Goal: Task Accomplishment & Management: Use online tool/utility

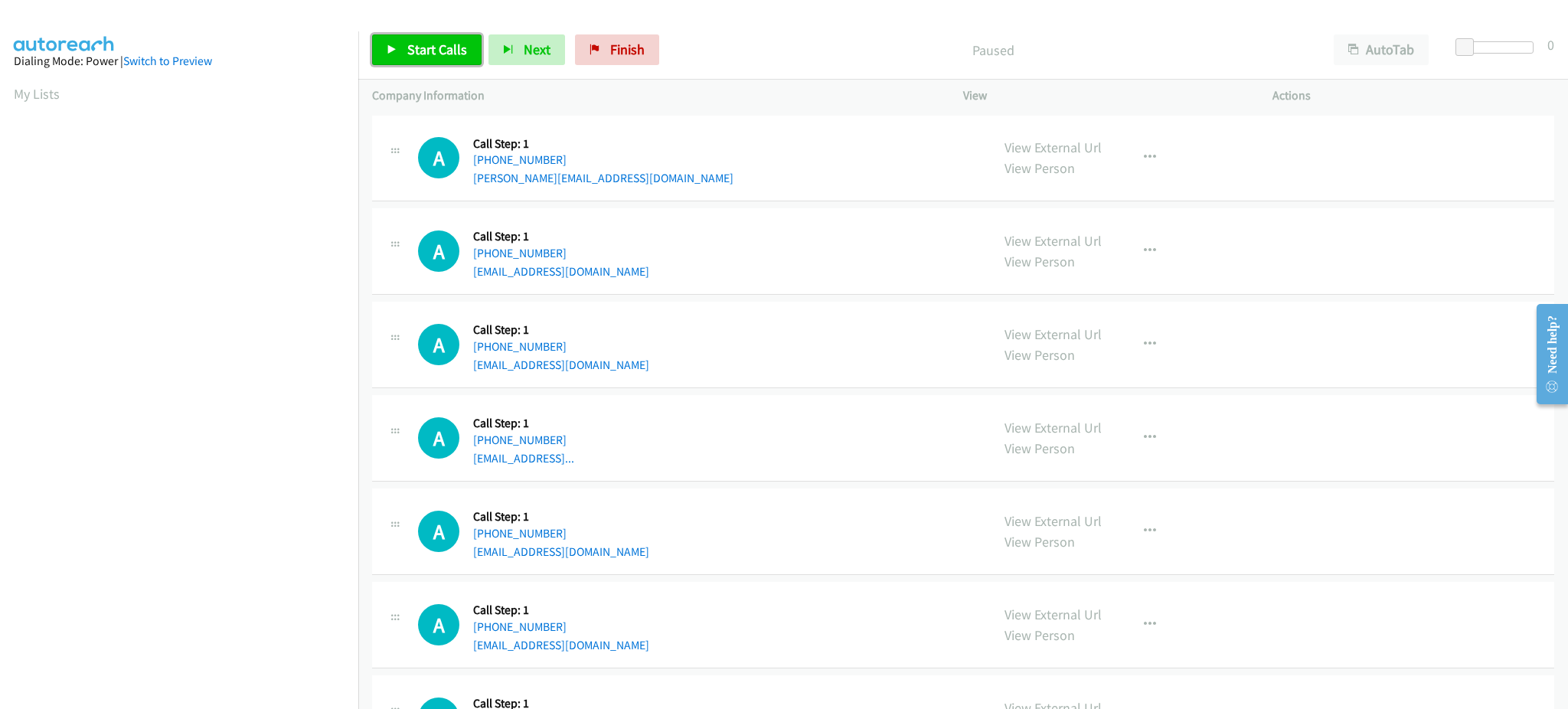
click at [430, 56] on span "Start Calls" at bounding box center [437, 49] width 60 height 18
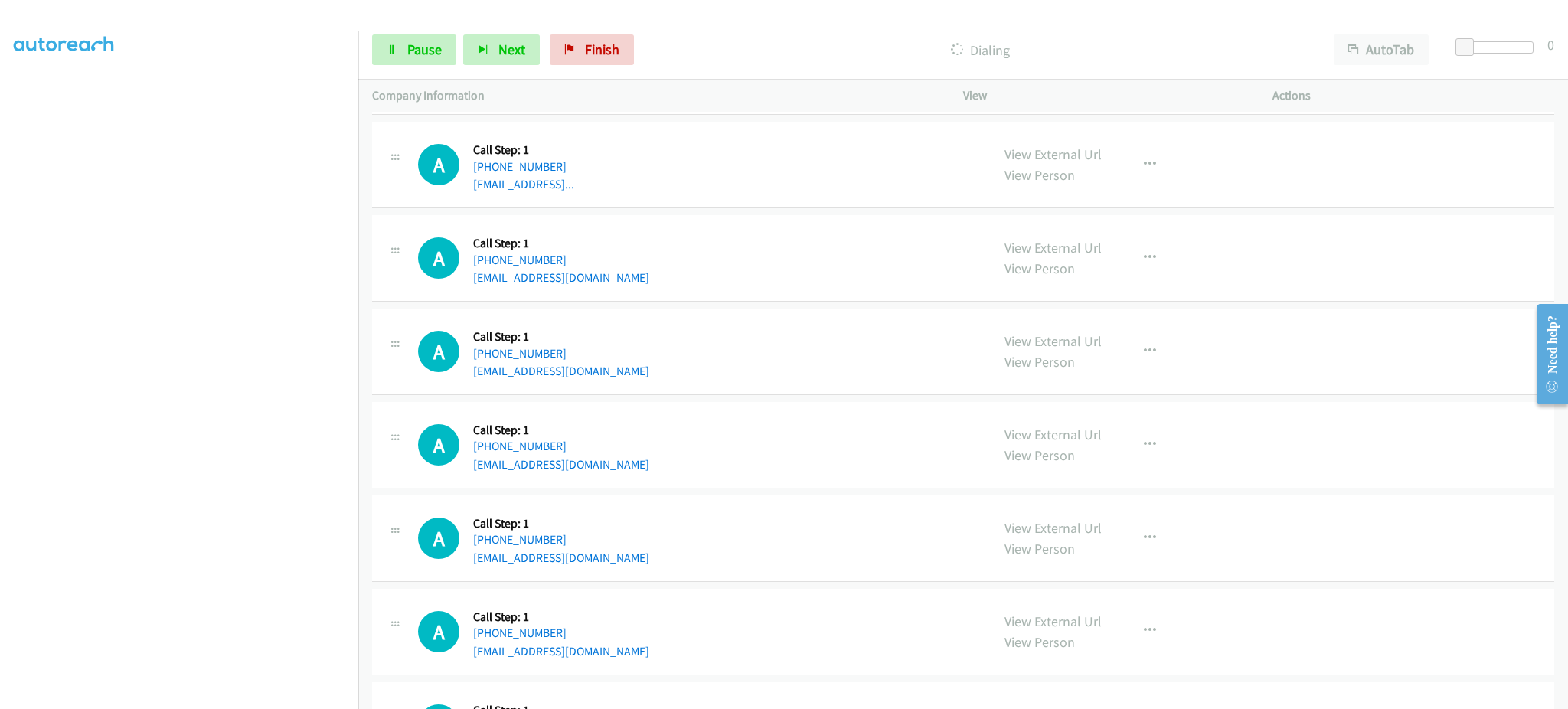
scroll to position [339, 0]
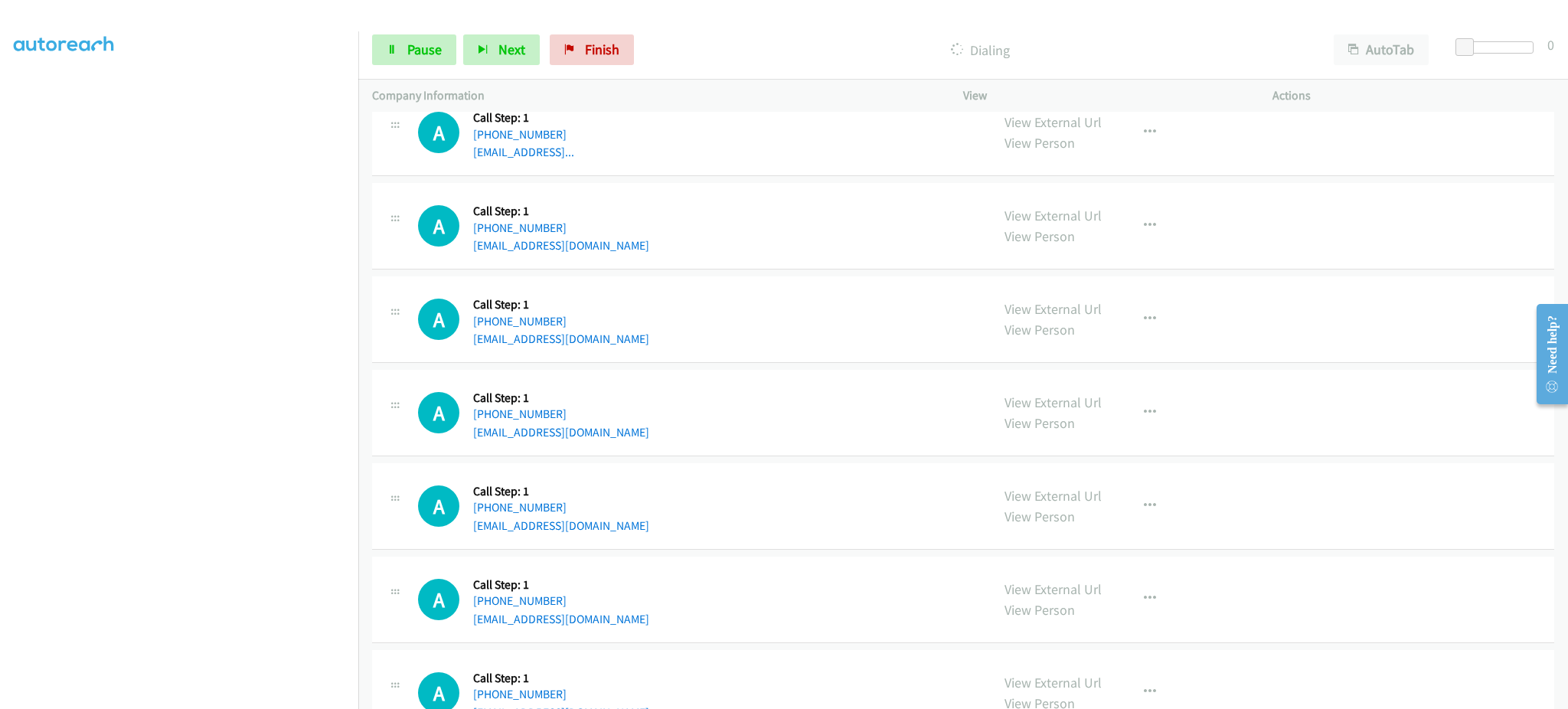
click at [393, 68] on div "Start Calls Pause Next Finish Dialing AutoTab AutoTab 0" at bounding box center [962, 50] width 1209 height 59
click at [410, 50] on span "Pause" at bounding box center [424, 49] width 34 height 18
click at [390, 65] on div "Start Calls Pause Next Finish Call Completed AutoTab AutoTab 0" at bounding box center [962, 50] width 1209 height 59
click at [407, 49] on span "Start Calls" at bounding box center [437, 49] width 60 height 18
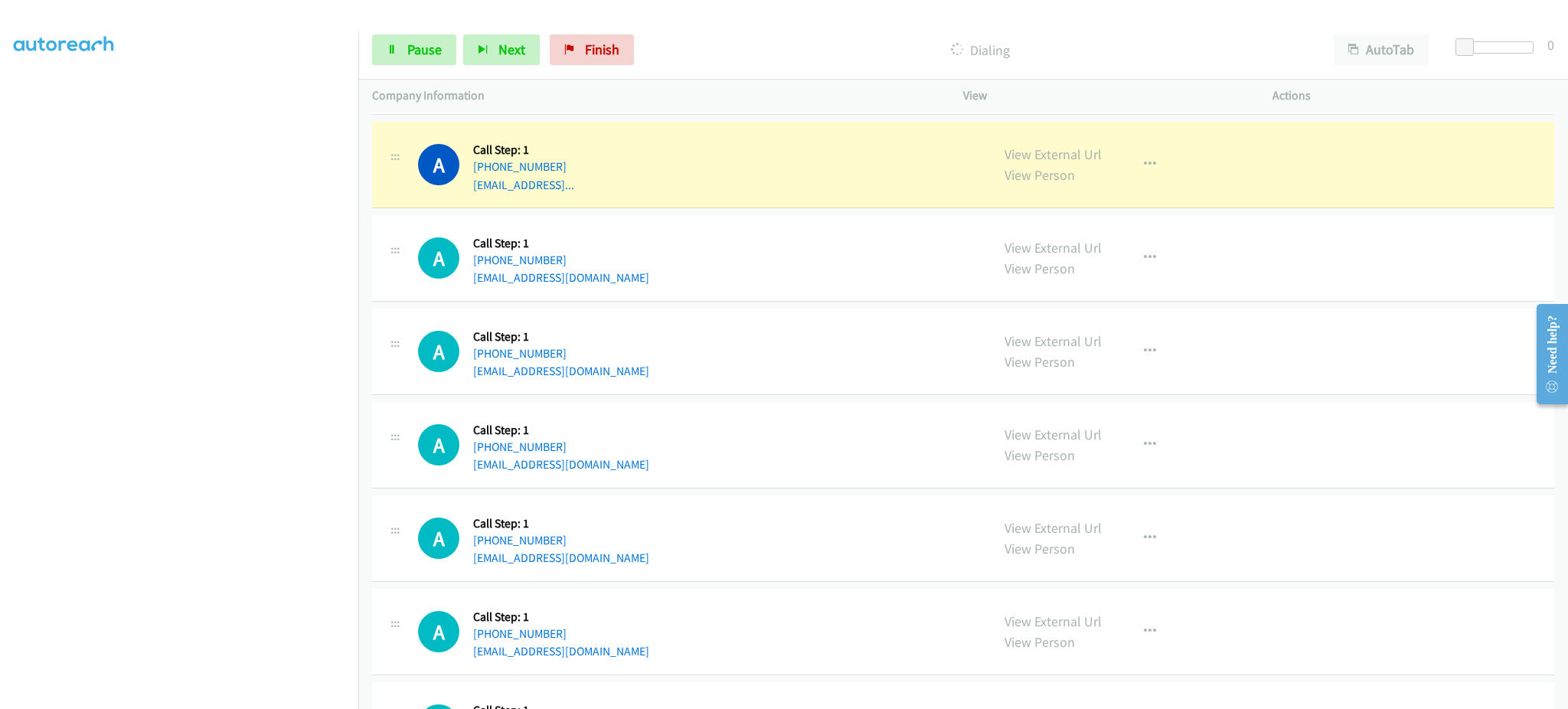
scroll to position [404, 0]
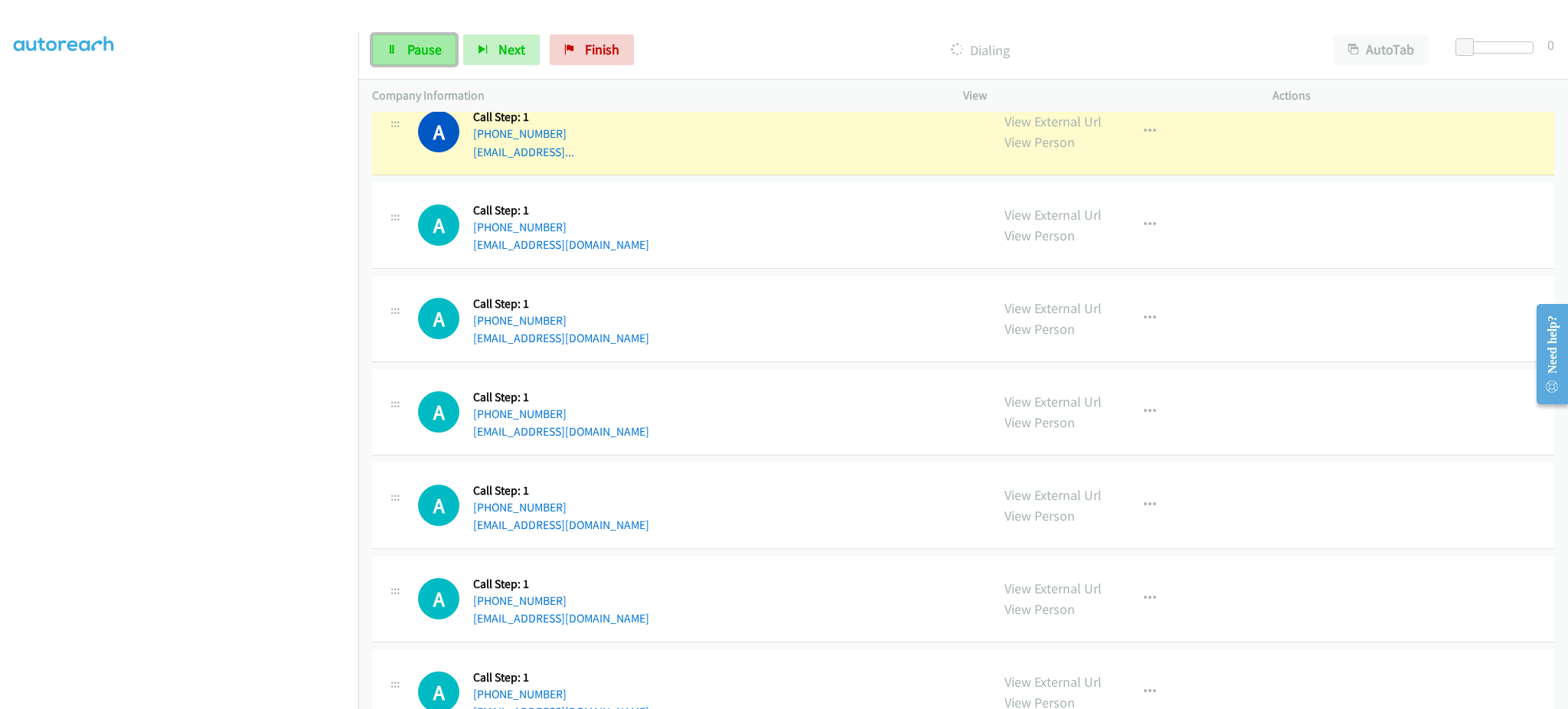
click at [410, 42] on span "Pause" at bounding box center [424, 49] width 34 height 18
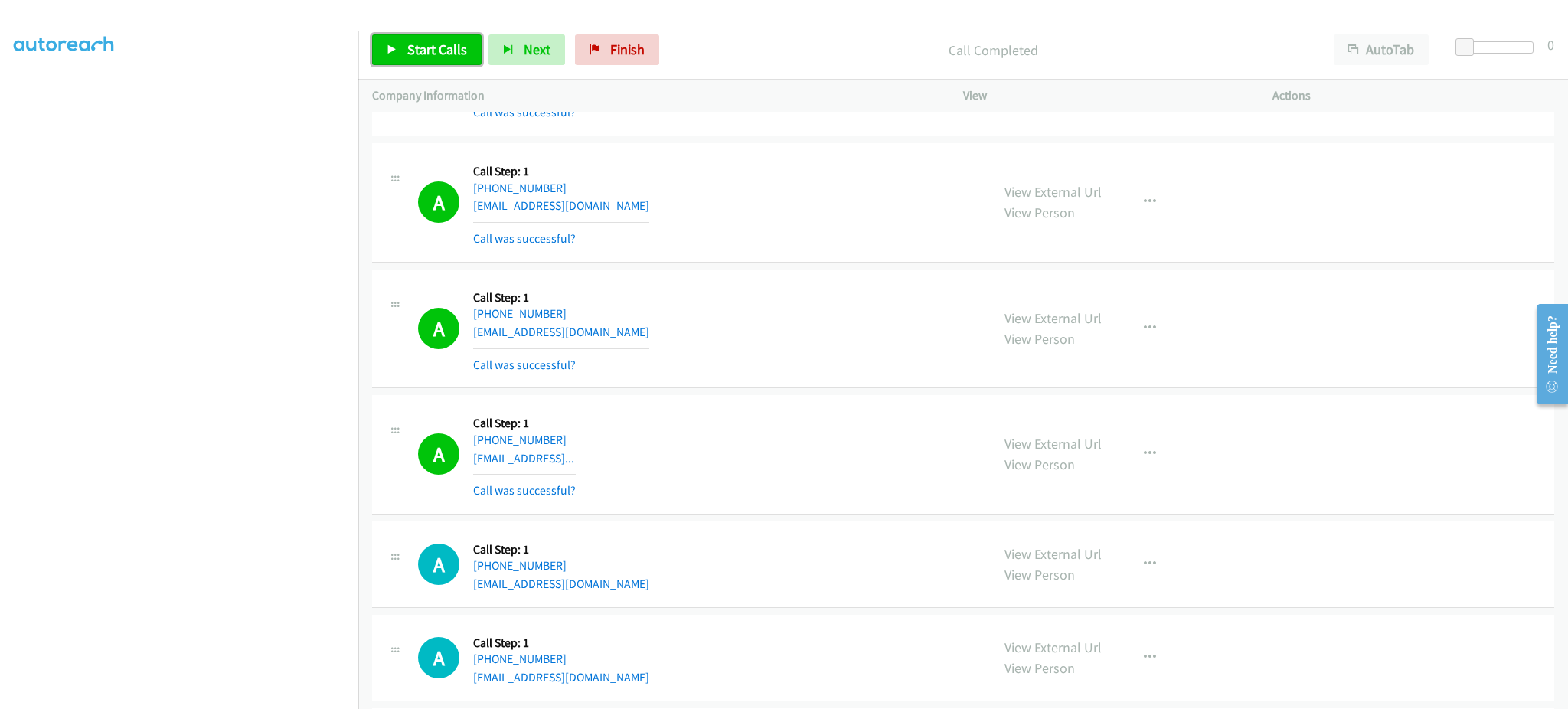
click at [430, 41] on span "Start Calls" at bounding box center [437, 49] width 60 height 18
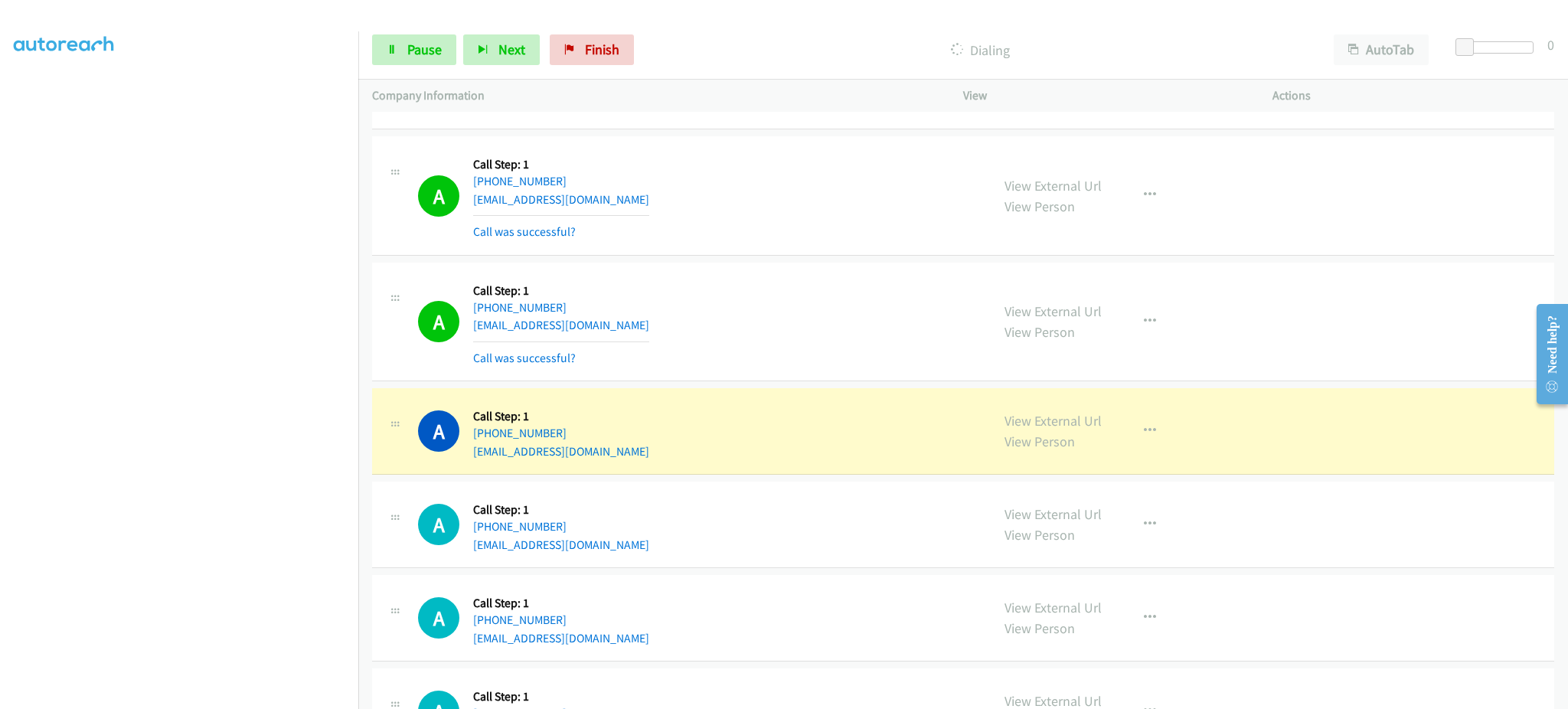
scroll to position [711, 0]
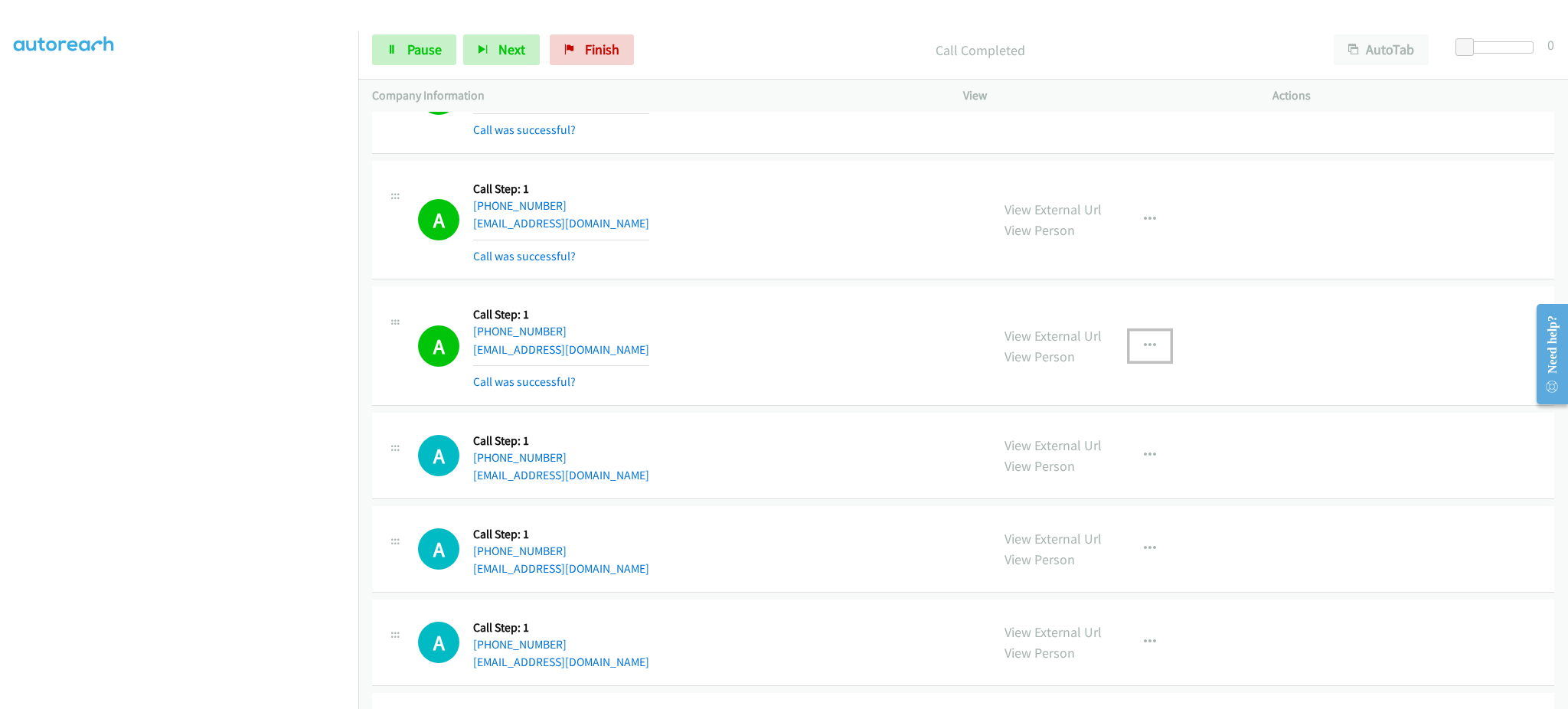
click at [1133, 350] on button "button" at bounding box center [1150, 345] width 42 height 30
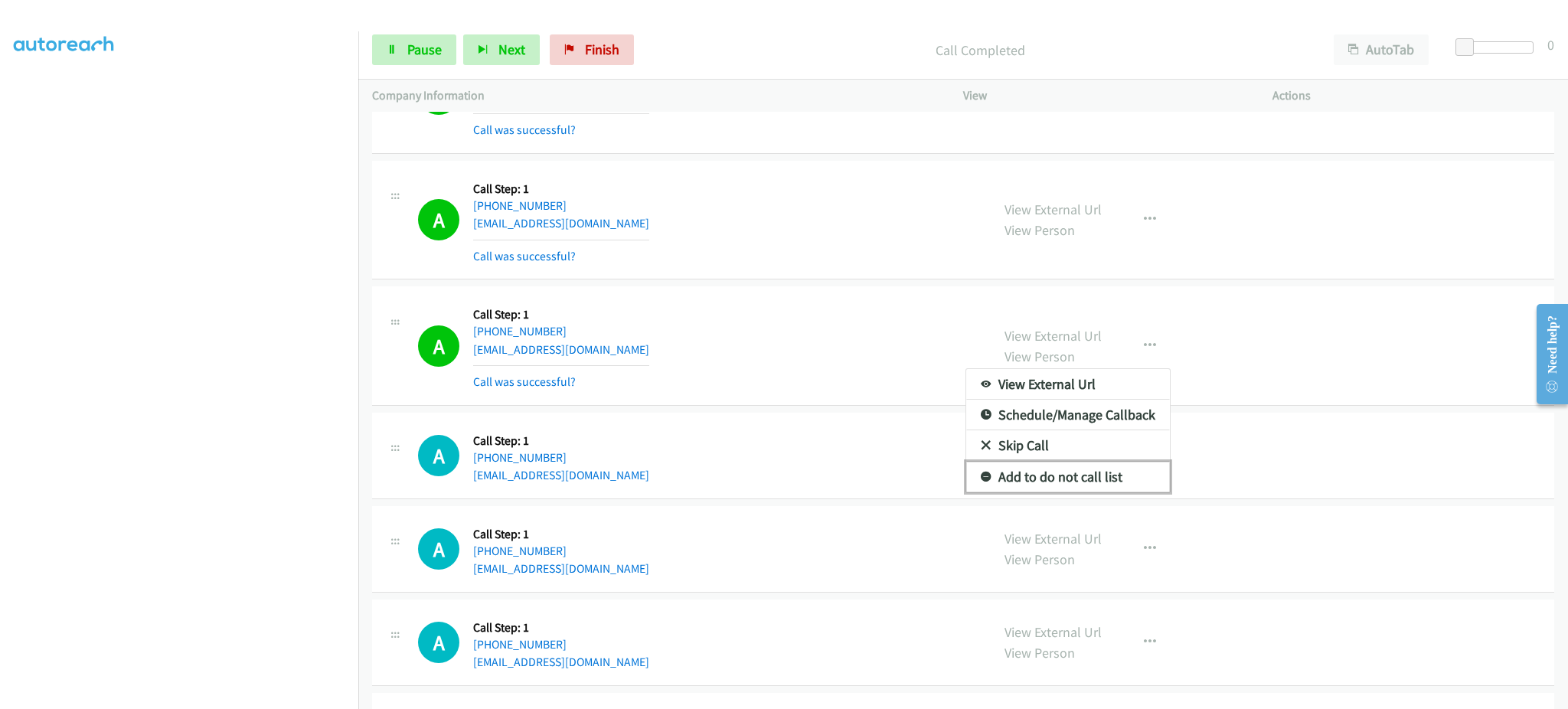
click at [1114, 469] on link "Add to do not call list" at bounding box center [1068, 476] width 204 height 30
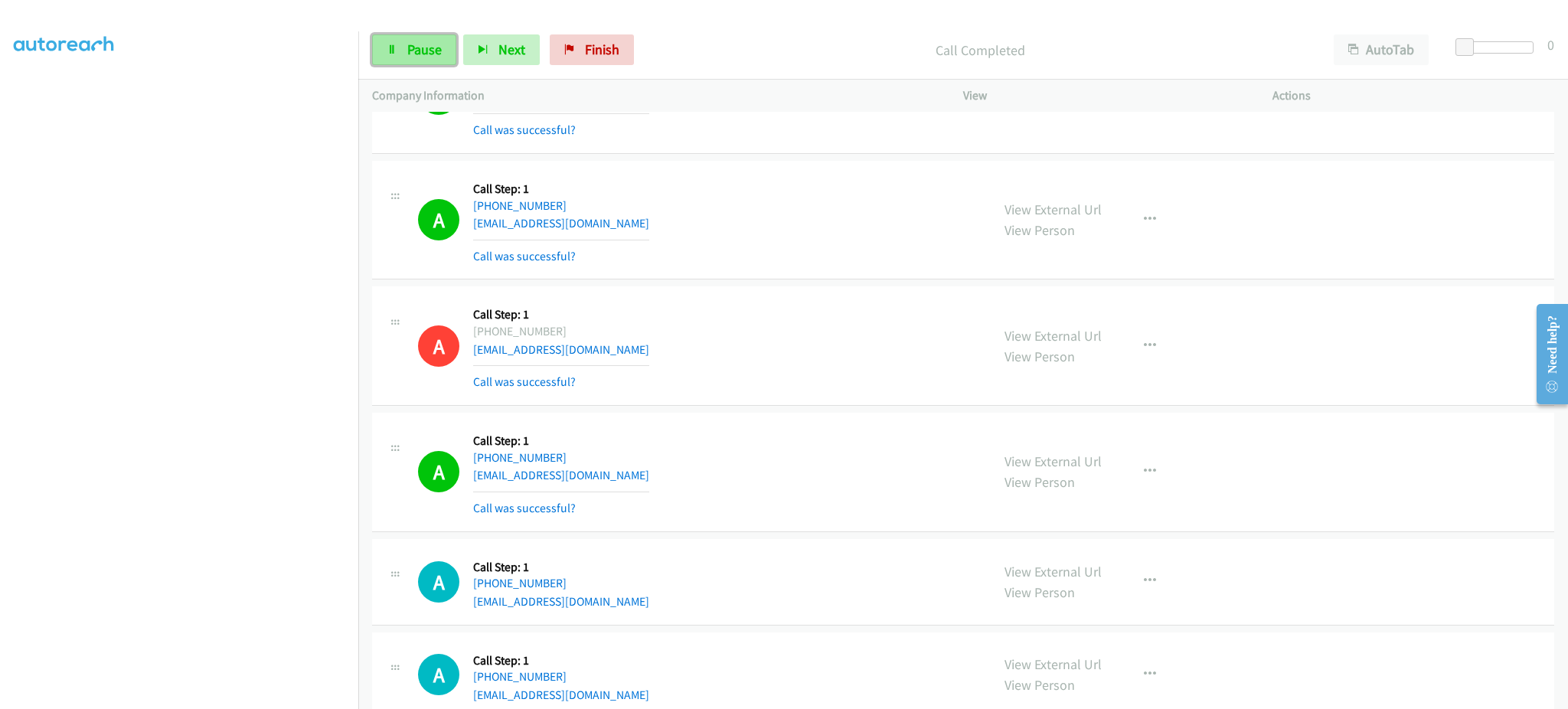
click at [438, 42] on span "Pause" at bounding box center [424, 49] width 34 height 18
click at [435, 42] on span "Start Calls" at bounding box center [437, 49] width 60 height 18
click at [326, 694] on section at bounding box center [179, 345] width 330 height 733
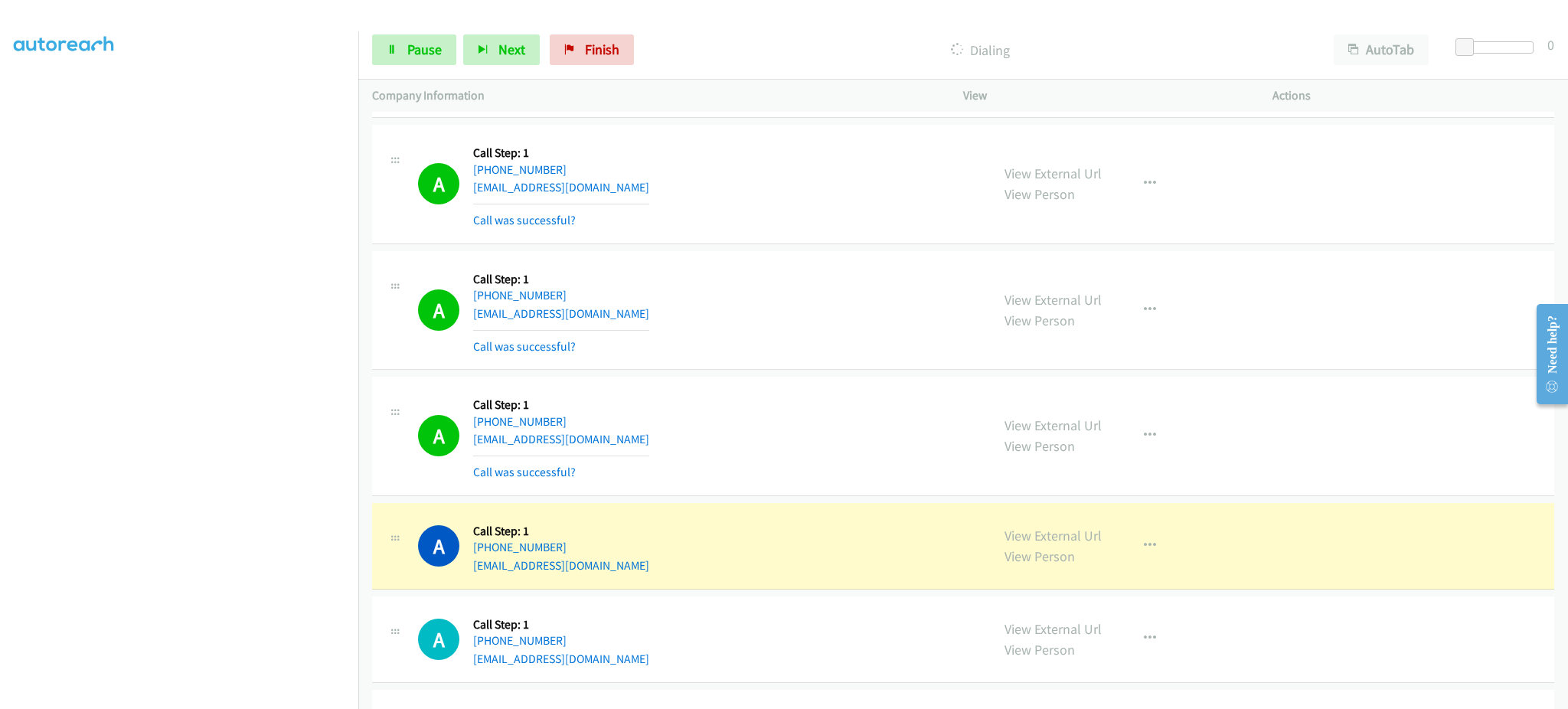
scroll to position [2547, 0]
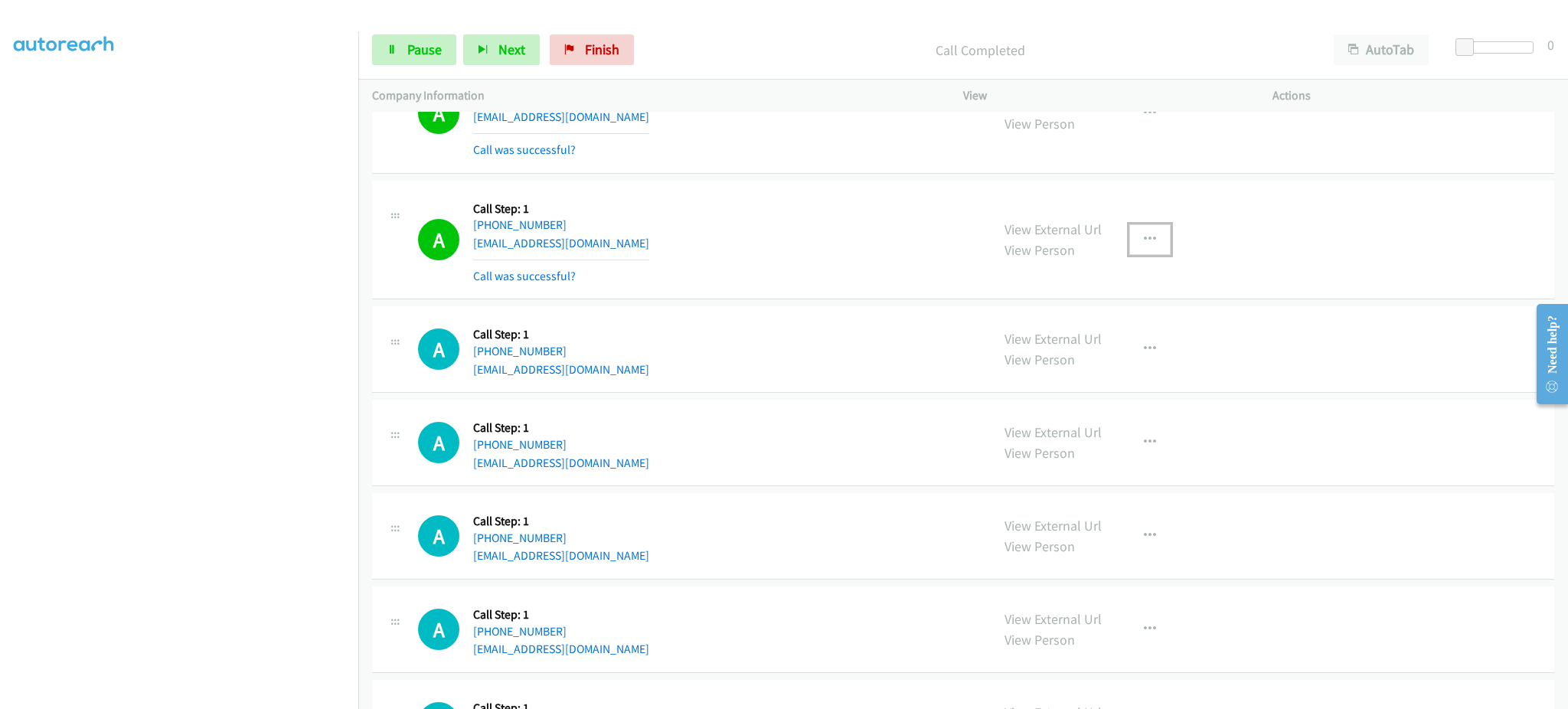
click at [1161, 249] on button "button" at bounding box center [1150, 239] width 42 height 30
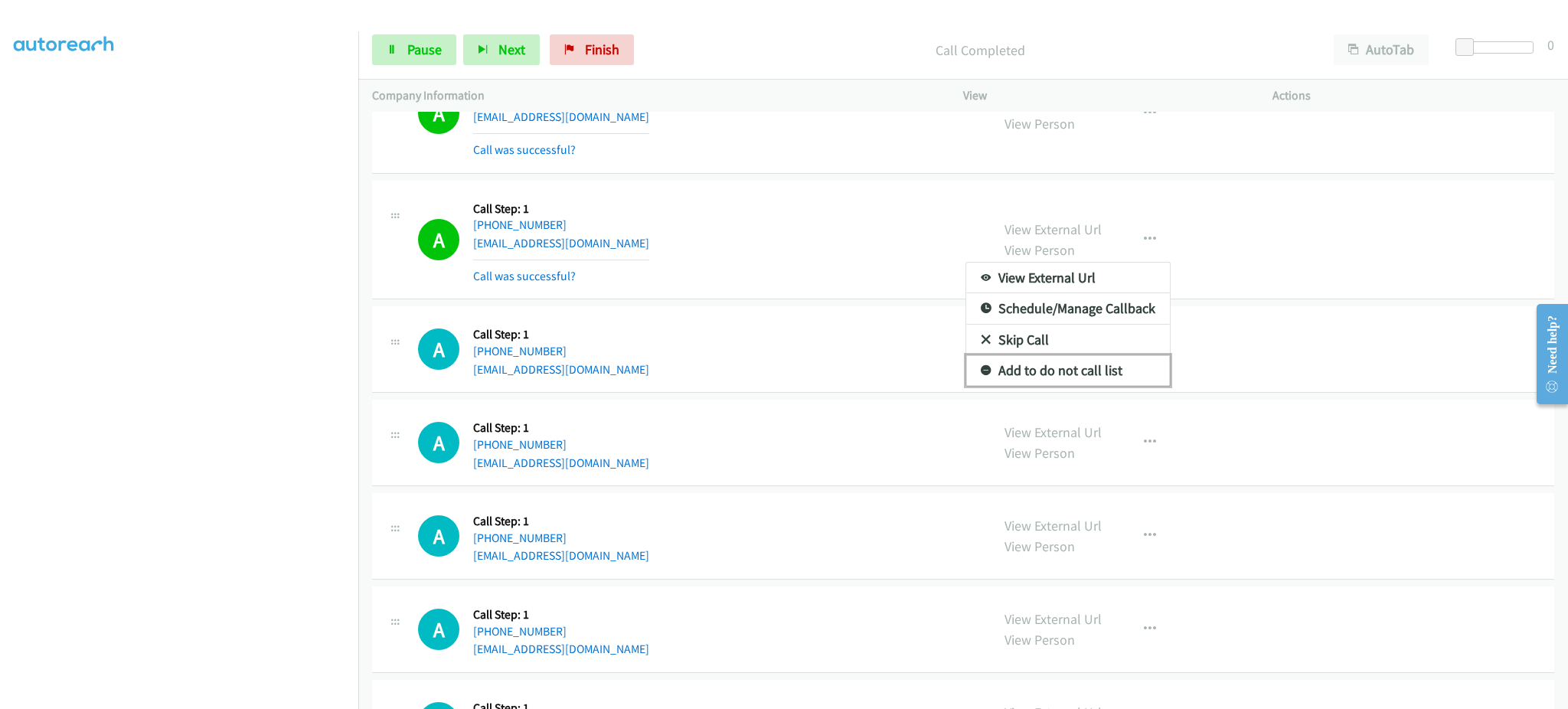
click at [1094, 371] on link "Add to do not call list" at bounding box center [1068, 370] width 204 height 30
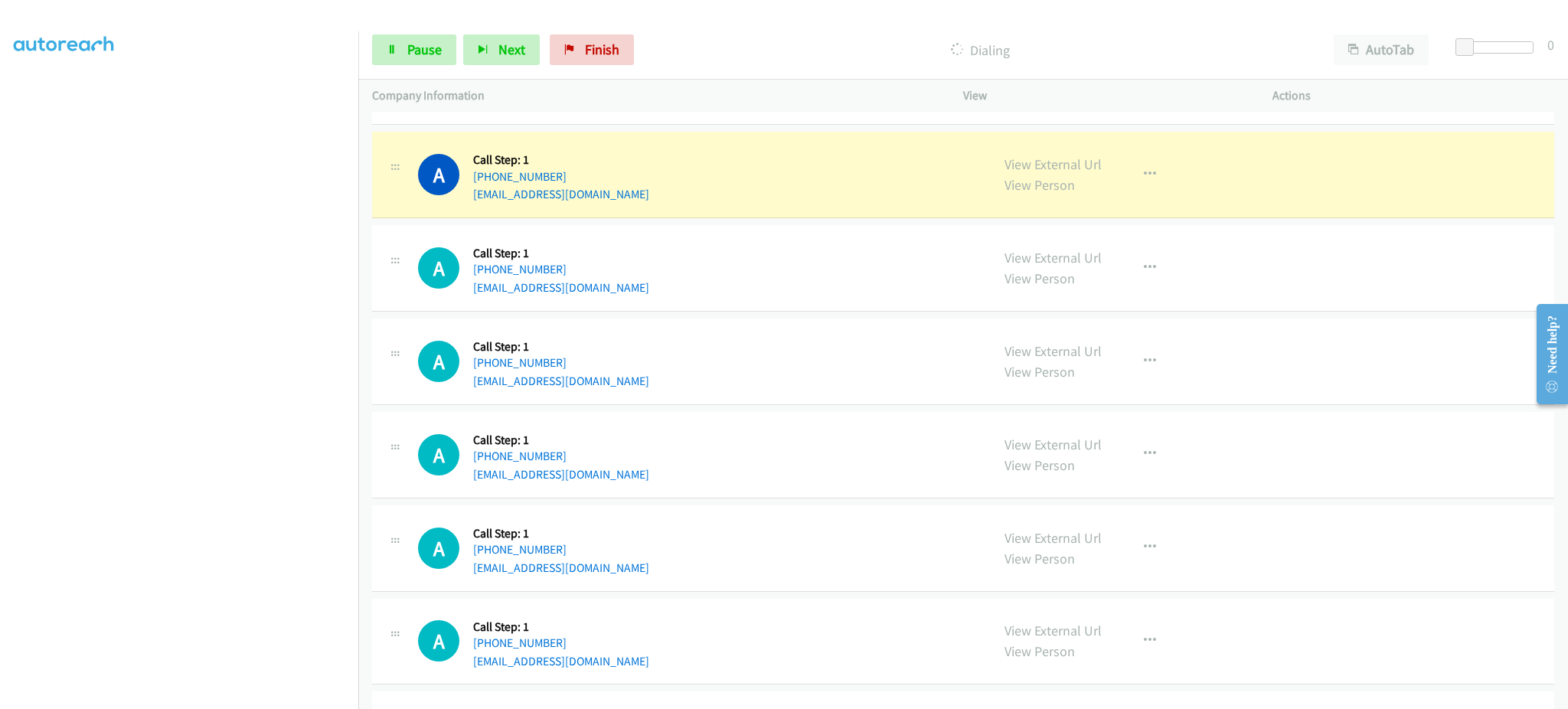
scroll to position [2854, 0]
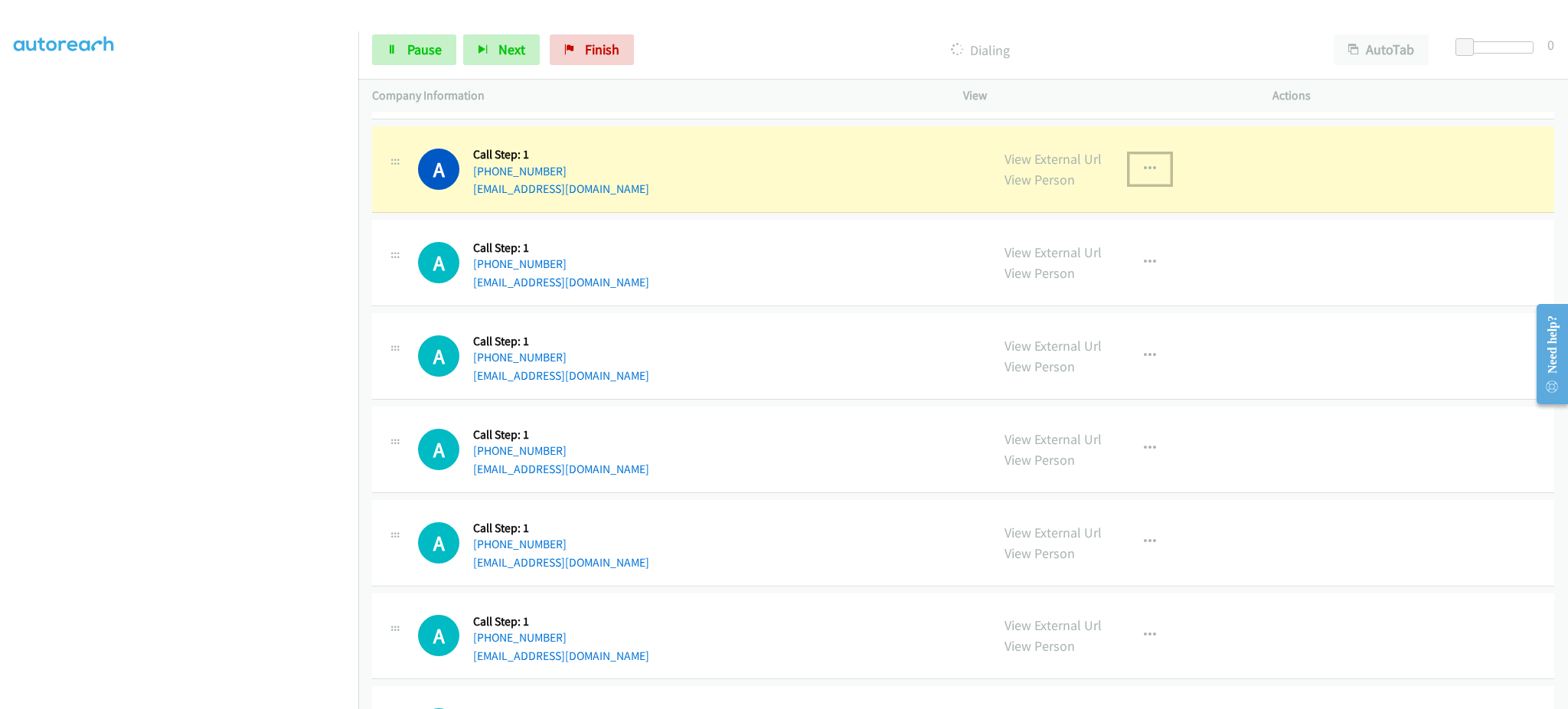
click at [1146, 170] on icon "button" at bounding box center [1149, 169] width 12 height 12
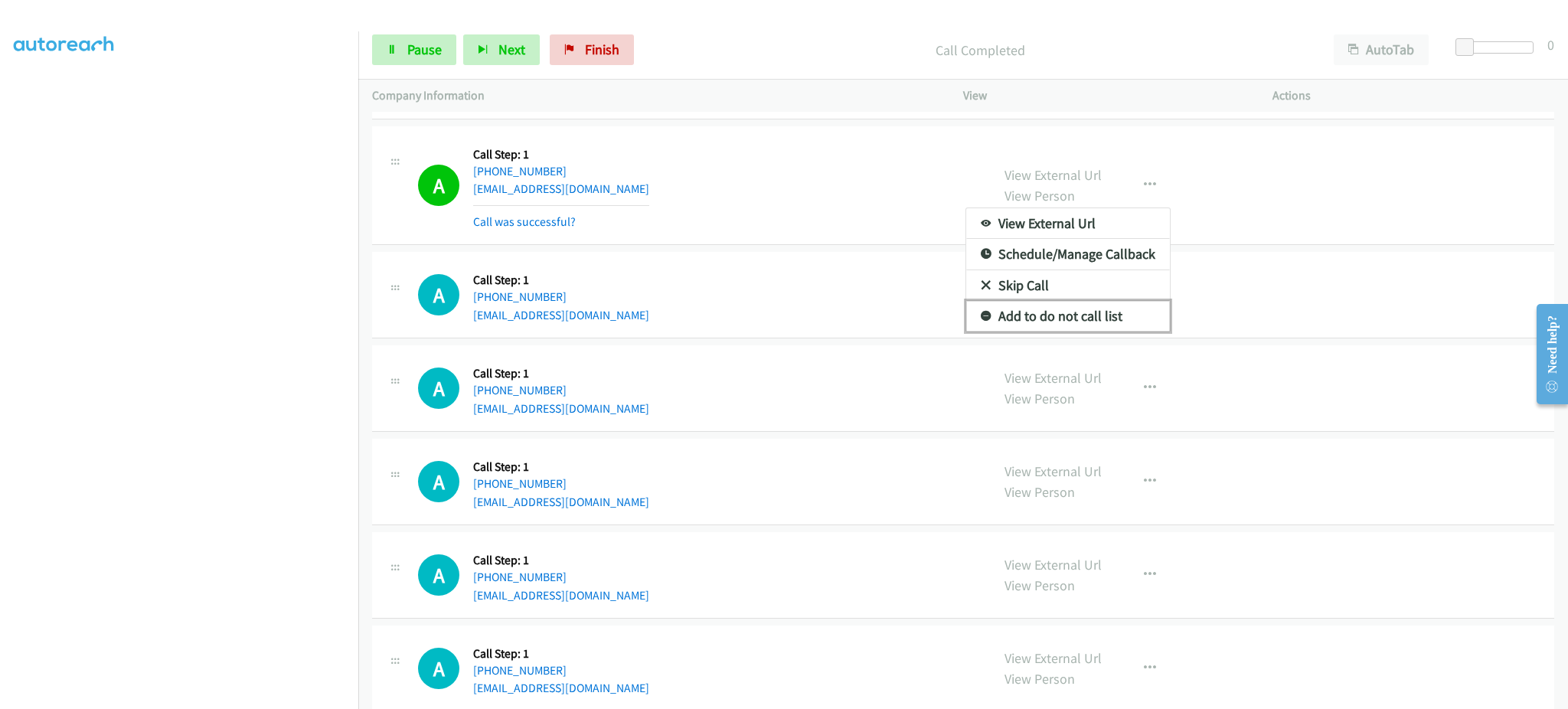
click at [1081, 328] on link "Add to do not call list" at bounding box center [1068, 316] width 204 height 30
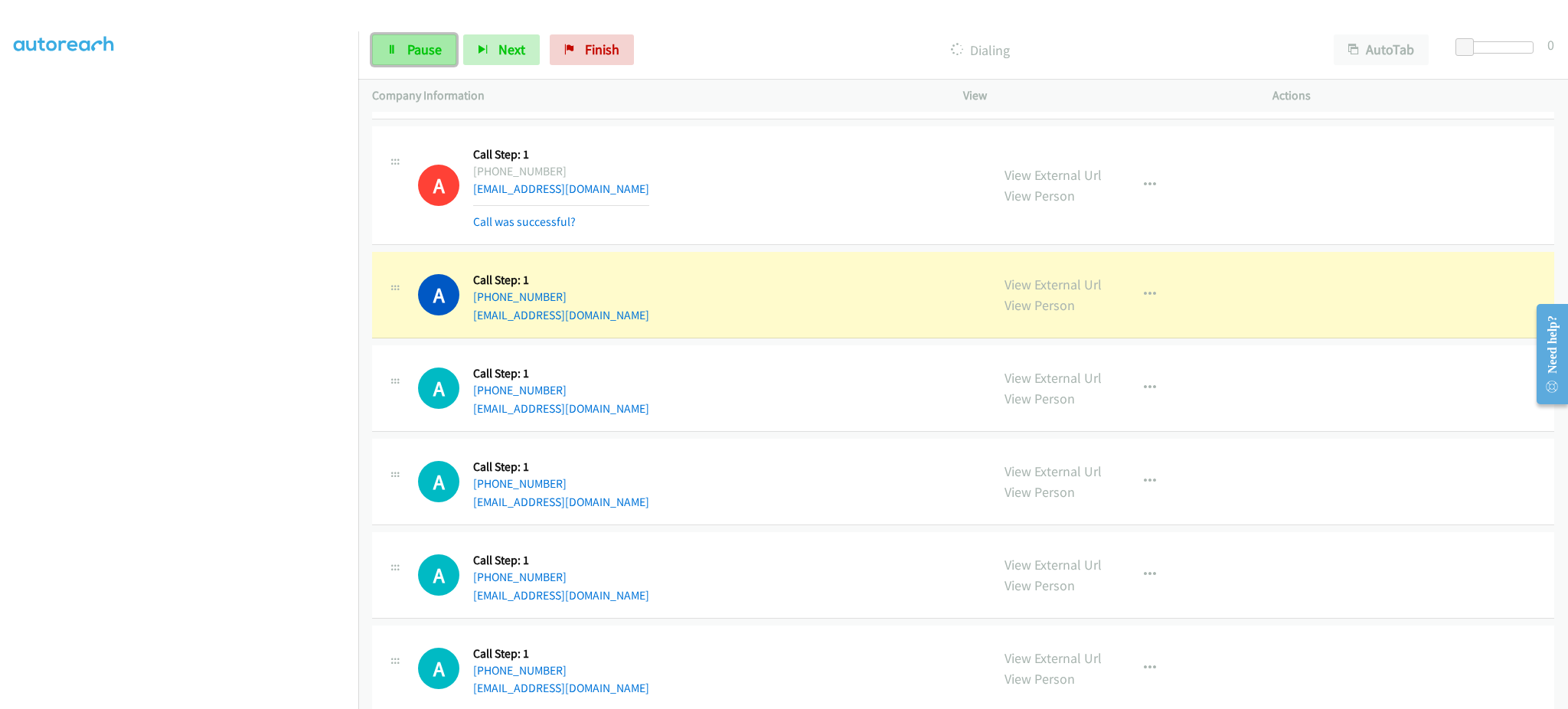
drag, startPoint x: 445, startPoint y: 38, endPoint x: 426, endPoint y: 62, distance: 30.6
click at [445, 38] on link "Pause" at bounding box center [414, 49] width 84 height 30
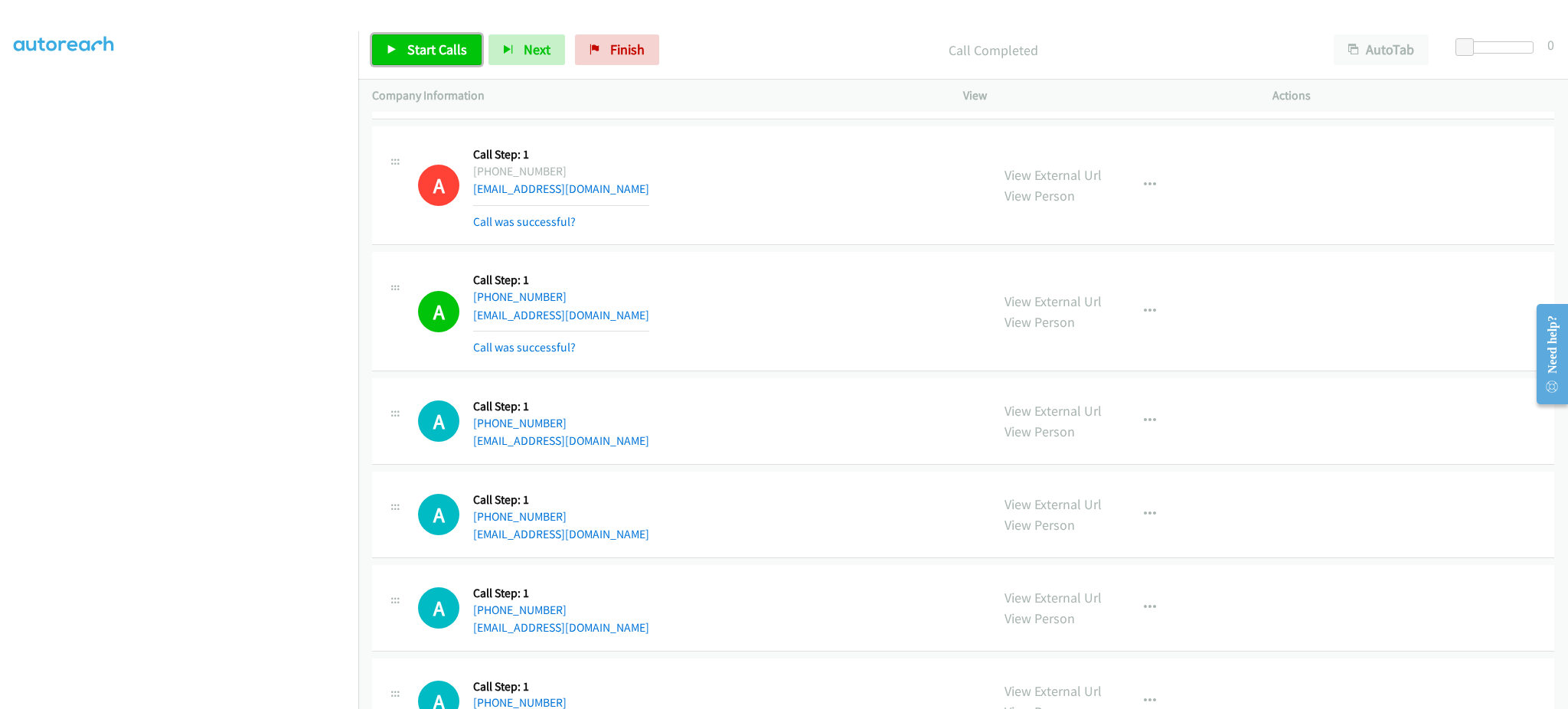
click at [451, 50] on span "Start Calls" at bounding box center [437, 49] width 60 height 18
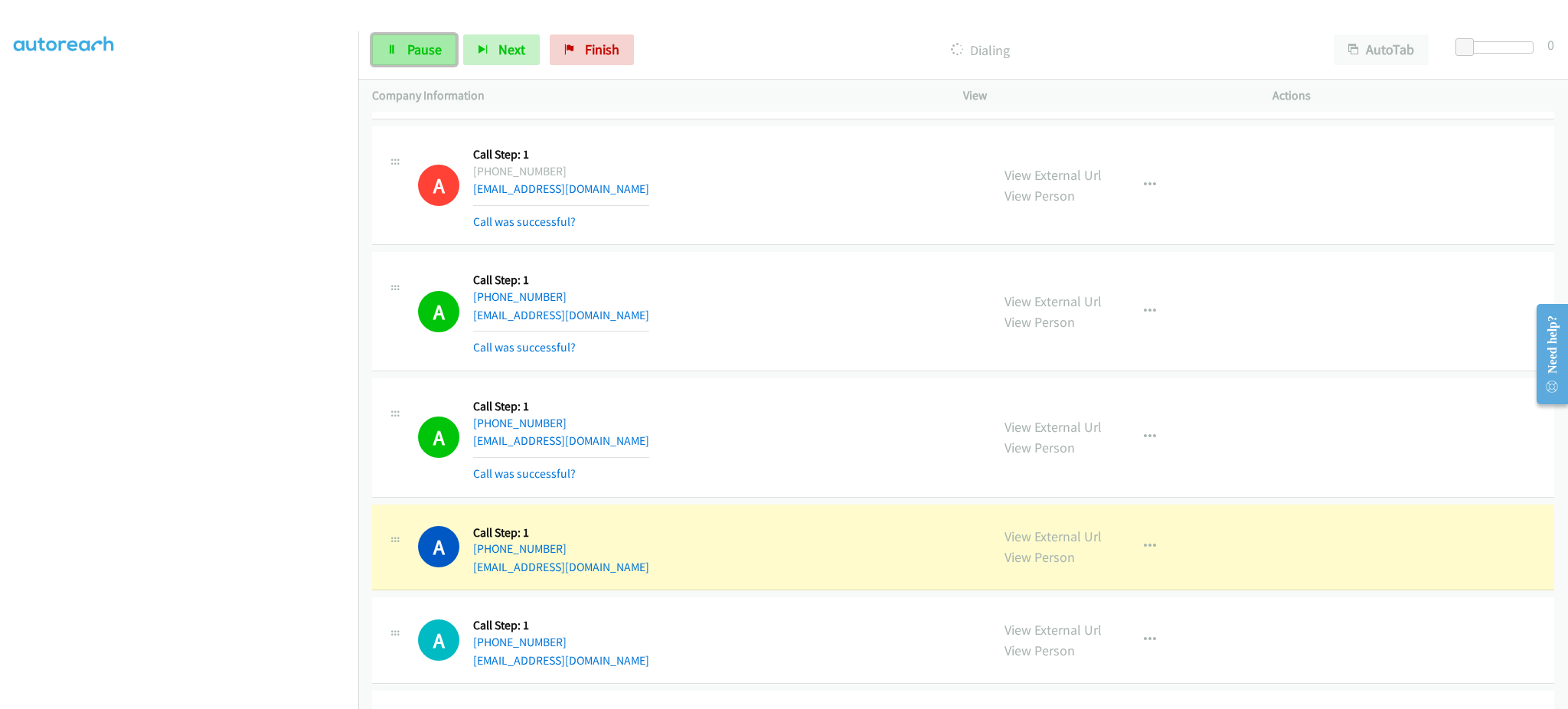
click at [435, 42] on span "Pause" at bounding box center [424, 49] width 34 height 18
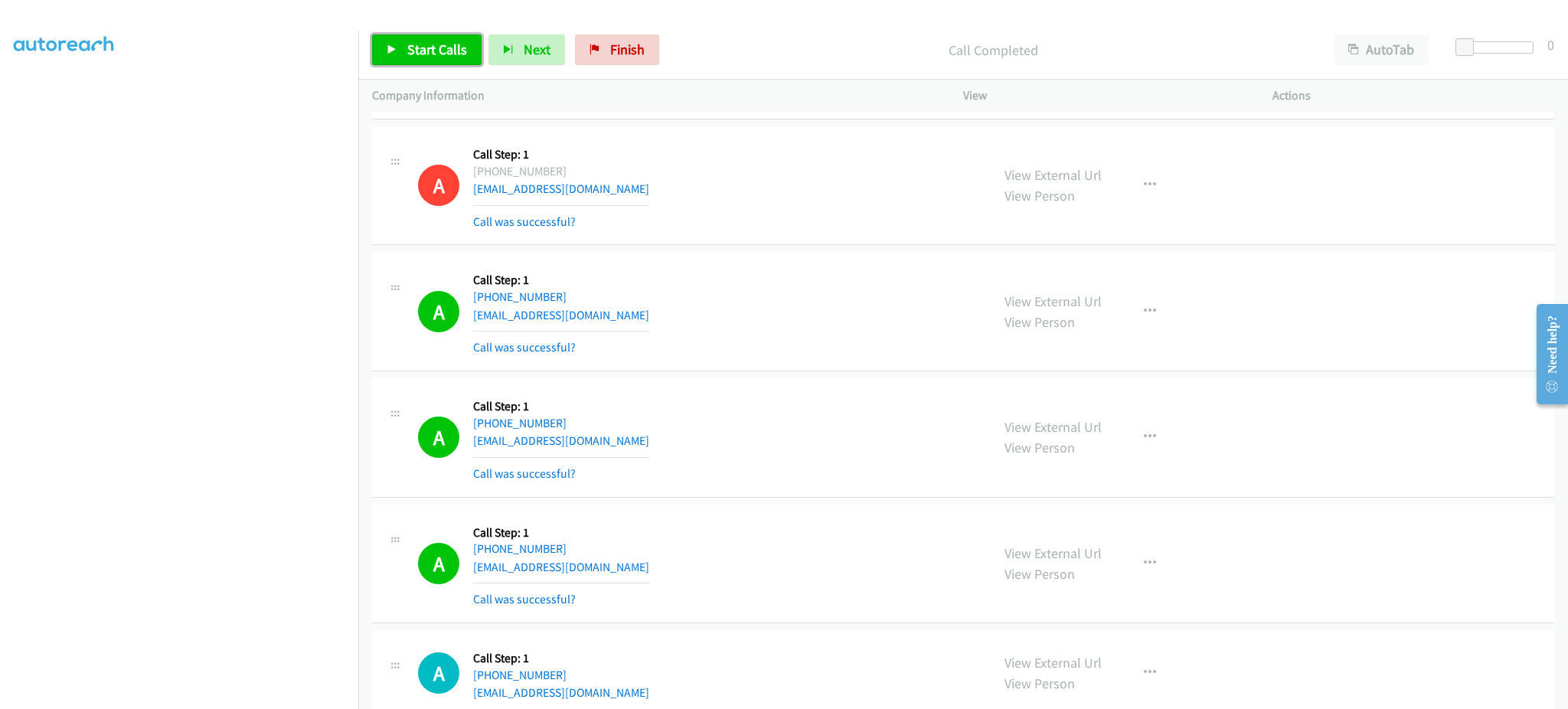
click at [402, 43] on link "Start Calls" at bounding box center [426, 49] width 109 height 30
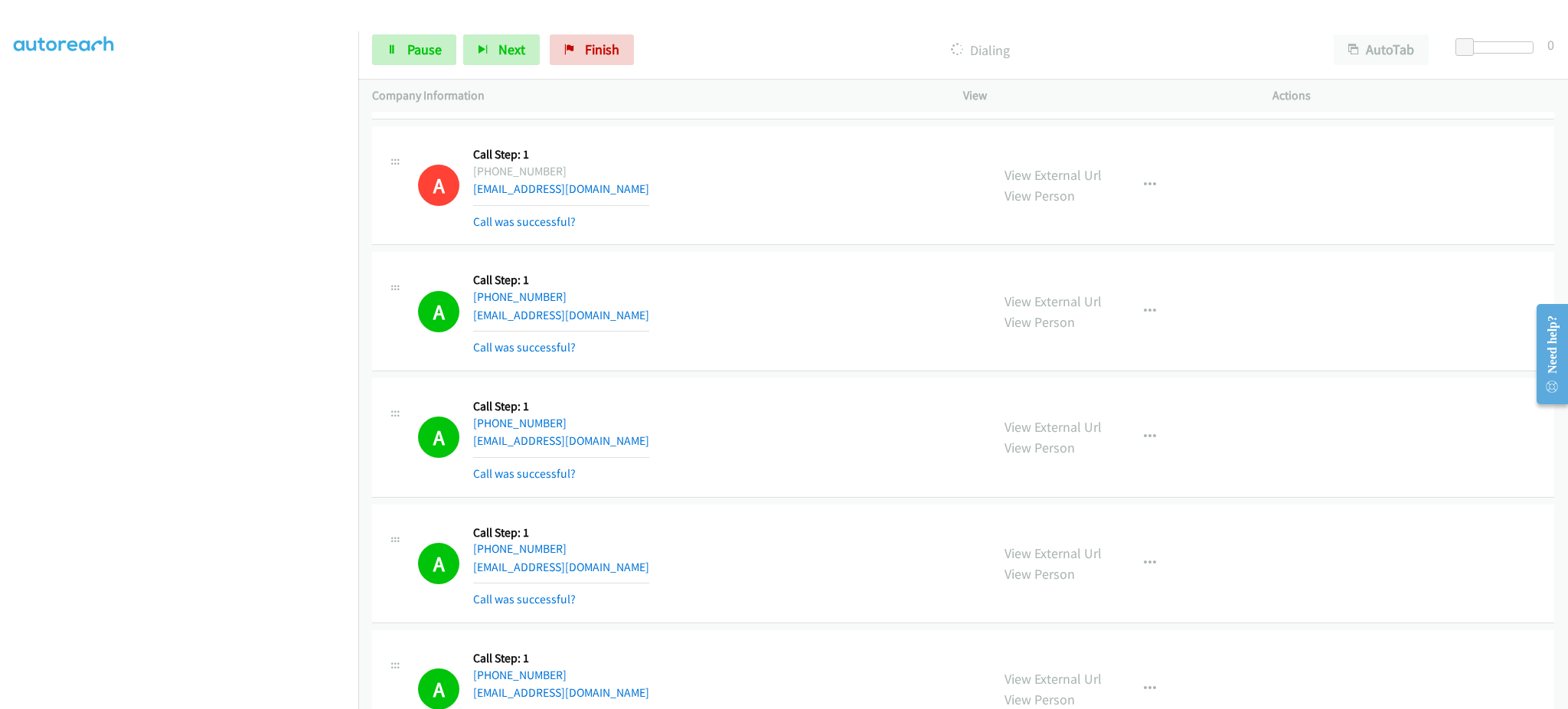
scroll to position [3161, 0]
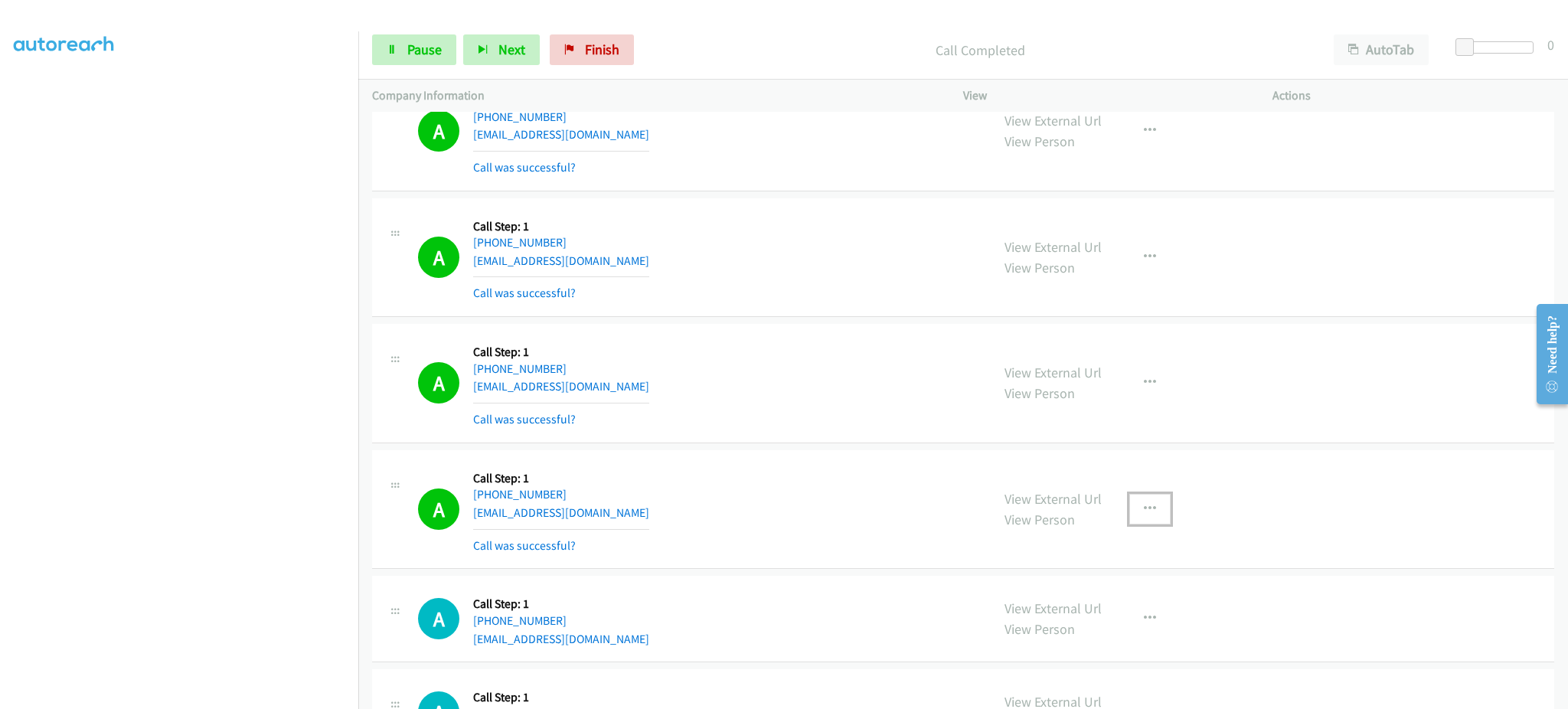
click at [1144, 505] on icon "button" at bounding box center [1149, 509] width 12 height 12
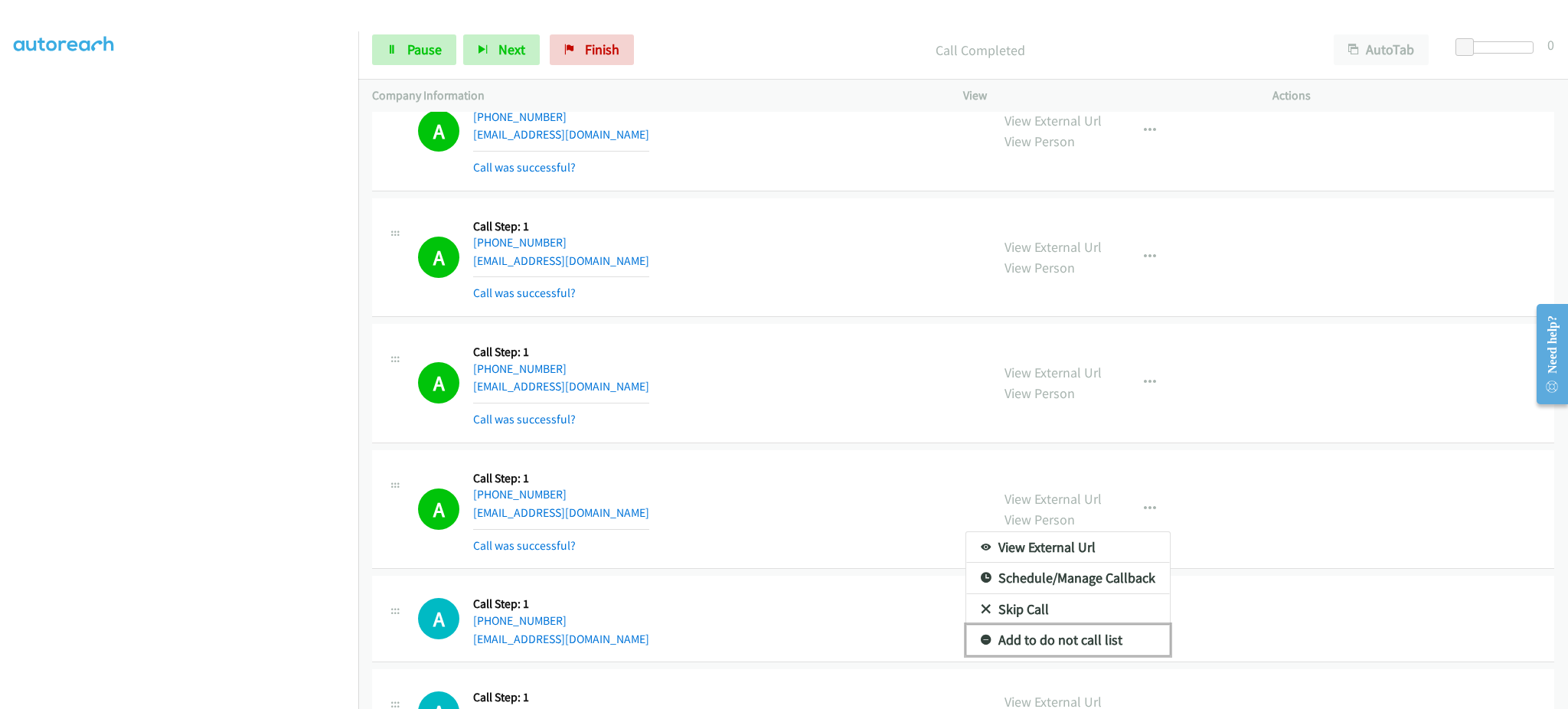
click at [1105, 645] on link "Add to do not call list" at bounding box center [1068, 640] width 204 height 30
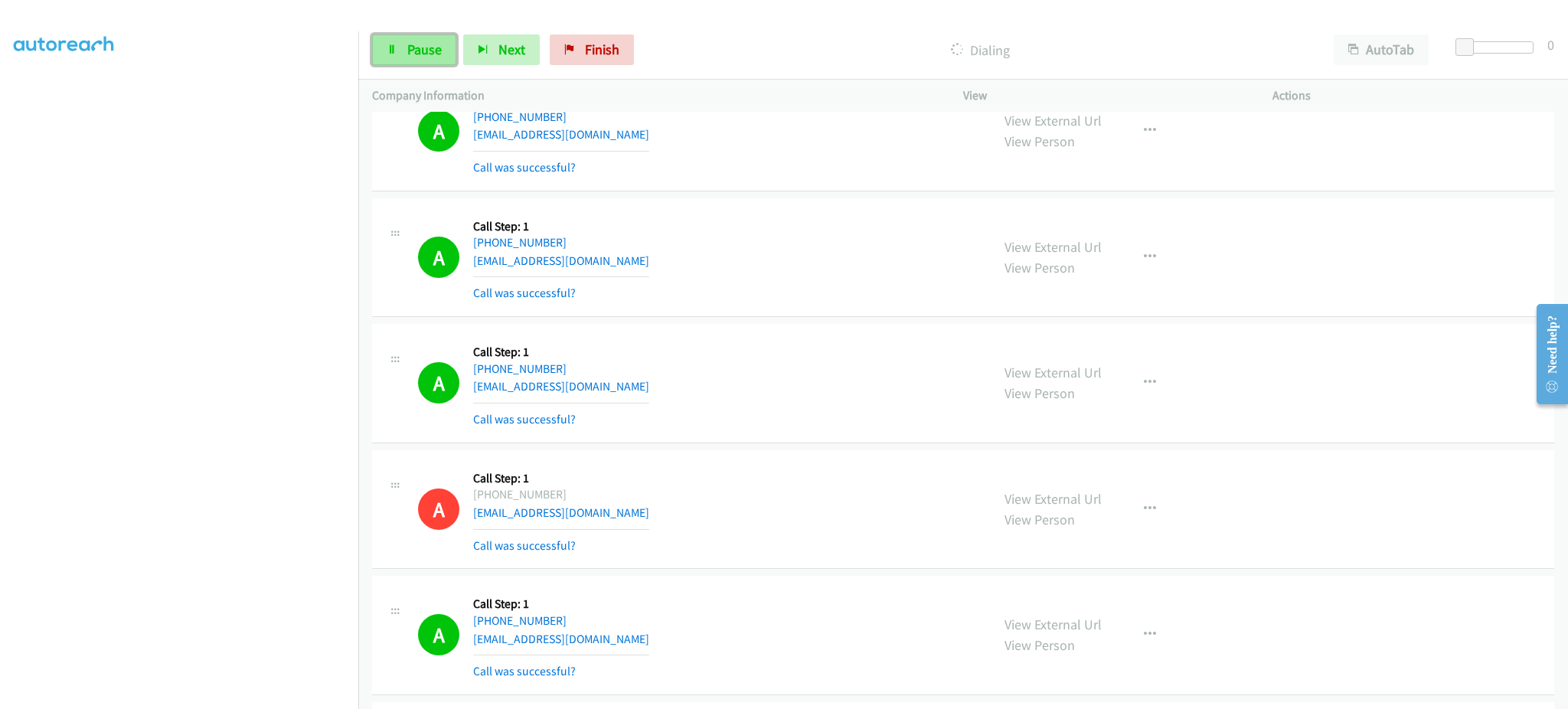
click at [430, 57] on span "Pause" at bounding box center [424, 49] width 34 height 18
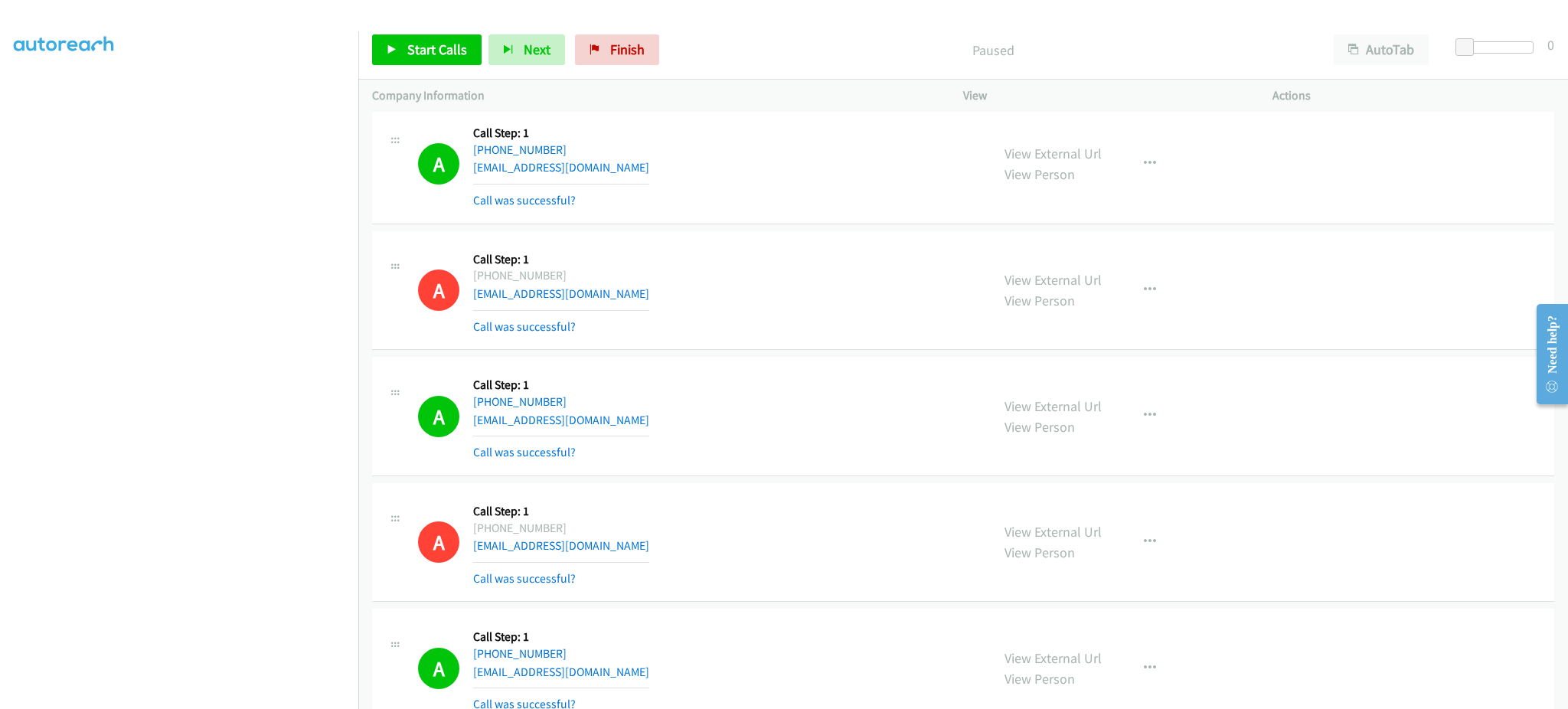
scroll to position [4010, 0]
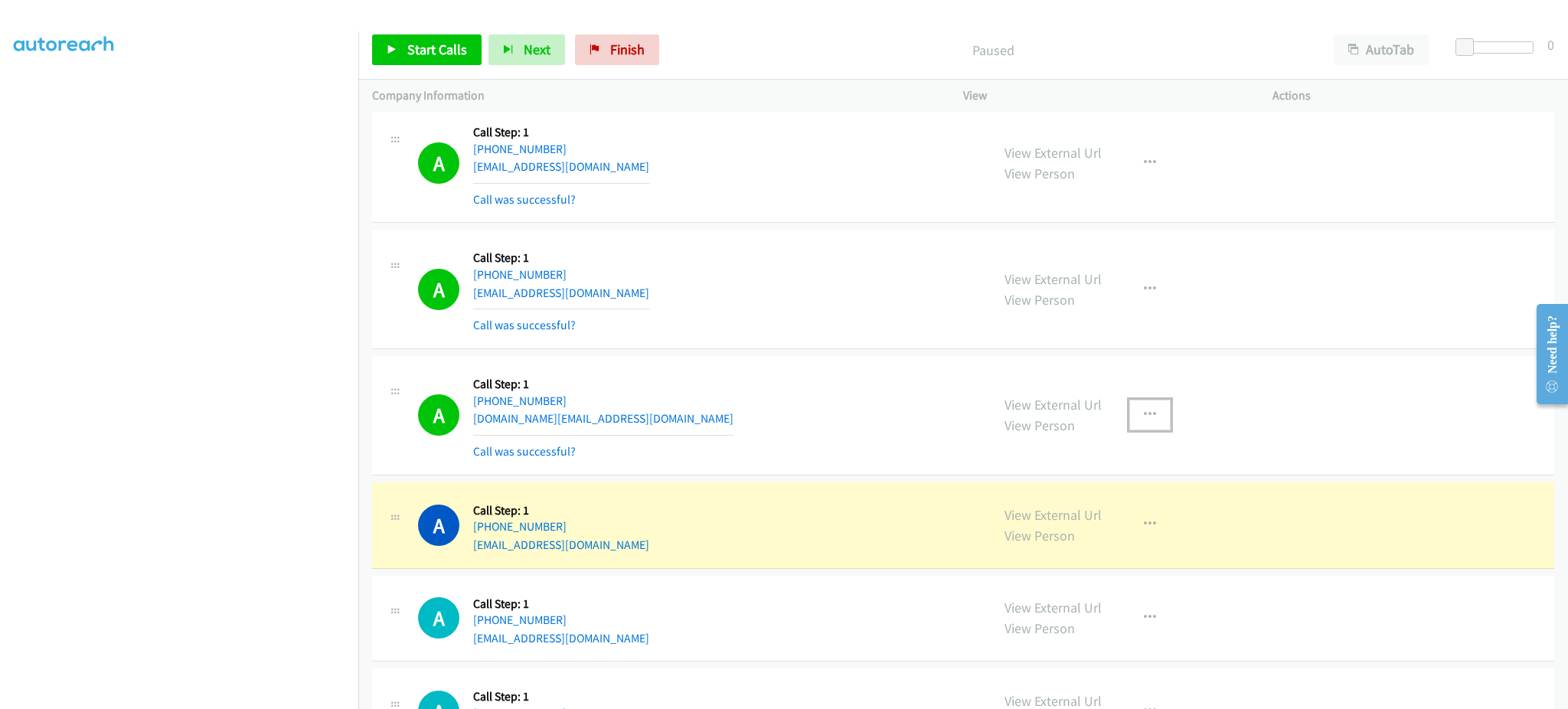
click at [1132, 420] on button "button" at bounding box center [1150, 415] width 42 height 30
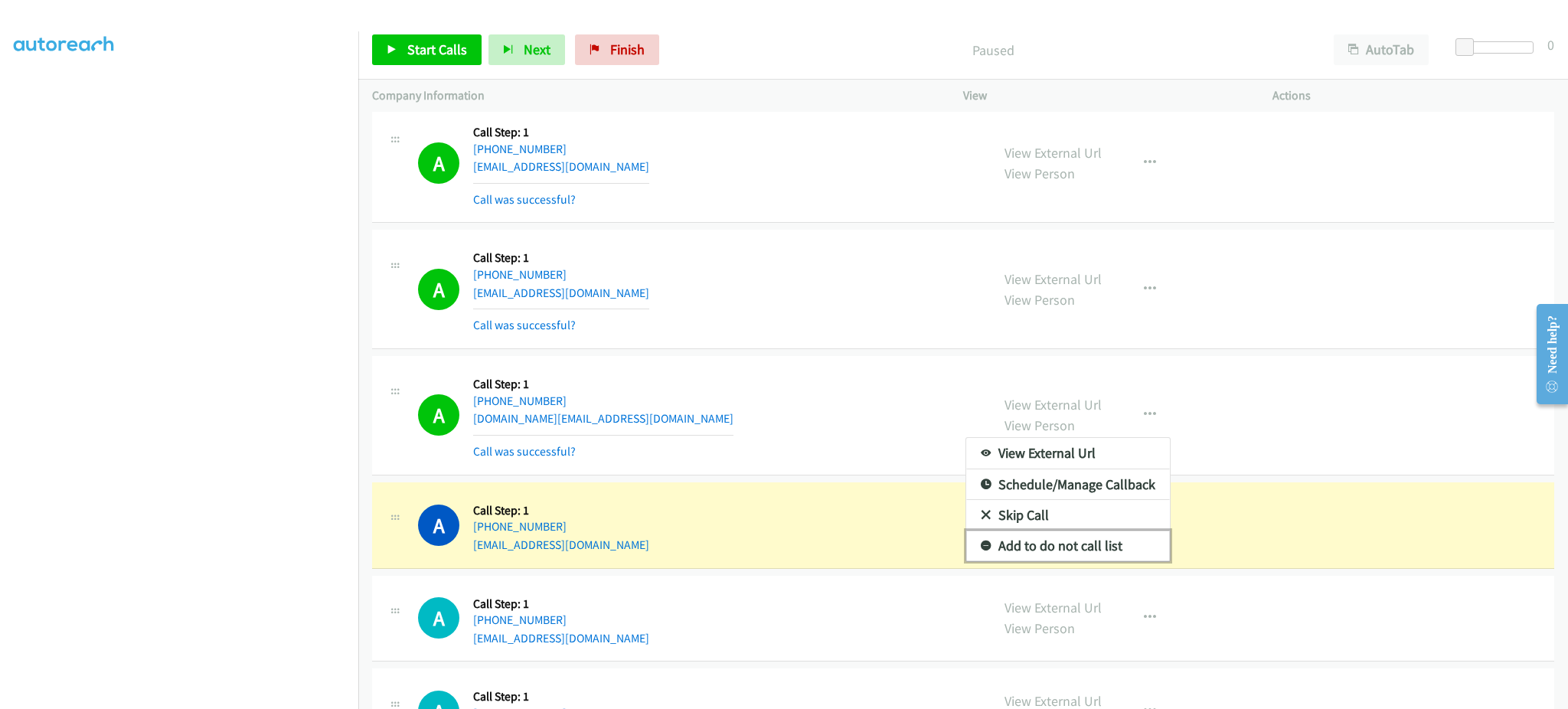
click at [1116, 537] on link "Add to do not call list" at bounding box center [1068, 546] width 204 height 30
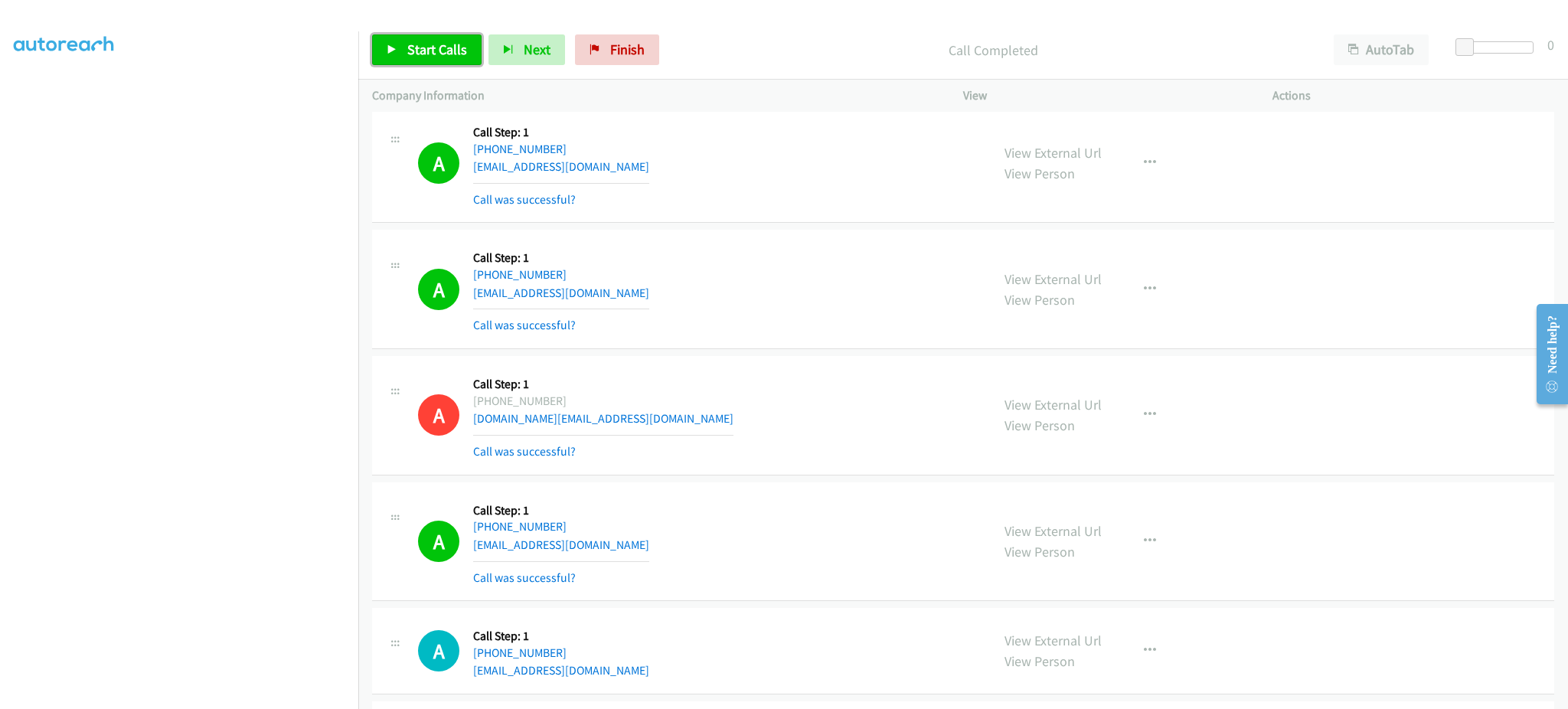
click at [425, 48] on span "Start Calls" at bounding box center [437, 49] width 60 height 18
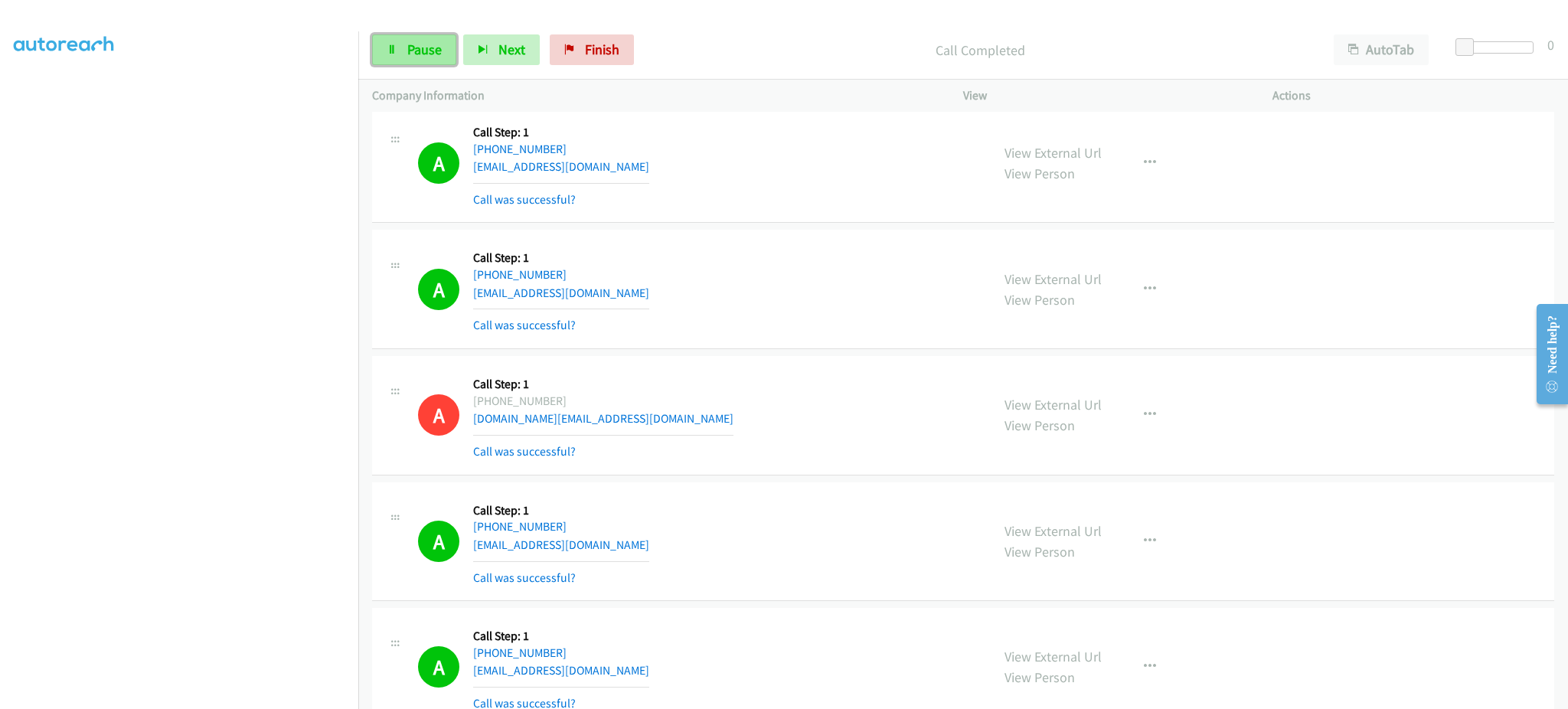
click at [386, 48] on icon at bounding box center [391, 50] width 10 height 10
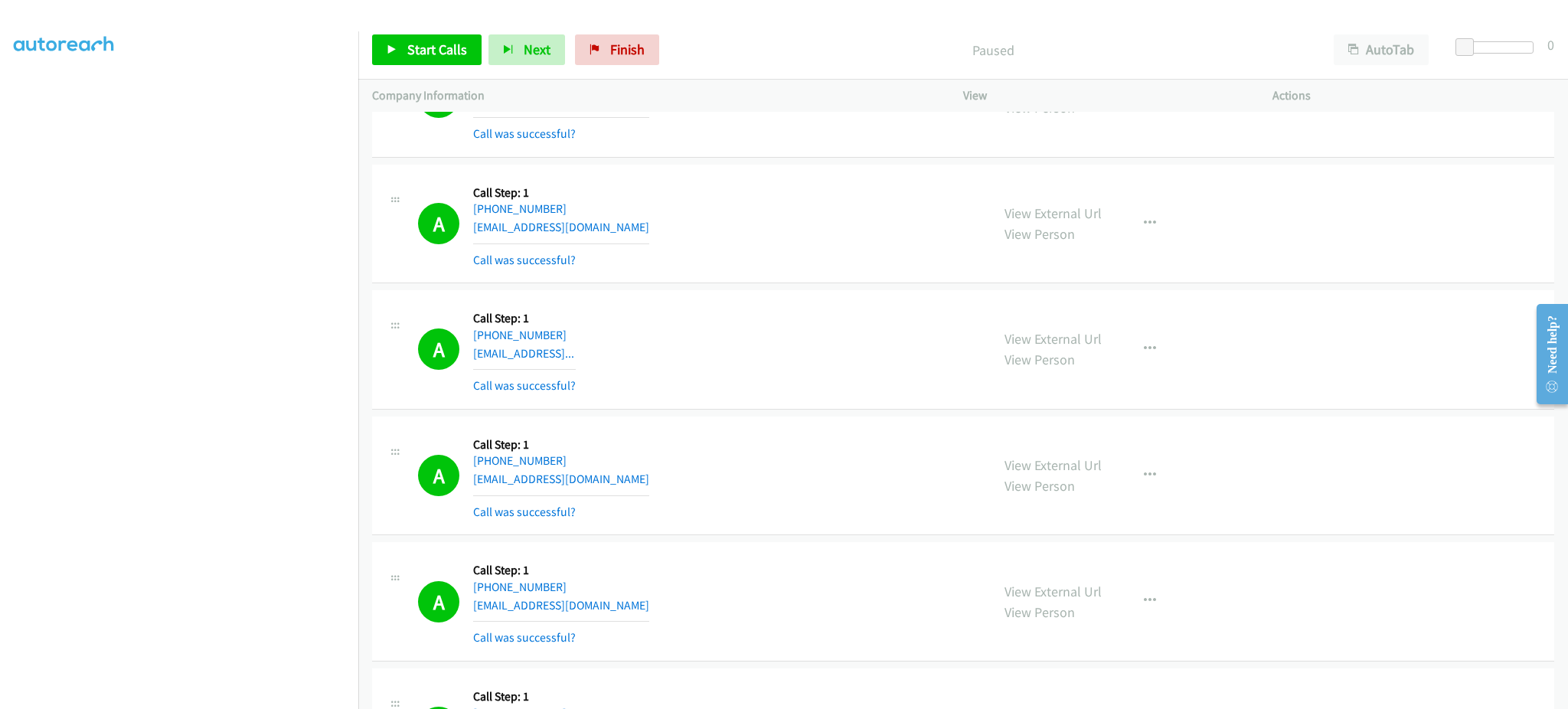
scroll to position [0, 0]
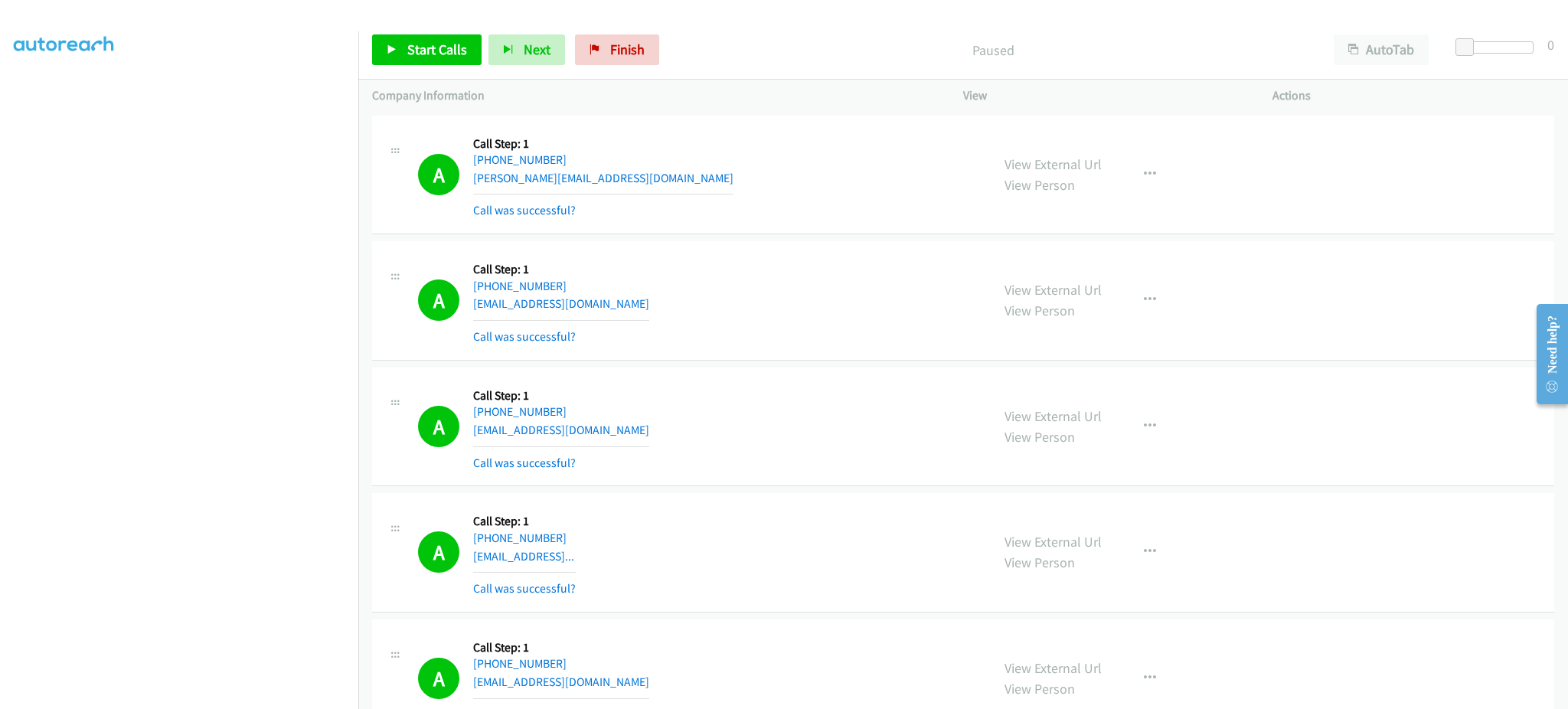
click at [651, 176] on div "A Callback Scheduled Call Step: 1 [GEOGRAPHIC_DATA]/[GEOGRAPHIC_DATA] [PHONE_NU…" at bounding box center [697, 175] width 559 height 91
copy div "[PERSON_NAME][EMAIL_ADDRESS][DOMAIN_NAME]"
click at [663, 301] on div "A Callback Scheduled Call Step: 1 America/New_York [PHONE_NUMBER] [EMAIL_ADDRES…" at bounding box center [697, 301] width 559 height 91
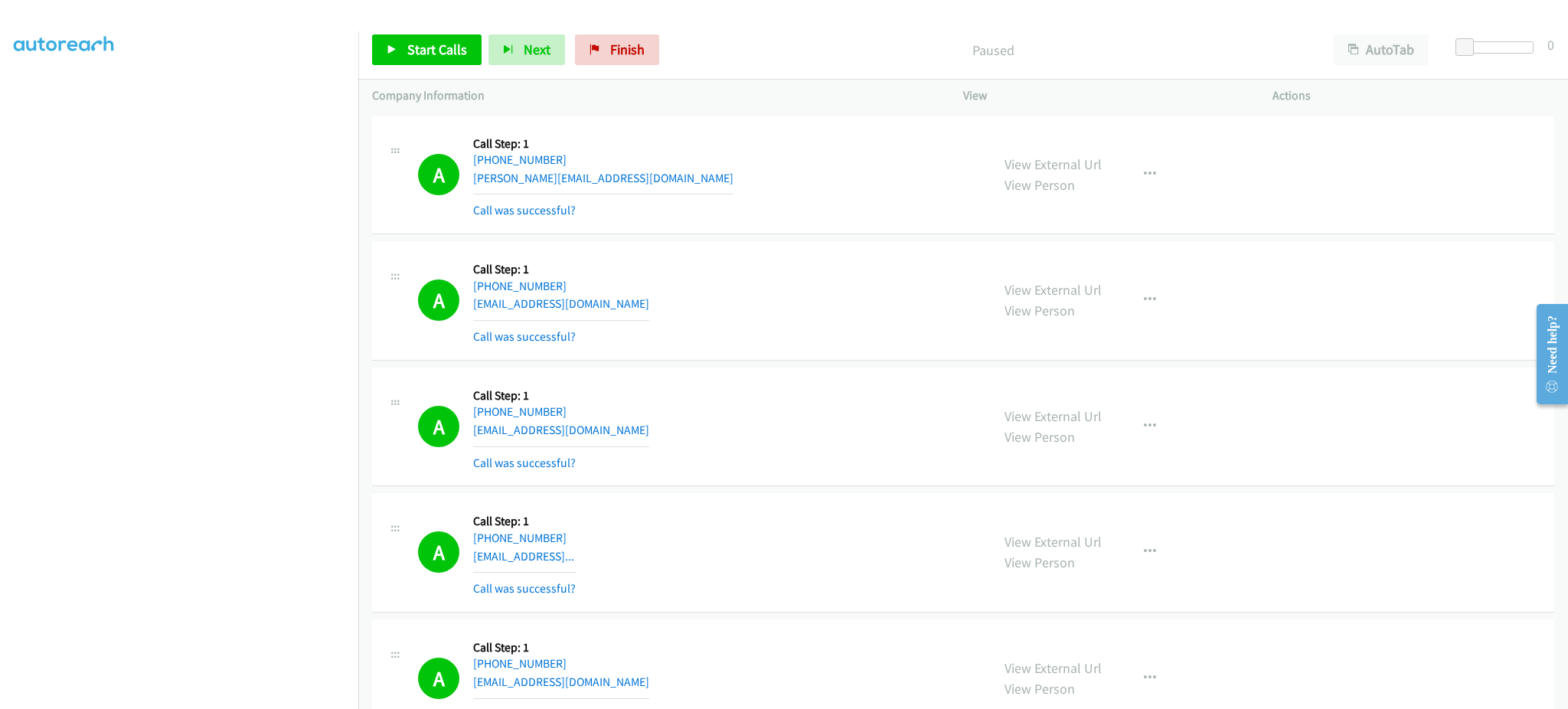
click at [663, 301] on div "A Callback Scheduled Call Step: 1 America/New_York [PHONE_NUMBER] [EMAIL_ADDRES…" at bounding box center [697, 301] width 559 height 91
copy div "[EMAIL_ADDRESS][DOMAIN_NAME]"
click at [692, 426] on div "A Callback Scheduled Call Step: 1 America/New_York [PHONE_NUMBER] [EMAIL_ADDRES…" at bounding box center [697, 427] width 559 height 91
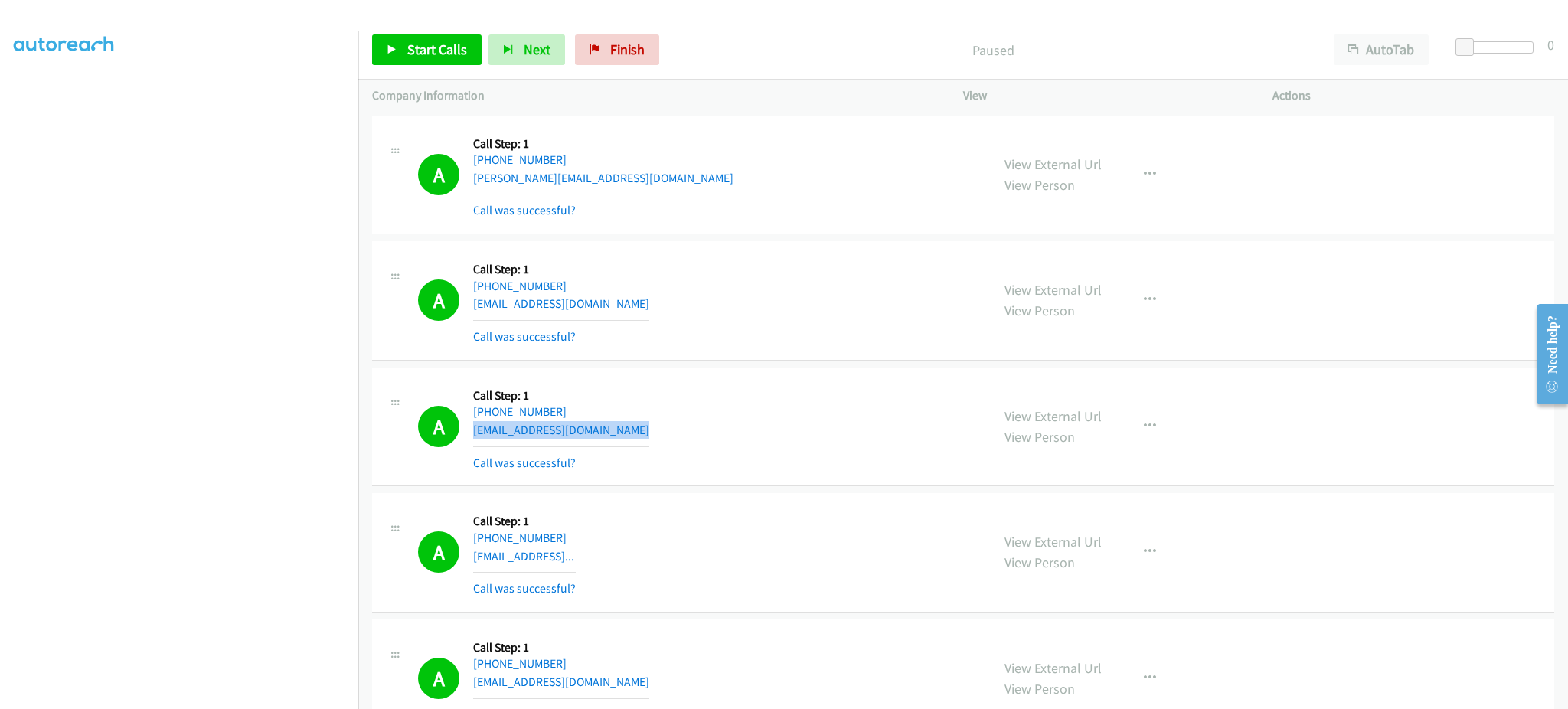
click at [692, 426] on div "A Callback Scheduled Call Step: 1 America/New_York [PHONE_NUMBER] [EMAIL_ADDRES…" at bounding box center [697, 427] width 559 height 91
copy div "[EMAIL_ADDRESS][DOMAIN_NAME]"
click at [663, 550] on div "A Callback Scheduled Call Step: 1 America/New_York [PHONE_NUMBER] [EMAIL_ADDRES…" at bounding box center [697, 552] width 559 height 91
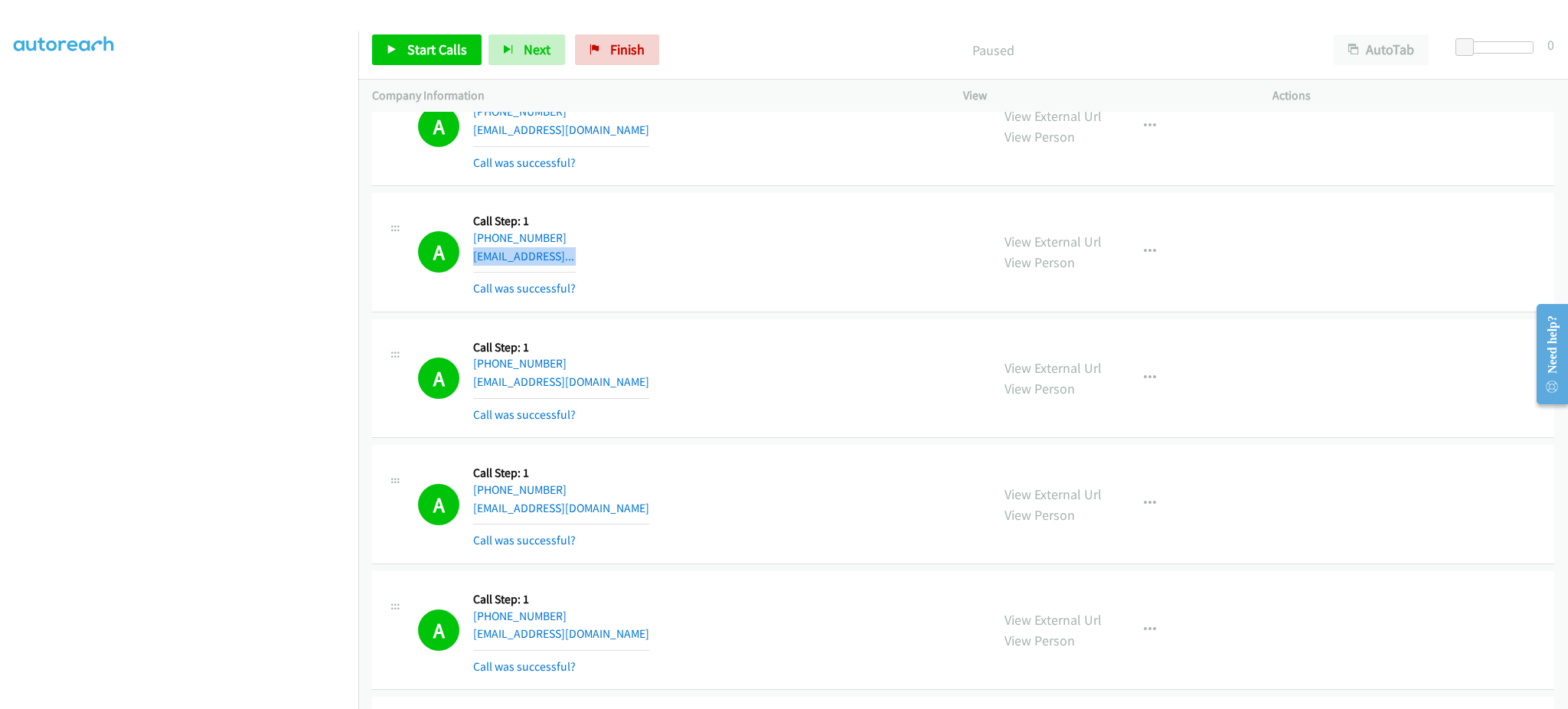
scroll to position [307, 0]
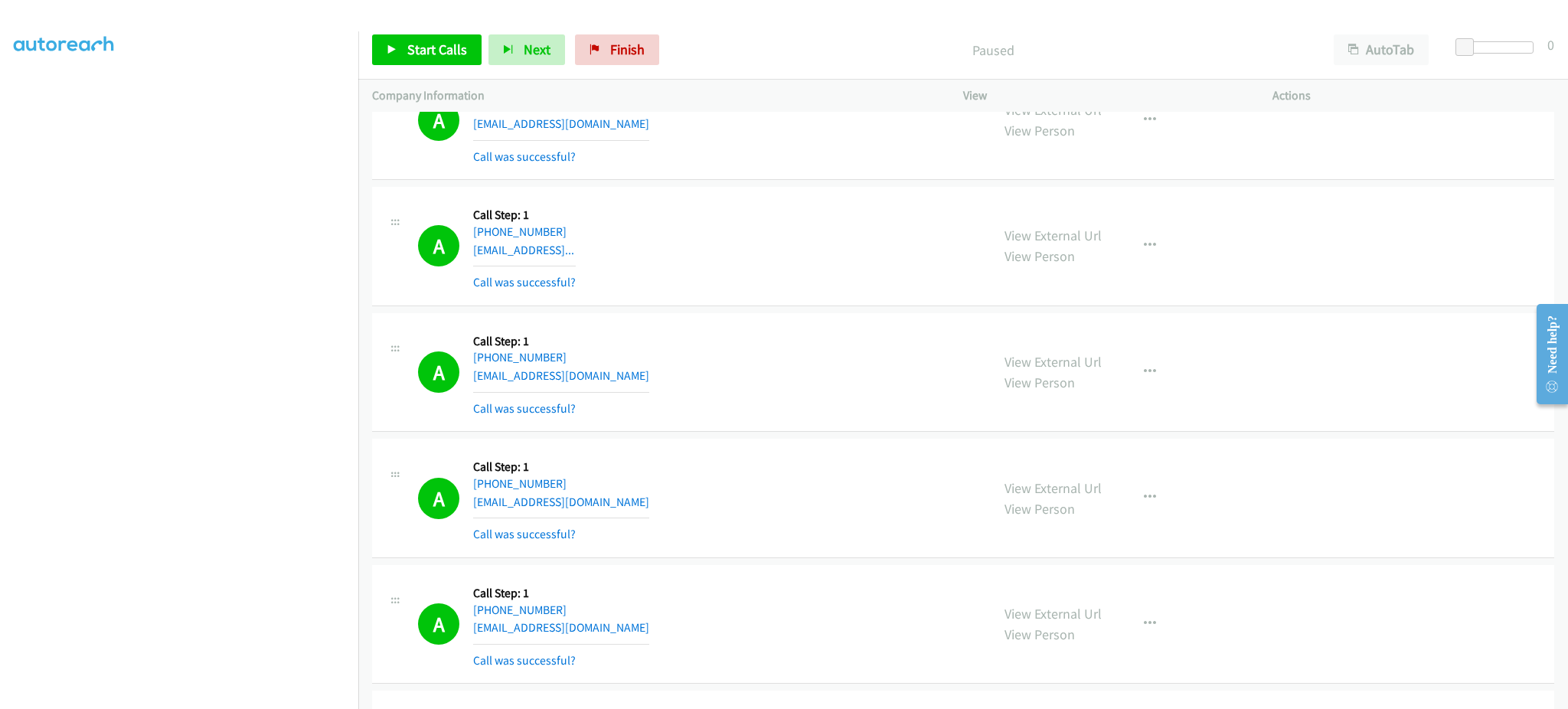
click at [617, 388] on div "A Callback Scheduled Call Step: 1 [GEOGRAPHIC_DATA]/[GEOGRAPHIC_DATA] [PHONE_NU…" at bounding box center [697, 372] width 559 height 91
click at [604, 370] on div "A Callback Scheduled Call Step: 1 [GEOGRAPHIC_DATA]/[GEOGRAPHIC_DATA] [PHONE_NU…" at bounding box center [697, 372] width 559 height 91
copy div "[EMAIL_ADDRESS][DOMAIN_NAME]"
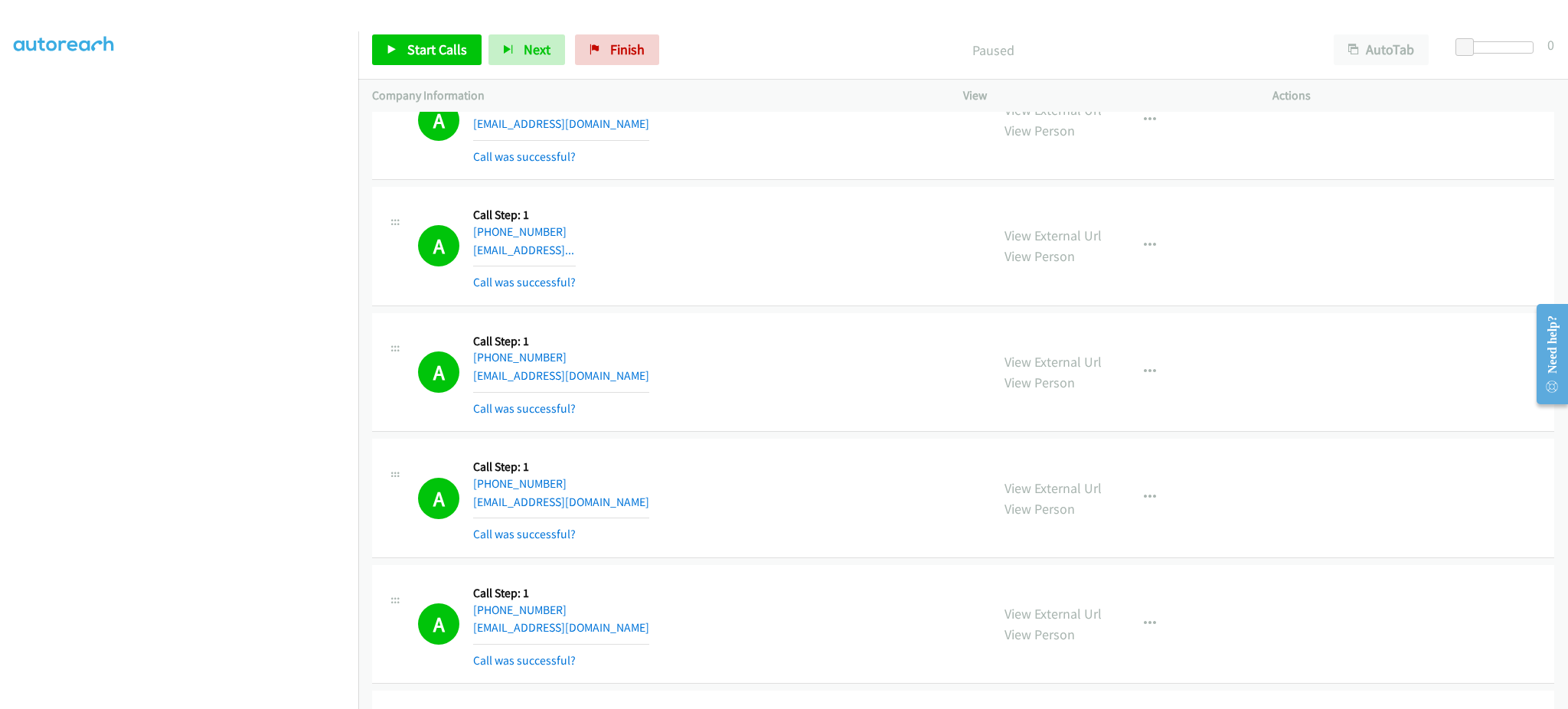
click at [643, 502] on div "A Callback Scheduled Call Step: 1 [GEOGRAPHIC_DATA]/[GEOGRAPHIC_DATA] [PHONE_NU…" at bounding box center [697, 498] width 559 height 91
click at [643, 504] on div "A Callback Scheduled Call Step: 1 [GEOGRAPHIC_DATA]/[GEOGRAPHIC_DATA] [PHONE_NU…" at bounding box center [697, 498] width 559 height 91
copy div "[EMAIL_ADDRESS][DOMAIN_NAME]"
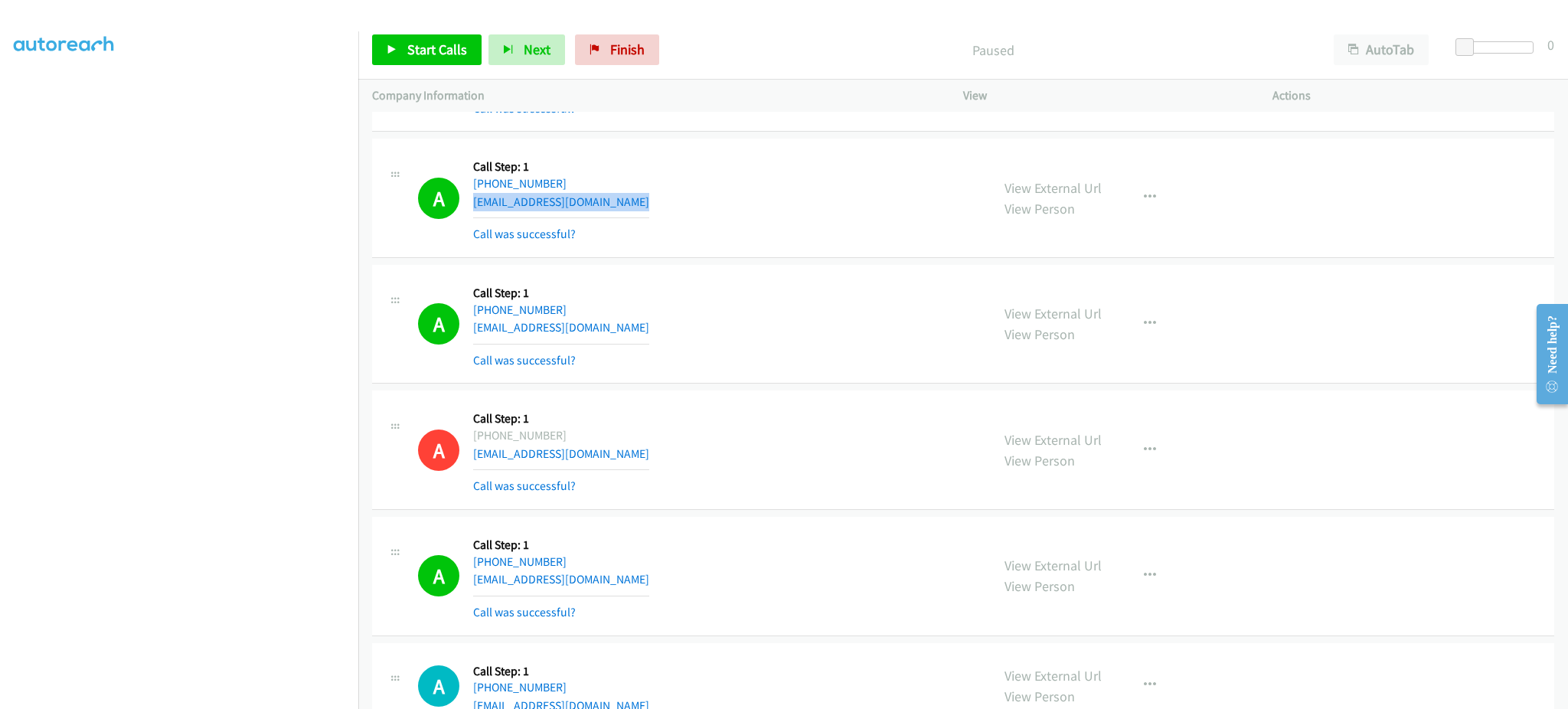
scroll to position [612, 0]
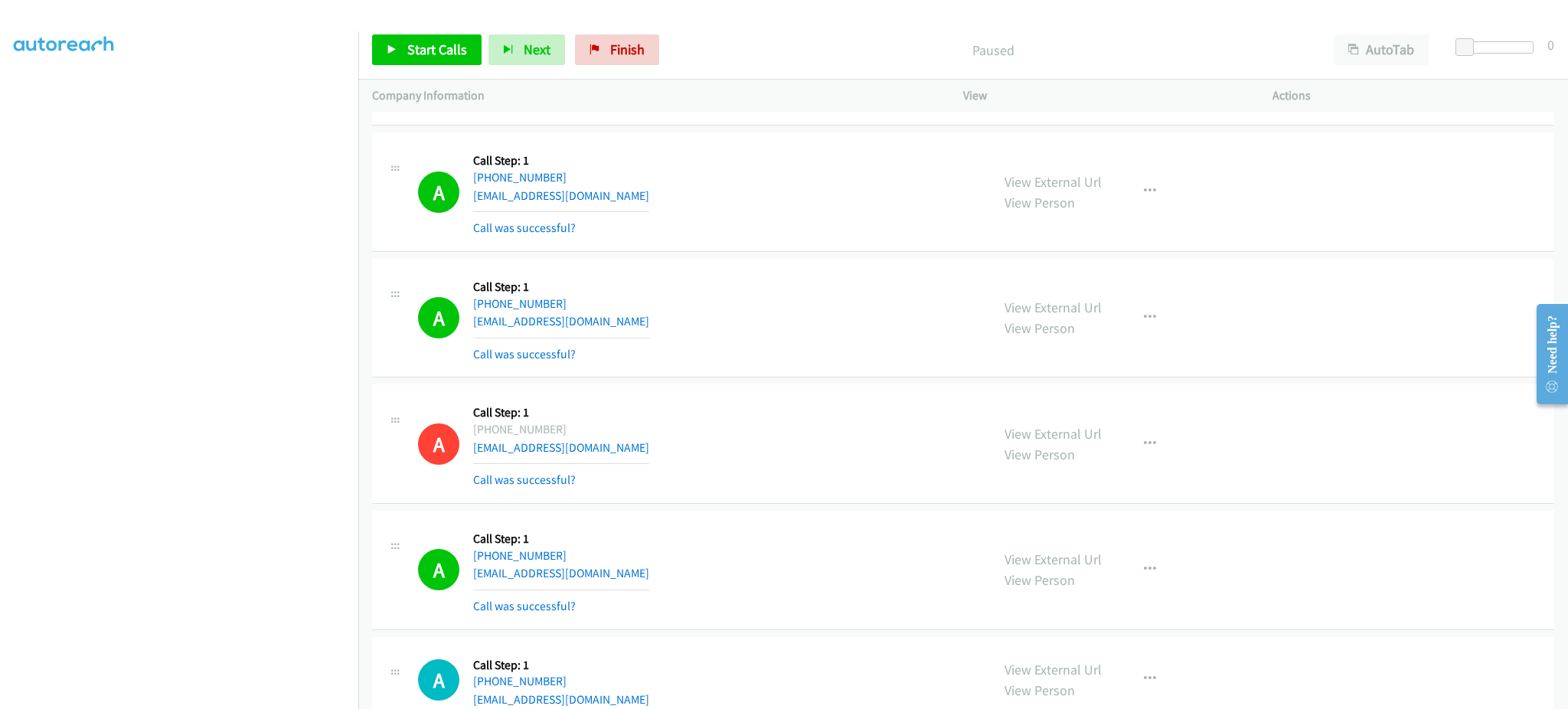
click at [657, 328] on div "A Callback Scheduled Call Step: 1 America/New_York [PHONE_NUMBER] [EMAIL_ADDRES…" at bounding box center [697, 318] width 559 height 91
copy div "[EMAIL_ADDRESS][DOMAIN_NAME]"
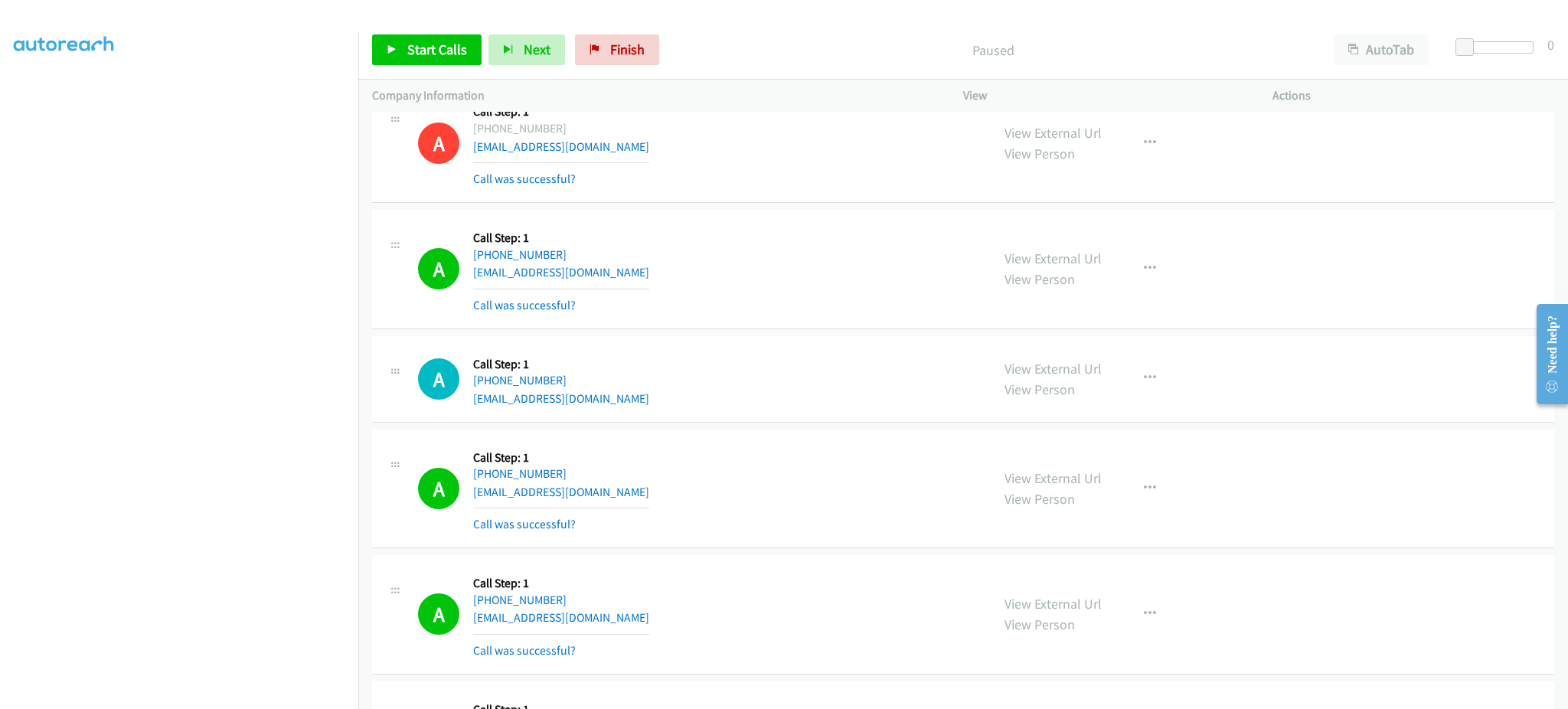
scroll to position [919, 0]
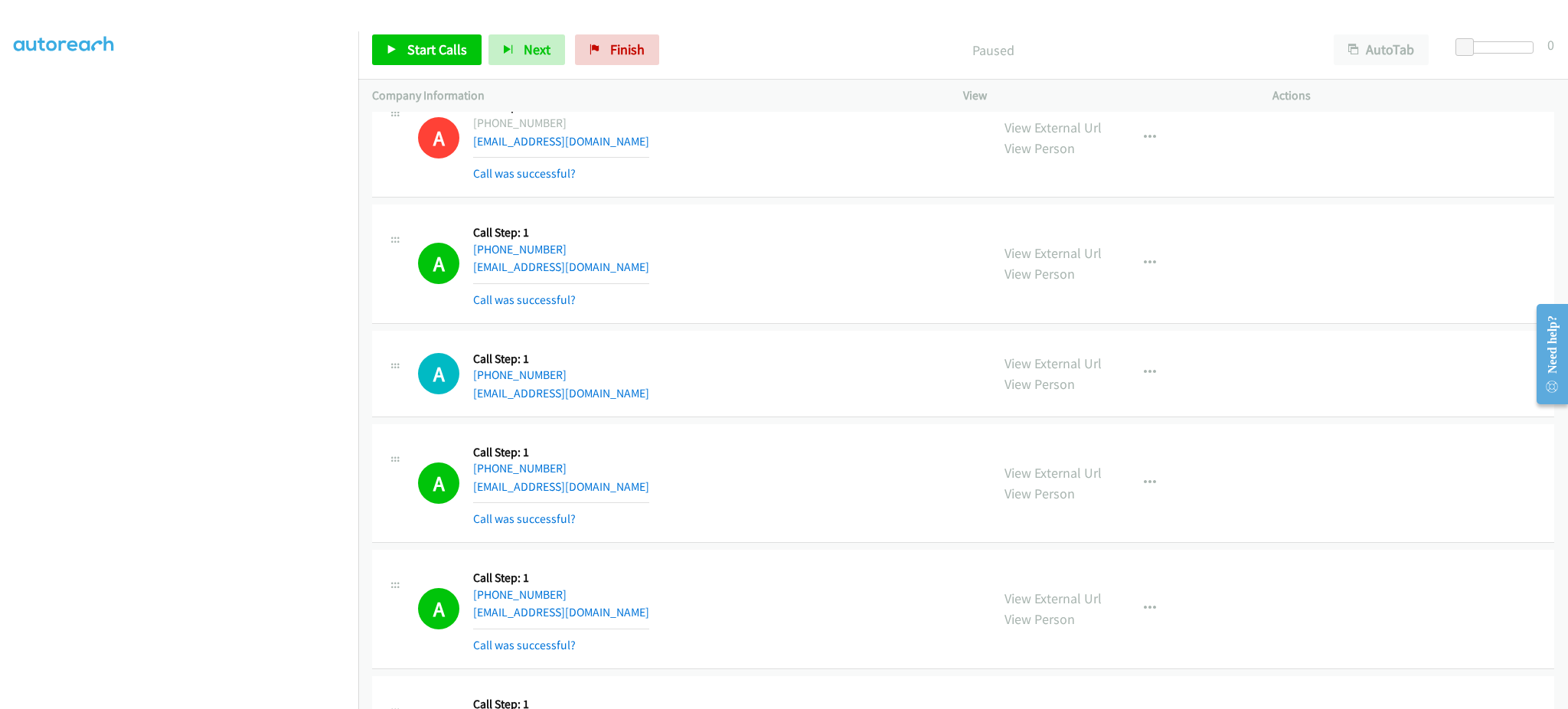
click at [650, 254] on div "A Callback Scheduled Call Step: 1 America/New_York [PHONE_NUMBER] [EMAIL_ADDRES…" at bounding box center [697, 264] width 559 height 91
click at [647, 263] on div "A Callback Scheduled Call Step: 1 America/New_York [PHONE_NUMBER] [EMAIL_ADDRES…" at bounding box center [697, 264] width 559 height 91
copy div "[EMAIL_ADDRESS][DOMAIN_NAME]"
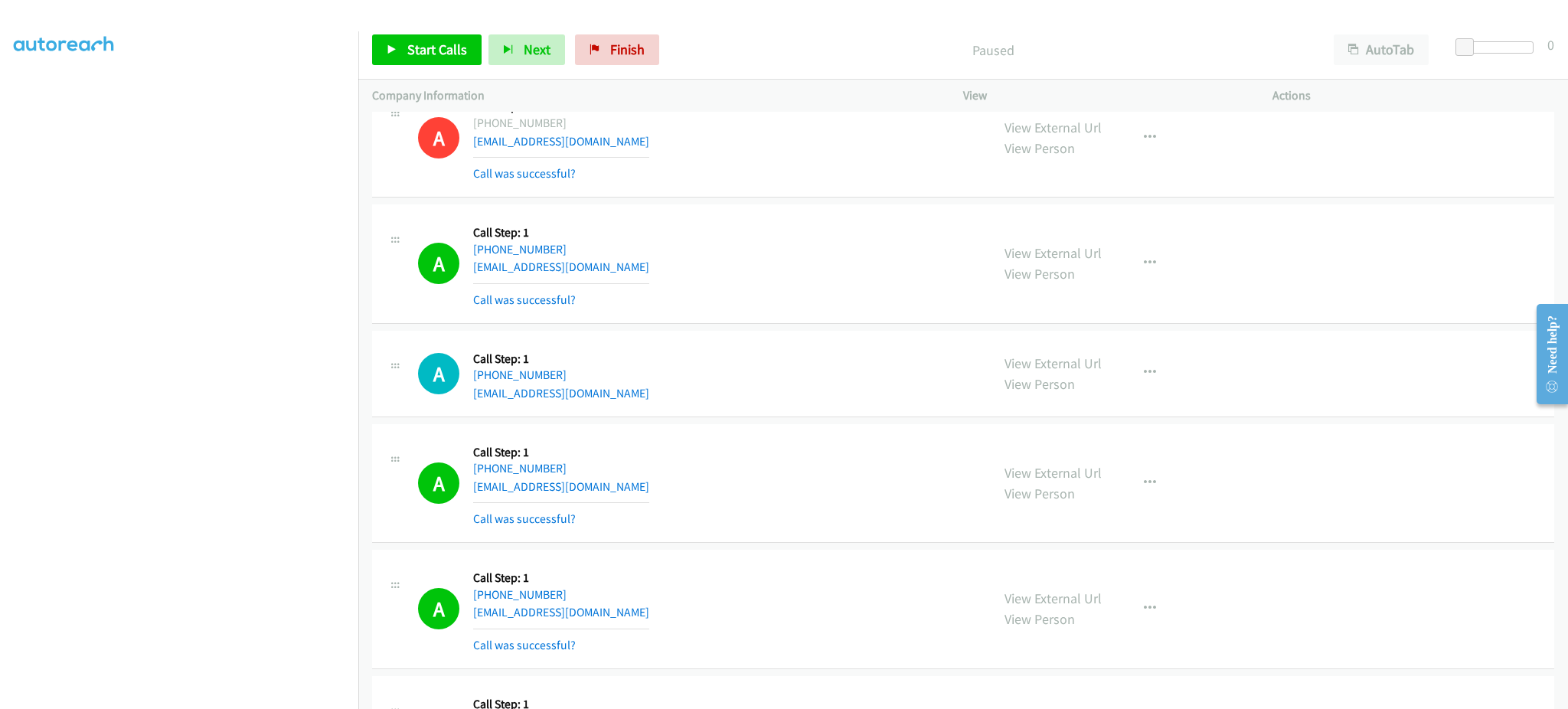
click at [624, 486] on div "A Callback Scheduled Call Step: 1 [GEOGRAPHIC_DATA]/[GEOGRAPHIC_DATA] [PHONE_NU…" at bounding box center [697, 483] width 559 height 91
click at [625, 486] on div "A Callback Scheduled Call Step: 1 [GEOGRAPHIC_DATA]/[GEOGRAPHIC_DATA] [PHONE_NU…" at bounding box center [697, 483] width 559 height 91
copy div "[EMAIL_ADDRESS][DOMAIN_NAME]"
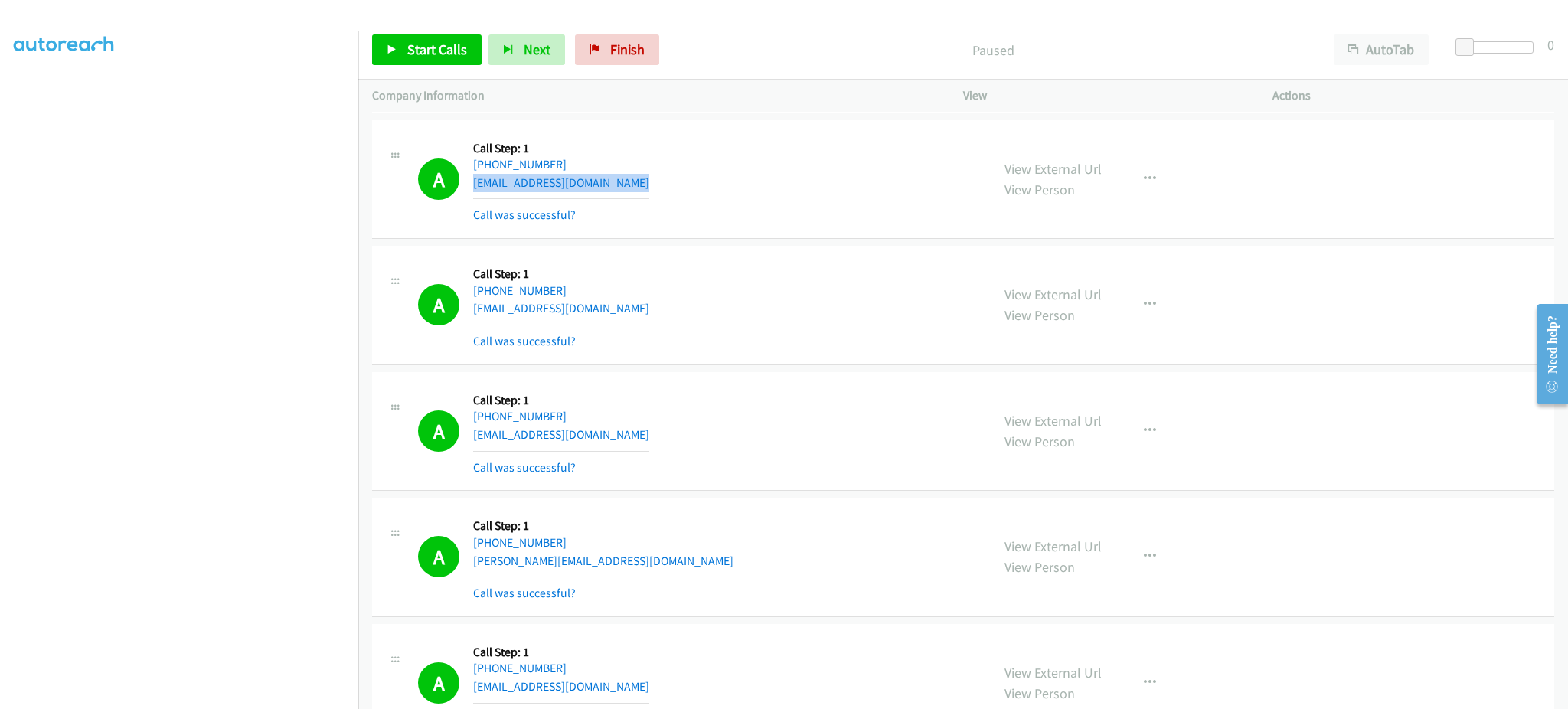
scroll to position [1225, 0]
click at [631, 317] on div "A Callback Scheduled Call Step: 1 America/New_York [PHONE_NUMBER] [EMAIL_ADDRES…" at bounding box center [697, 303] width 559 height 91
click at [628, 309] on div "A Callback Scheduled Call Step: 1 America/New_York [PHONE_NUMBER] [EMAIL_ADDRES…" at bounding box center [697, 303] width 559 height 91
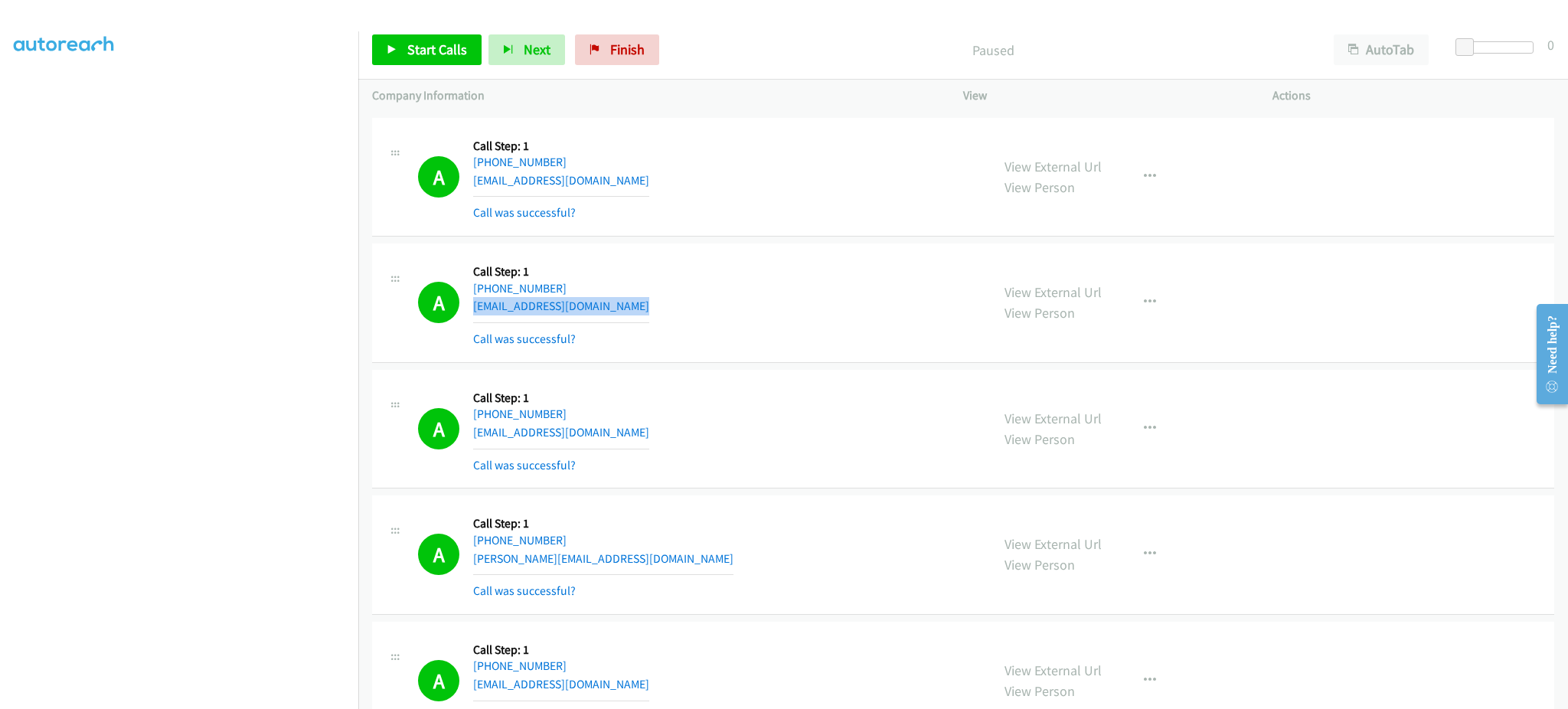
click at [628, 309] on div "A Callback Scheduled Call Step: 1 America/New_York [PHONE_NUMBER] [EMAIL_ADDRES…" at bounding box center [697, 303] width 559 height 91
copy div "[EMAIL_ADDRESS][DOMAIN_NAME]"
click at [632, 426] on div "A Callback Scheduled Call Step: 1 America/New_York [PHONE_NUMBER] [EMAIL_ADDRES…" at bounding box center [697, 429] width 559 height 91
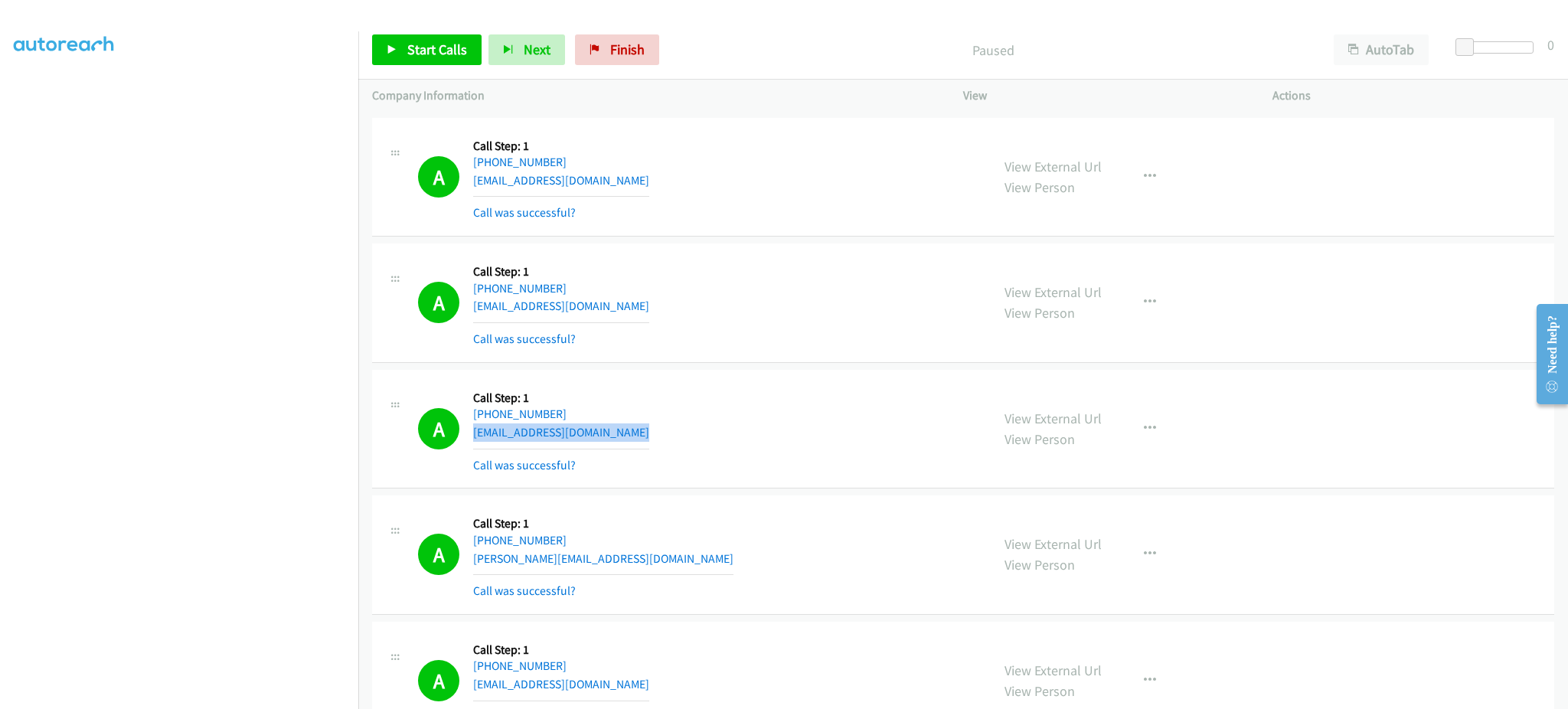
copy div "[EMAIL_ADDRESS][DOMAIN_NAME]"
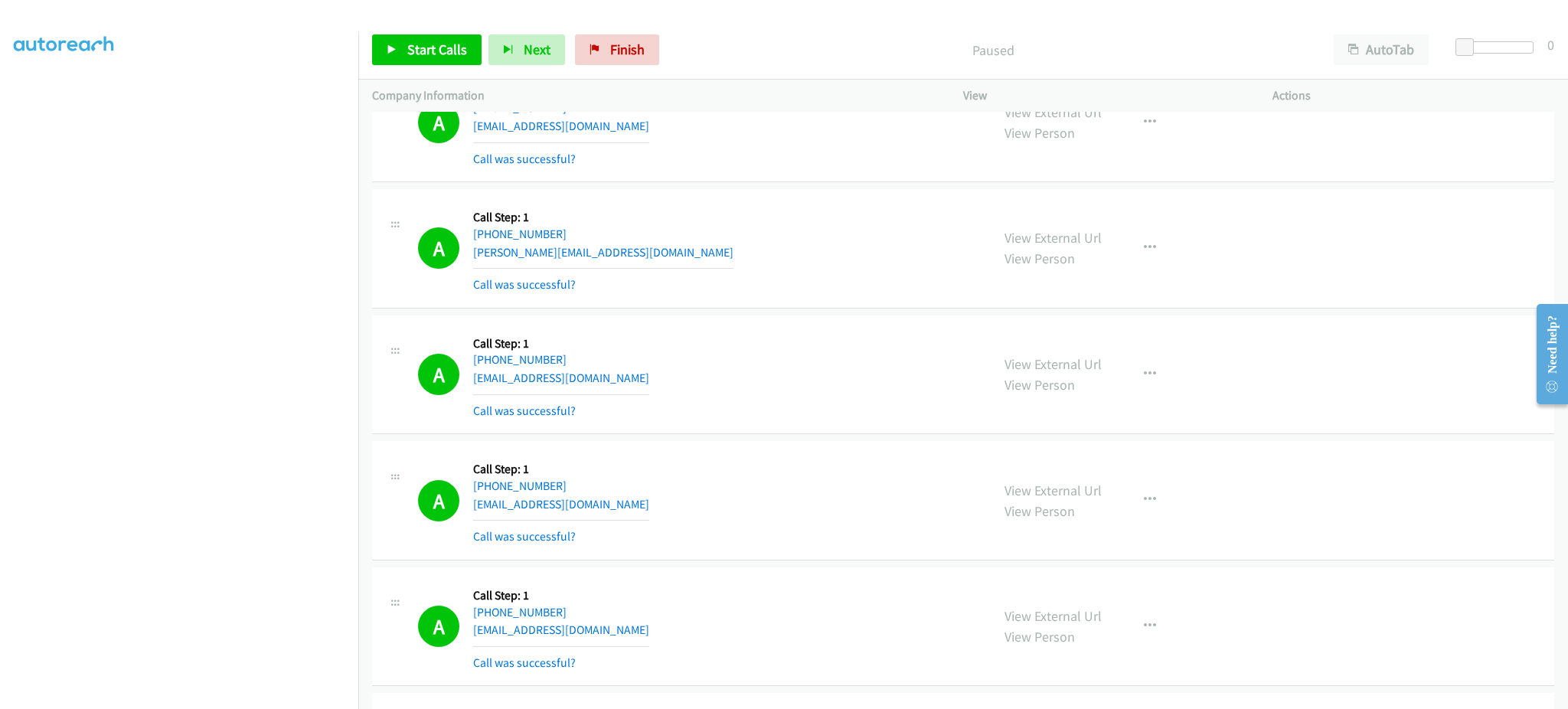
click at [640, 381] on div "A Callback Scheduled Call Step: 1 America/New_York [PHONE_NUMBER] [EMAIL_ADDRES…" at bounding box center [697, 375] width 559 height 91
click at [640, 382] on div "A Callback Scheduled Call Step: 1 America/New_York [PHONE_NUMBER] [EMAIL_ADDRES…" at bounding box center [697, 375] width 559 height 91
click at [611, 510] on div "A Callback Scheduled Call Step: 1 [GEOGRAPHIC_DATA]/[GEOGRAPHIC_DATA] [PHONE_NU…" at bounding box center [697, 500] width 559 height 91
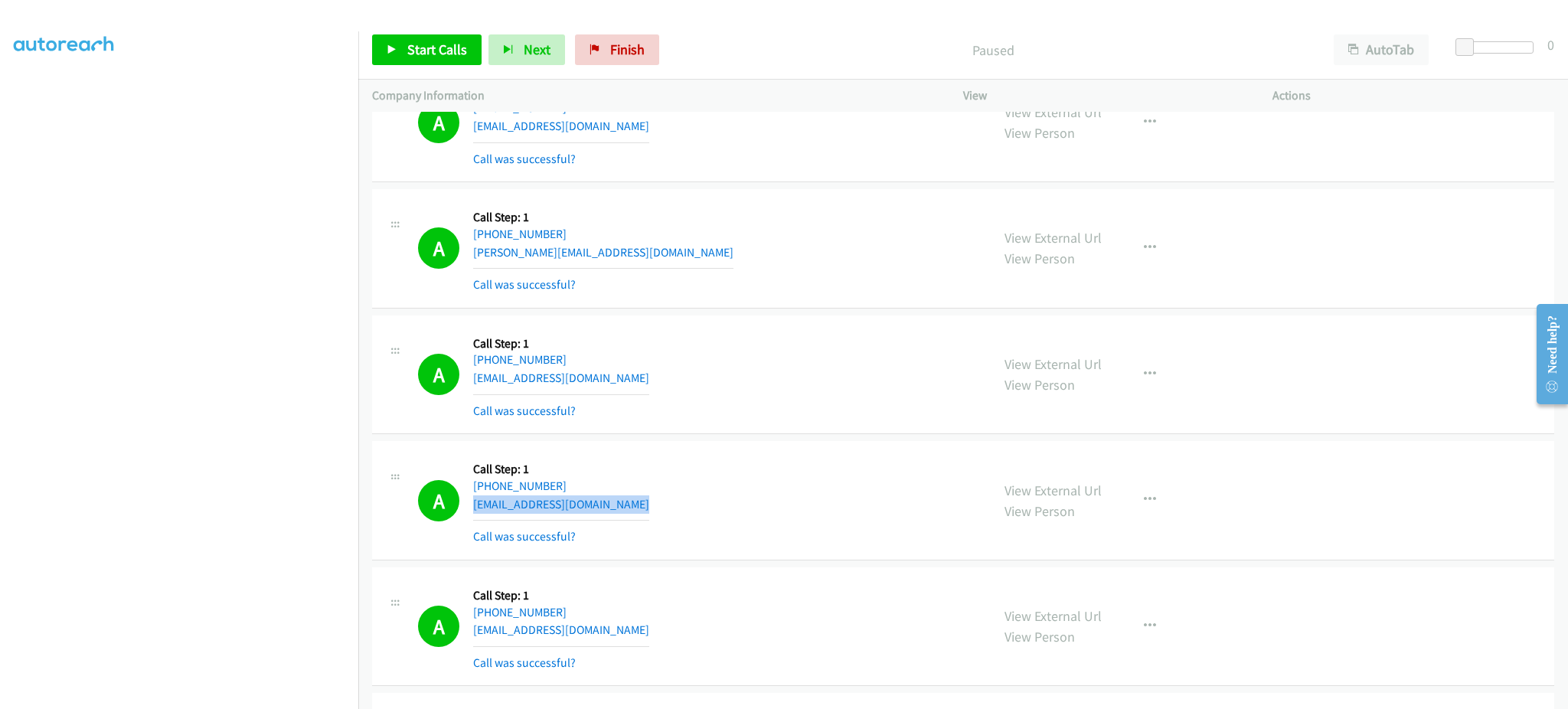
click at [611, 510] on div "A Callback Scheduled Call Step: 1 [GEOGRAPHIC_DATA]/[GEOGRAPHIC_DATA] [PHONE_NU…" at bounding box center [697, 500] width 559 height 91
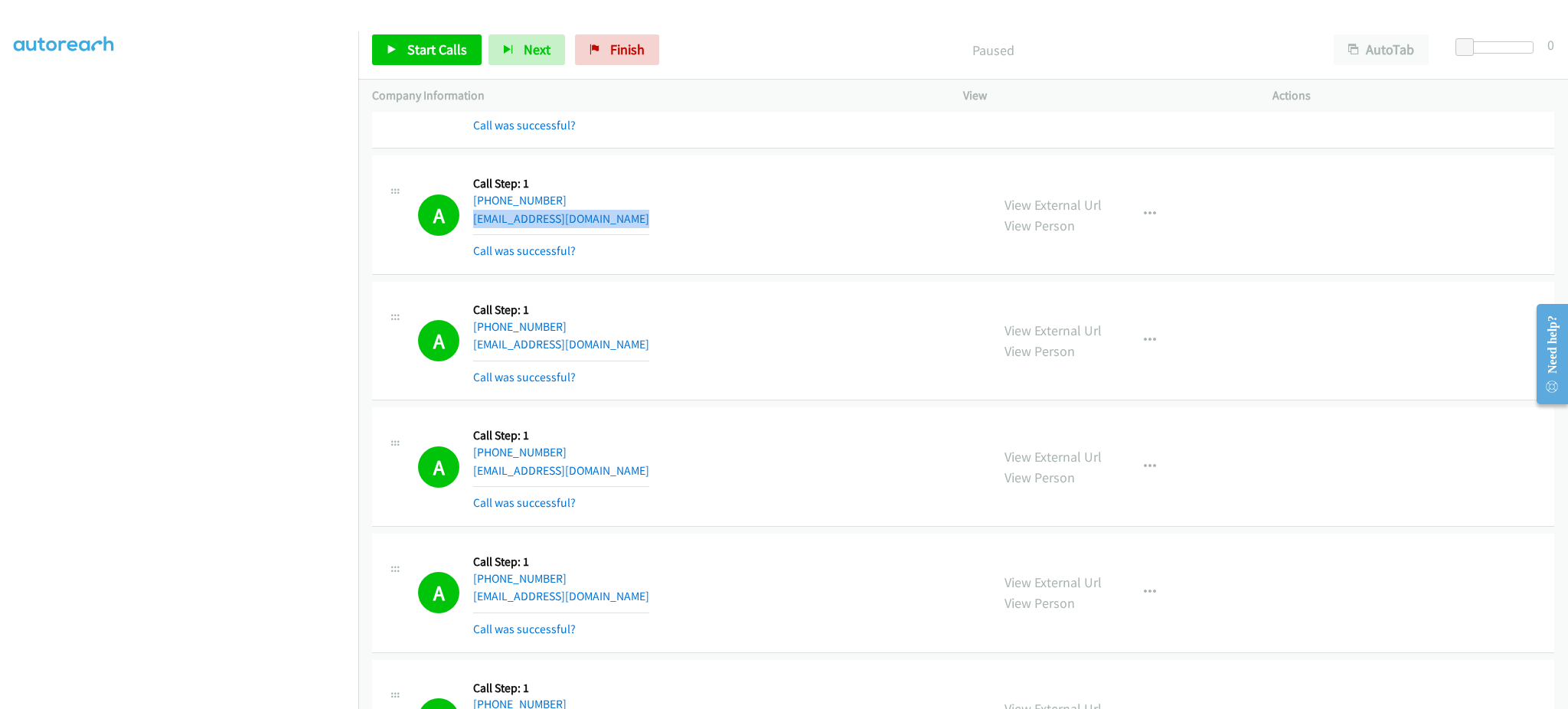
scroll to position [1838, 0]
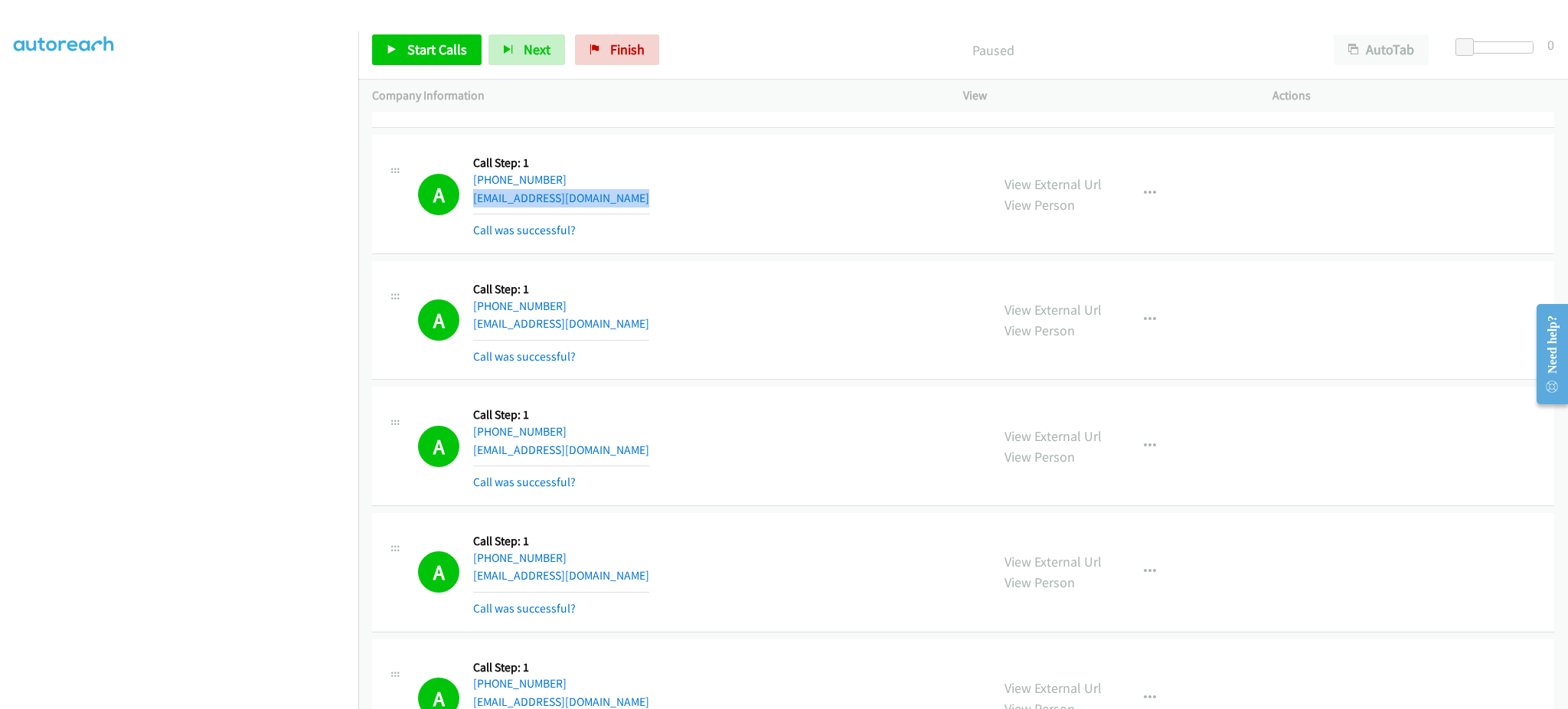
click at [612, 328] on div "A Callback Scheduled Call Step: 1 America/New_York [PHONE_NUMBER] [EMAIL_ADDRES…" at bounding box center [697, 321] width 559 height 91
click at [608, 326] on div "A Callback Scheduled Call Step: 1 America/New_York [PHONE_NUMBER] [EMAIL_ADDRES…" at bounding box center [697, 321] width 559 height 91
click at [625, 448] on div "A Callback Scheduled Call Step: 1 [GEOGRAPHIC_DATA]/[GEOGRAPHIC_DATA] [PHONE_NU…" at bounding box center [697, 446] width 559 height 91
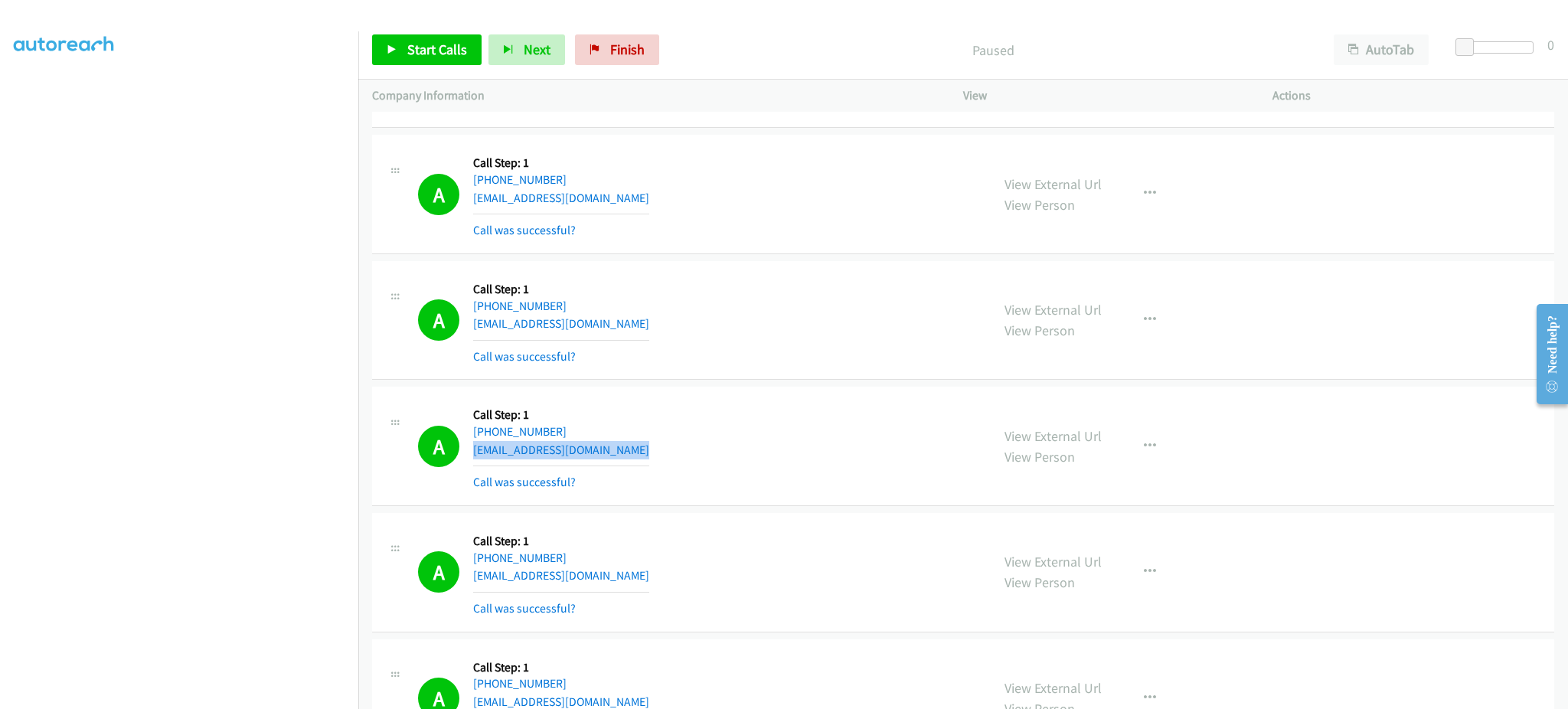
scroll to position [2143, 0]
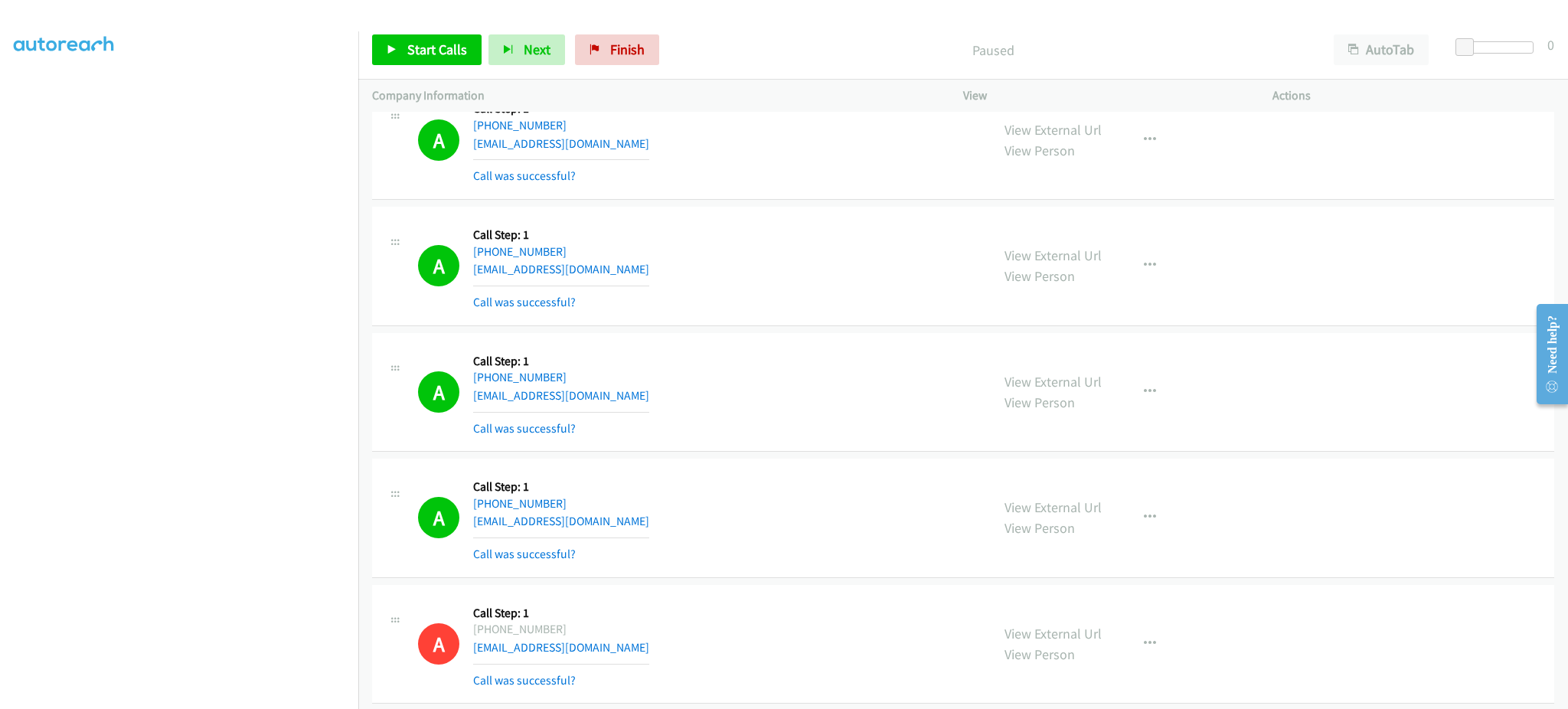
click at [633, 401] on div "A Callback Scheduled Call Step: 1 America/New_York [PHONE_NUMBER] [EMAIL_ADDRES…" at bounding box center [697, 392] width 559 height 91
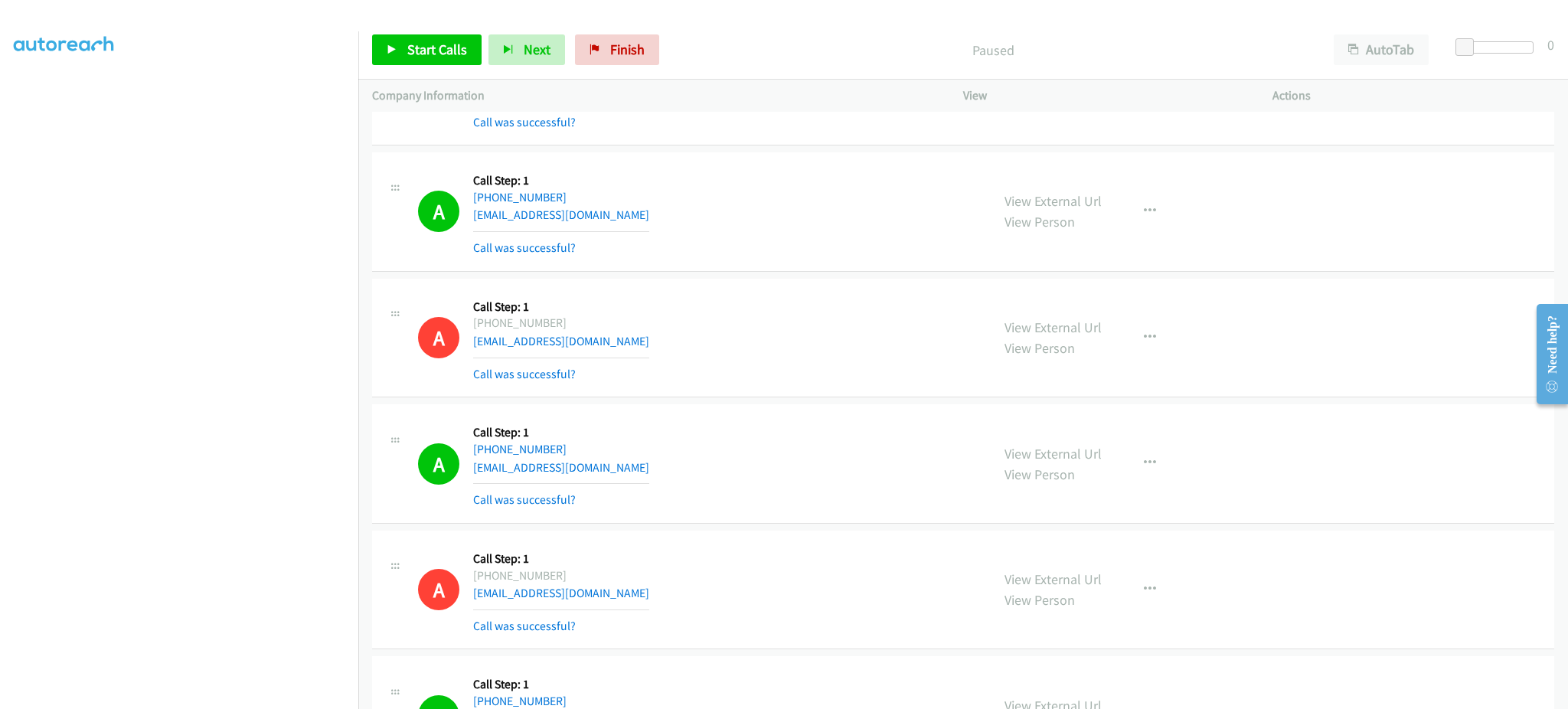
scroll to position [2756, 0]
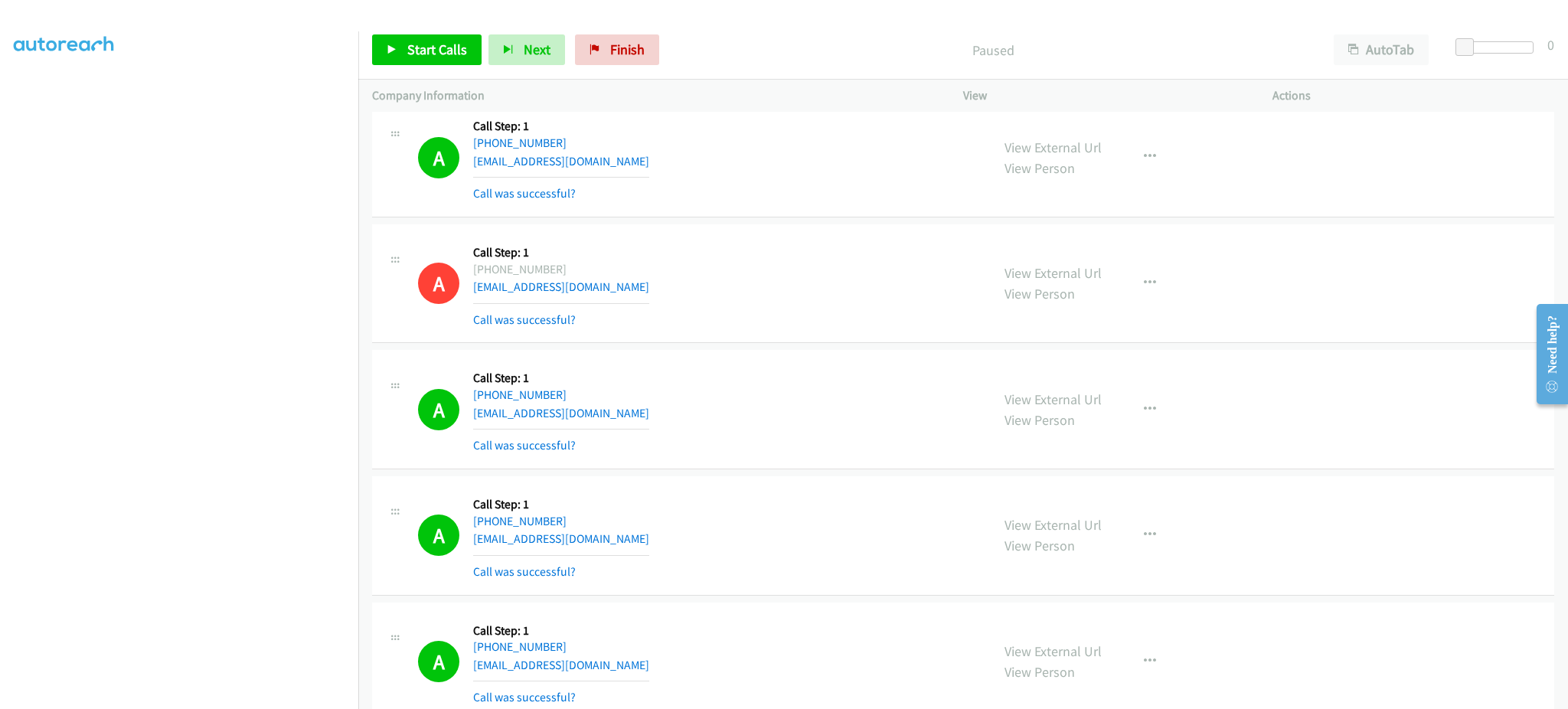
click at [627, 414] on div "A Callback Scheduled Call Step: 1 America/New_York [PHONE_NUMBER] [EMAIL_ADDRES…" at bounding box center [697, 409] width 559 height 91
click at [653, 528] on div "A Callback Scheduled Call Step: 1 America/New_York [PHONE_NUMBER] [EMAIL_ADDRES…" at bounding box center [697, 535] width 559 height 91
click at [686, 548] on div "A Callback Scheduled Call Step: 1 America/New_York [PHONE_NUMBER] [EMAIL_ADDRES…" at bounding box center [697, 535] width 559 height 91
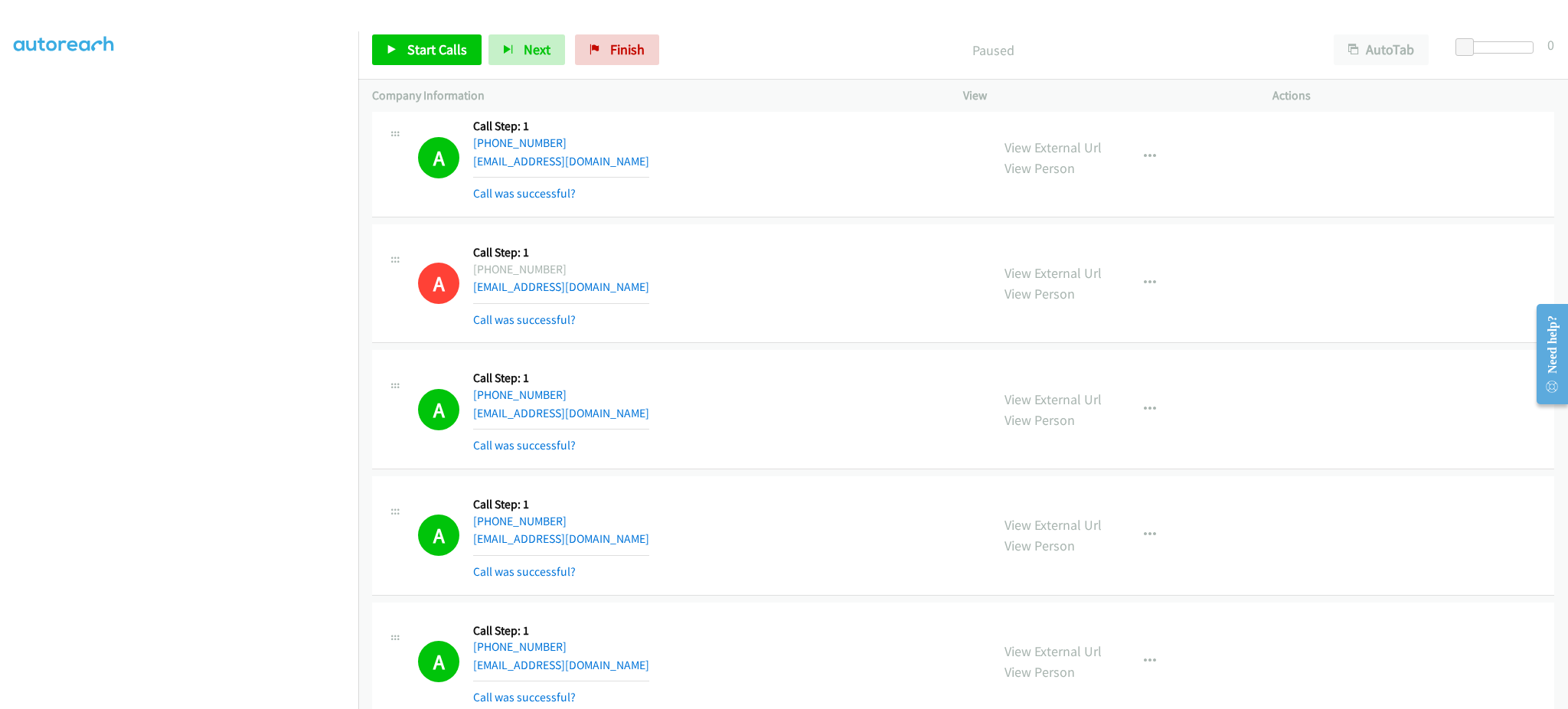
click at [686, 548] on div "A Callback Scheduled Call Step: 1 America/New_York [PHONE_NUMBER] [EMAIL_ADDRES…" at bounding box center [697, 535] width 559 height 91
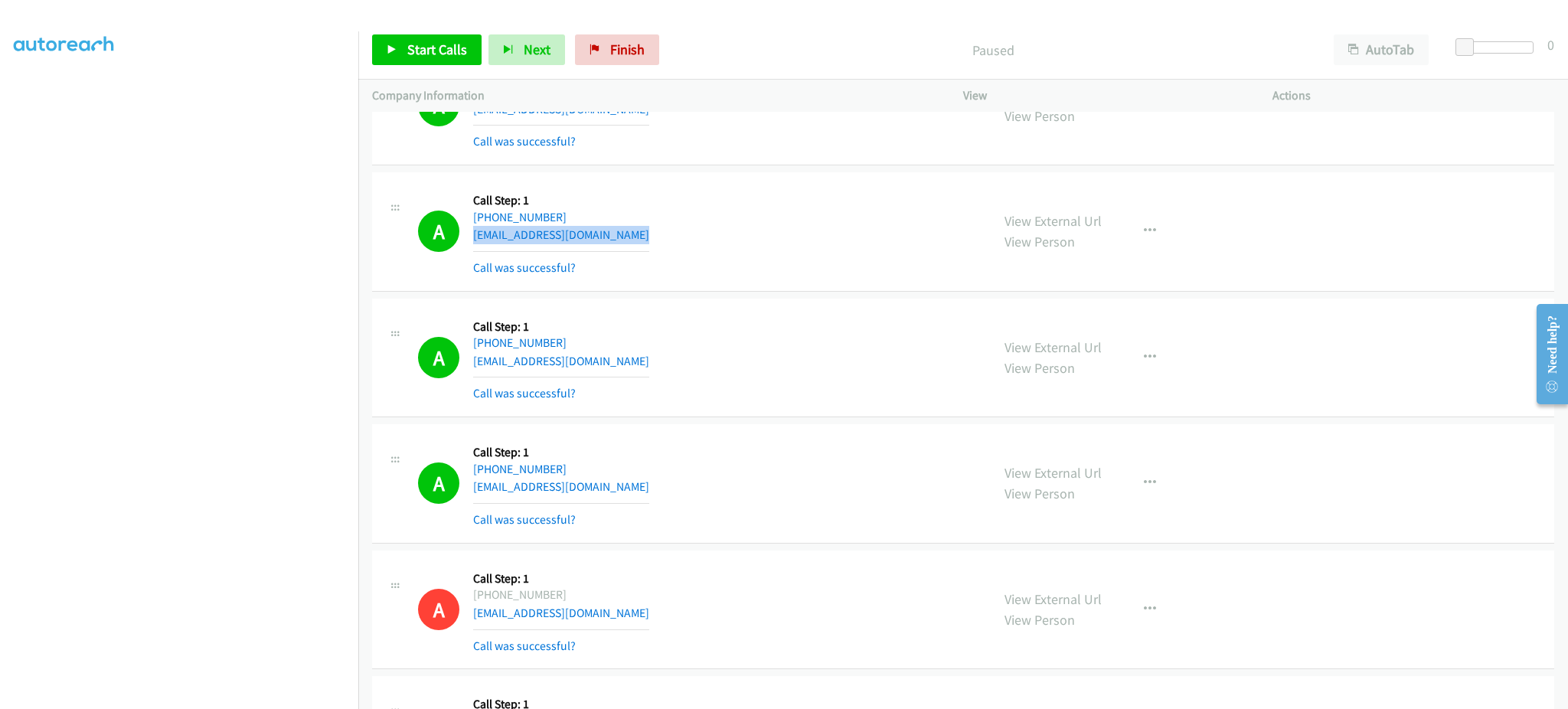
scroll to position [3062, 0]
click at [622, 360] on div "A Callback Scheduled Call Step: 1 America/New_York [PHONE_NUMBER] [EMAIL_ADDRES…" at bounding box center [697, 356] width 559 height 91
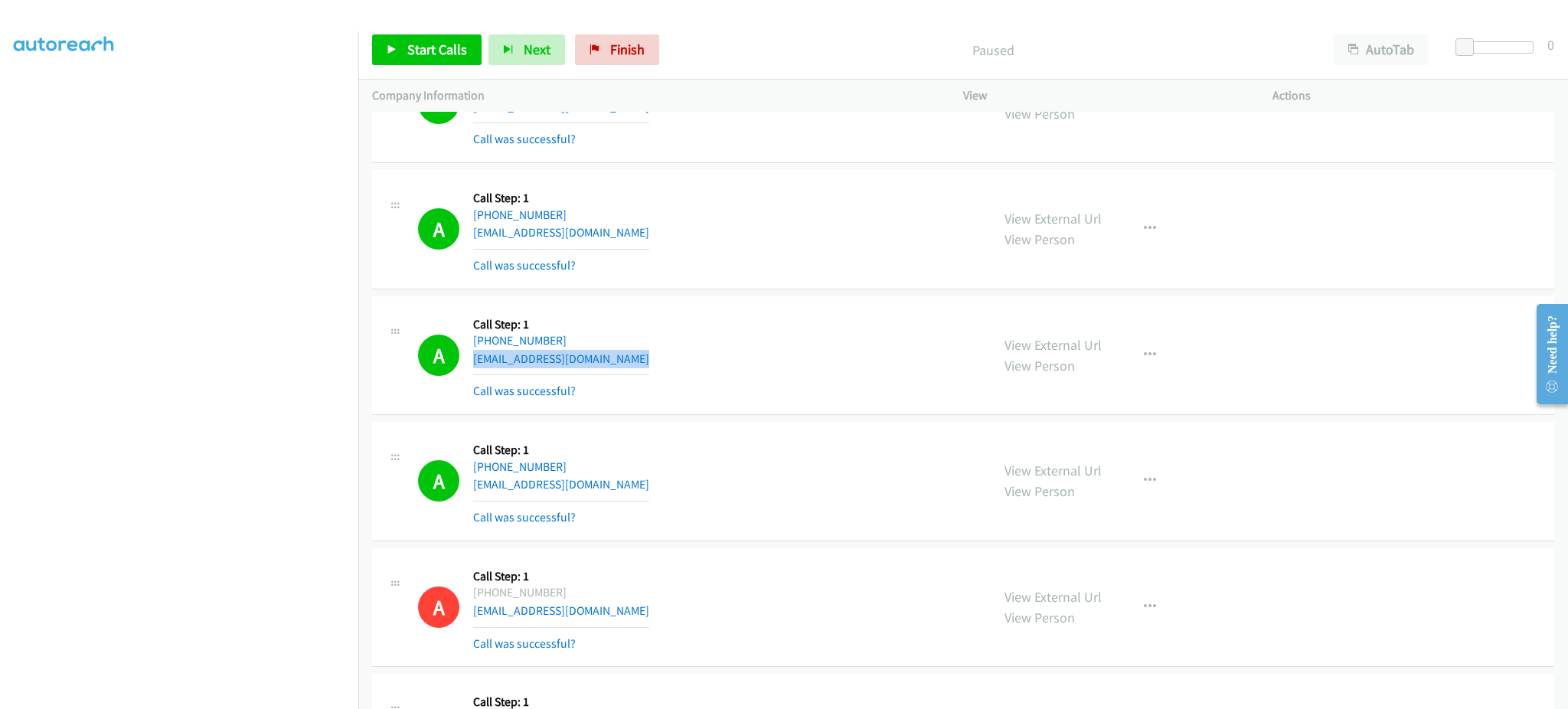
click at [622, 360] on div "A Callback Scheduled Call Step: 1 America/New_York [PHONE_NUMBER] [EMAIL_ADDRES…" at bounding box center [697, 356] width 559 height 91
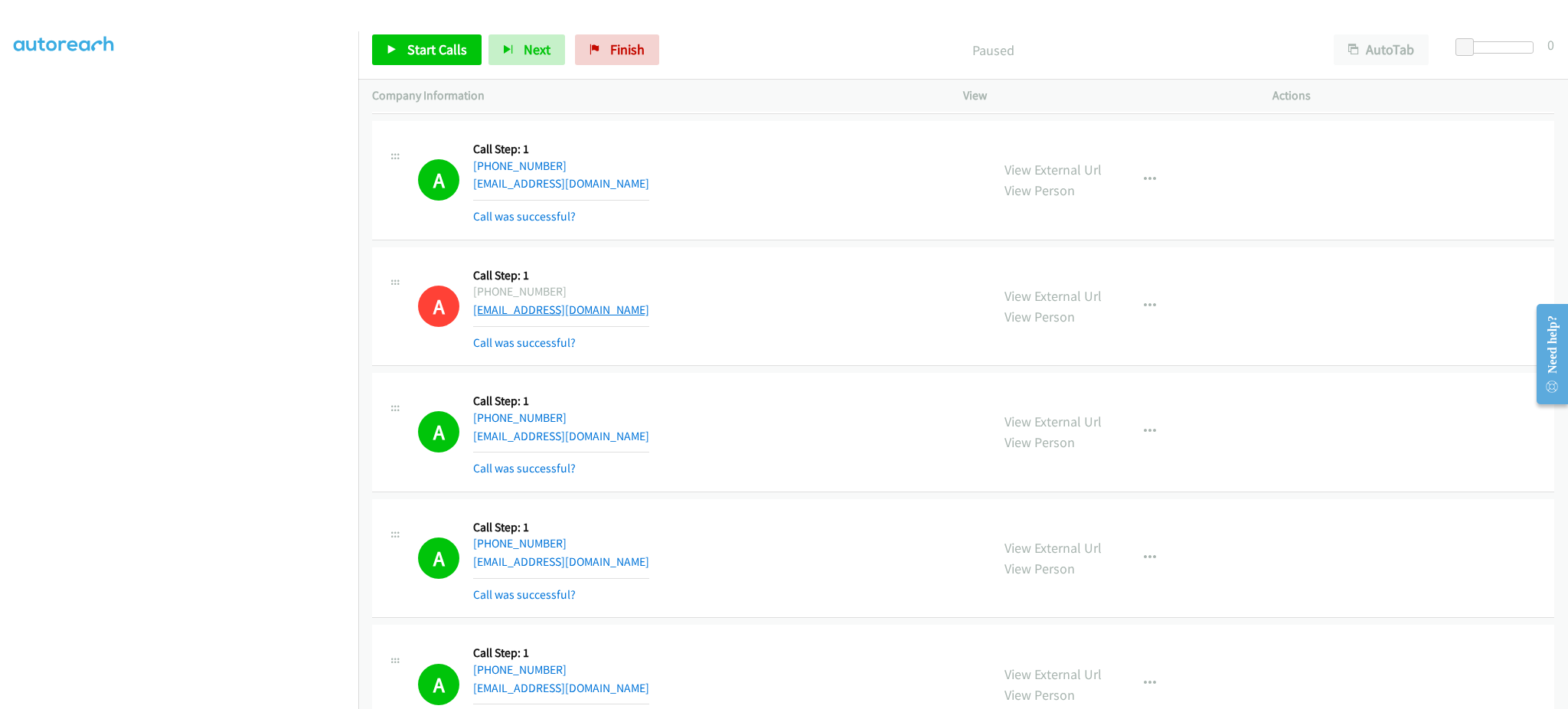
scroll to position [3368, 0]
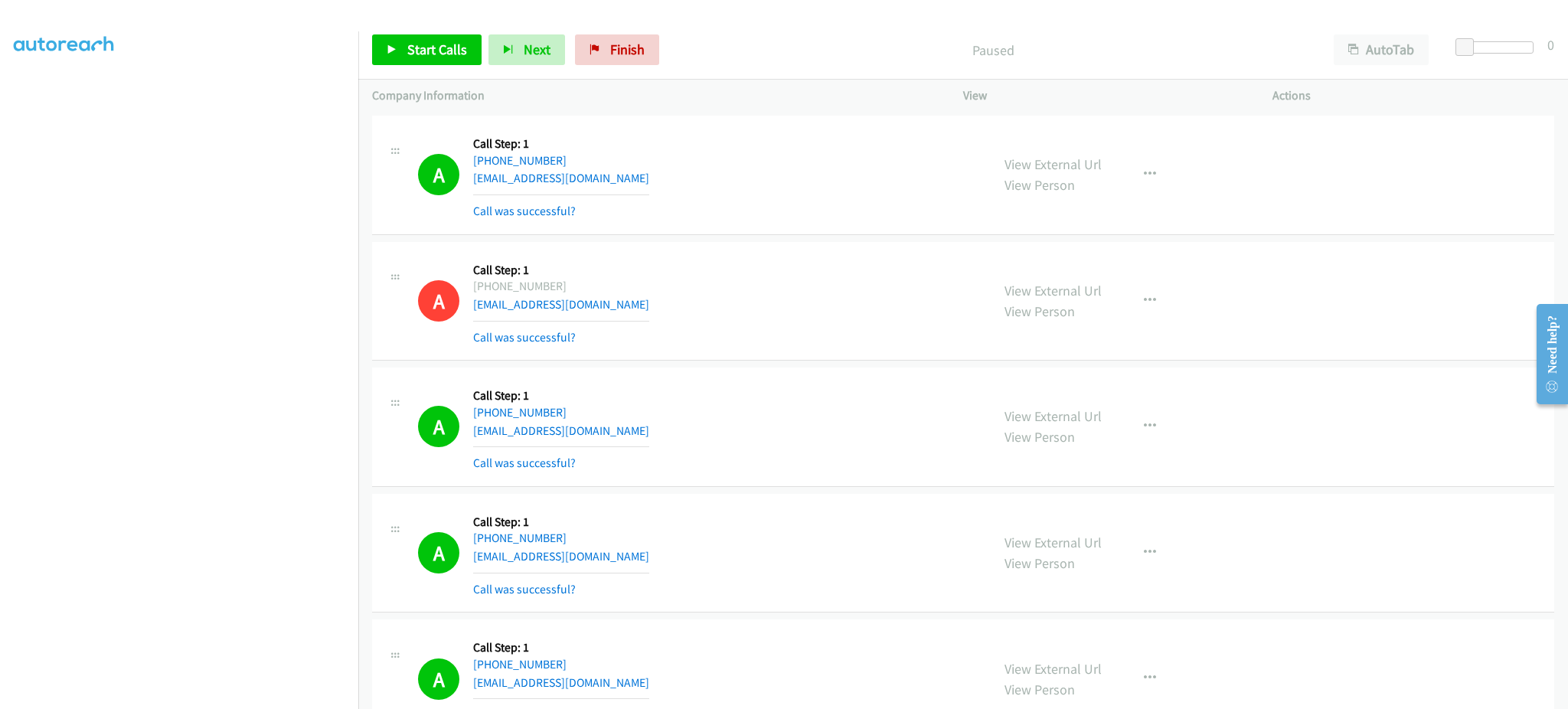
click at [669, 441] on div "A Callback Scheduled Call Step: 1 America/New_York [PHONE_NUMBER] [EMAIL_ADDRES…" at bounding box center [697, 427] width 559 height 91
click at [662, 436] on div "A Callback Scheduled Call Step: 1 America/New_York [PHONE_NUMBER] [EMAIL_ADDRES…" at bounding box center [697, 427] width 559 height 91
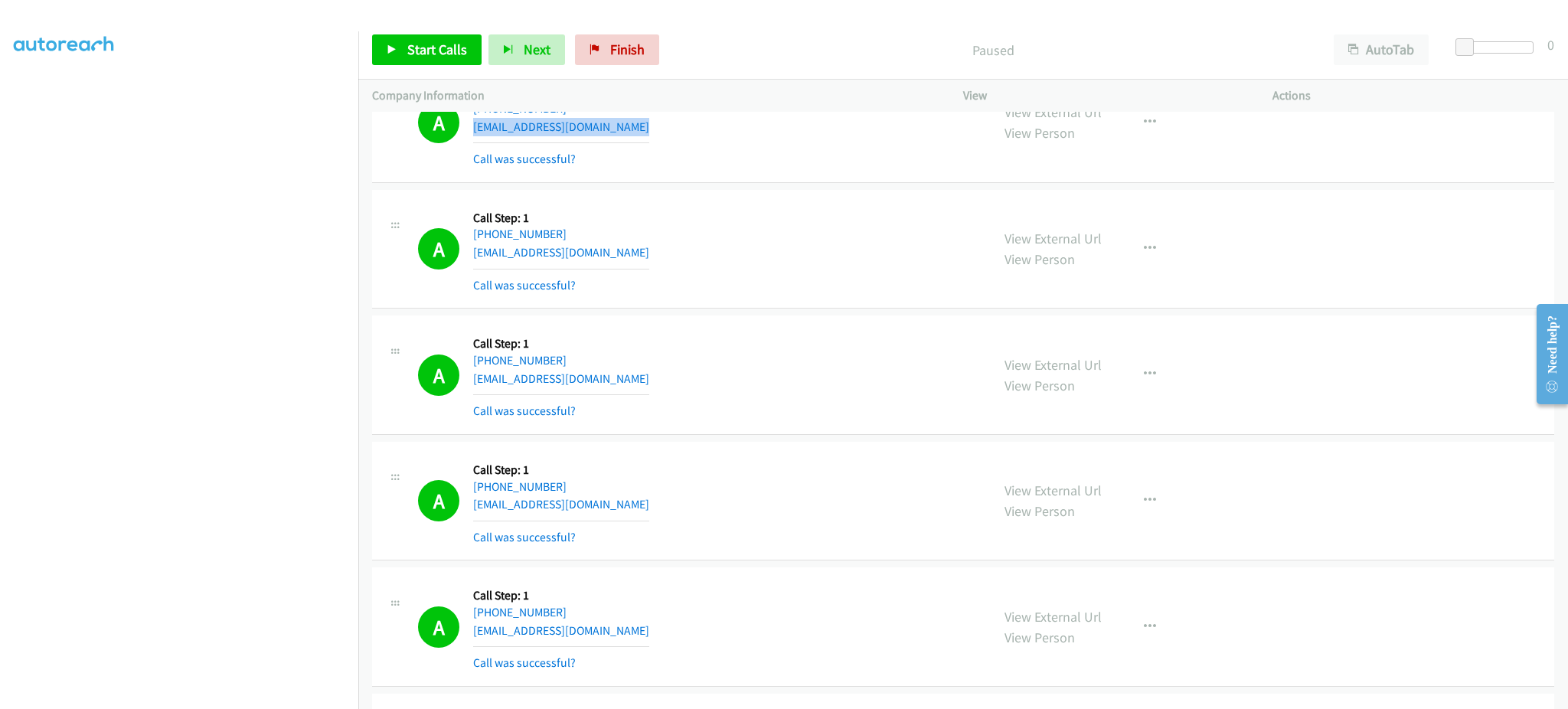
scroll to position [3675, 0]
click at [627, 502] on div "A Callback Scheduled Call Step: 1 America/New_York [PHONE_NUMBER] [EMAIL_ADDRES…" at bounding box center [697, 499] width 559 height 91
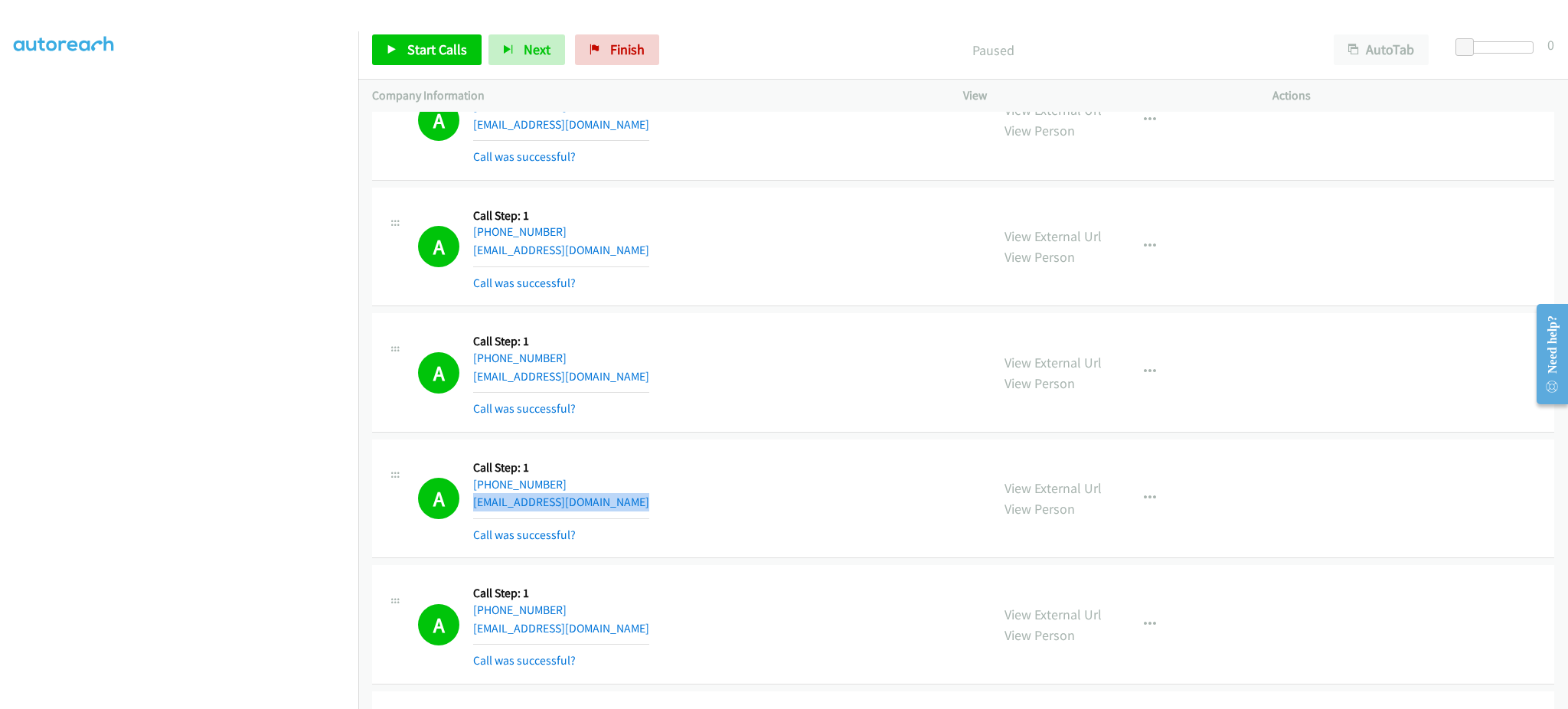
click at [627, 502] on div "A Callback Scheduled Call Step: 1 America/New_York [PHONE_NUMBER] [EMAIL_ADDRES…" at bounding box center [697, 499] width 559 height 91
click at [631, 370] on div "A Callback Scheduled Call Step: 1 [GEOGRAPHIC_DATA]/[GEOGRAPHIC_DATA] [PHONE_NU…" at bounding box center [697, 372] width 559 height 91
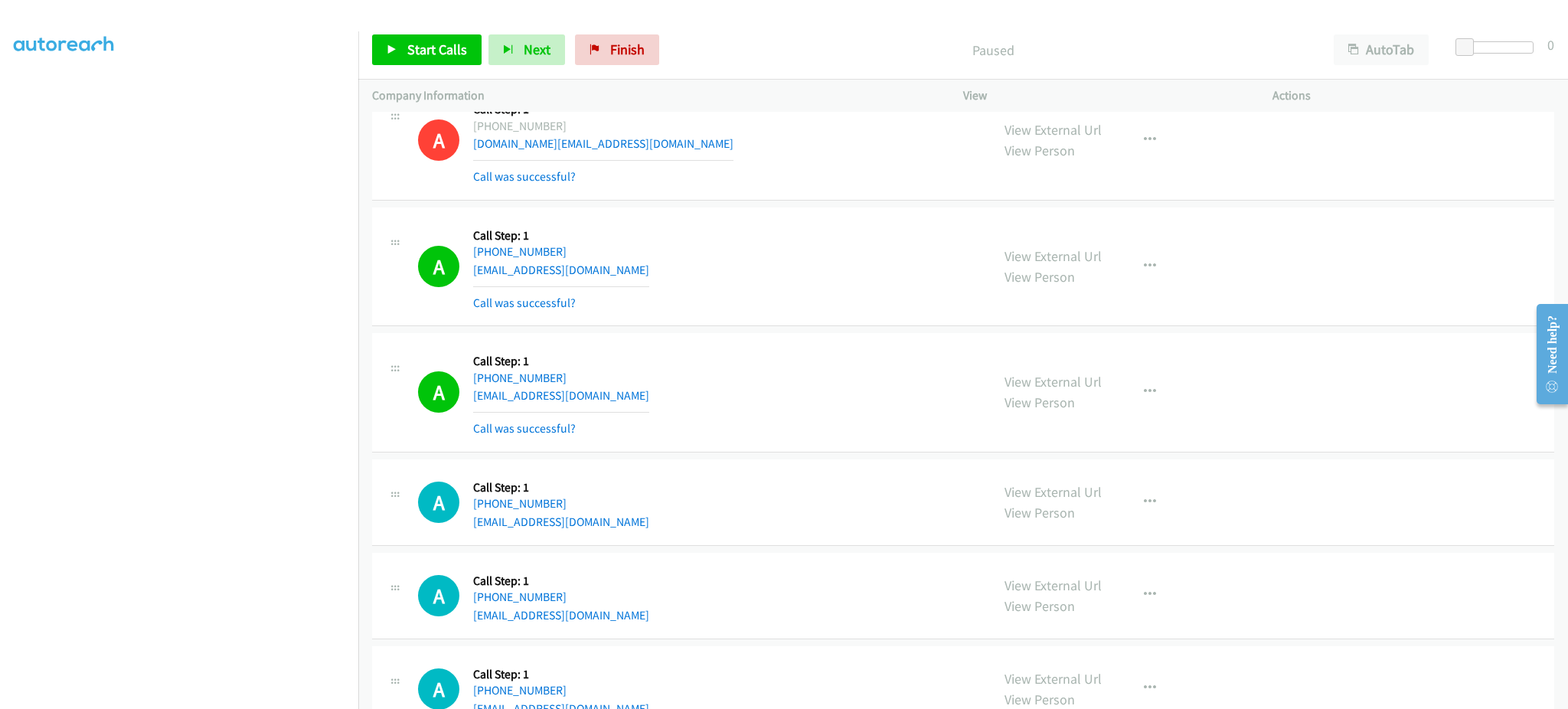
scroll to position [4287, 0]
click at [637, 408] on div "A Callback Scheduled Call Step: 1 [GEOGRAPHIC_DATA]/[GEOGRAPHIC_DATA] [PHONE_NU…" at bounding box center [697, 390] width 559 height 91
click at [630, 383] on div "A Callback Scheduled Call Step: 1 [GEOGRAPHIC_DATA]/[GEOGRAPHIC_DATA] [PHONE_NU…" at bounding box center [697, 390] width 559 height 91
click at [630, 382] on div "A Callback Scheduled Call Step: 1 [GEOGRAPHIC_DATA]/[GEOGRAPHIC_DATA] [PHONE_NU…" at bounding box center [697, 390] width 559 height 91
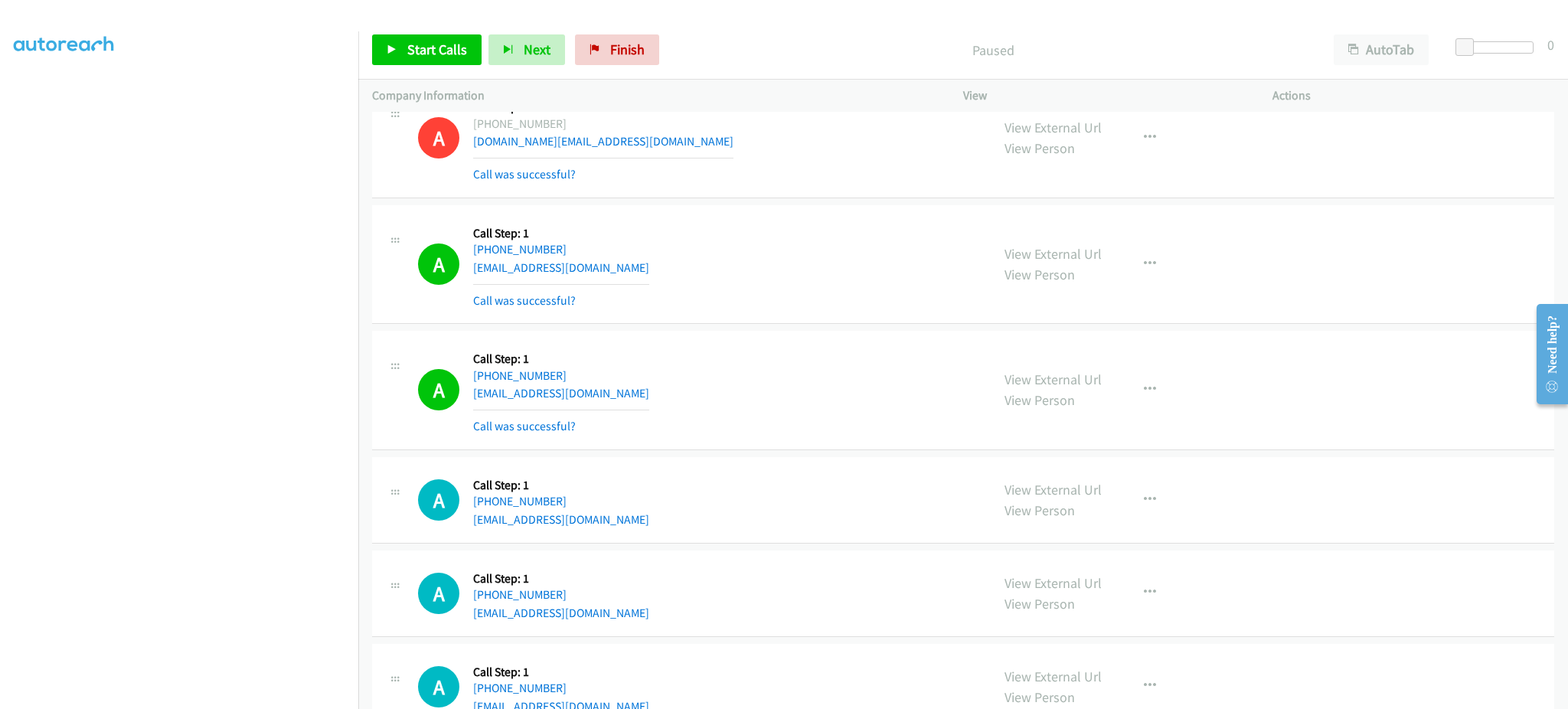
click at [631, 409] on div "A Callback Scheduled Call Step: 1 [GEOGRAPHIC_DATA]/[GEOGRAPHIC_DATA] [PHONE_NU…" at bounding box center [697, 390] width 559 height 91
click at [625, 390] on div "A Callback Scheduled Call Step: 1 [GEOGRAPHIC_DATA]/[GEOGRAPHIC_DATA] [PHONE_NU…" at bounding box center [697, 390] width 559 height 91
click at [413, 47] on span "Start Calls" at bounding box center [437, 49] width 60 height 18
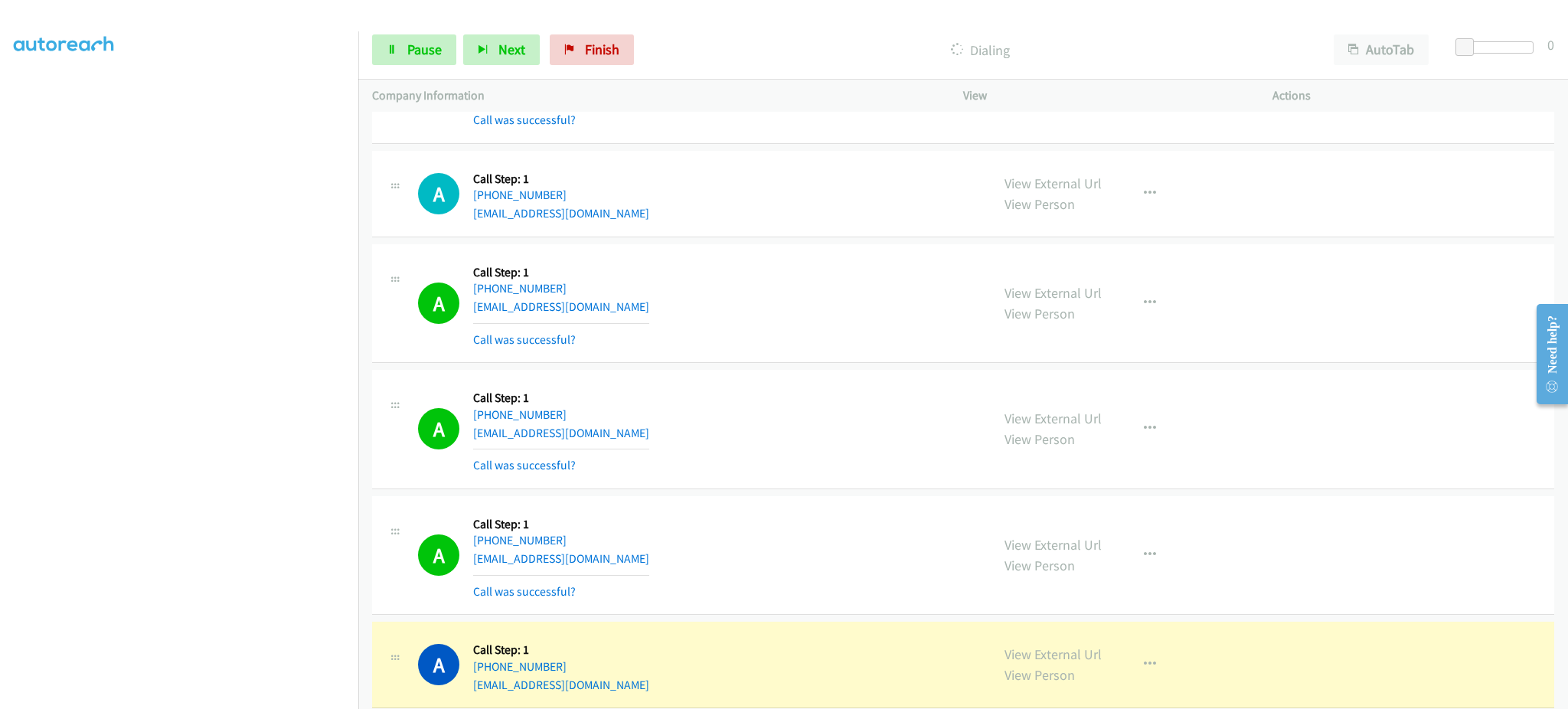
scroll to position [4899, 0]
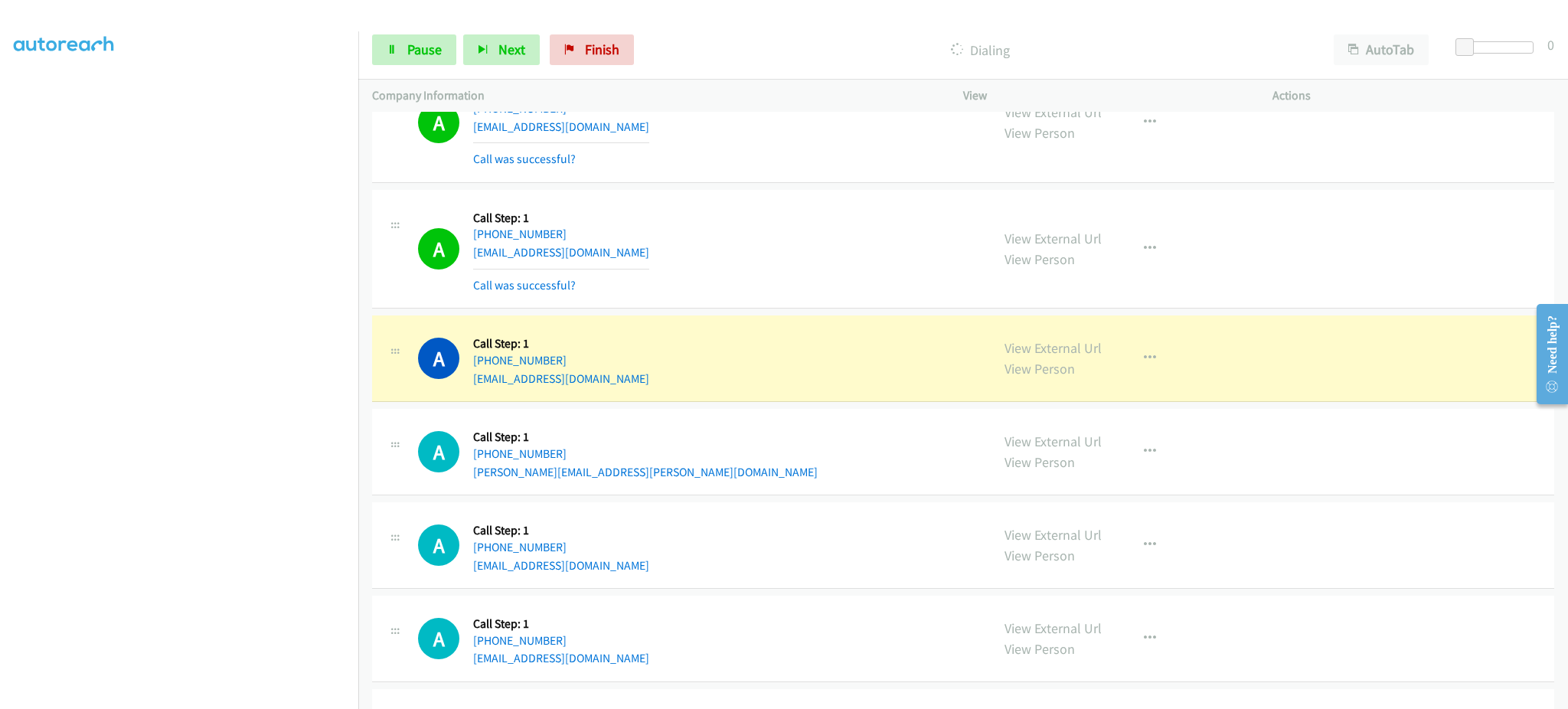
click at [646, 252] on div "A Callback Scheduled Call Step: 1 America/New_York [PHONE_NUMBER] [EMAIL_ADDRES…" at bounding box center [697, 250] width 559 height 91
click at [1144, 358] on icon "button" at bounding box center [1149, 358] width 12 height 12
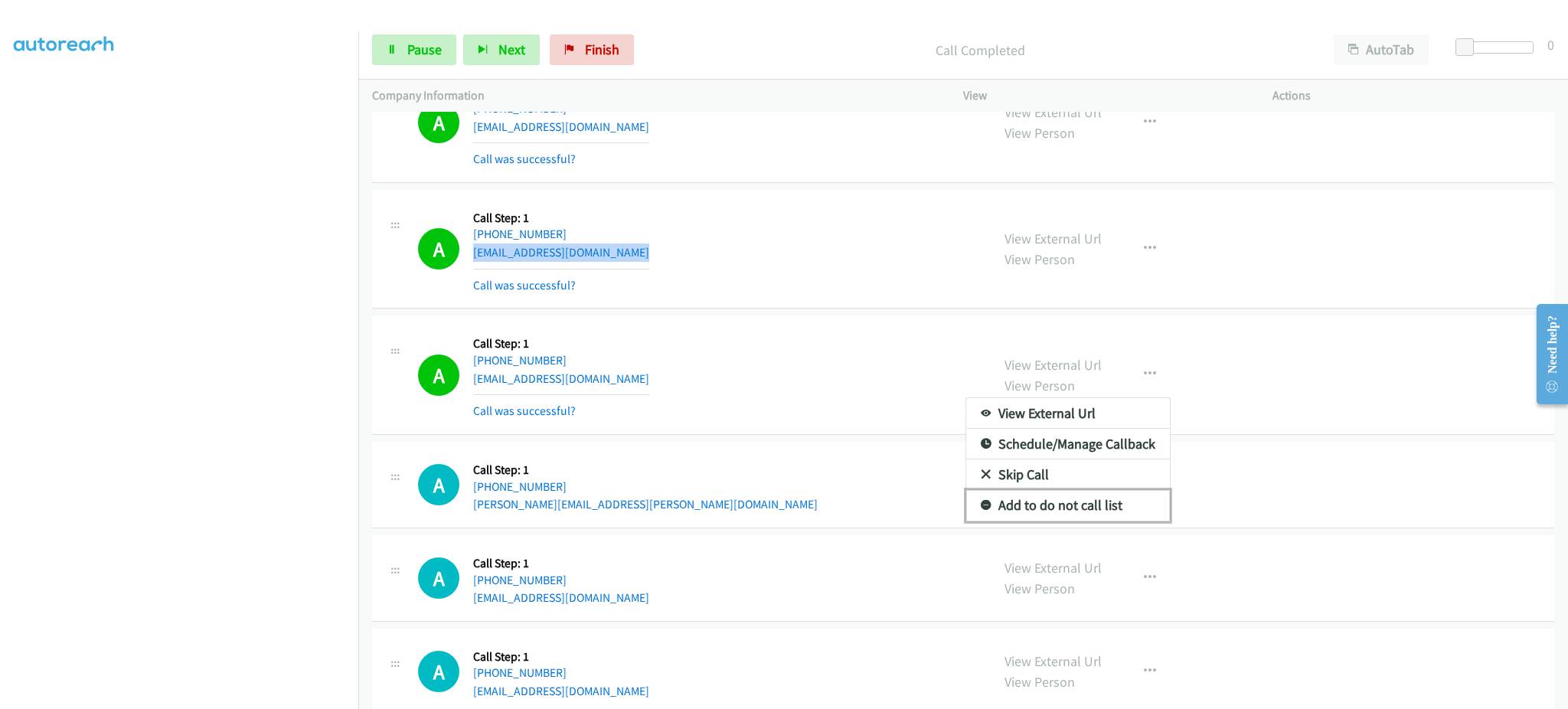
click at [1114, 517] on link "Add to do not call list" at bounding box center [1068, 505] width 204 height 30
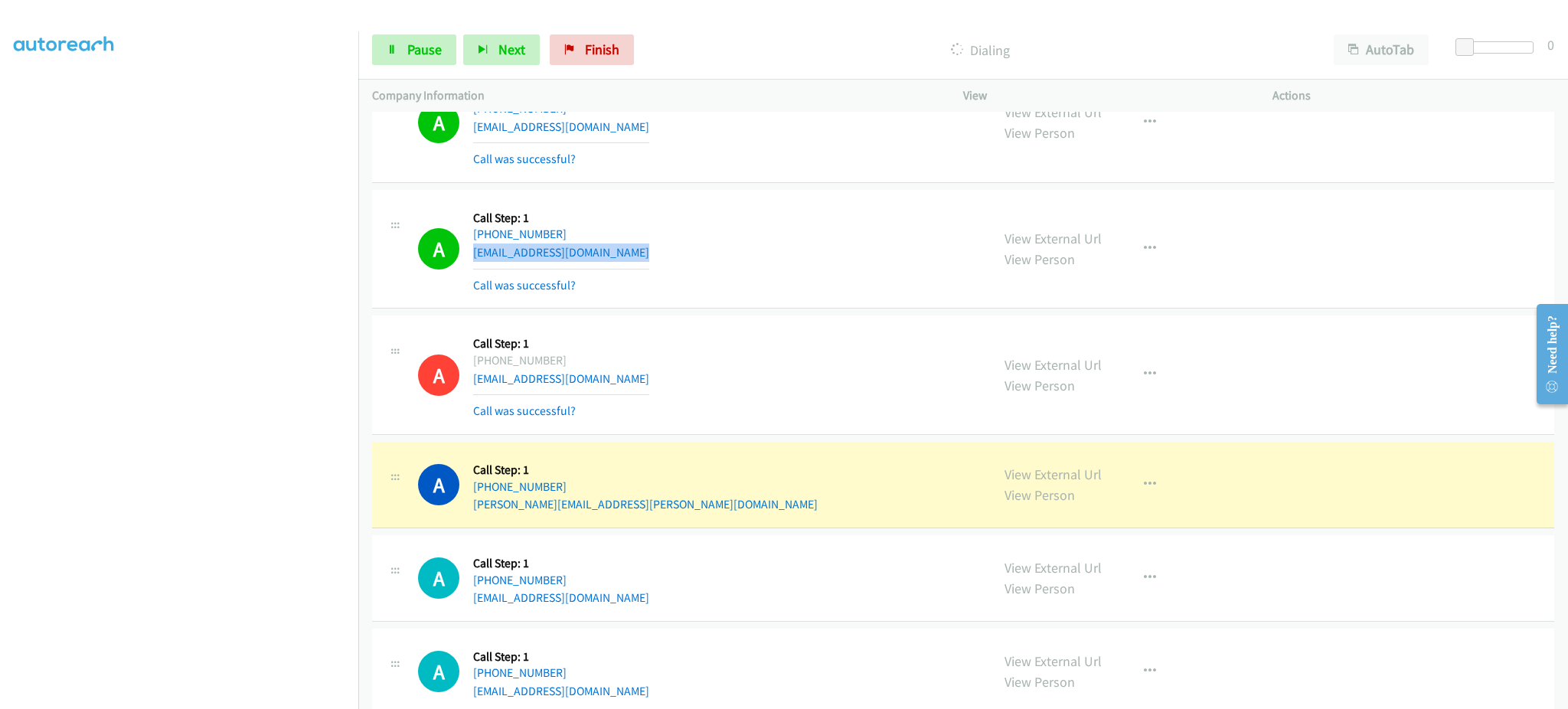
drag, startPoint x: 602, startPoint y: 361, endPoint x: 481, endPoint y: 360, distance: 121.0
click at [481, 360] on div "A Callback Scheduled Call Step: 1 America/New_York [PHONE_NUMBER] [EMAIL_ADDRES…" at bounding box center [697, 375] width 559 height 91
click at [735, 356] on div "A Callback Scheduled Call Step: 1 America/New_York [PHONE_NUMBER] [EMAIL_ADDRES…" at bounding box center [697, 375] width 559 height 91
drag, startPoint x: 640, startPoint y: 366, endPoint x: 487, endPoint y: 364, distance: 153.0
click at [487, 364] on div "A Callback Scheduled Call Step: 1 America/New_York [PHONE_NUMBER] [EMAIL_ADDRES…" at bounding box center [697, 375] width 559 height 91
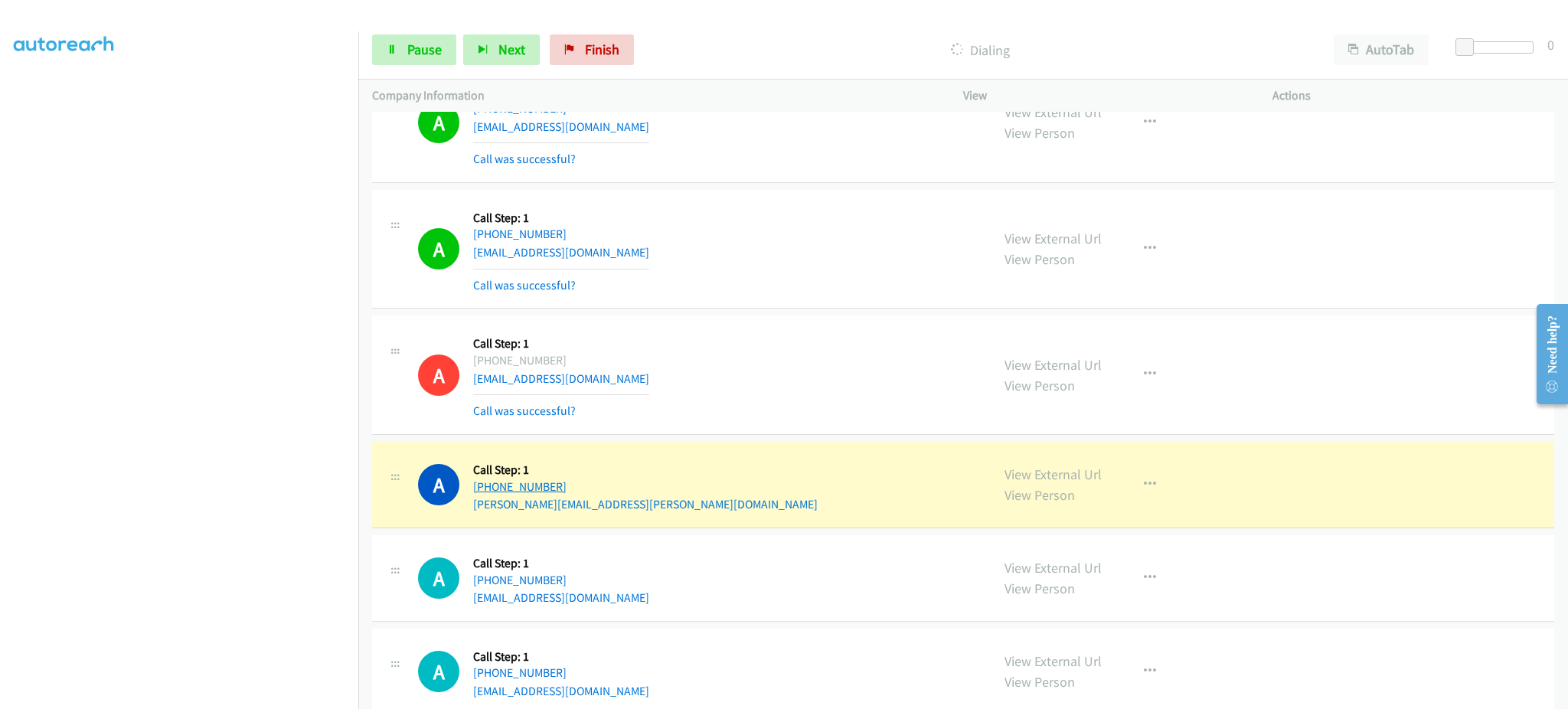
drag, startPoint x: 594, startPoint y: 488, endPoint x: 486, endPoint y: 494, distance: 108.2
click at [486, 494] on div "[PHONE_NUMBER]" at bounding box center [644, 486] width 345 height 18
click at [394, 36] on link "Pause" at bounding box center [414, 49] width 84 height 30
click at [1044, 466] on div "View External Url View Person" at bounding box center [1053, 485] width 97 height 42
click at [1044, 473] on link "View External Url" at bounding box center [1053, 474] width 97 height 18
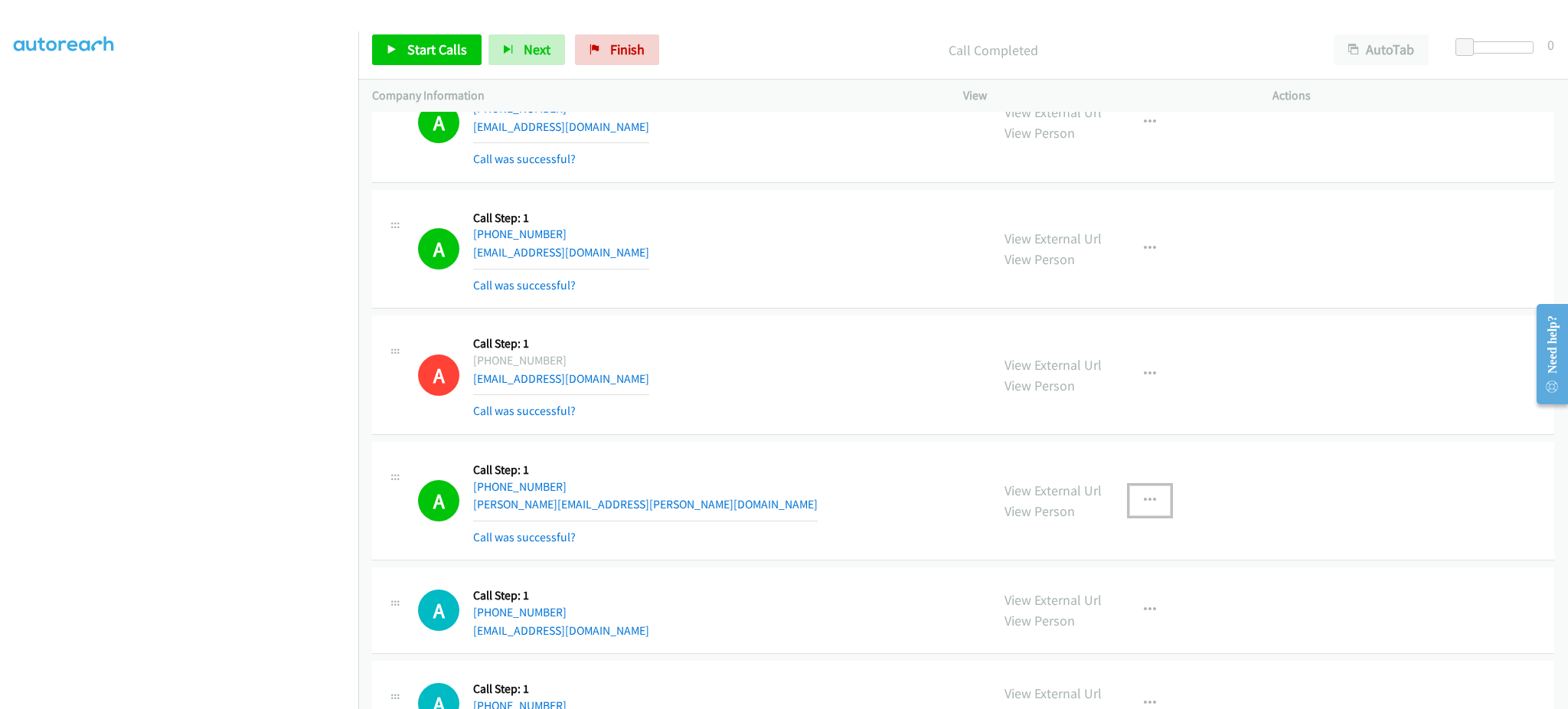
click at [1137, 513] on button "button" at bounding box center [1150, 500] width 42 height 30
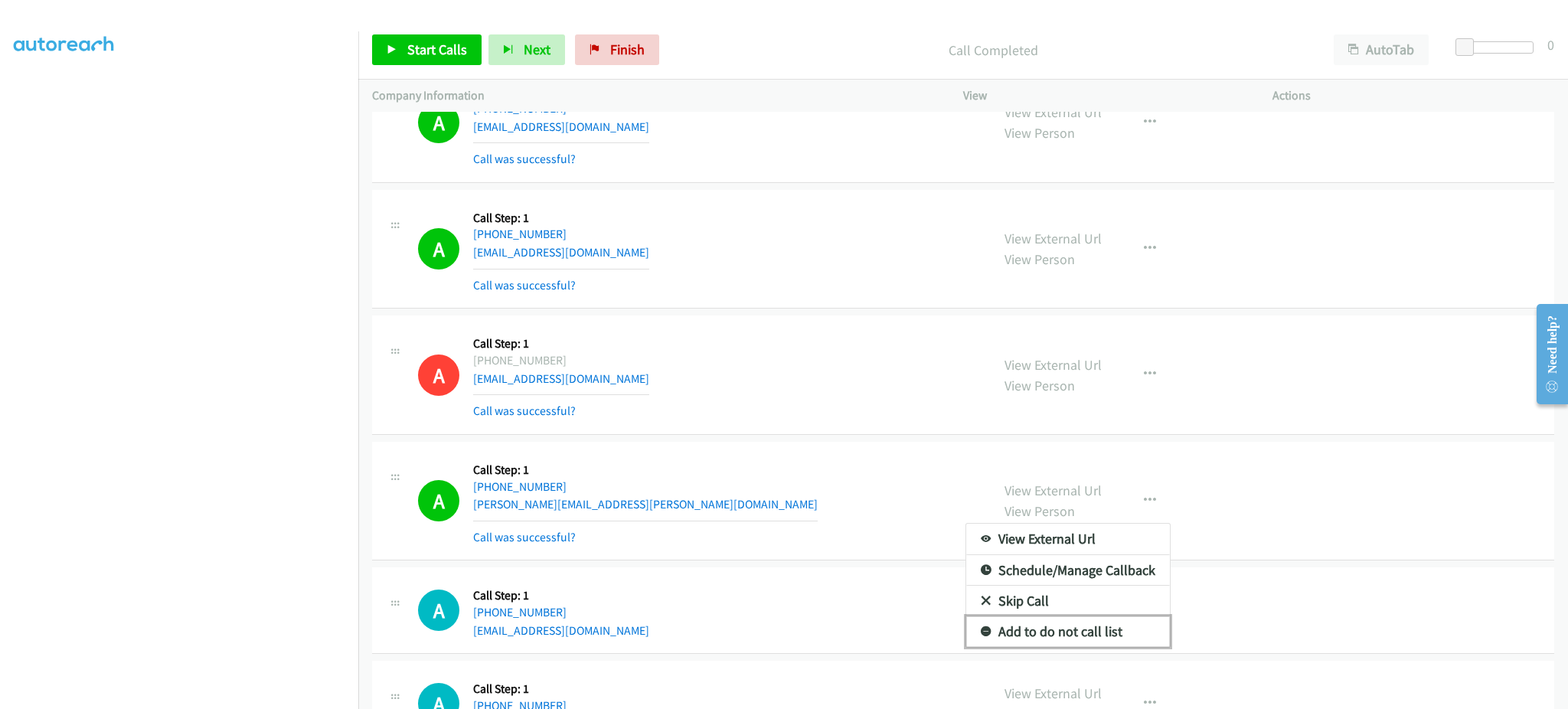
click at [1113, 636] on link "Add to do not call list" at bounding box center [1068, 631] width 204 height 30
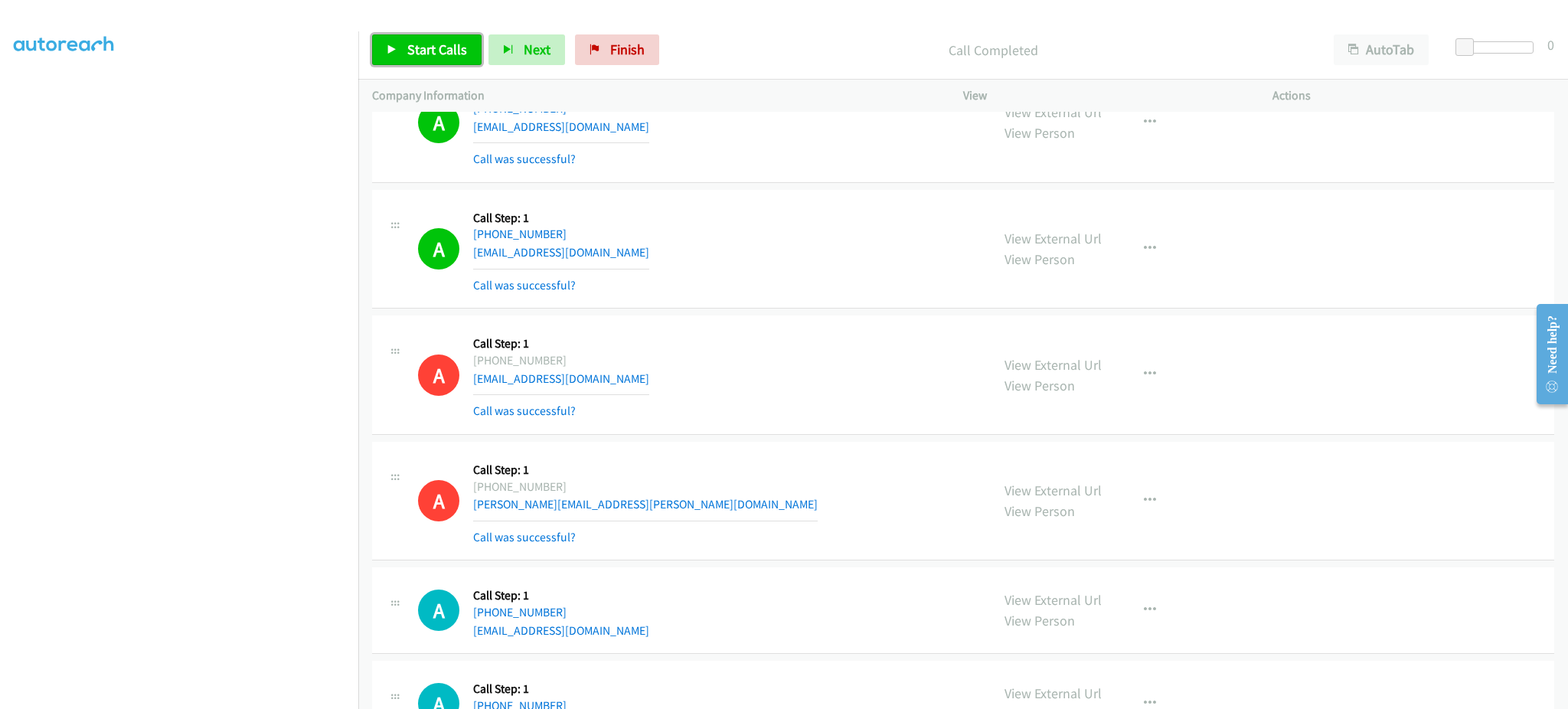
click at [463, 54] on span "Start Calls" at bounding box center [437, 49] width 60 height 18
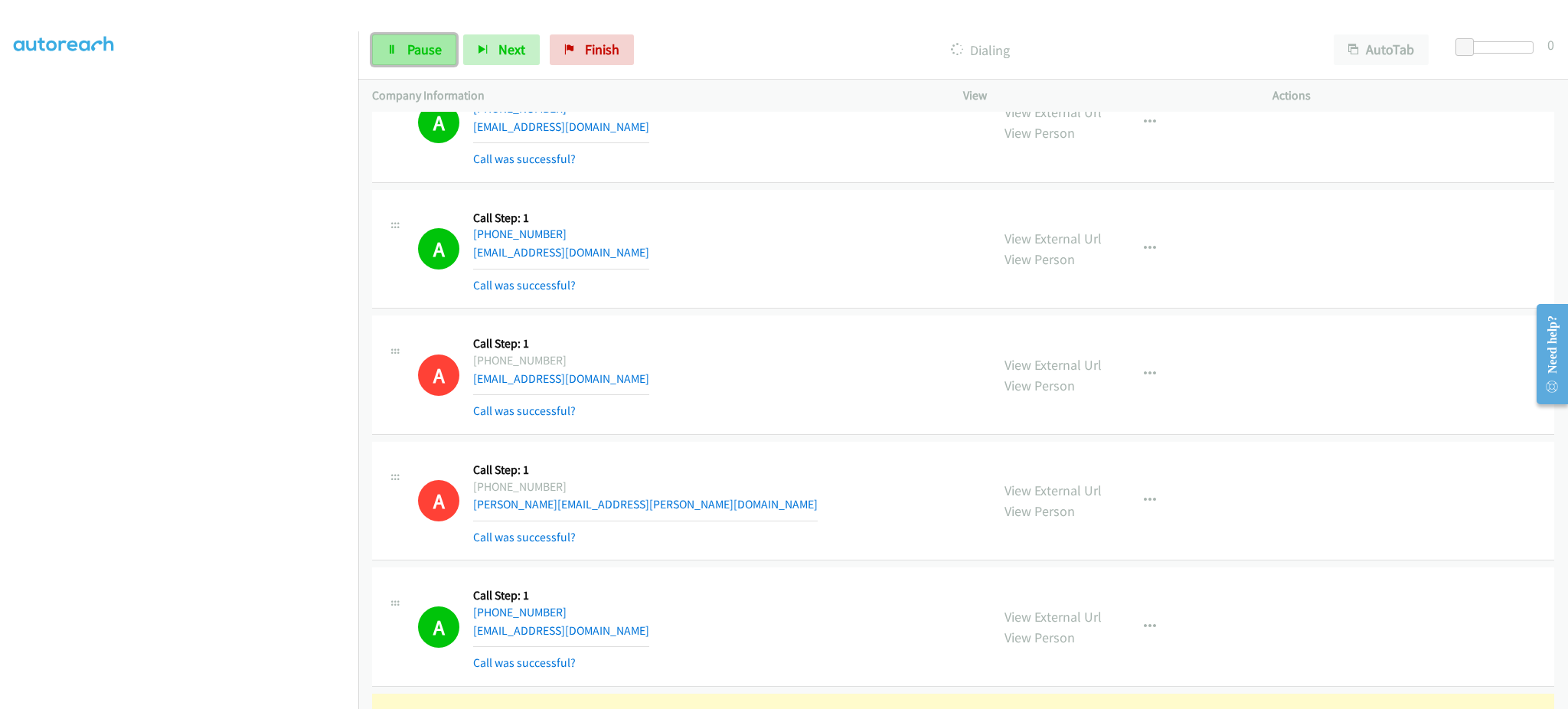
click at [384, 34] on link "Pause" at bounding box center [414, 49] width 84 height 30
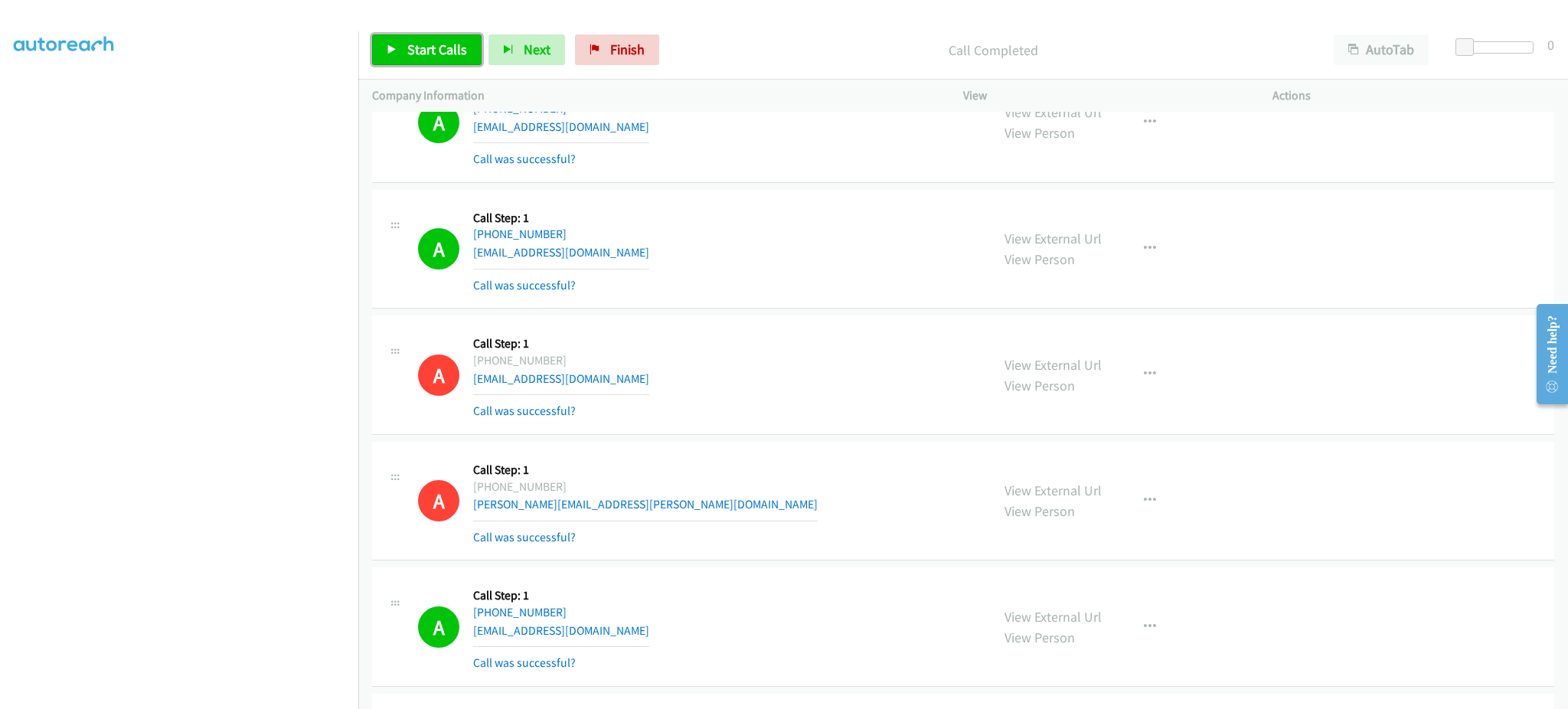
click at [446, 57] on span "Start Calls" at bounding box center [437, 49] width 60 height 18
drag, startPoint x: 437, startPoint y: 59, endPoint x: 485, endPoint y: 16, distance: 64.4
click at [436, 59] on link "Pause" at bounding box center [414, 49] width 84 height 30
click at [434, 41] on span "Start Calls" at bounding box center [437, 49] width 60 height 18
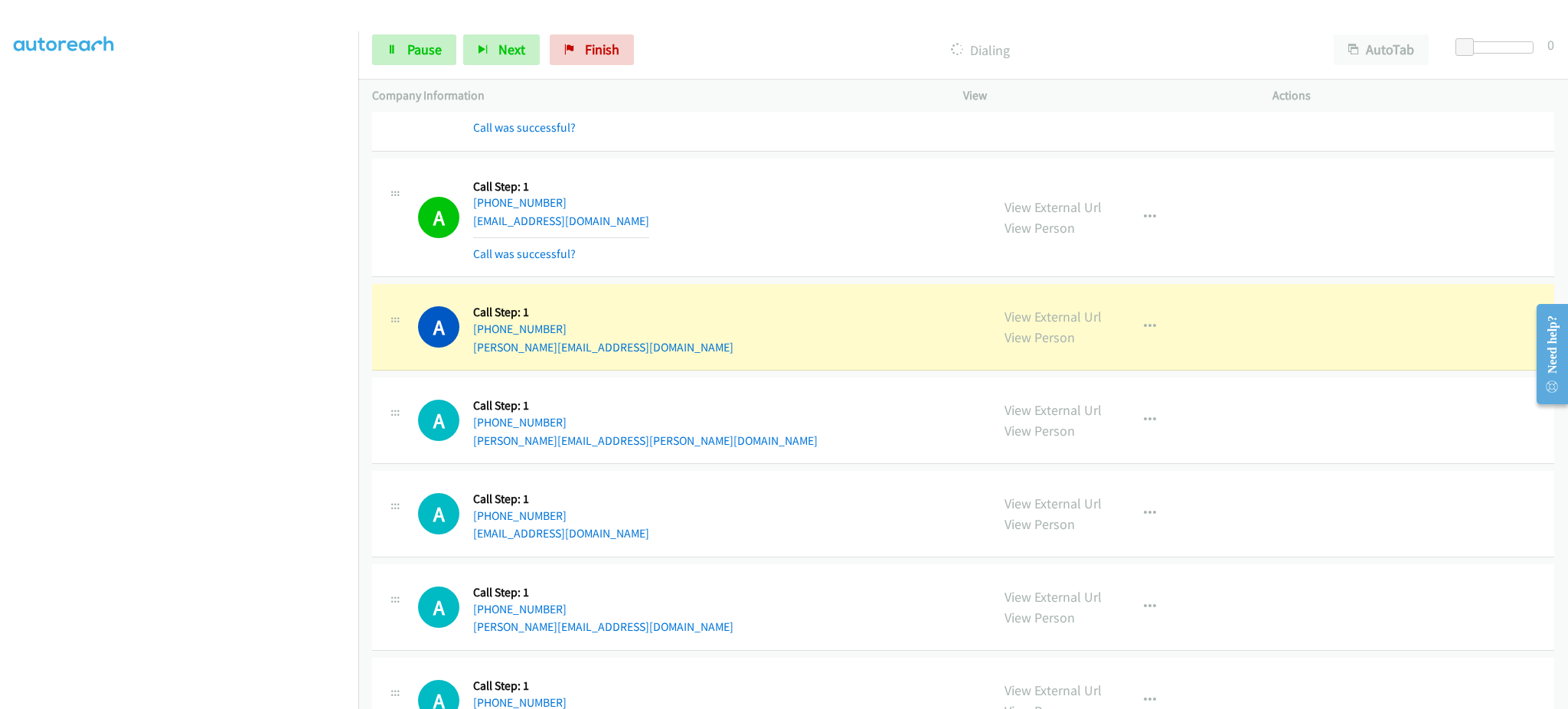
scroll to position [5818, 0]
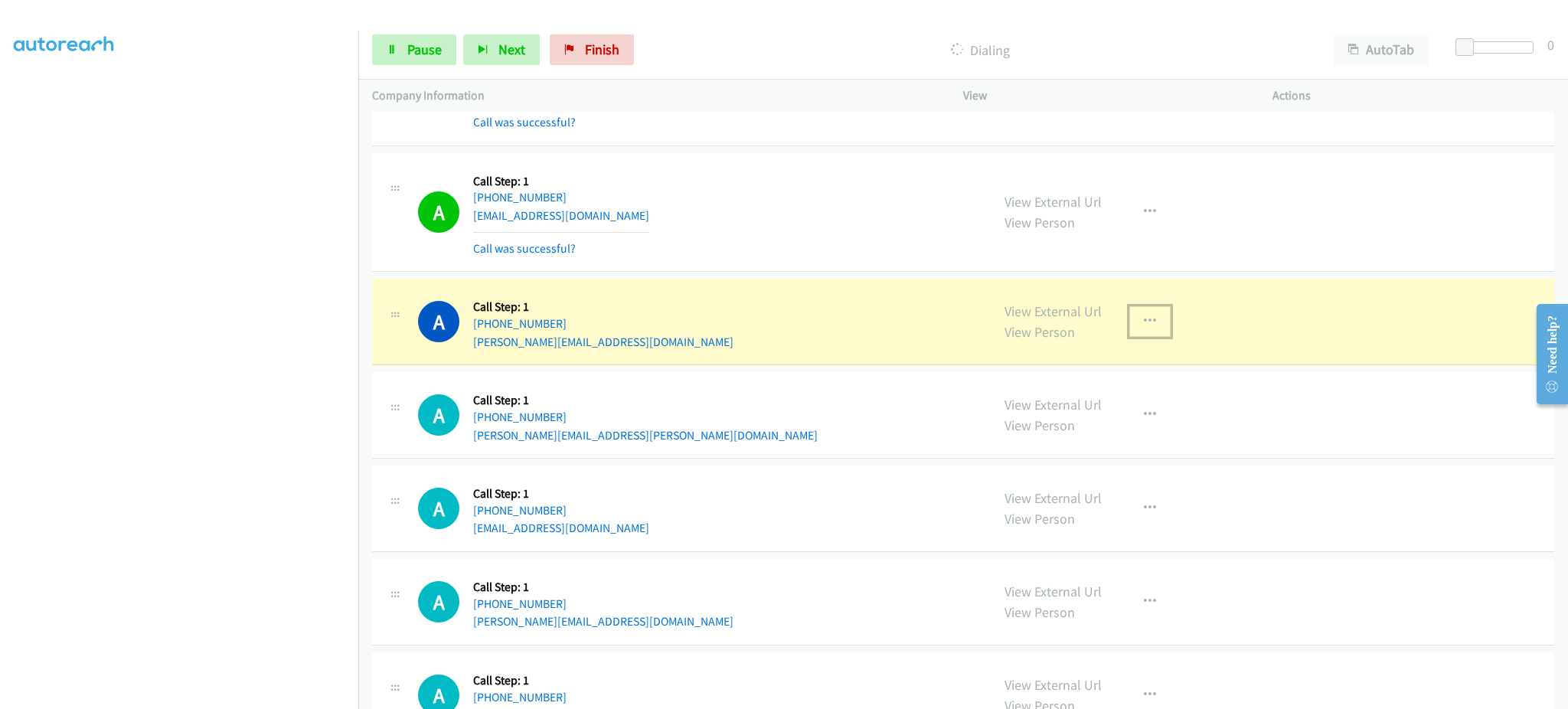
click at [1130, 320] on button "button" at bounding box center [1150, 322] width 42 height 30
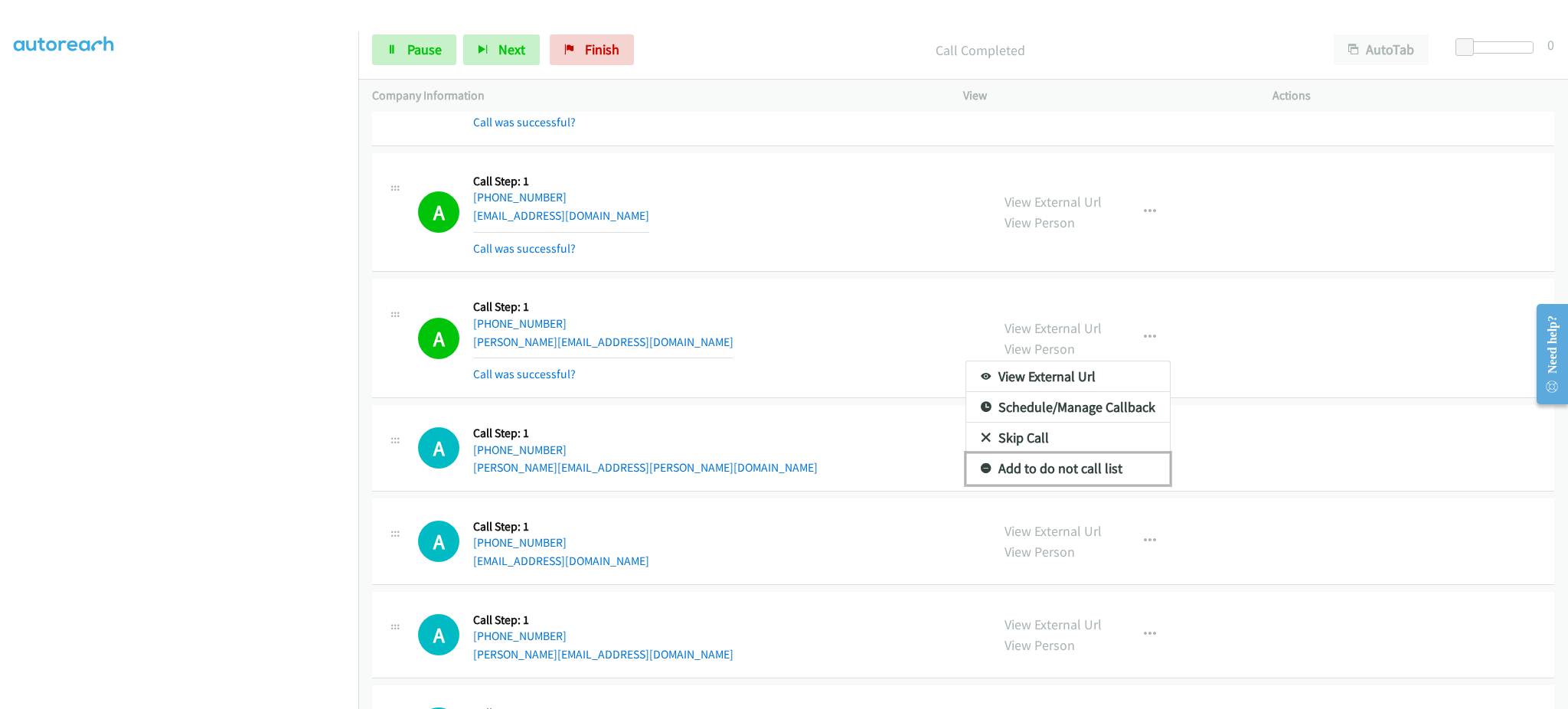
click at [1113, 469] on link "Add to do not call list" at bounding box center [1068, 469] width 204 height 30
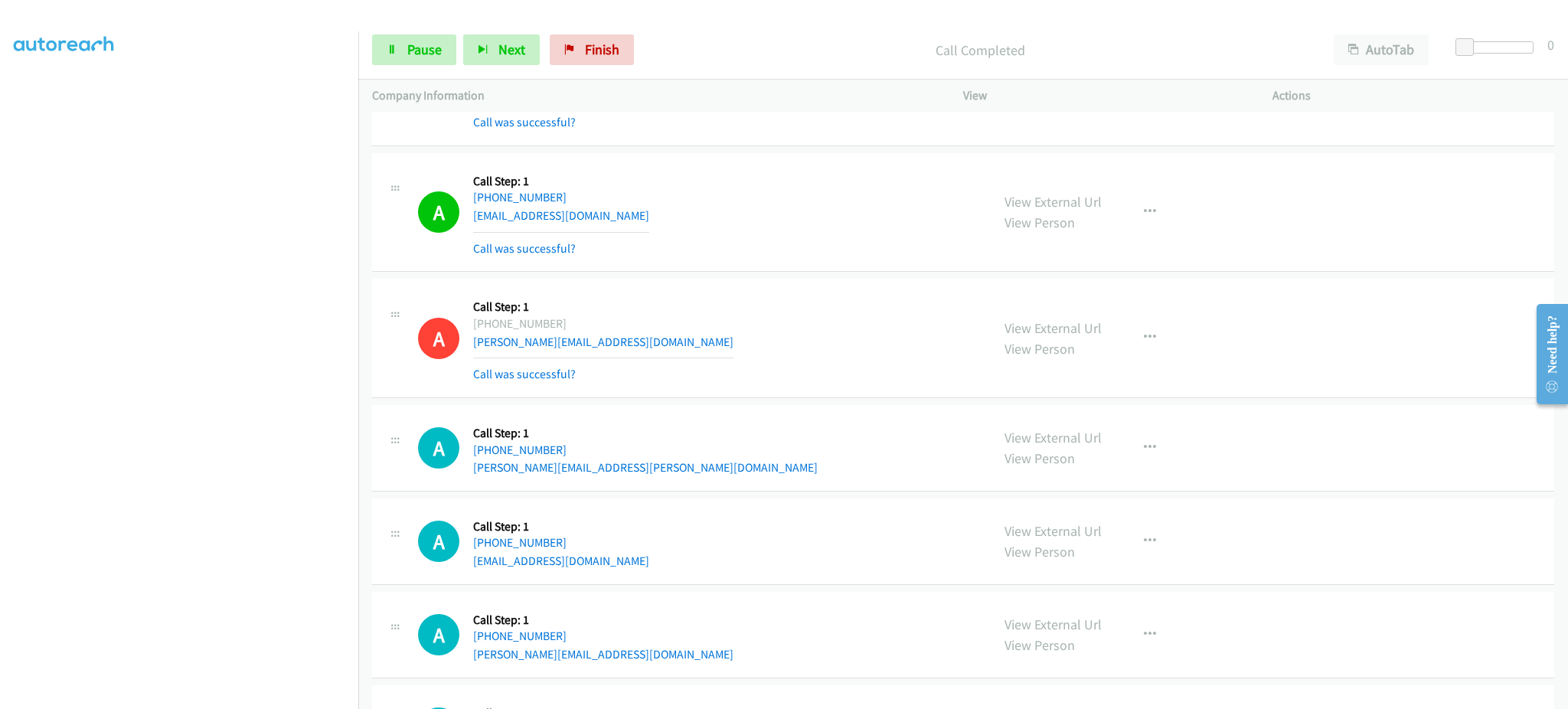
click at [654, 221] on div "A Callback Scheduled Call Step: 1 America/New_York [PHONE_NUMBER] [EMAIL_ADDRES…" at bounding box center [697, 213] width 559 height 91
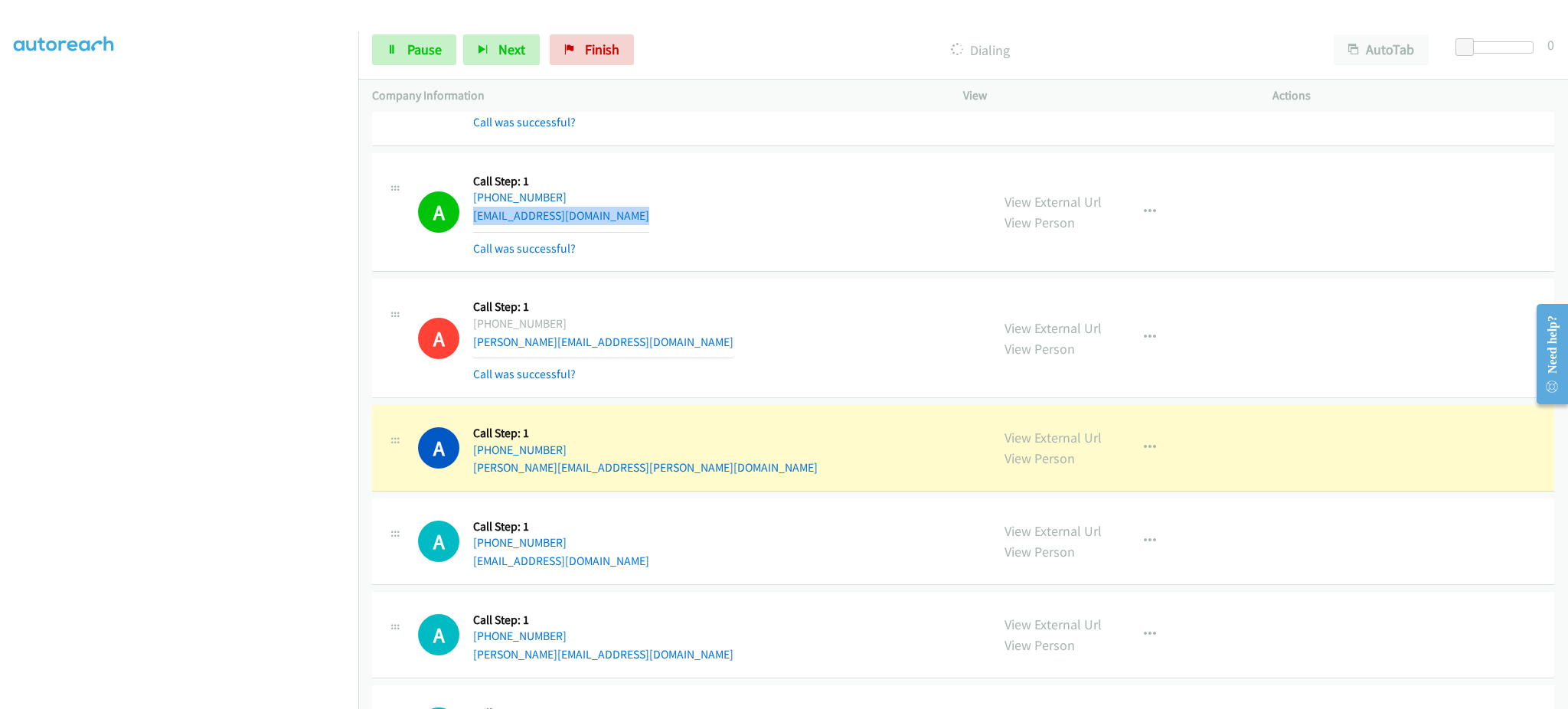
scroll to position [5513, 0]
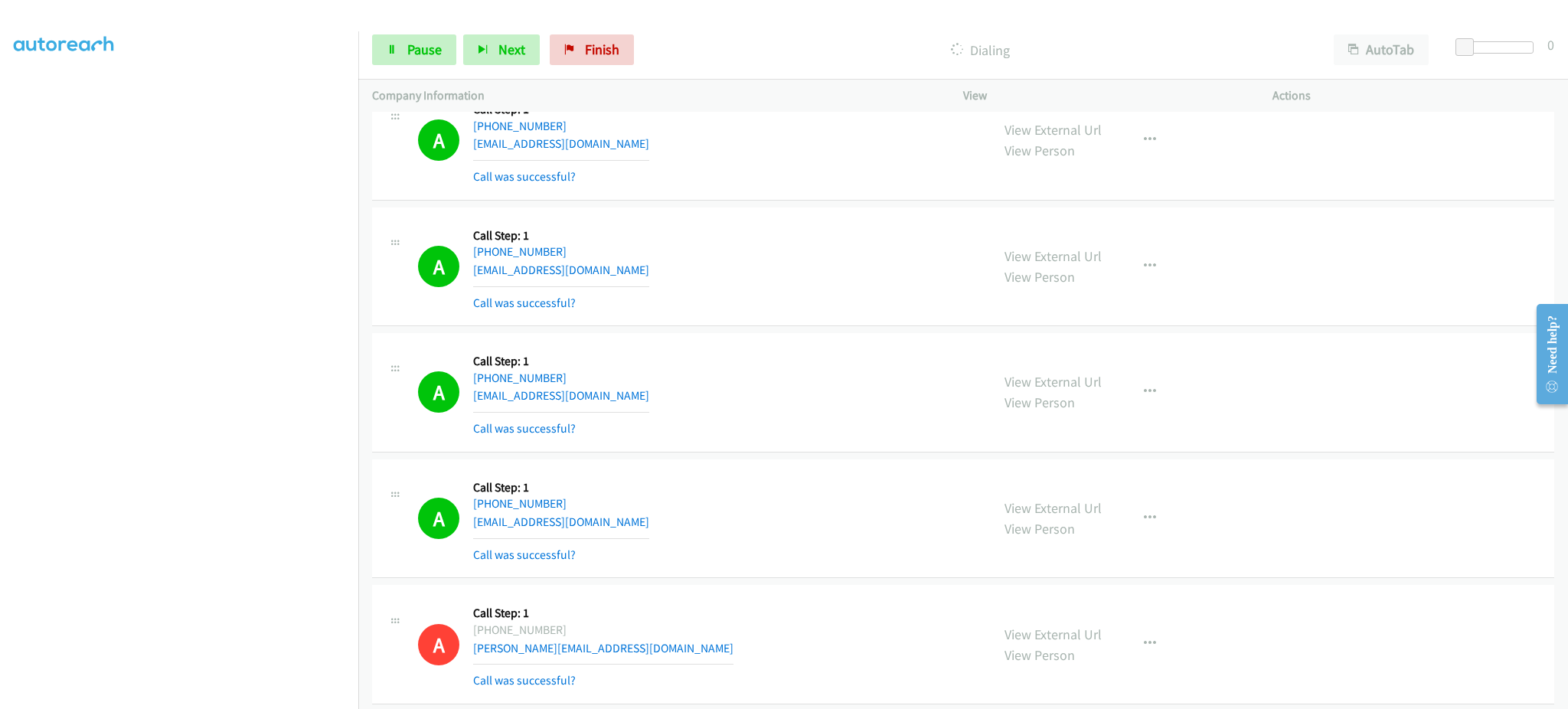
click at [627, 401] on div "A Callback Scheduled Call Step: 1 [GEOGRAPHIC_DATA]/[GEOGRAPHIC_DATA] [PHONE_NU…" at bounding box center [697, 392] width 559 height 91
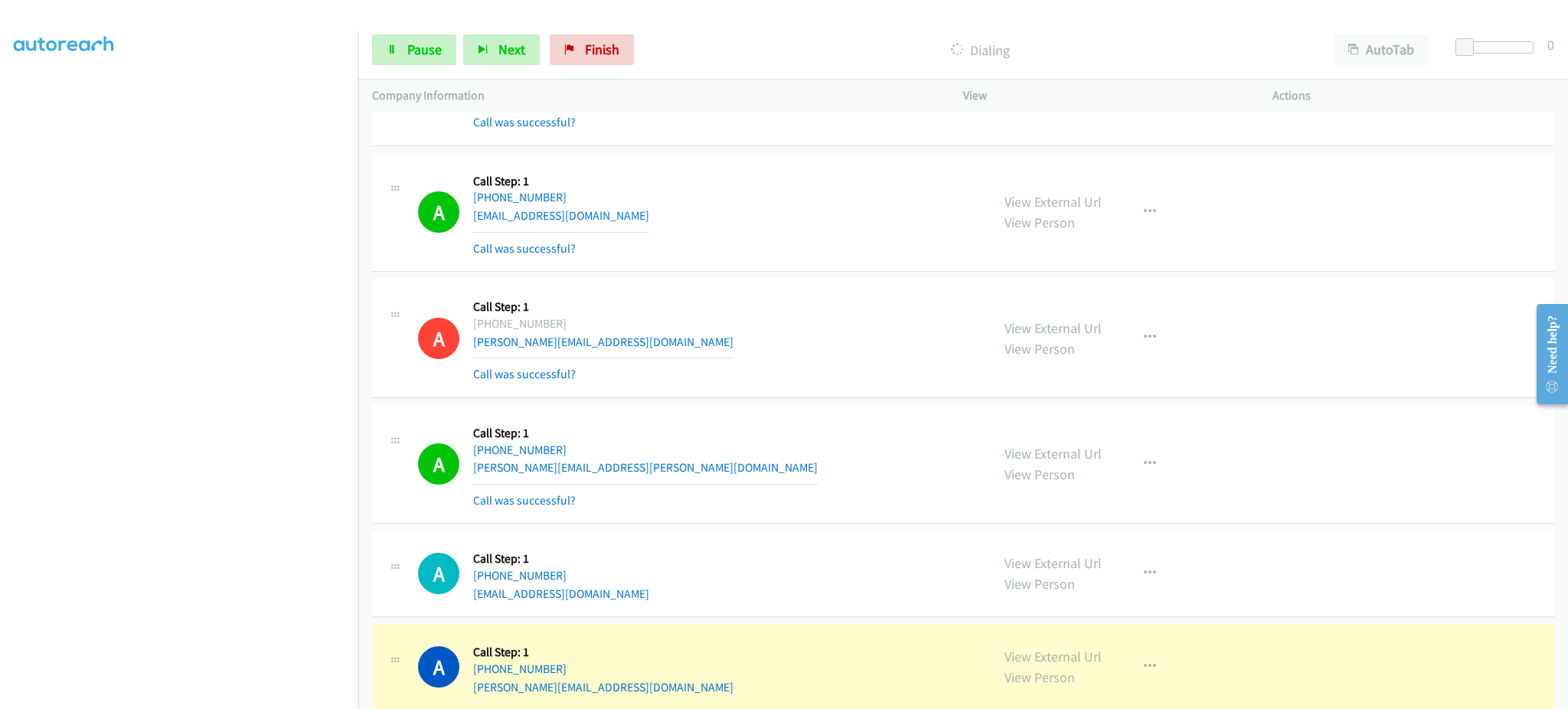
click at [690, 472] on div "A Callback Scheduled Call Step: 1 America/New_York [PHONE_NUMBER] [PERSON_NAME]…" at bounding box center [697, 464] width 559 height 91
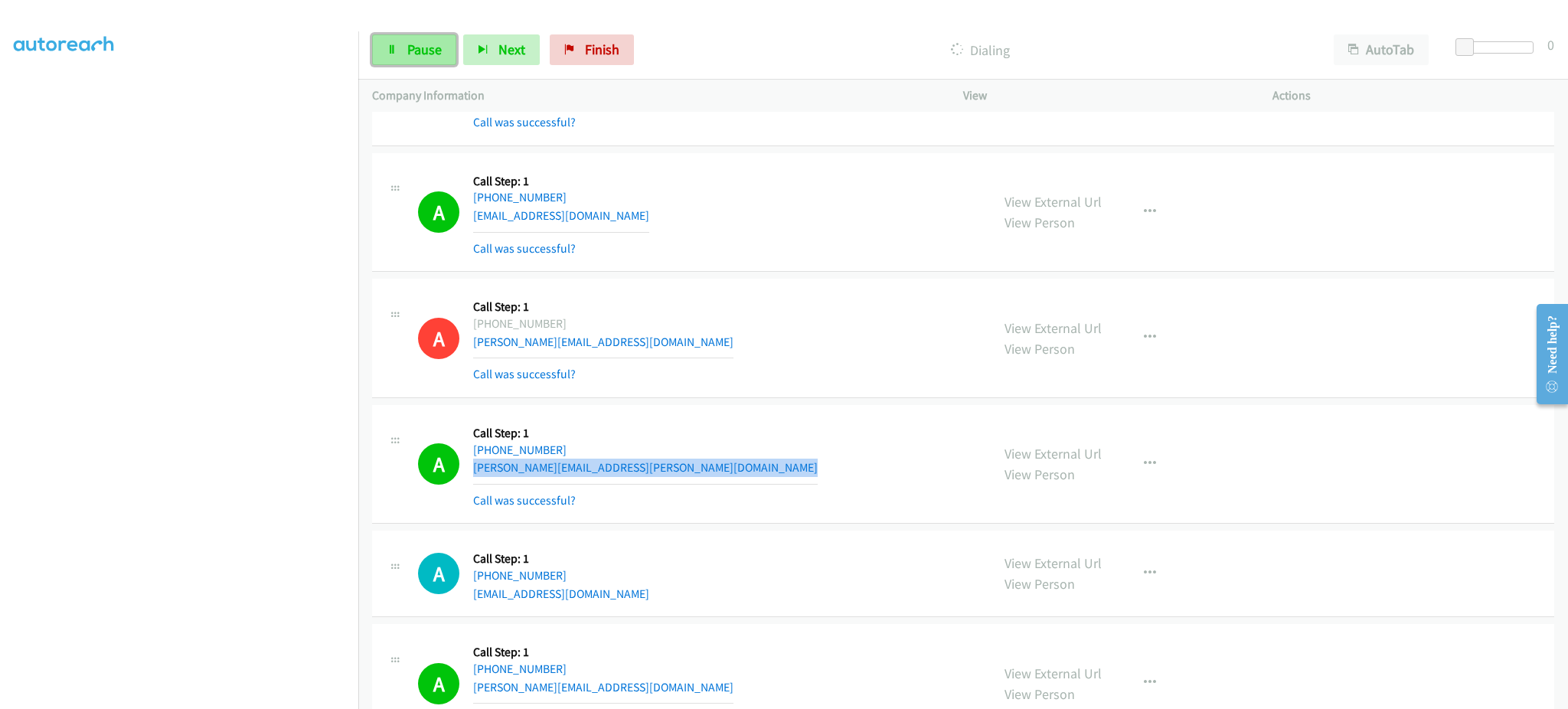
click at [436, 34] on link "Pause" at bounding box center [414, 49] width 84 height 30
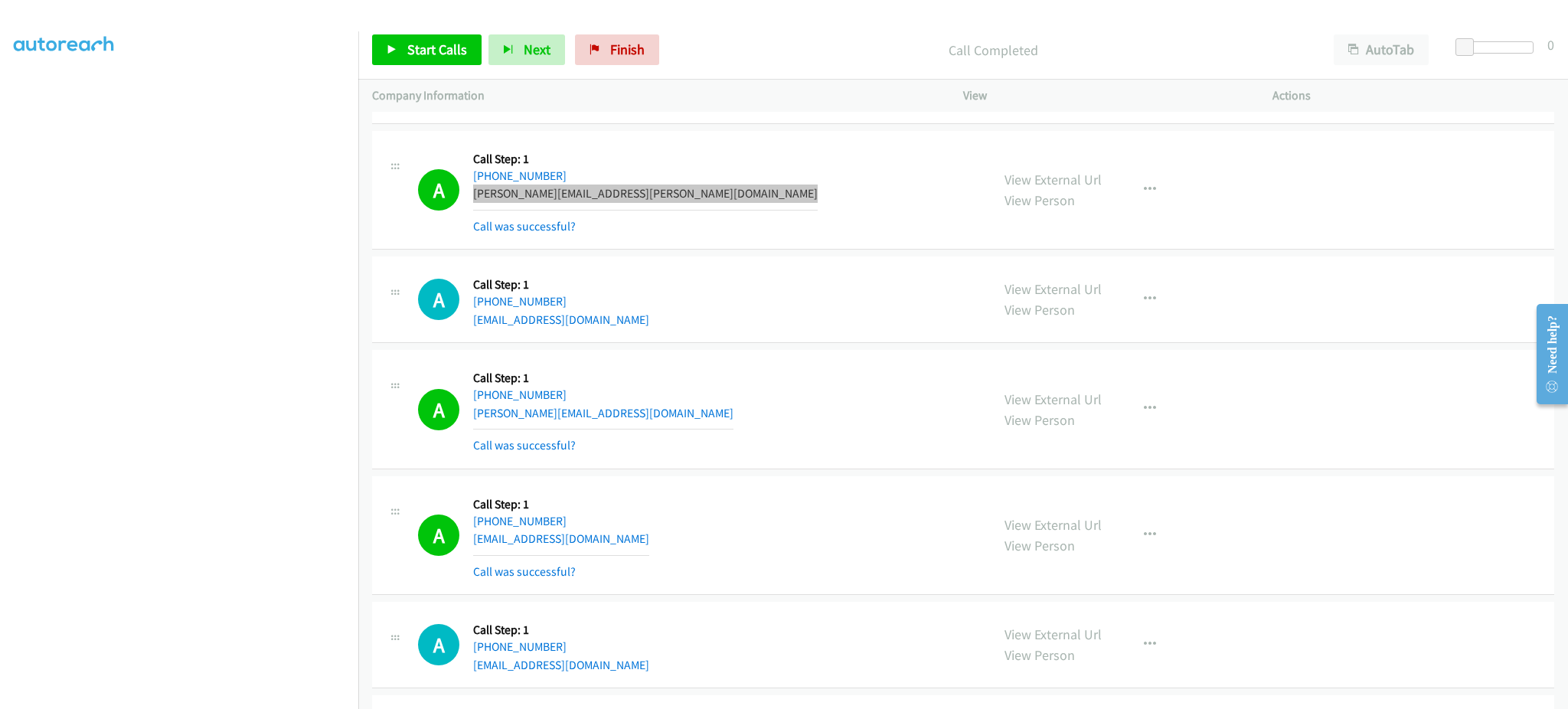
scroll to position [6125, 0]
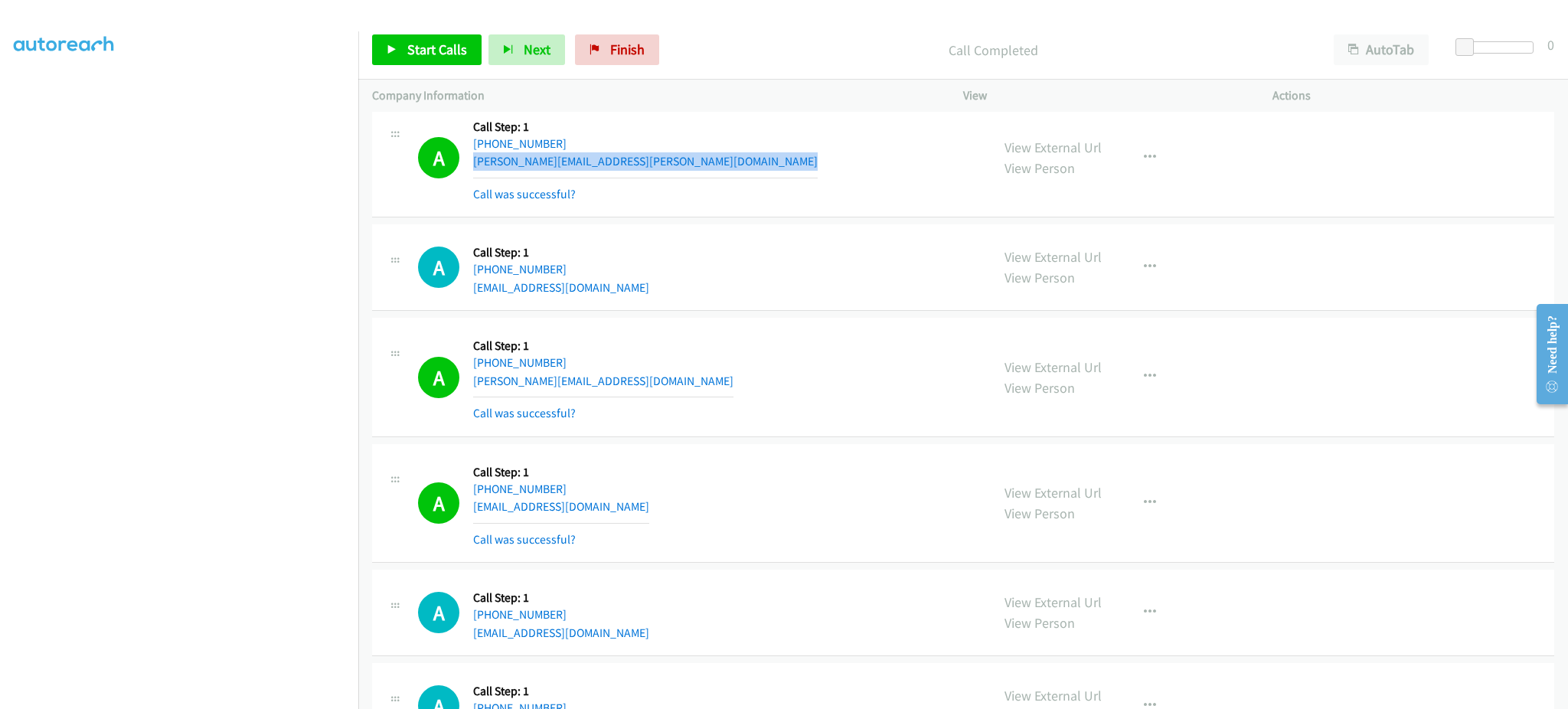
click at [644, 509] on div "A Callback Scheduled Call Step: 1 America/New_York [PHONE_NUMBER] [EMAIL_ADDRES…" at bounding box center [697, 503] width 559 height 91
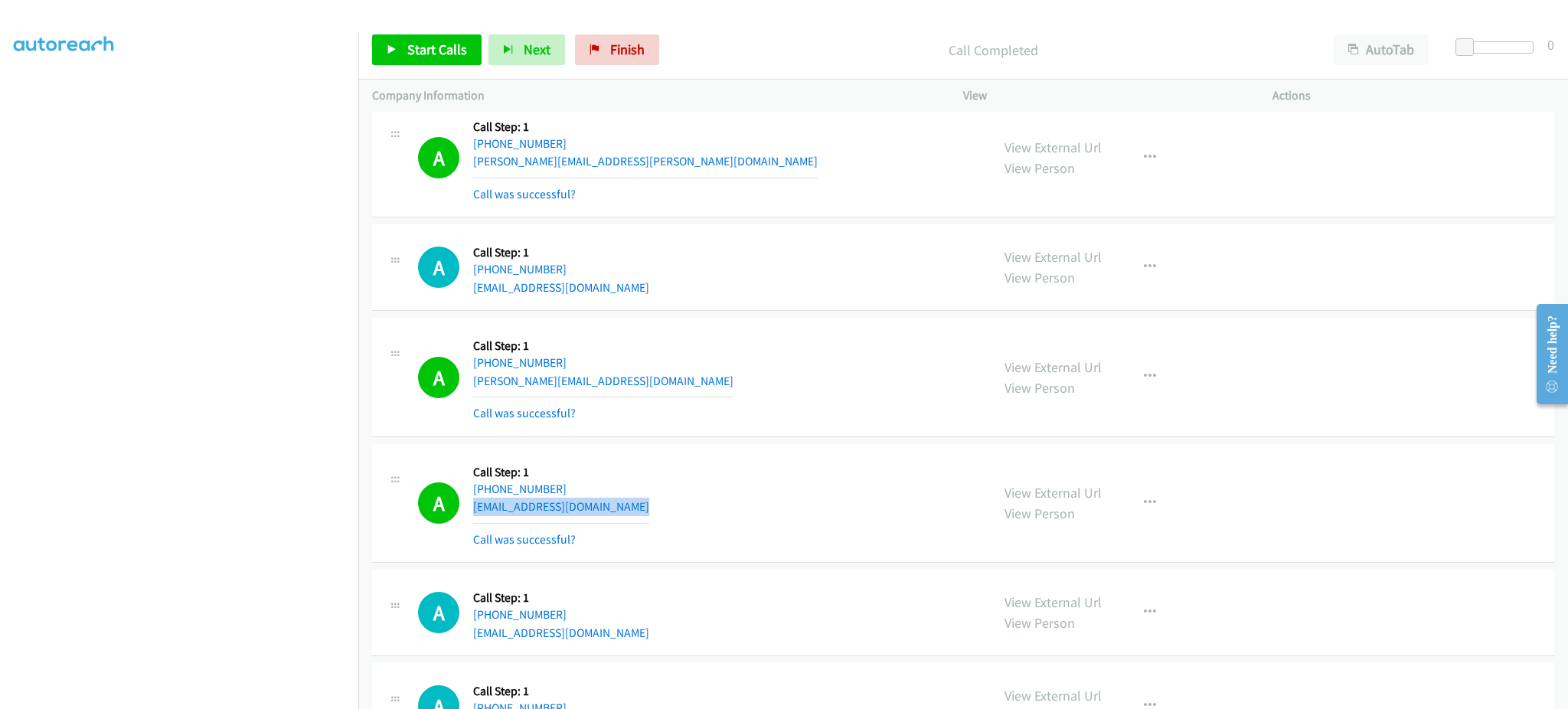
click at [644, 509] on div "A Callback Scheduled Call Step: 1 America/New_York [PHONE_NUMBER] [EMAIL_ADDRES…" at bounding box center [697, 503] width 559 height 91
click at [626, 371] on div "A Callback Scheduled Call Step: 1 [GEOGRAPHIC_DATA]/[GEOGRAPHIC_DATA] [PHONE_NU…" at bounding box center [697, 377] width 559 height 91
click at [625, 371] on div "A Callback Scheduled Call Step: 1 [GEOGRAPHIC_DATA]/[GEOGRAPHIC_DATA] [PHONE_NU…" at bounding box center [697, 377] width 559 height 91
click at [617, 384] on div "A Callback Scheduled Call Step: 1 [GEOGRAPHIC_DATA]/[GEOGRAPHIC_DATA] [PHONE_NU…" at bounding box center [697, 377] width 559 height 91
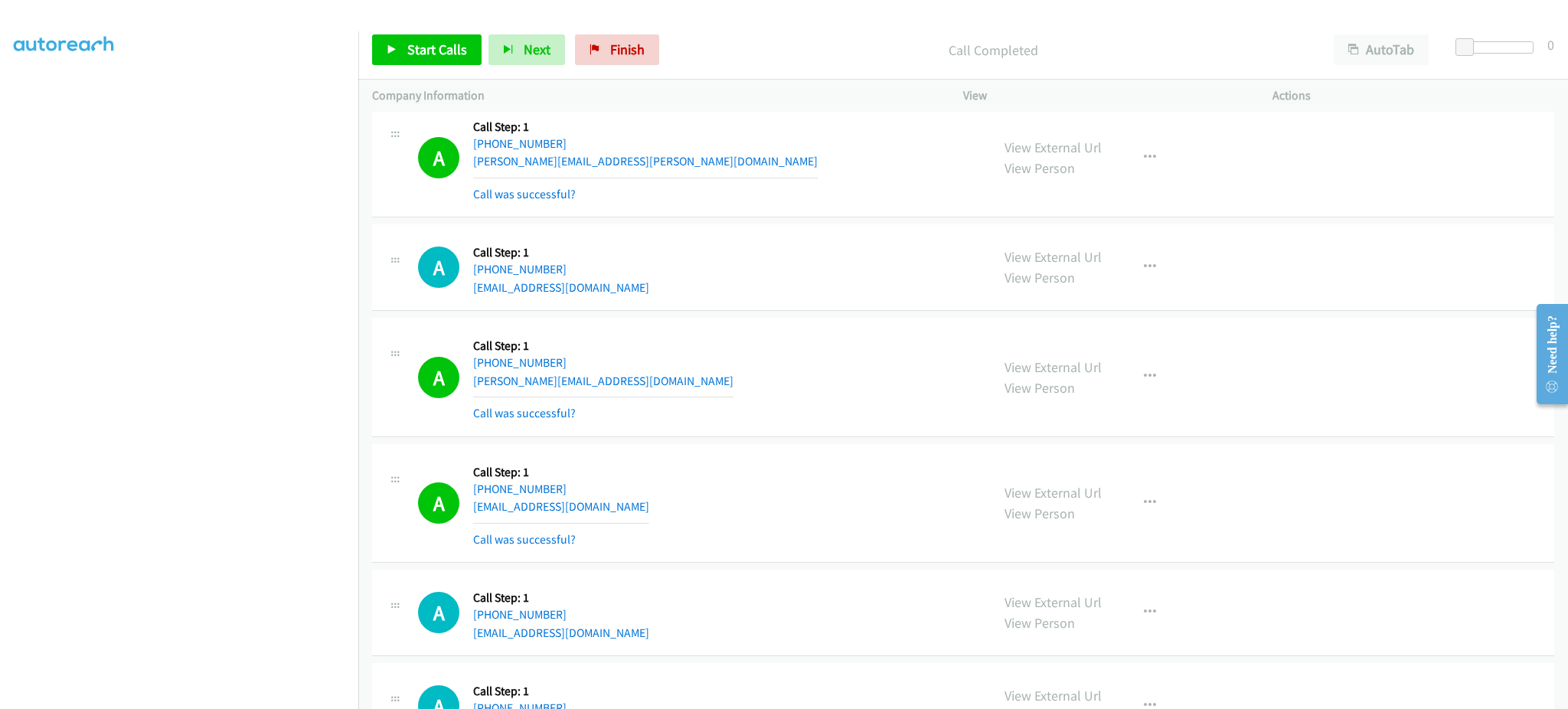
click at [617, 384] on div "A Callback Scheduled Call Step: 1 [GEOGRAPHIC_DATA]/[GEOGRAPHIC_DATA] [PHONE_NU…" at bounding box center [697, 377] width 559 height 91
click at [432, 54] on span "Start Calls" at bounding box center [437, 49] width 60 height 18
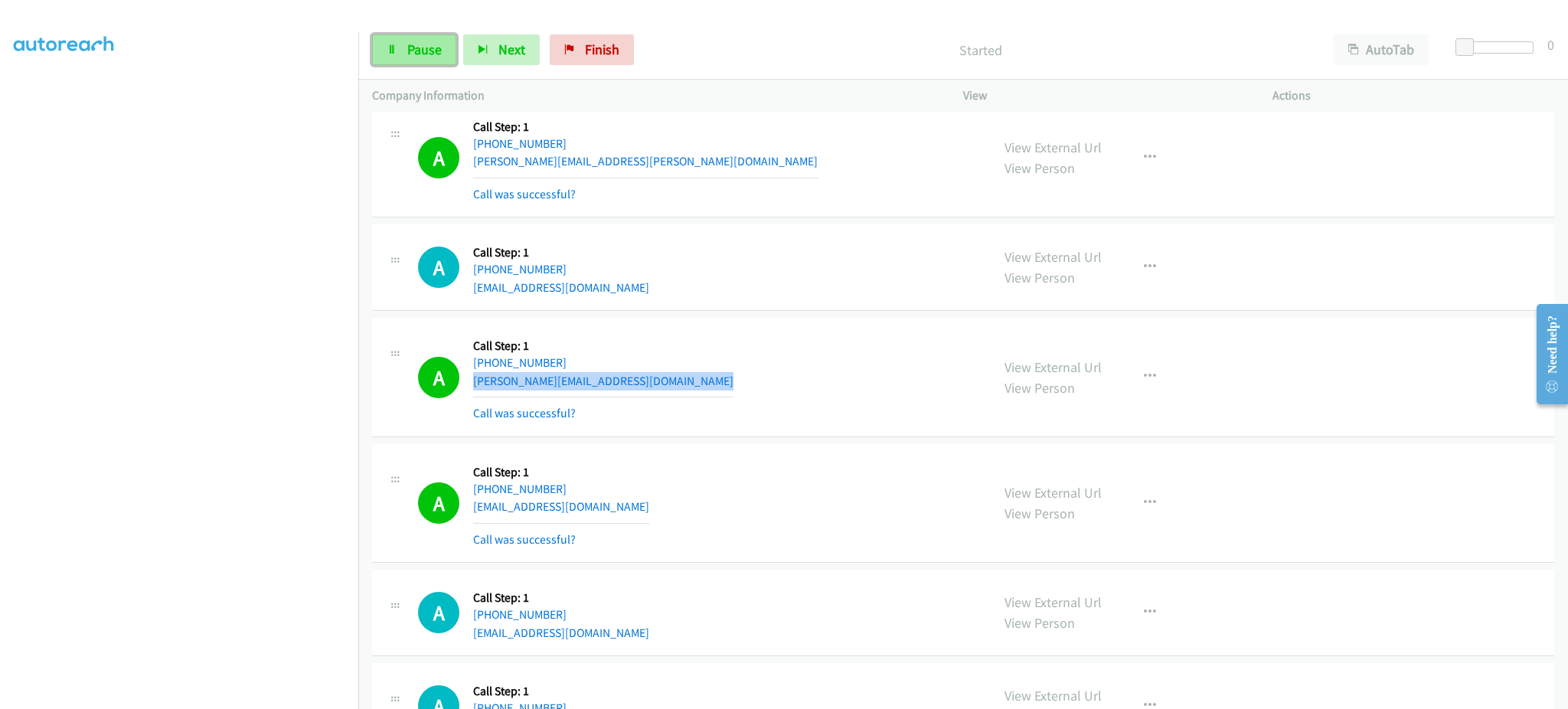
click at [404, 46] on link "Pause" at bounding box center [414, 49] width 84 height 30
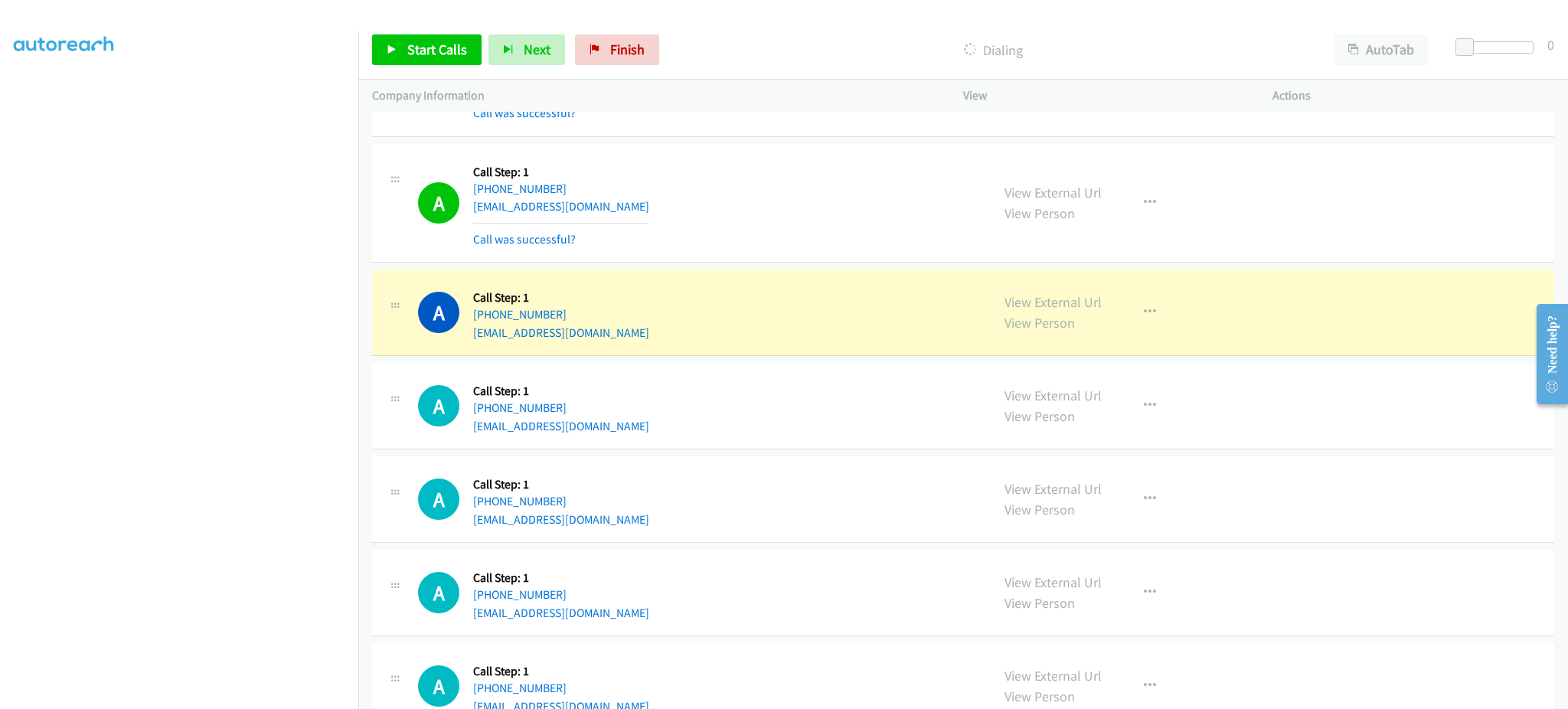
scroll to position [6430, 0]
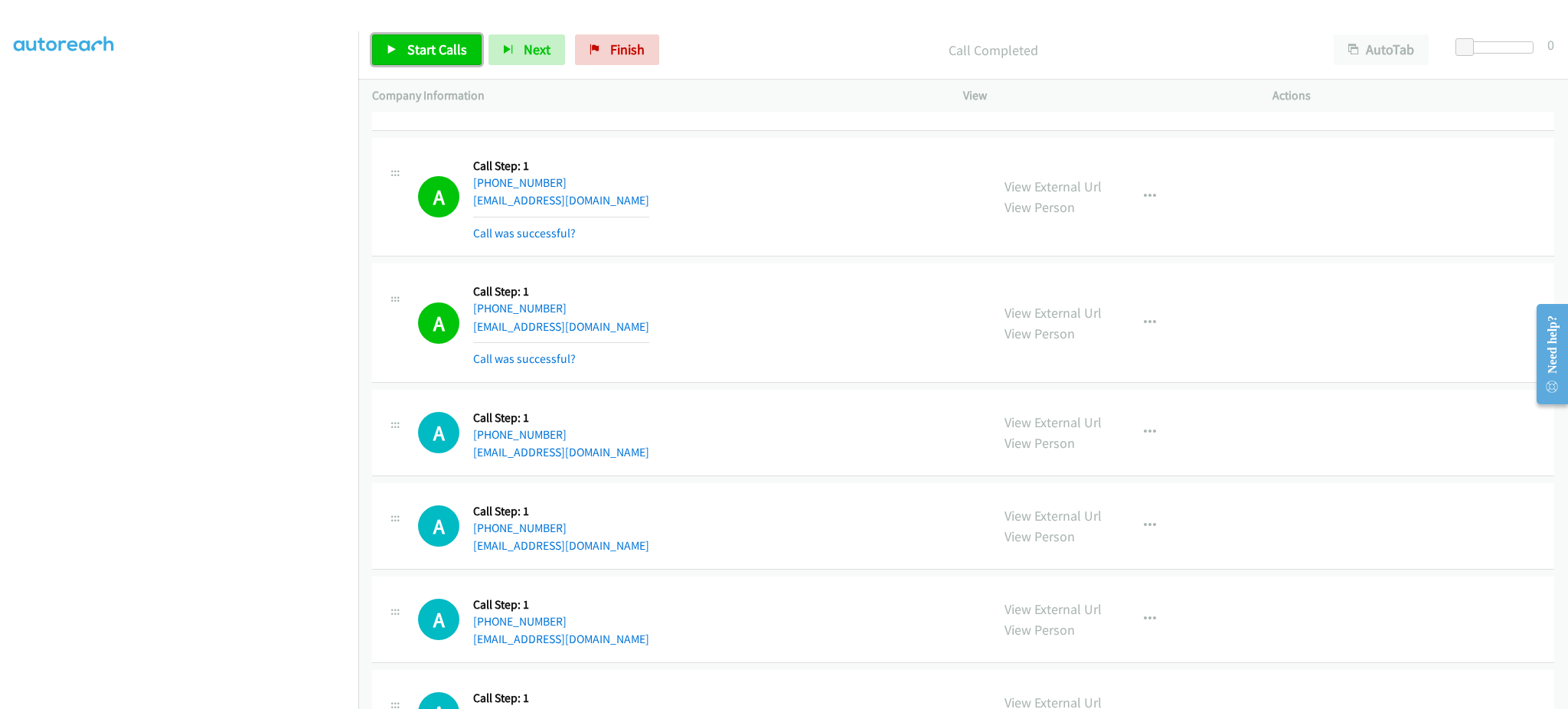
click at [446, 53] on span "Start Calls" at bounding box center [437, 49] width 60 height 18
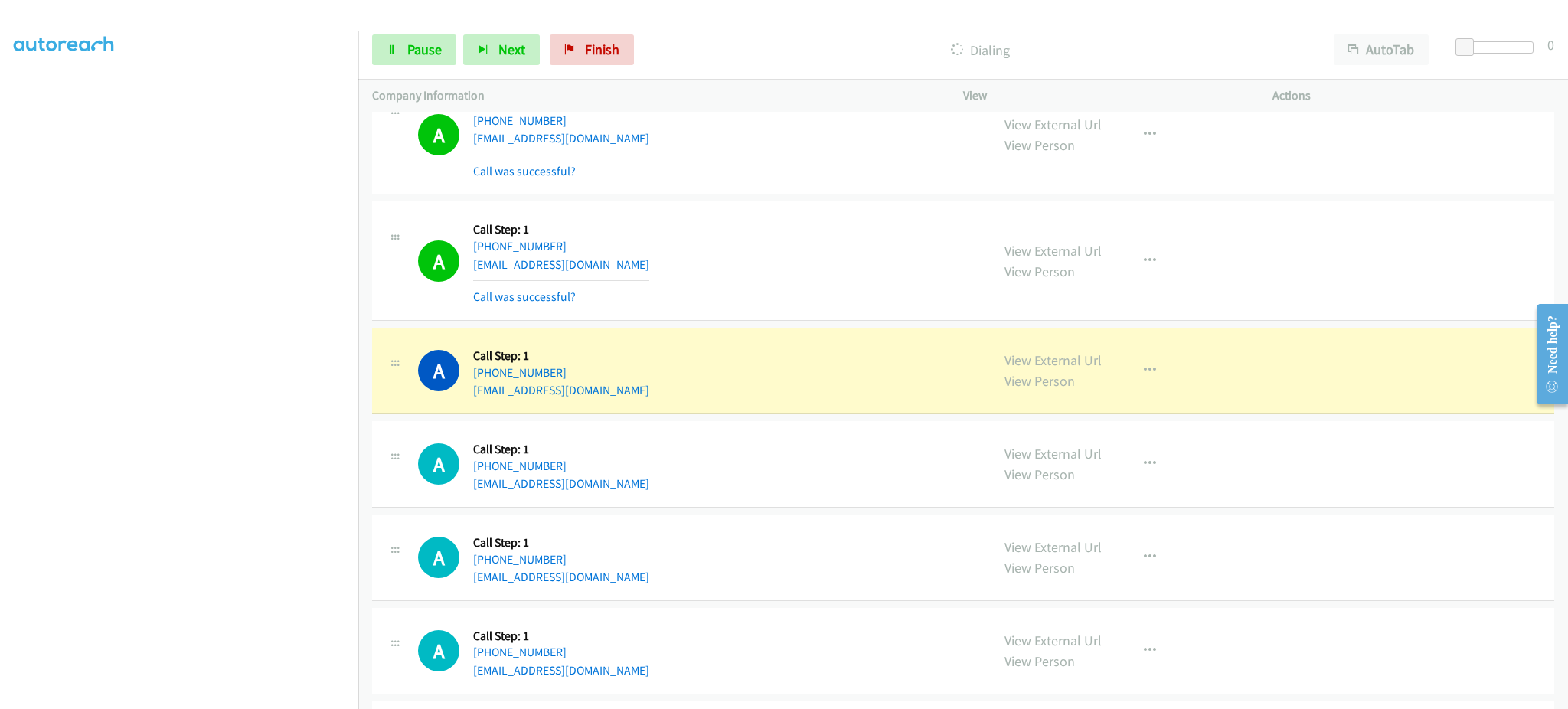
scroll to position [7349, 0]
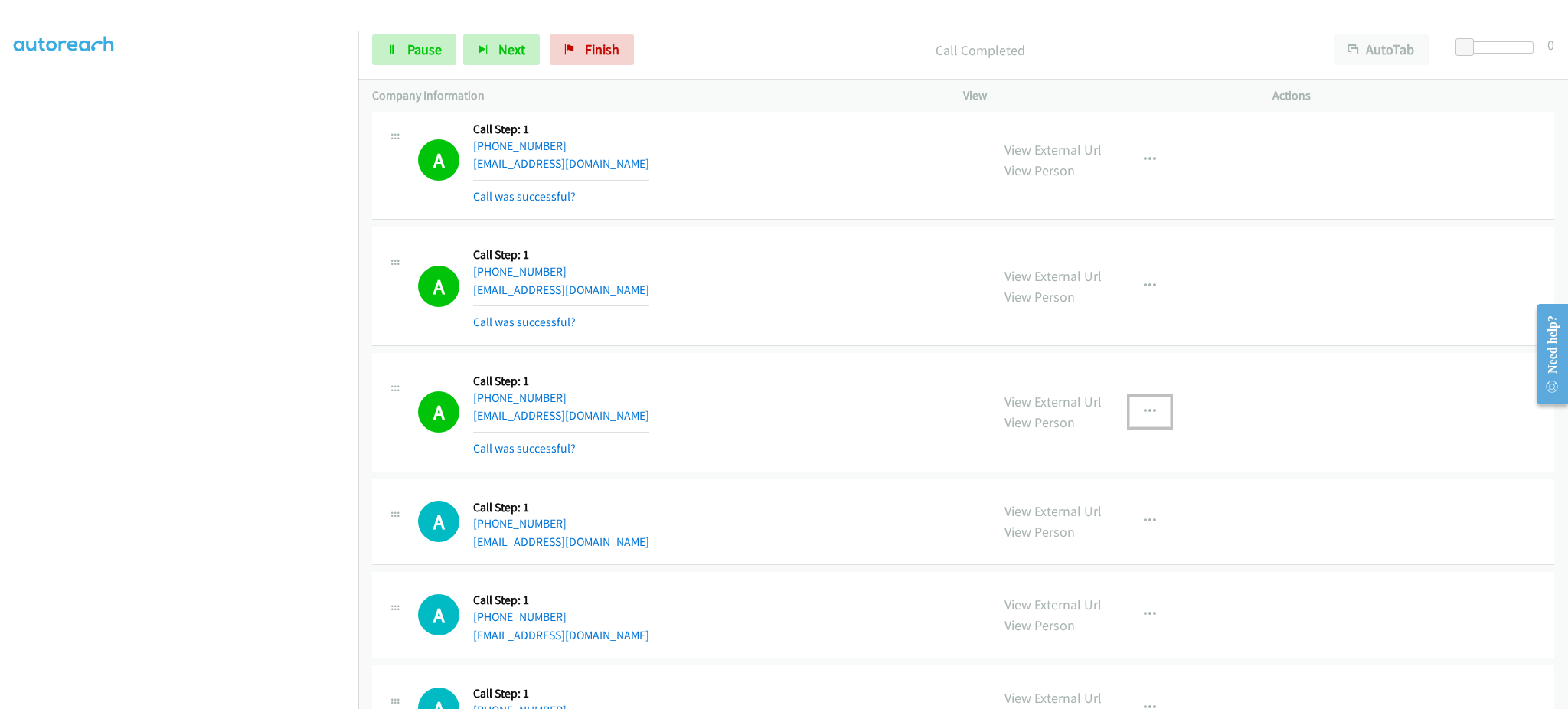
click at [1157, 409] on button "button" at bounding box center [1150, 412] width 42 height 30
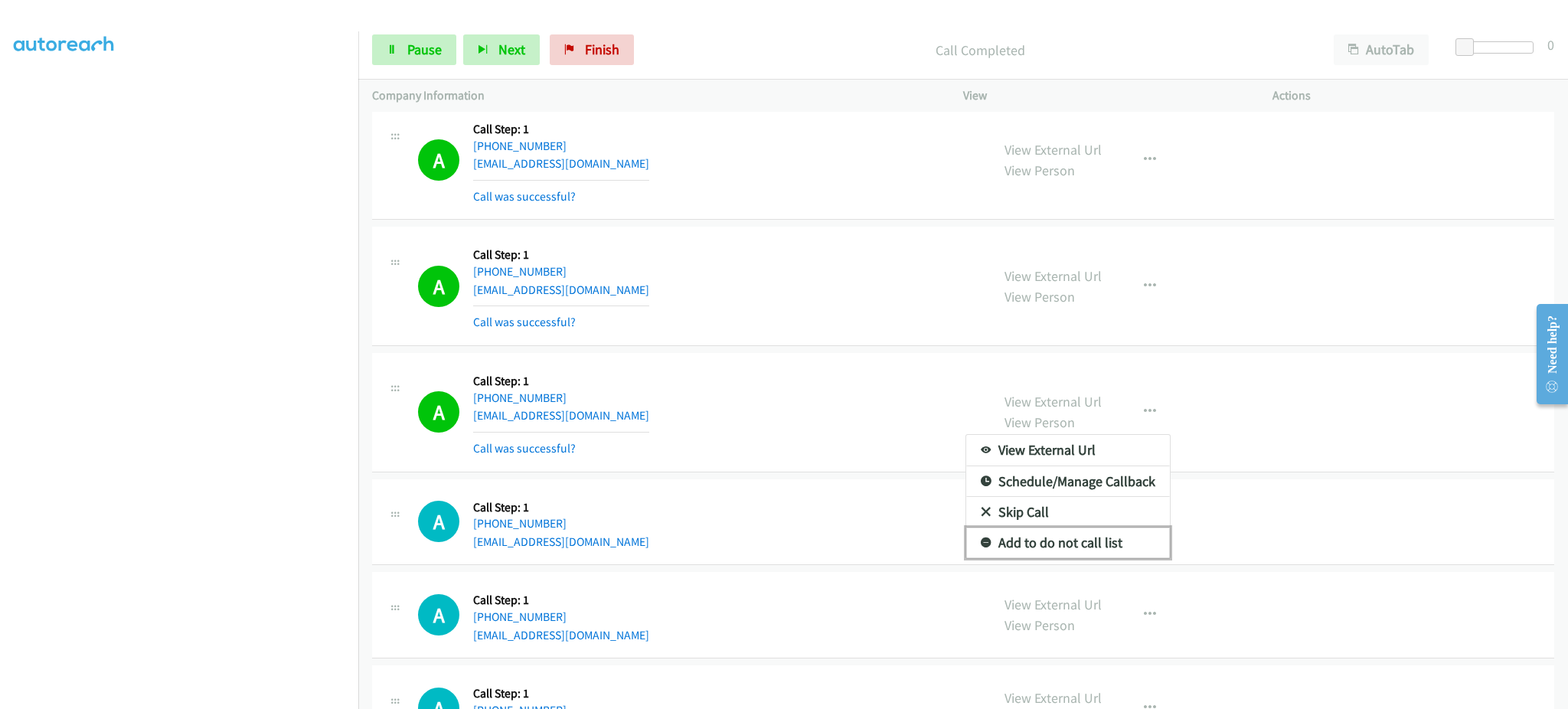
click at [1129, 546] on link "Add to do not call list" at bounding box center [1068, 543] width 204 height 30
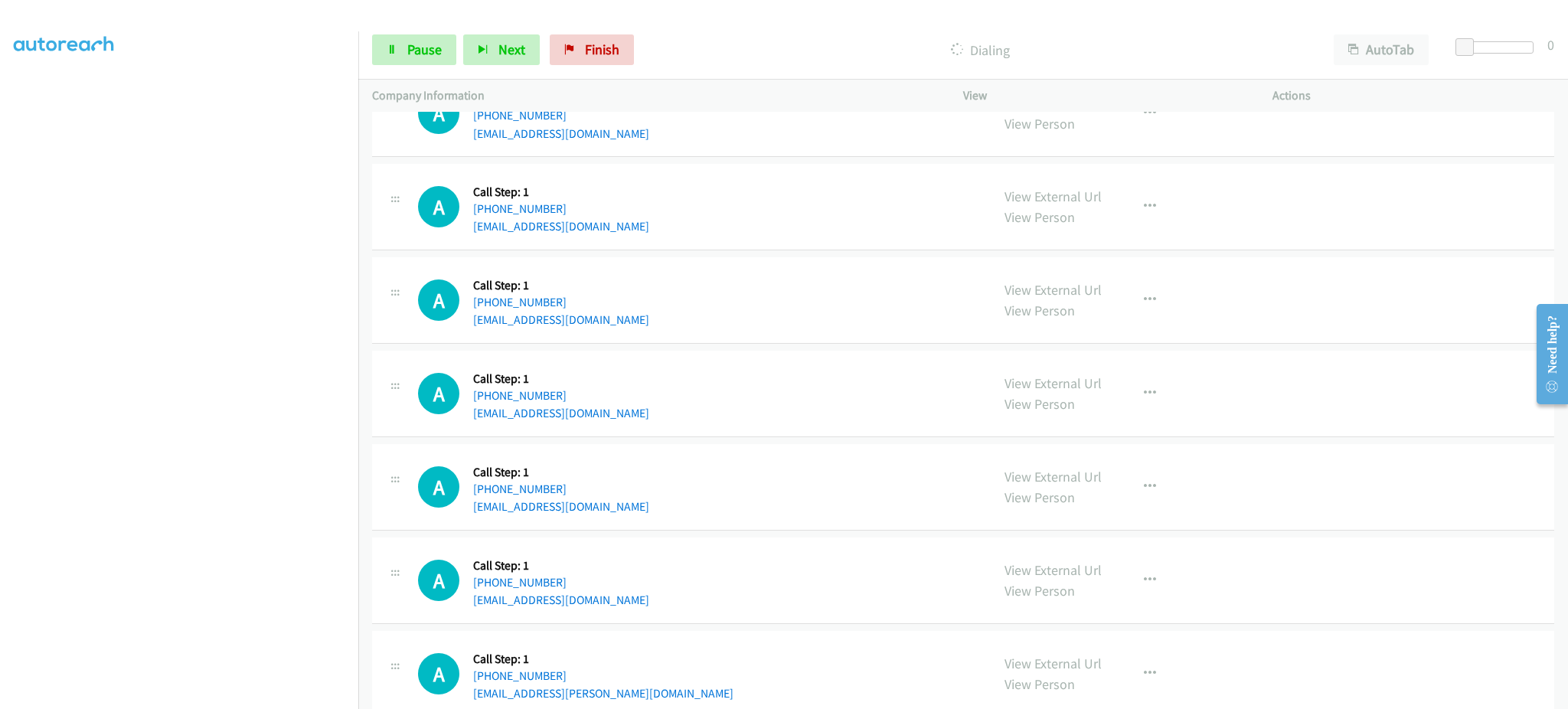
scroll to position [8268, 0]
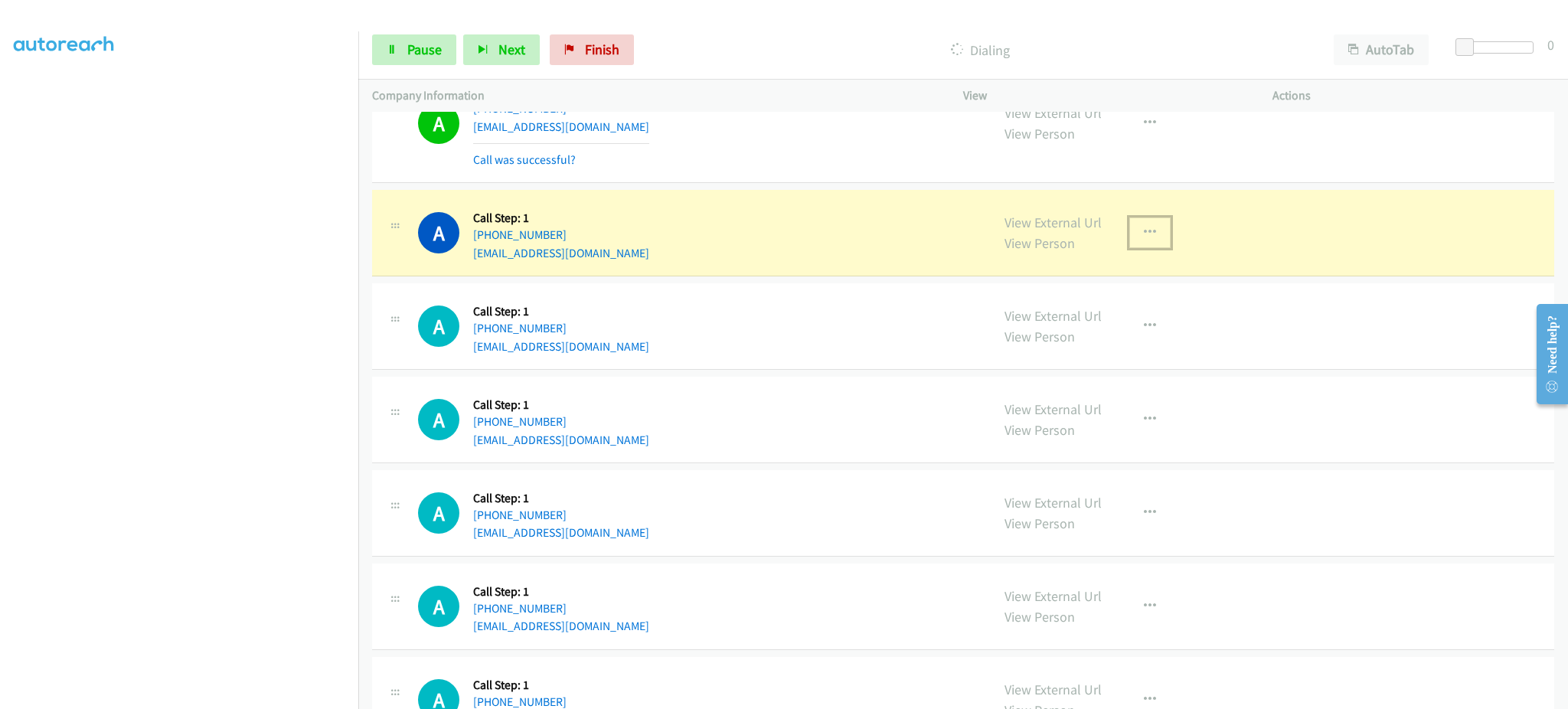
click at [1129, 240] on button "button" at bounding box center [1150, 233] width 42 height 30
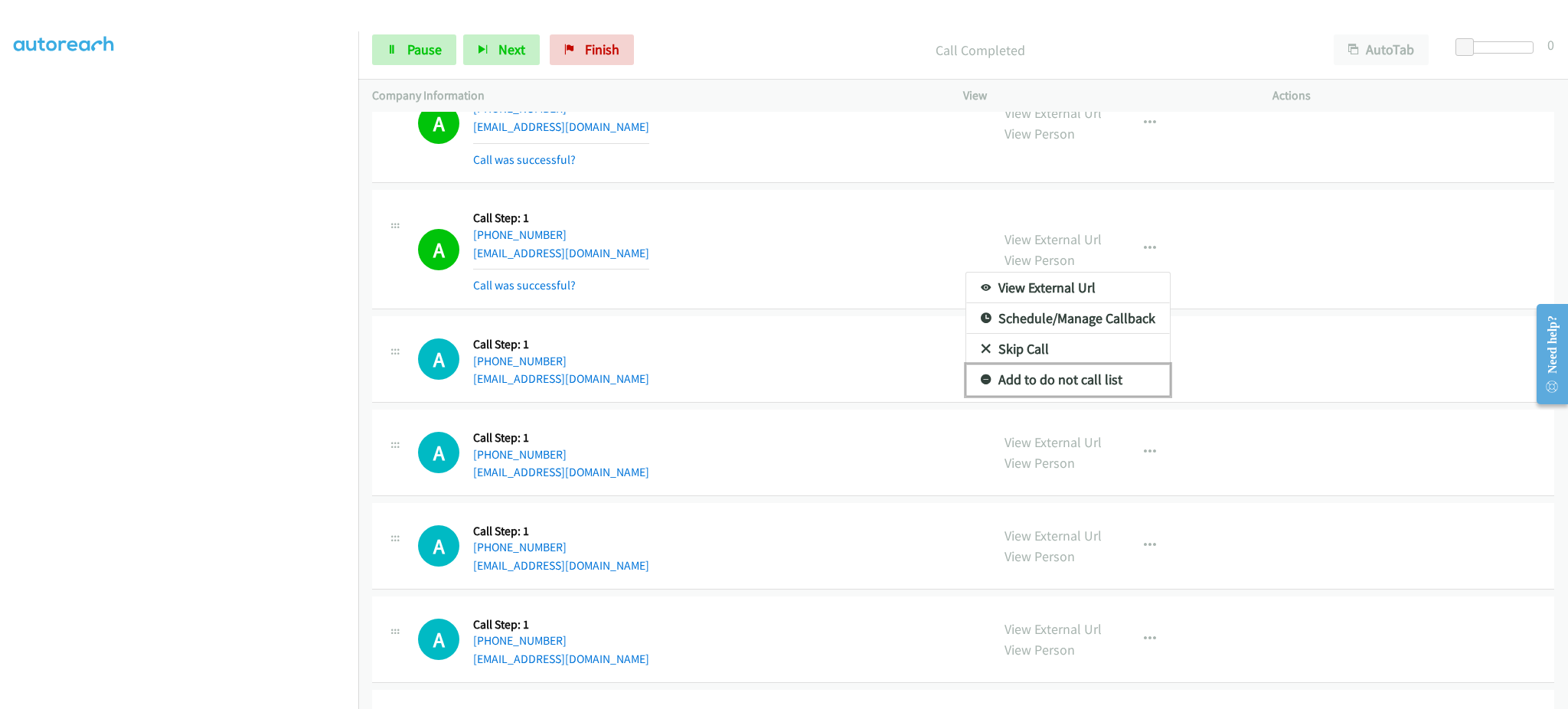
click at [1055, 395] on link "Add to do not call list" at bounding box center [1068, 380] width 204 height 30
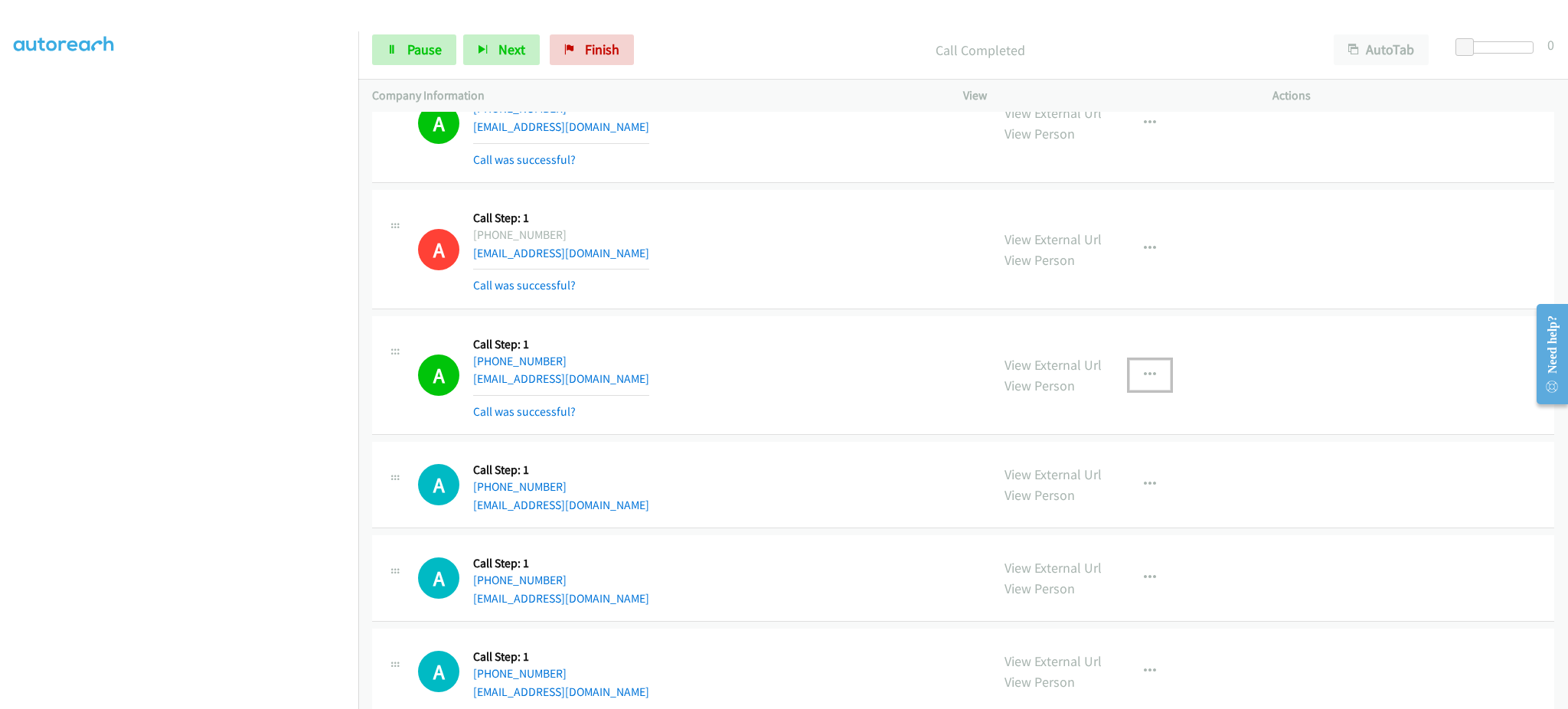
click at [1144, 373] on icon "button" at bounding box center [1149, 375] width 12 height 12
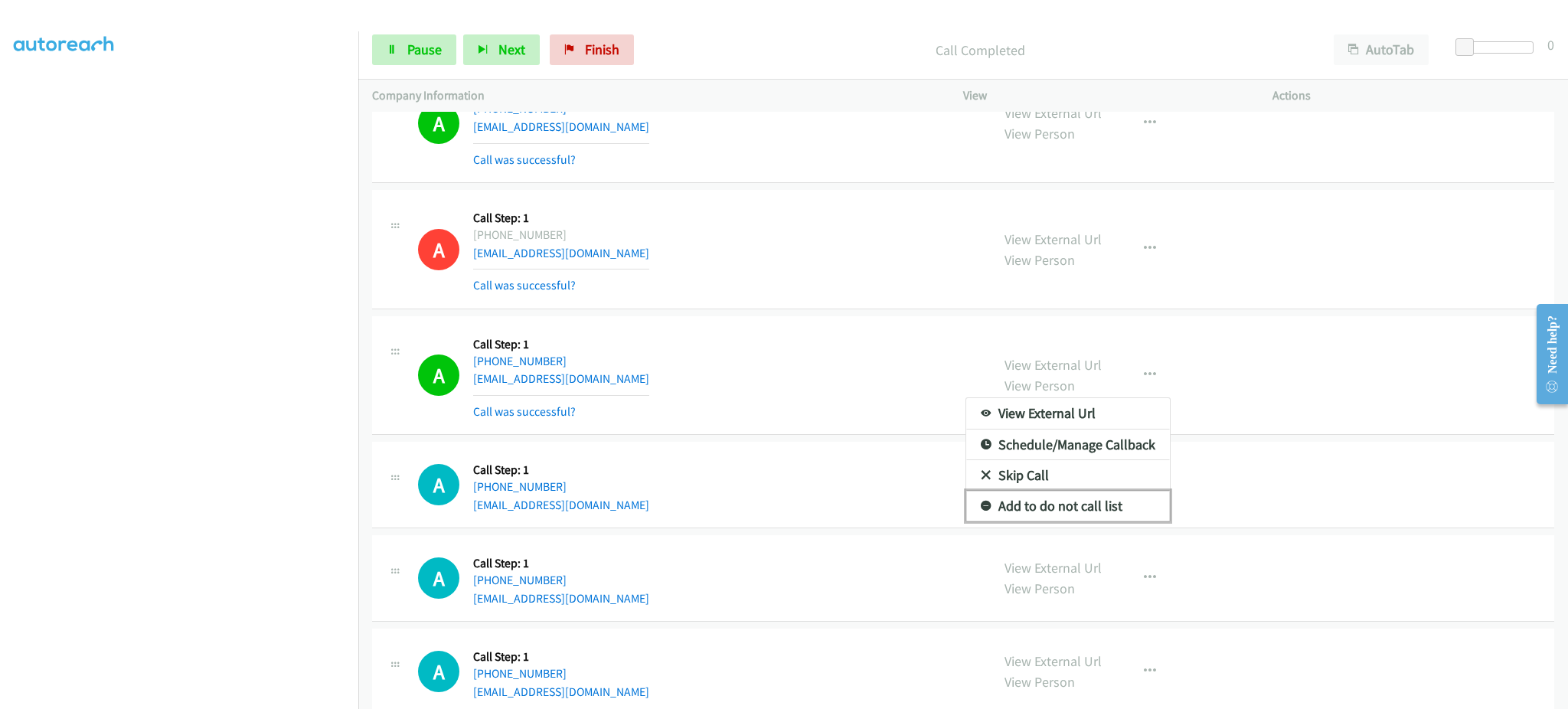
click at [1100, 517] on link "Add to do not call list" at bounding box center [1068, 506] width 204 height 30
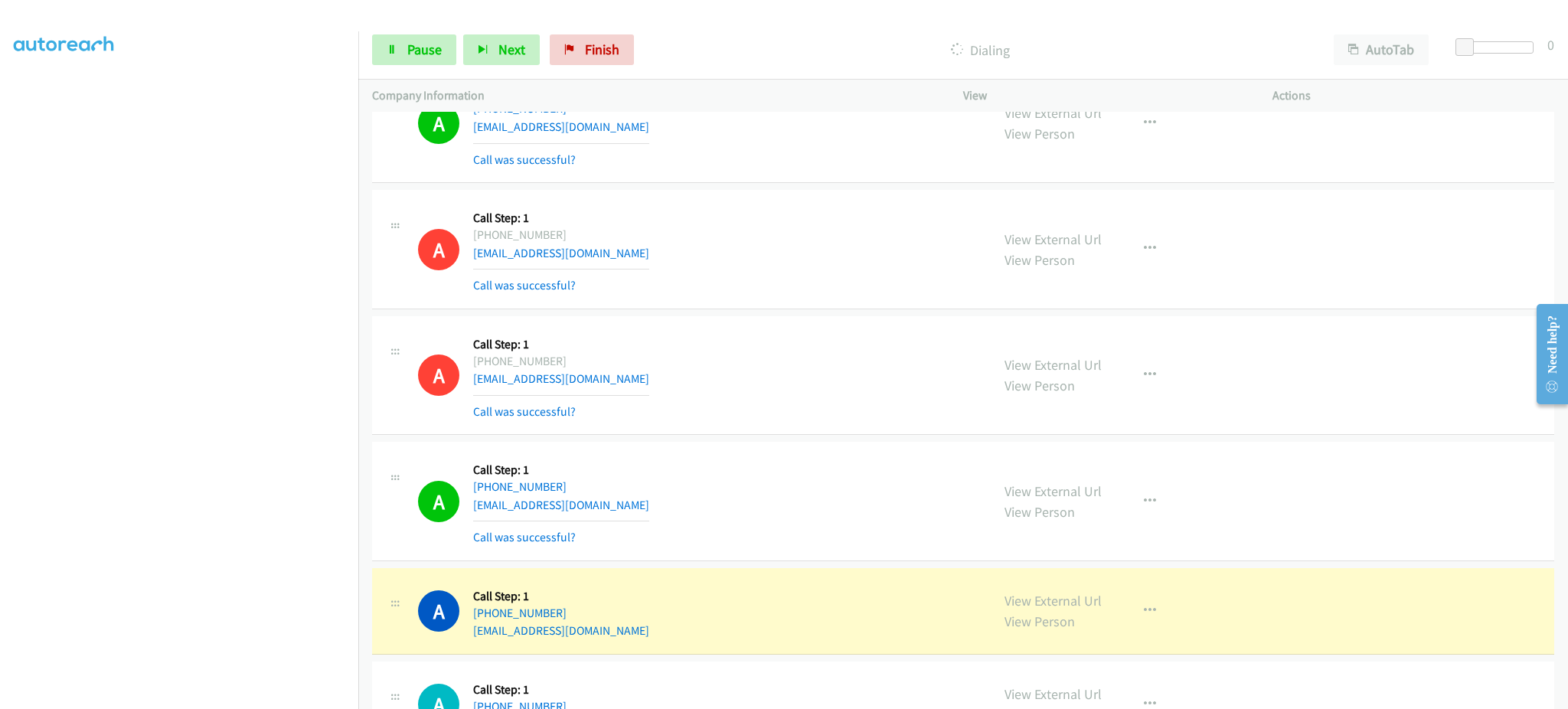
click at [677, 521] on div "A Callback Scheduled Call Step: 1 [GEOGRAPHIC_DATA]/[GEOGRAPHIC_DATA] [PHONE_NU…" at bounding box center [697, 501] width 559 height 91
click at [651, 493] on div "A Callback Scheduled Call Step: 1 [GEOGRAPHIC_DATA]/[GEOGRAPHIC_DATA] [PHONE_NU…" at bounding box center [697, 501] width 559 height 91
click at [651, 501] on div "A Callback Scheduled Call Step: 1 [GEOGRAPHIC_DATA]/[GEOGRAPHIC_DATA] [PHONE_NU…" at bounding box center [697, 501] width 559 height 91
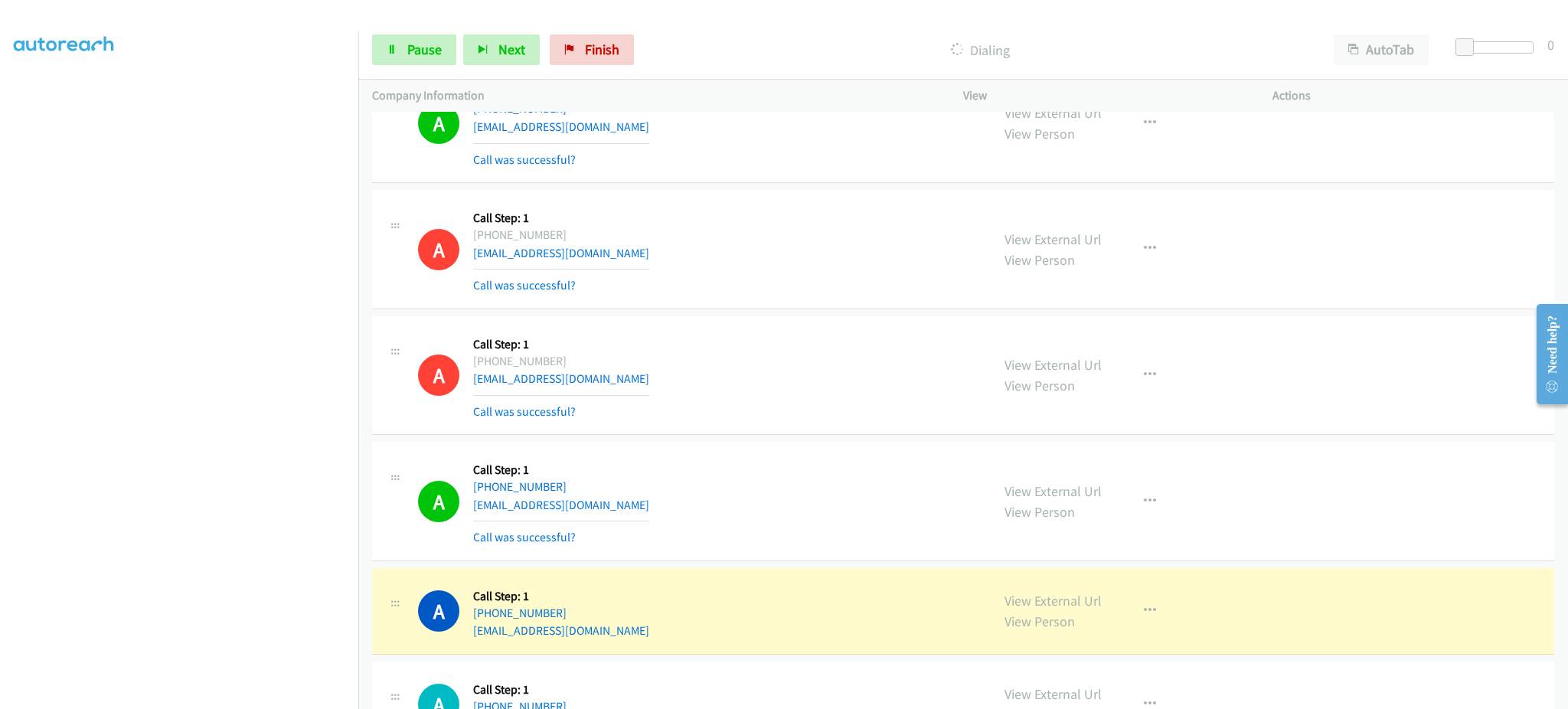
click at [613, 640] on div "A Callback Scheduled Call Step: 1 America/New_York [PHONE_NUMBER] [EMAIL_ADDRES…" at bounding box center [697, 610] width 559 height 58
click at [433, 70] on div "Start Calls Pause Next Finish Dialing AutoTab AutoTab 0" at bounding box center [962, 50] width 1209 height 59
click at [431, 49] on span "Pause" at bounding box center [424, 49] width 34 height 18
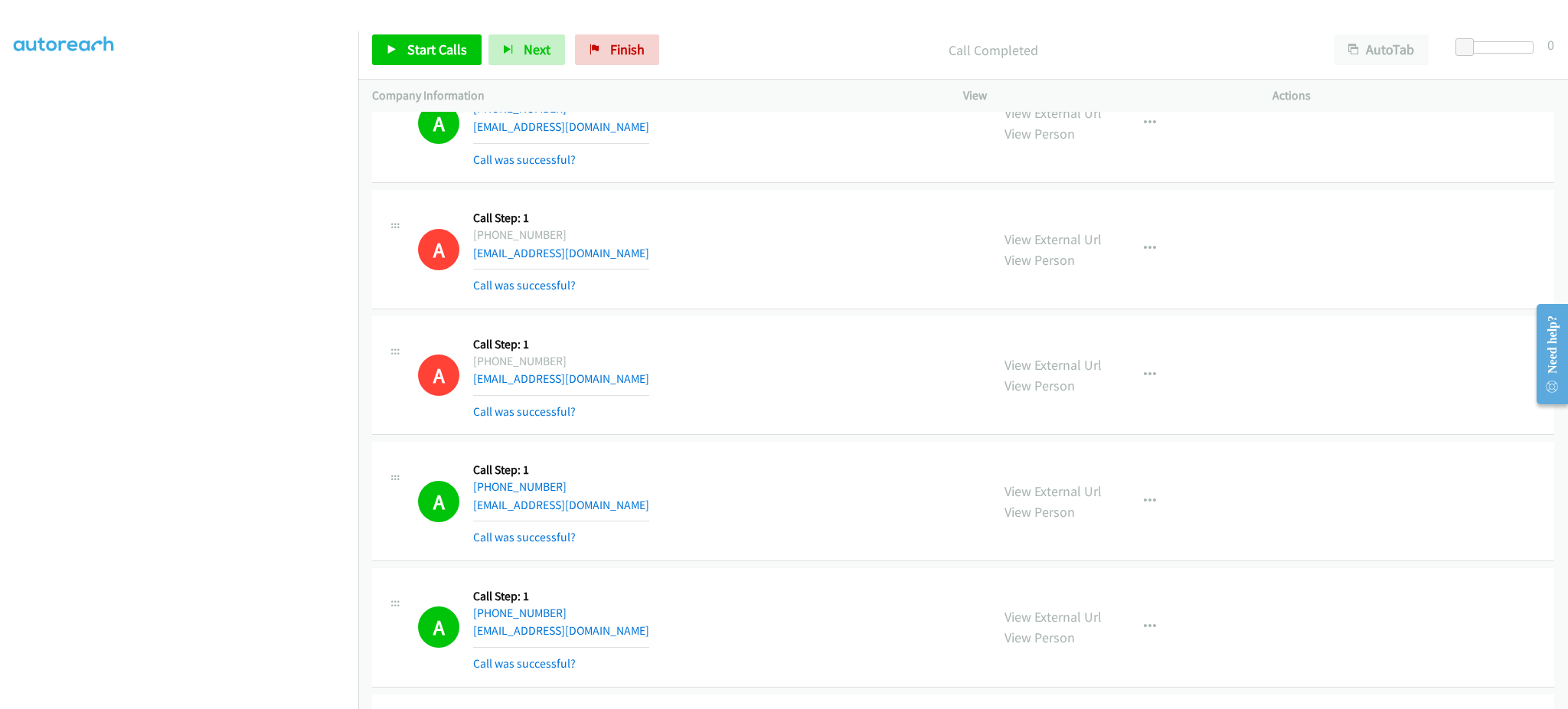
scroll to position [7962, 0]
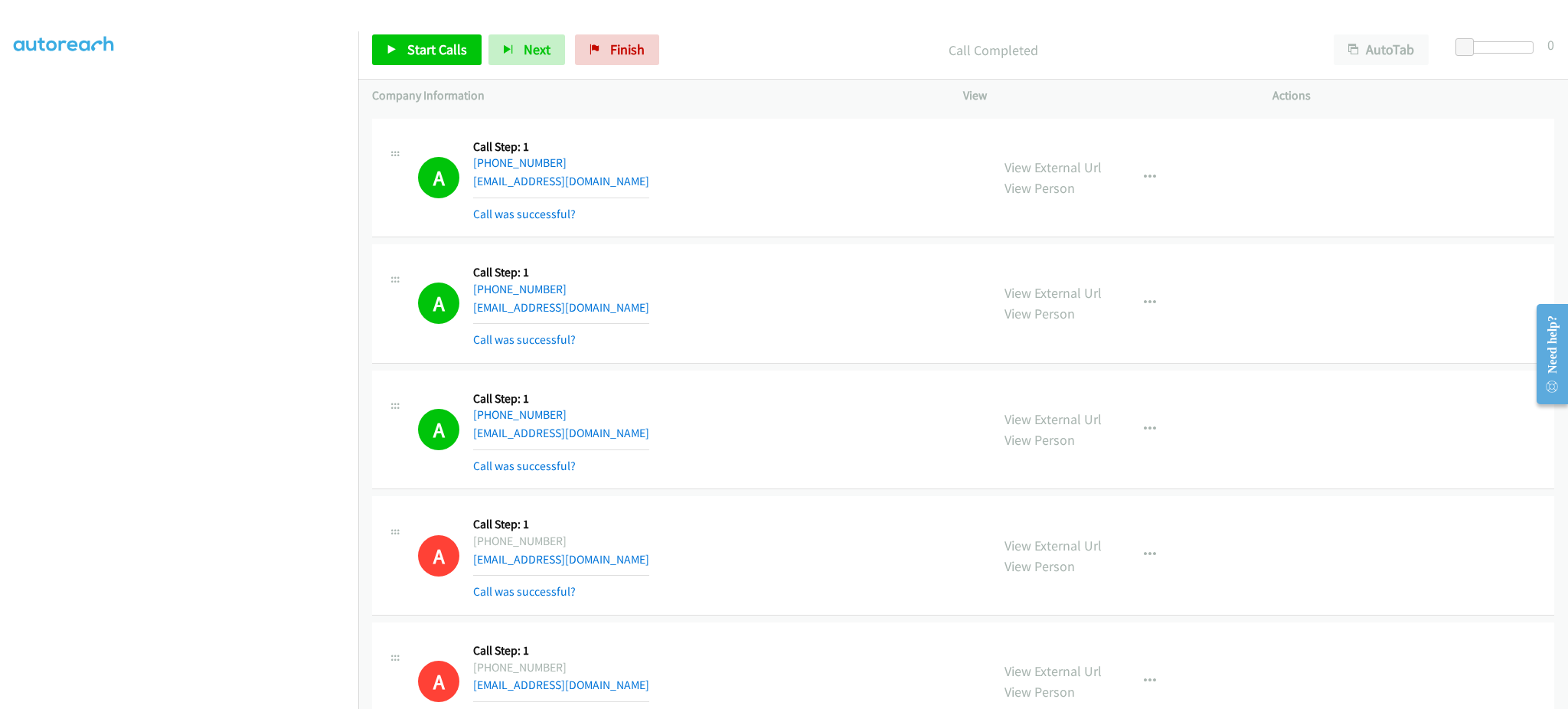
click at [625, 312] on div "A Callback Scheduled Call Step: 1 America/New_York [PHONE_NUMBER] [EMAIL_ADDRES…" at bounding box center [697, 304] width 559 height 91
click at [435, 59] on link "Start Calls" at bounding box center [426, 49] width 109 height 30
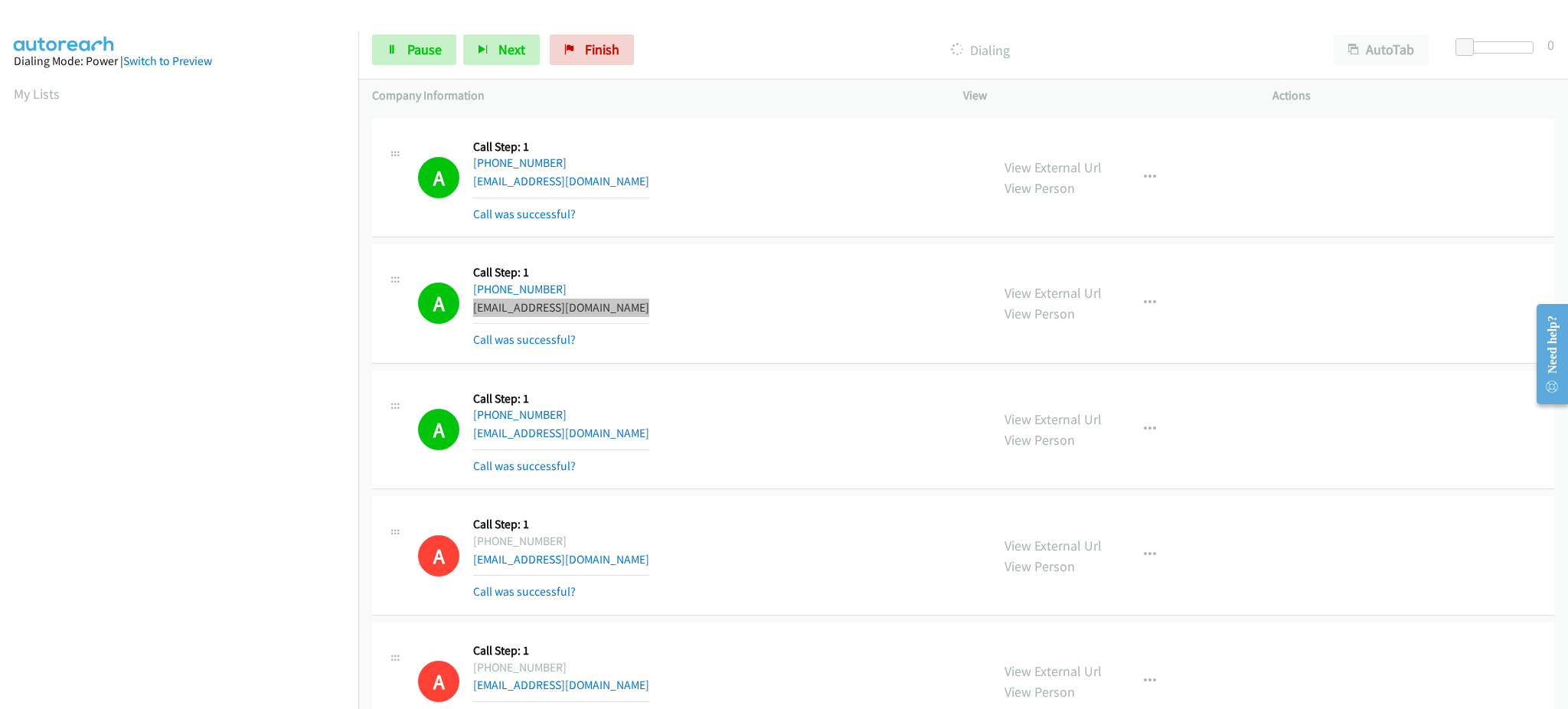
scroll to position [153, 0]
click at [380, 44] on link "Pause" at bounding box center [414, 49] width 84 height 30
click at [407, 47] on div "Start Calls Pause Next Finish" at bounding box center [506, 49] width 269 height 30
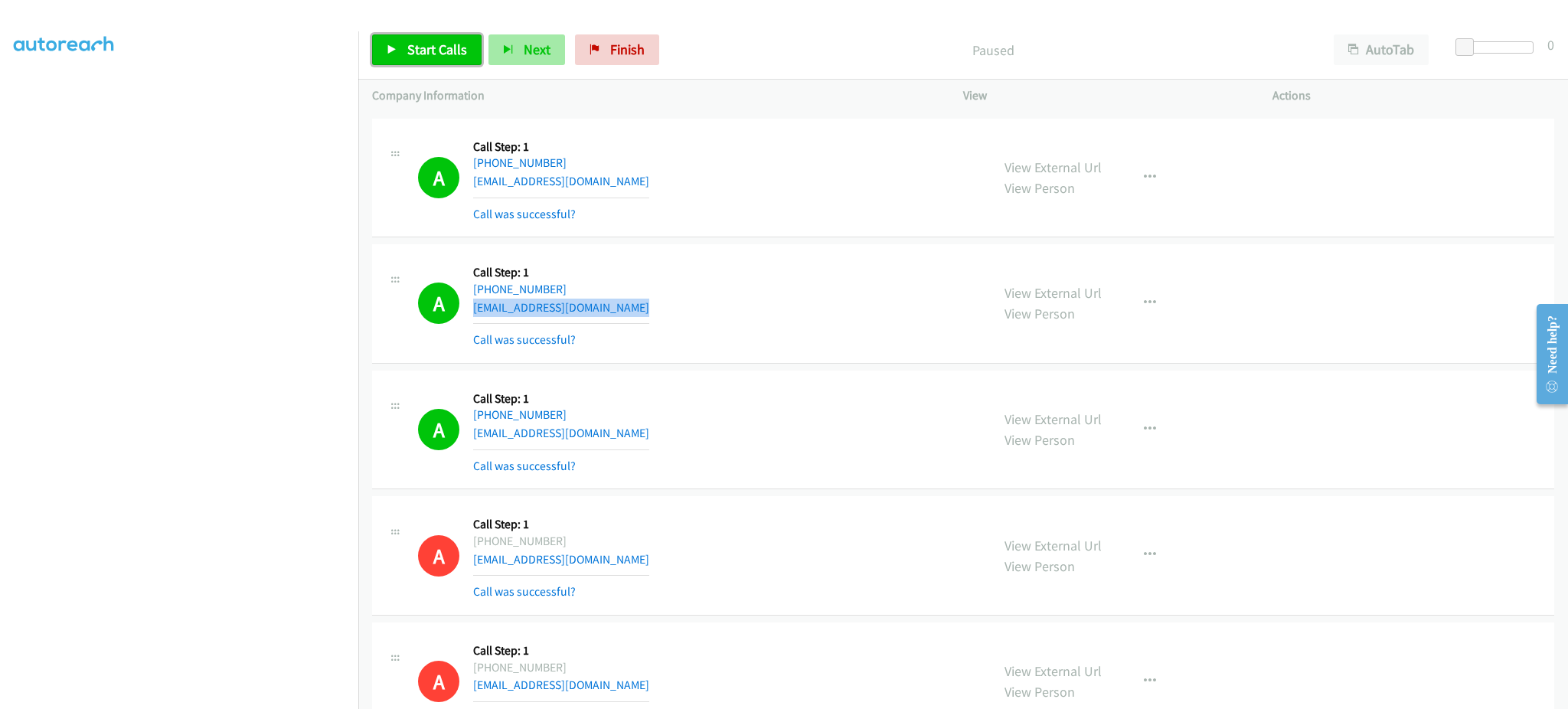
click at [441, 43] on span "Start Calls" at bounding box center [437, 49] width 60 height 18
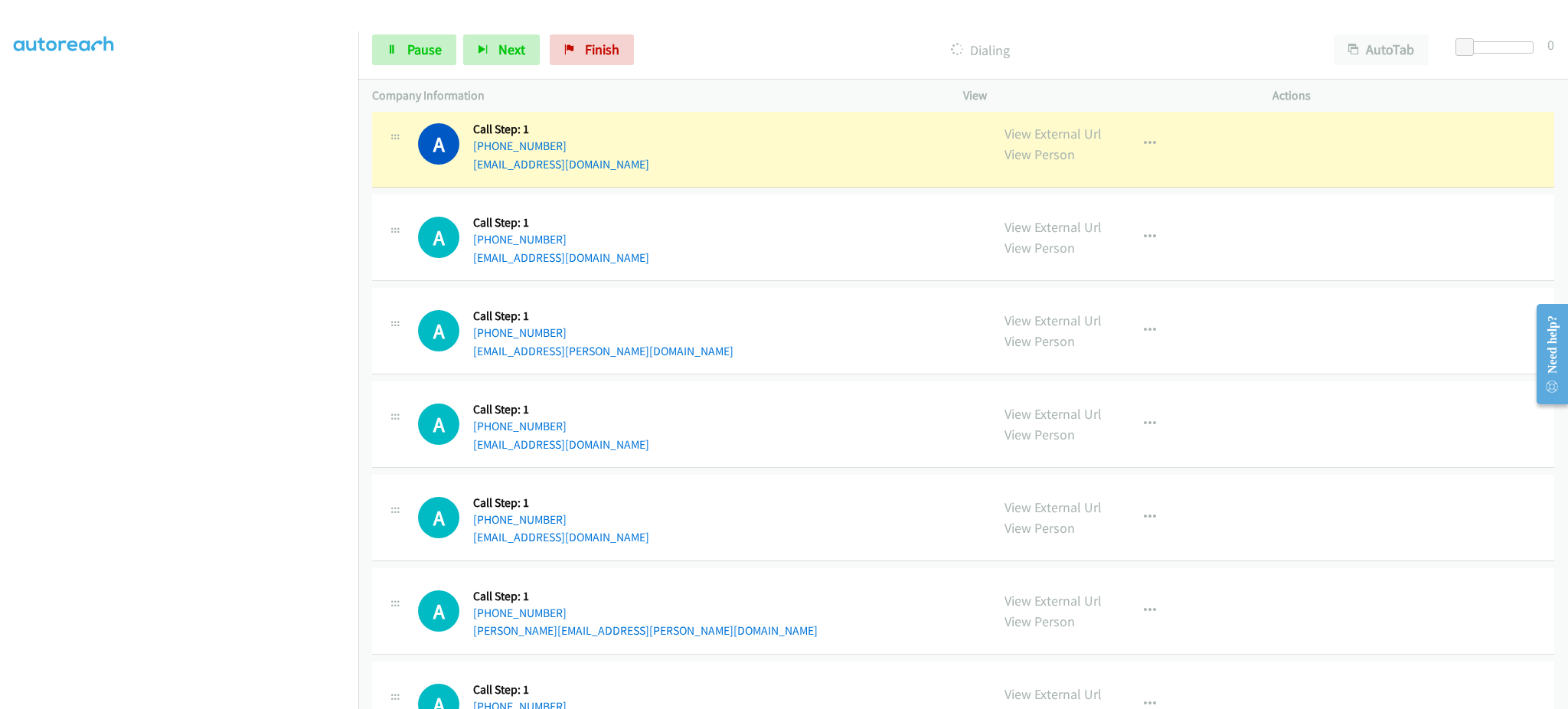
scroll to position [10412, 0]
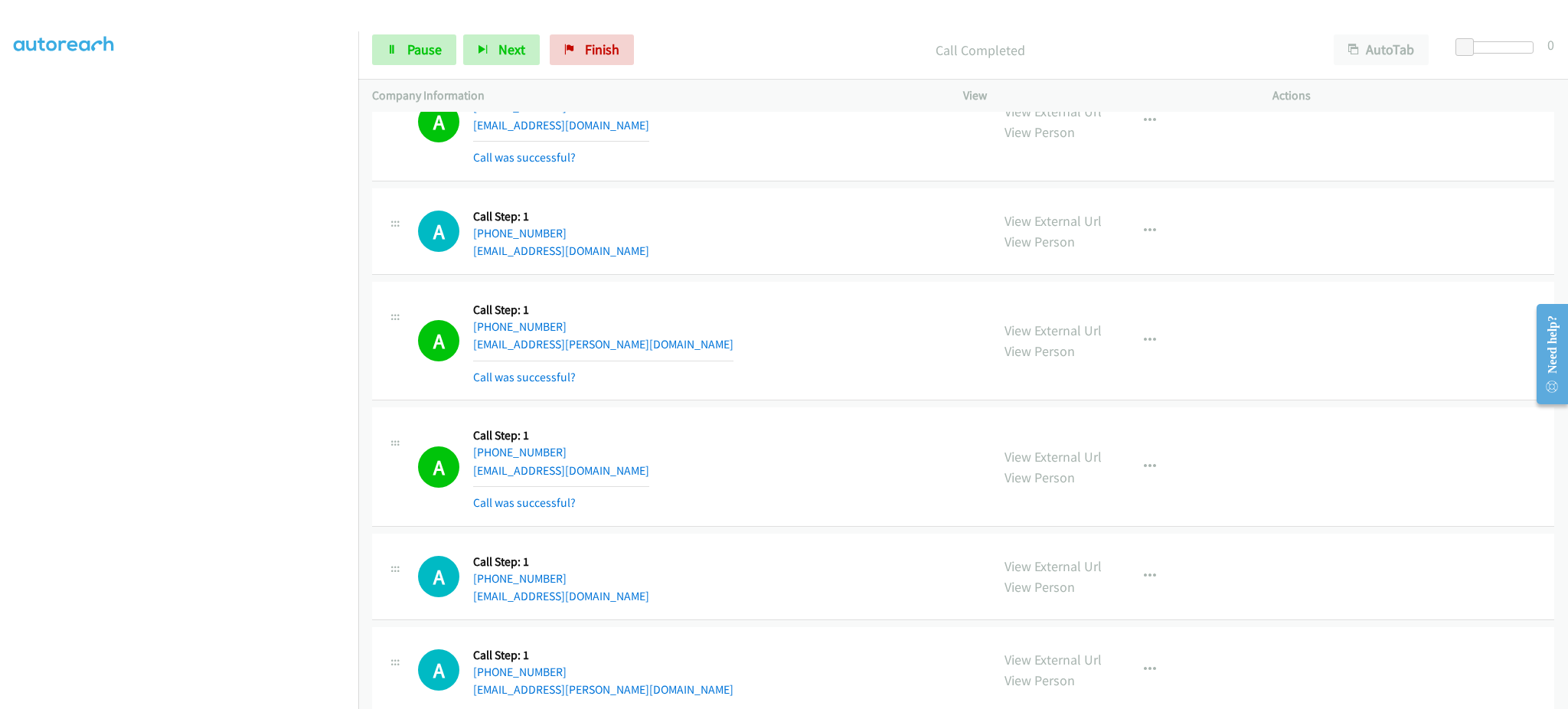
click at [1226, 454] on div "View External Url View Person View External Url Email Schedule/Manage Callback …" at bounding box center [1152, 467] width 323 height 91
drag, startPoint x: 1178, startPoint y: 470, endPoint x: 1129, endPoint y: 470, distance: 49.0
click at [1174, 470] on div "View External Url View Person View External Url Email Schedule/Manage Callback …" at bounding box center [1152, 467] width 323 height 91
click at [1129, 470] on button "button" at bounding box center [1150, 467] width 42 height 30
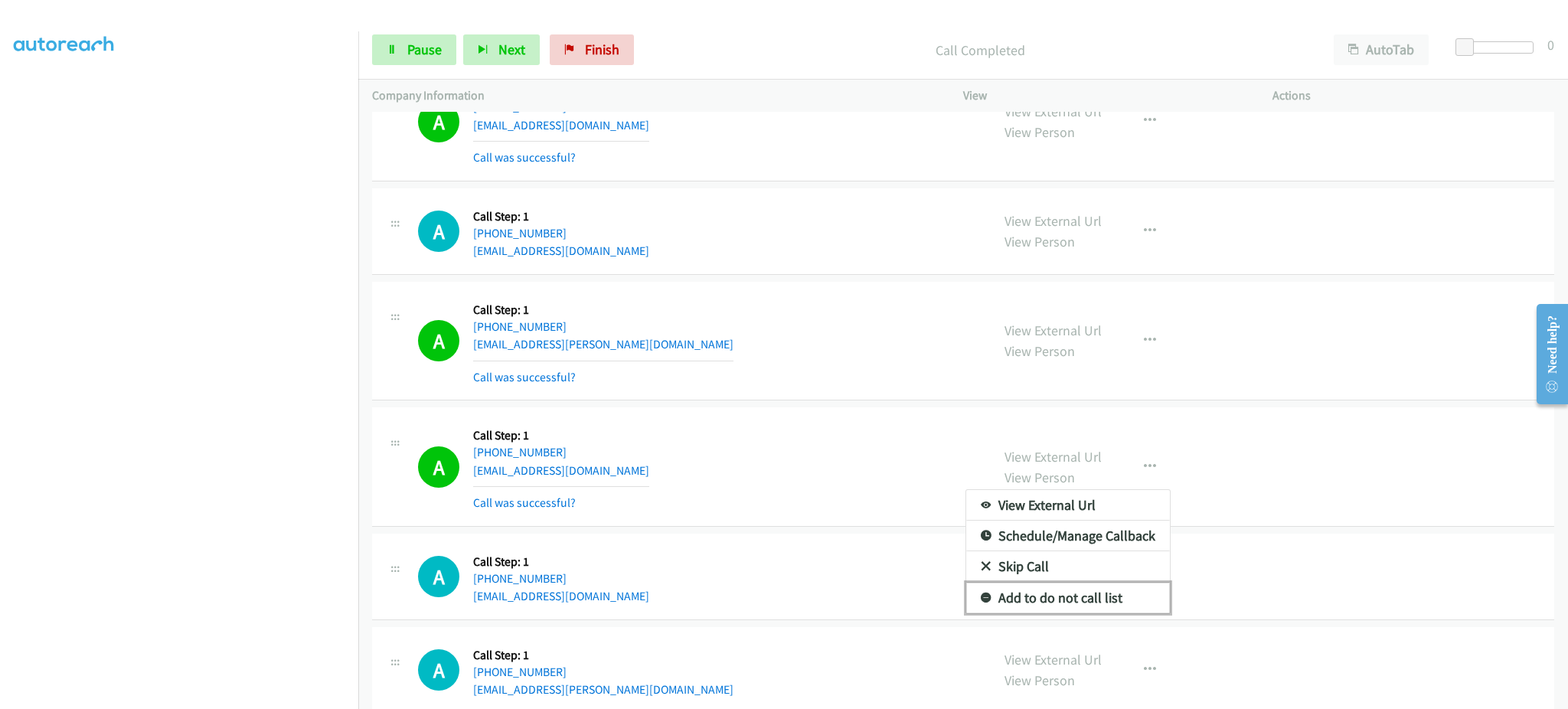
click at [1099, 605] on link "Add to do not call list" at bounding box center [1068, 598] width 204 height 30
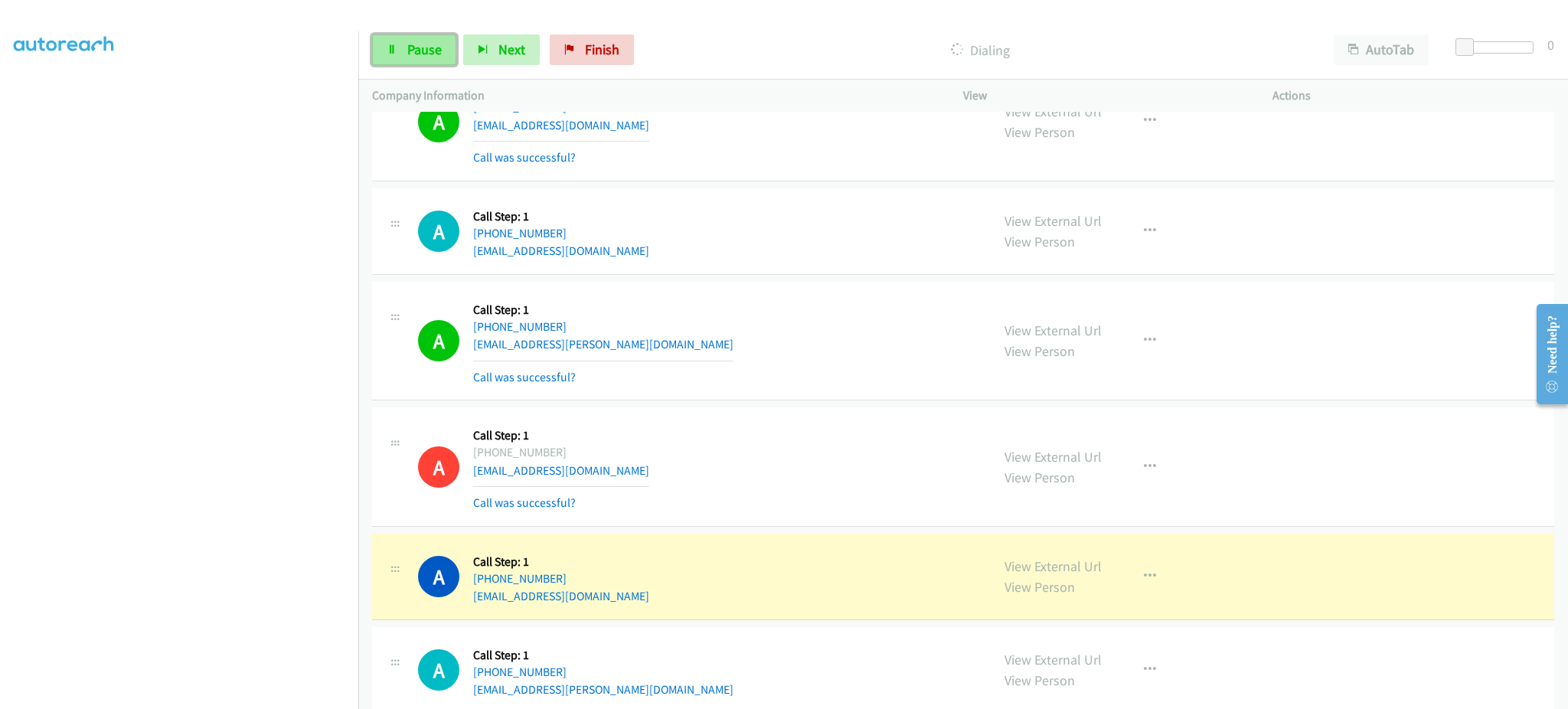
click at [412, 46] on span "Pause" at bounding box center [424, 49] width 34 height 18
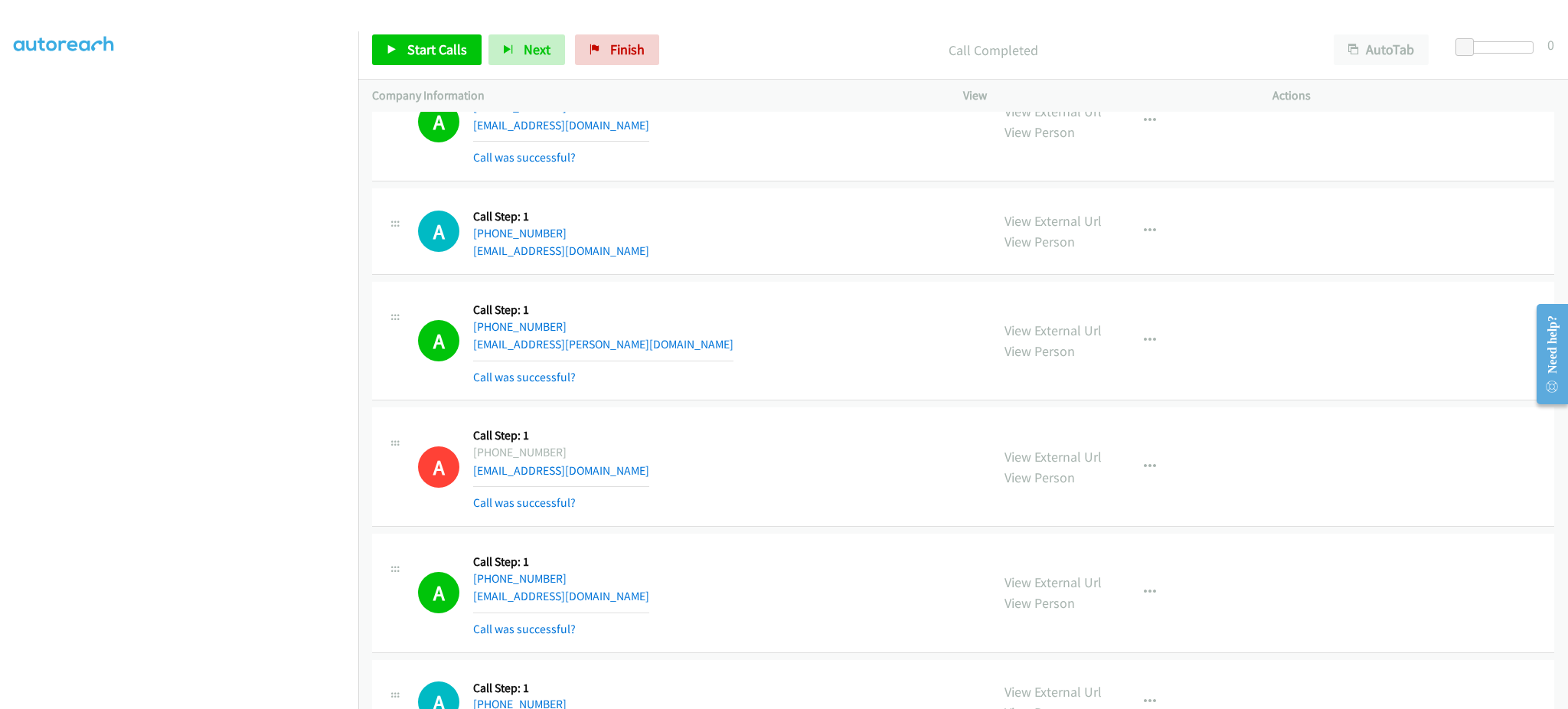
click at [664, 351] on div "A Callback Scheduled Call Step: 1 America/Los_Angeles [PHONE_NUMBER] [EMAIL_ADD…" at bounding box center [697, 341] width 559 height 91
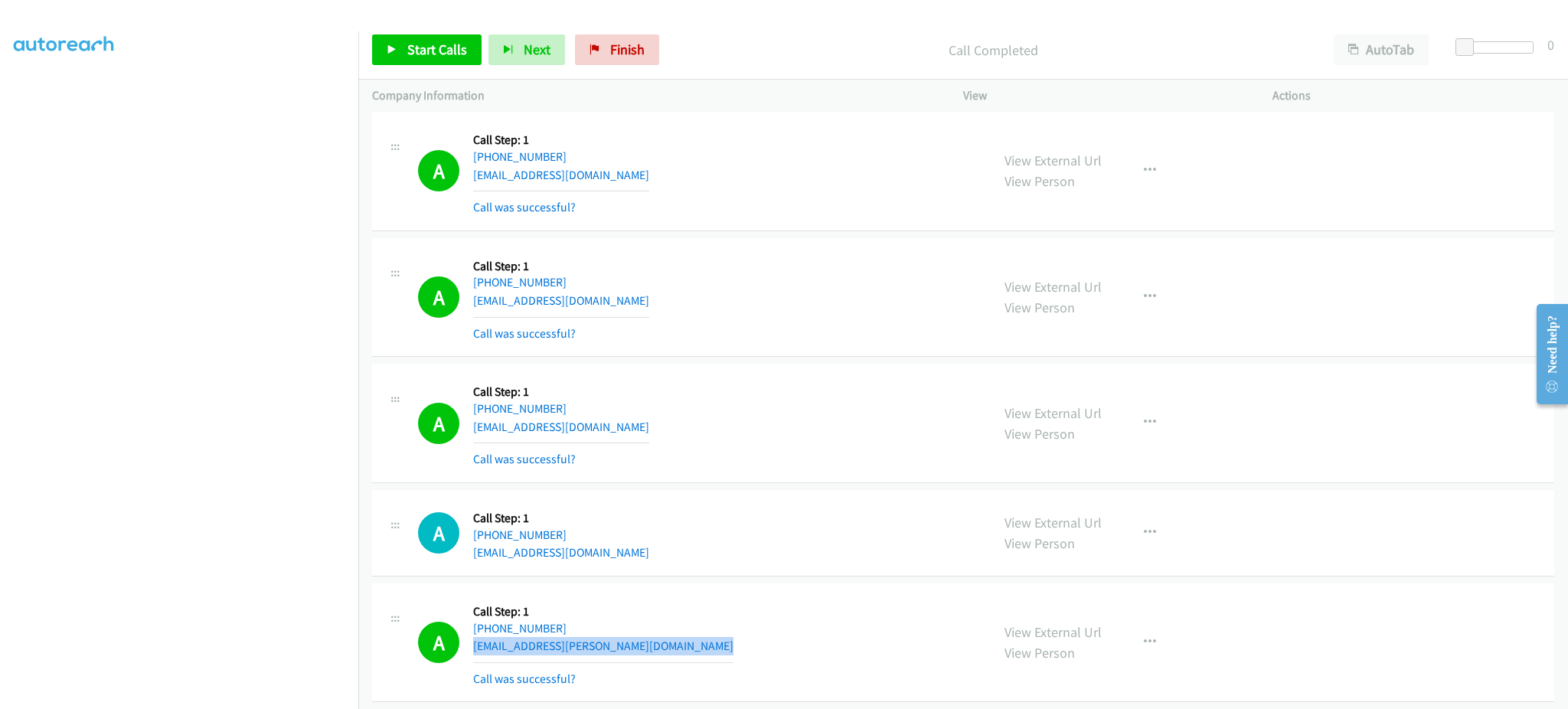
scroll to position [10105, 0]
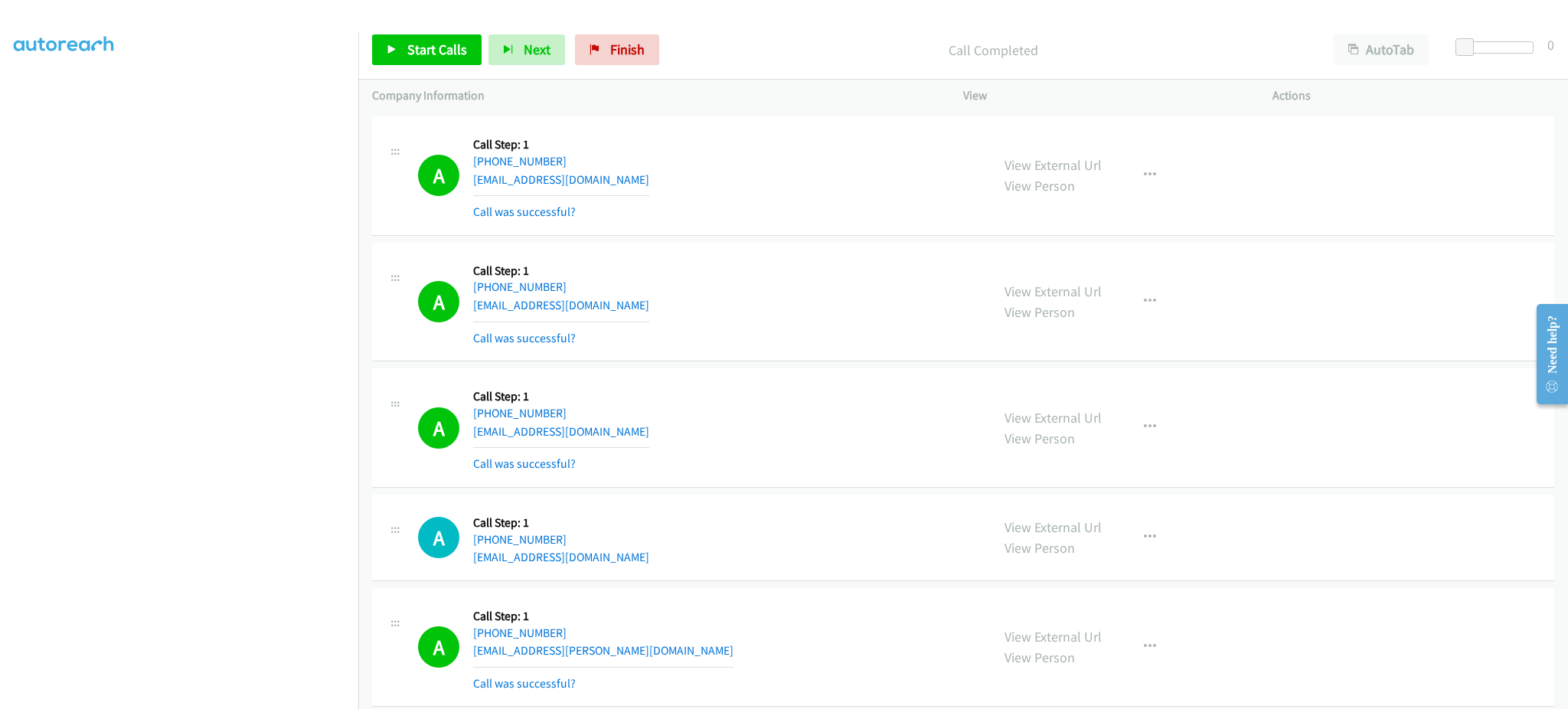
click at [647, 438] on div "A Callback Scheduled Call Step: 1 America/Los_Angeles [PHONE_NUMBER] [EMAIL_ADD…" at bounding box center [697, 427] width 559 height 91
click at [647, 310] on div "A Callback Scheduled Call Step: 1 America/Los_Angeles [PHONE_NUMBER] [EMAIL_ADD…" at bounding box center [697, 302] width 559 height 91
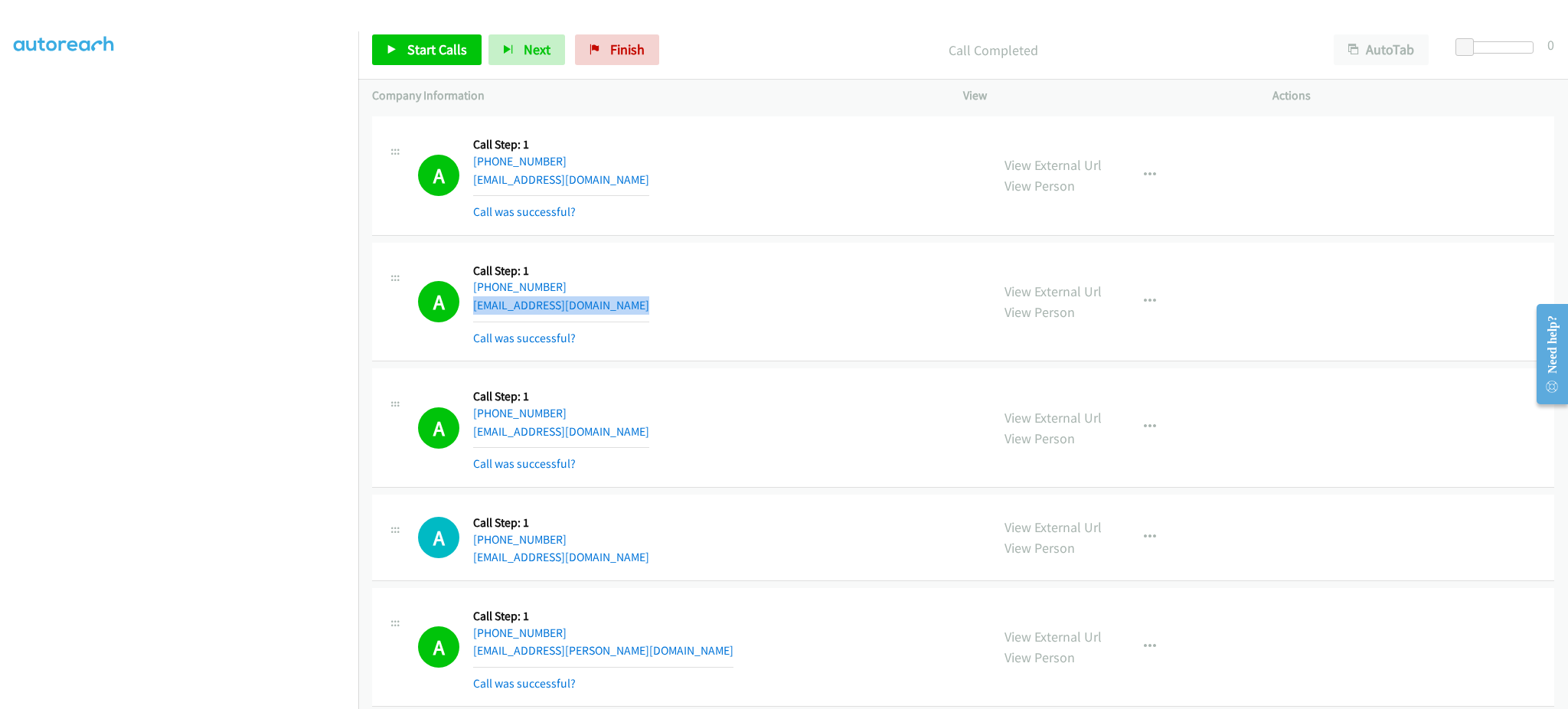
click at [647, 310] on div "A Callback Scheduled Call Step: 1 America/Los_Angeles [PHONE_NUMBER] [EMAIL_ADD…" at bounding box center [697, 302] width 559 height 91
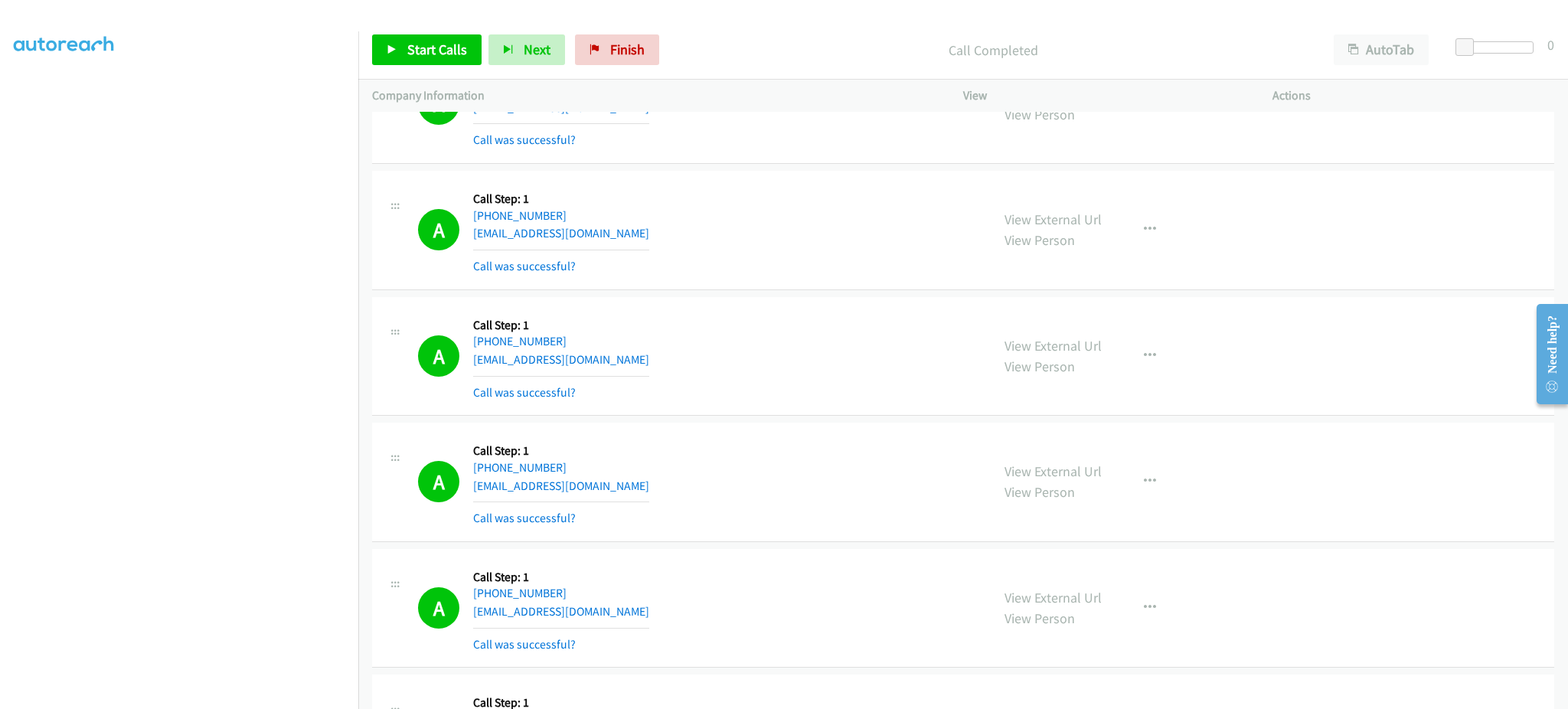
click at [662, 368] on div "A Callback Scheduled Call Step: 1 America/Los_Angeles [PHONE_NUMBER] [EMAIL_ADD…" at bounding box center [697, 356] width 559 height 91
click at [651, 236] on div "A Callback Scheduled Call Step: 1 America/Los_Angeles [PHONE_NUMBER] [EMAIL_ADD…" at bounding box center [697, 230] width 559 height 91
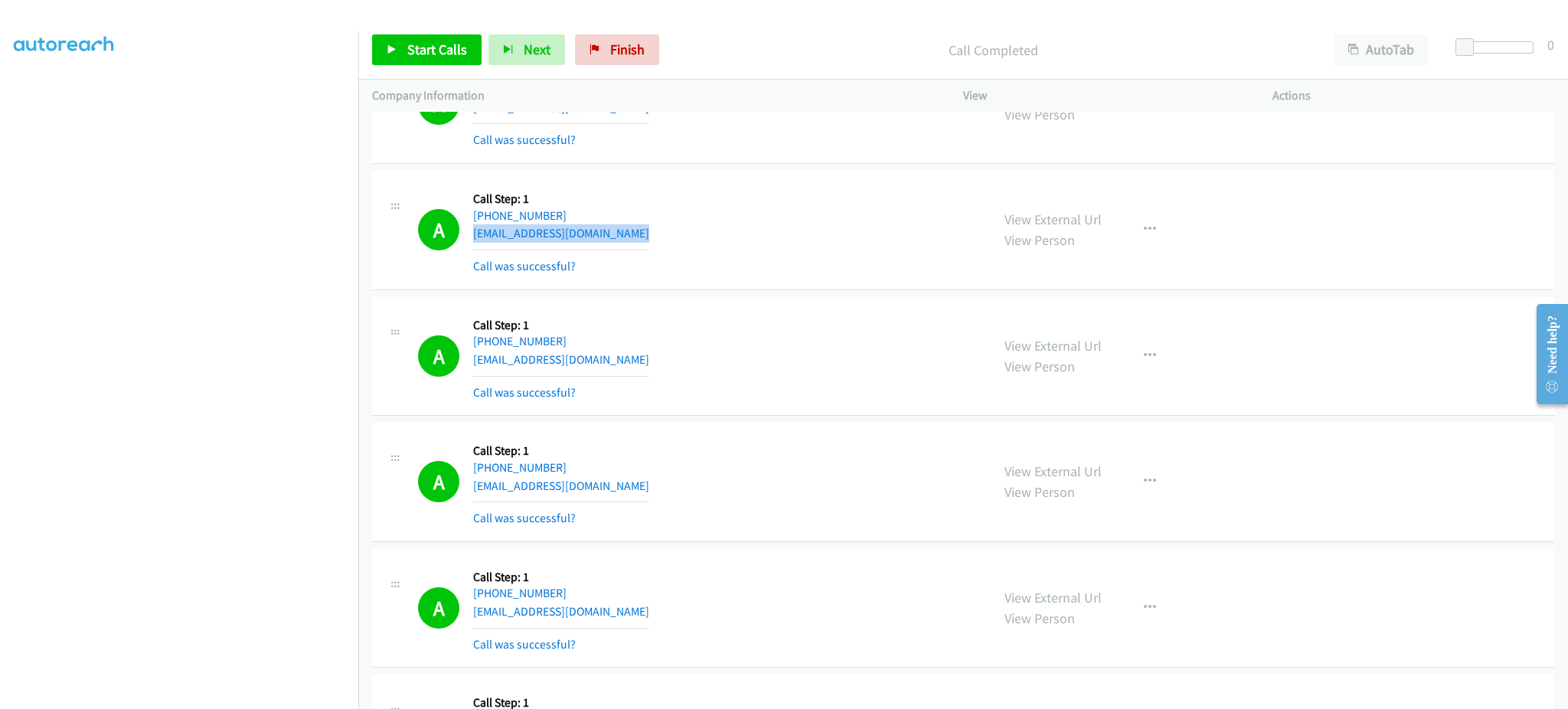
click at [651, 236] on div "A Callback Scheduled Call Step: 1 America/Los_Angeles [PHONE_NUMBER] [EMAIL_ADD…" at bounding box center [697, 230] width 559 height 91
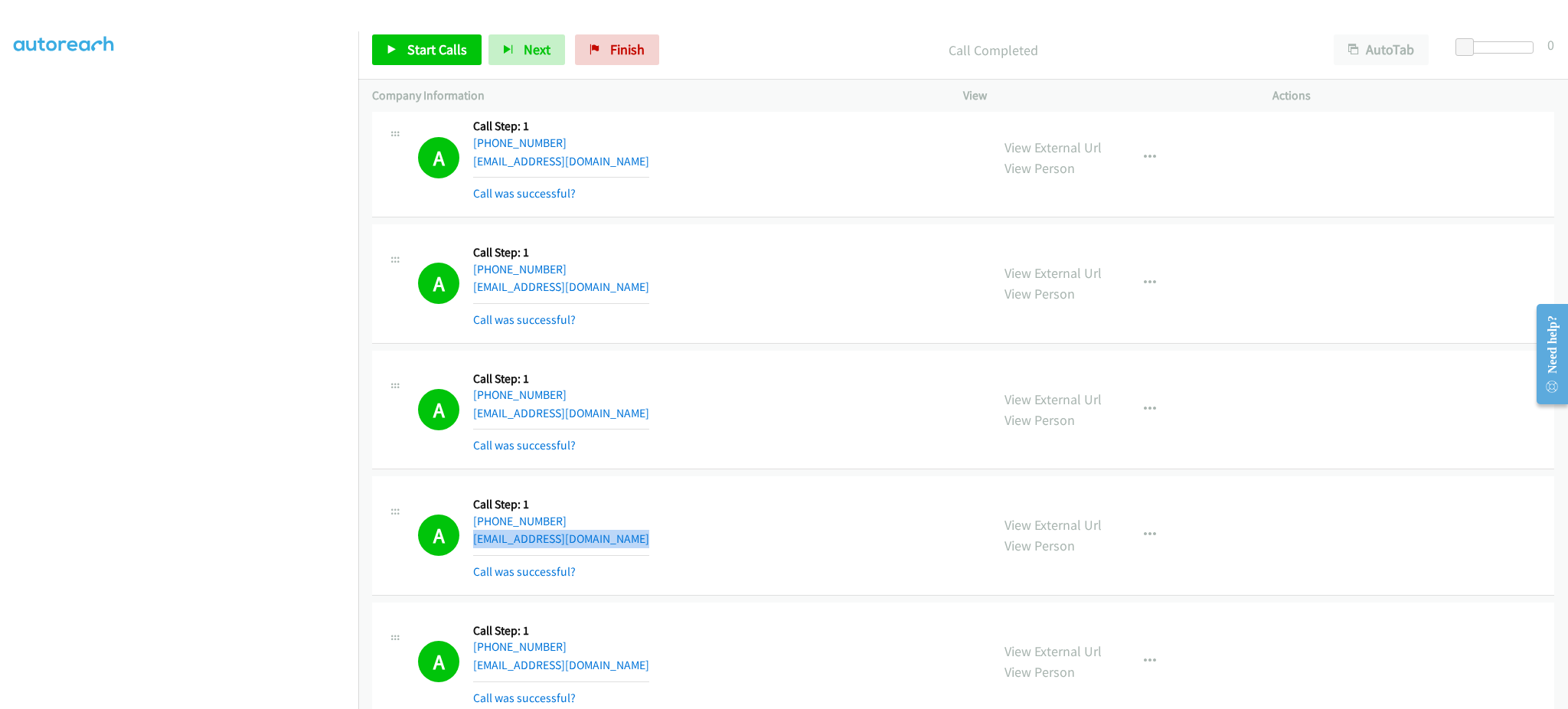
scroll to position [9493, 0]
click at [640, 421] on div "A Callback Scheduled Call Step: 1 America/New_York [PHONE_NUMBER] [EMAIL_ADDRES…" at bounding box center [697, 411] width 559 height 91
click at [625, 163] on div "A Callback Scheduled Call Step: 1 America/New_York [PHONE_NUMBER] [EMAIL_ADDRES…" at bounding box center [697, 159] width 559 height 91
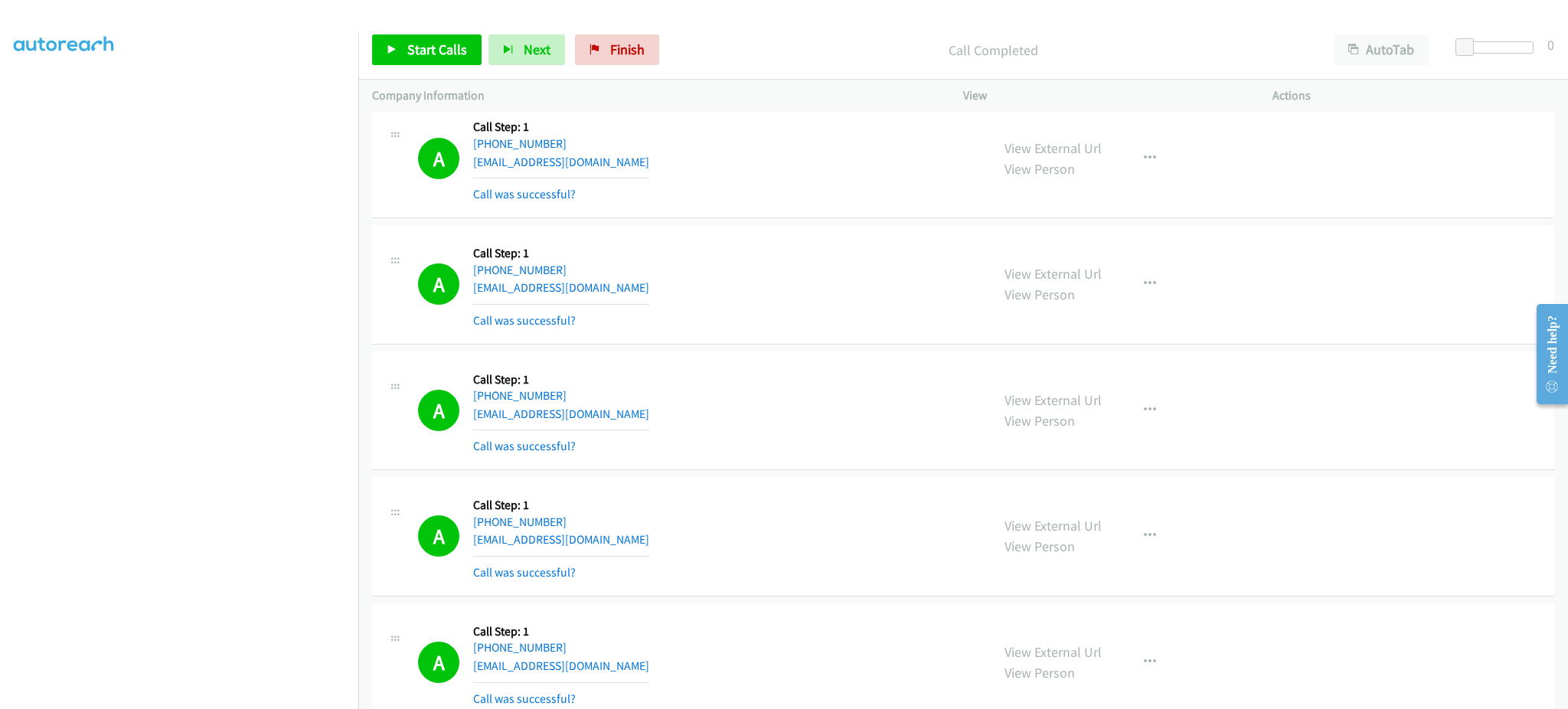
click at [625, 163] on div "A Callback Scheduled Call Step: 1 America/New_York [PHONE_NUMBER] [EMAIL_ADDRES…" at bounding box center [697, 159] width 559 height 91
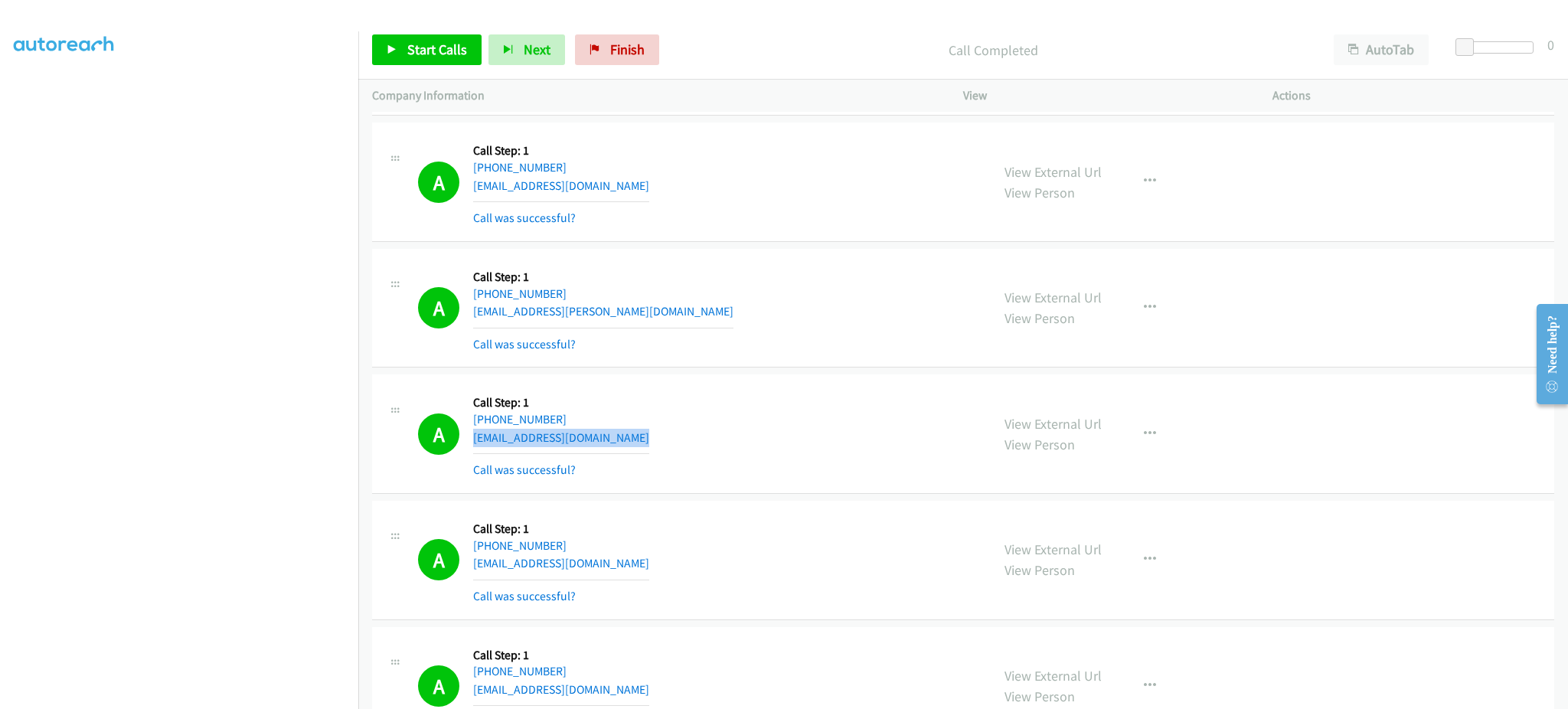
scroll to position [9187, 0]
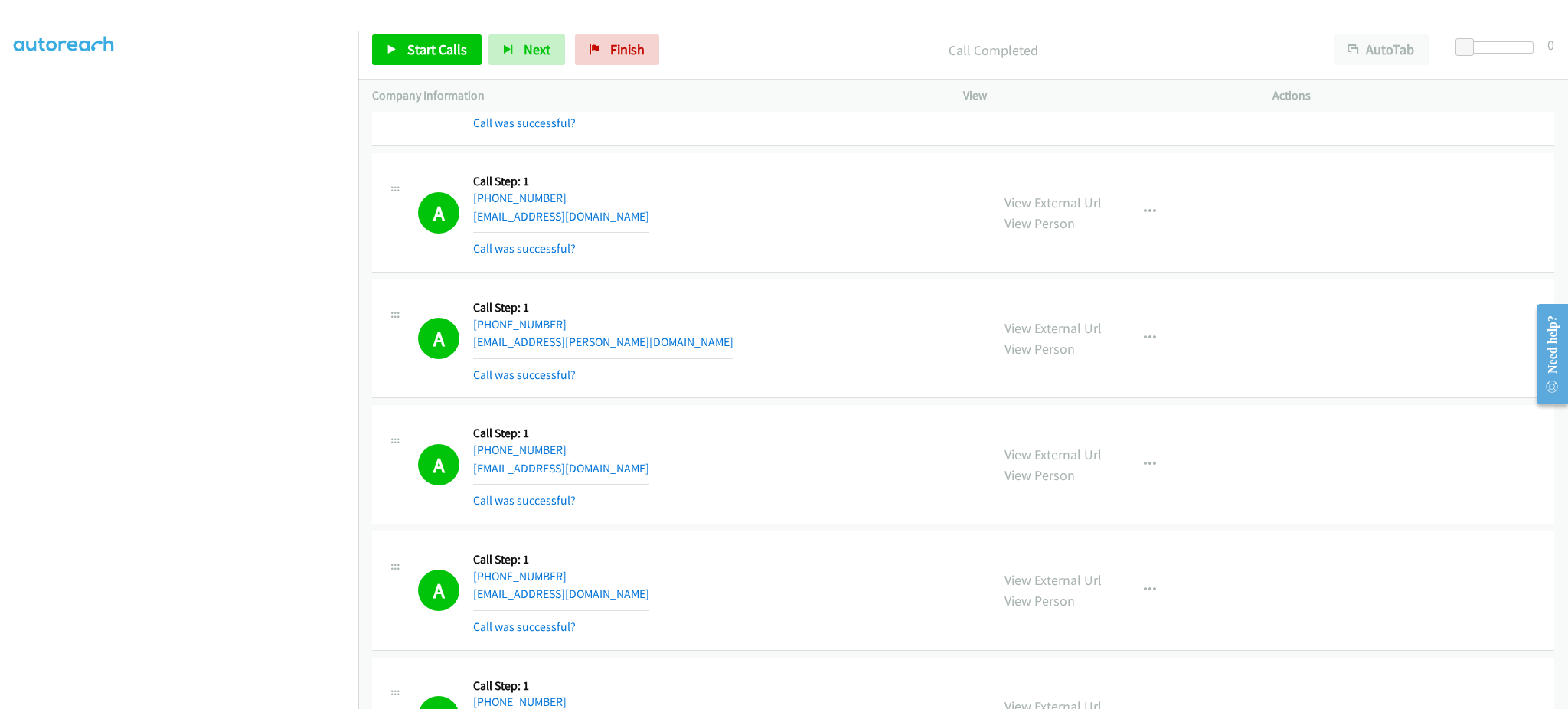
click at [650, 346] on div "A Callback Scheduled Call Step: 1 America/New_York [PHONE_NUMBER] [EMAIL_ADDRES…" at bounding box center [697, 339] width 559 height 91
click at [651, 346] on div "A Callback Scheduled Call Step: 1 America/New_York [PHONE_NUMBER] [EMAIL_ADDRES…" at bounding box center [697, 339] width 559 height 91
click at [447, 57] on span "Start Calls" at bounding box center [437, 49] width 60 height 18
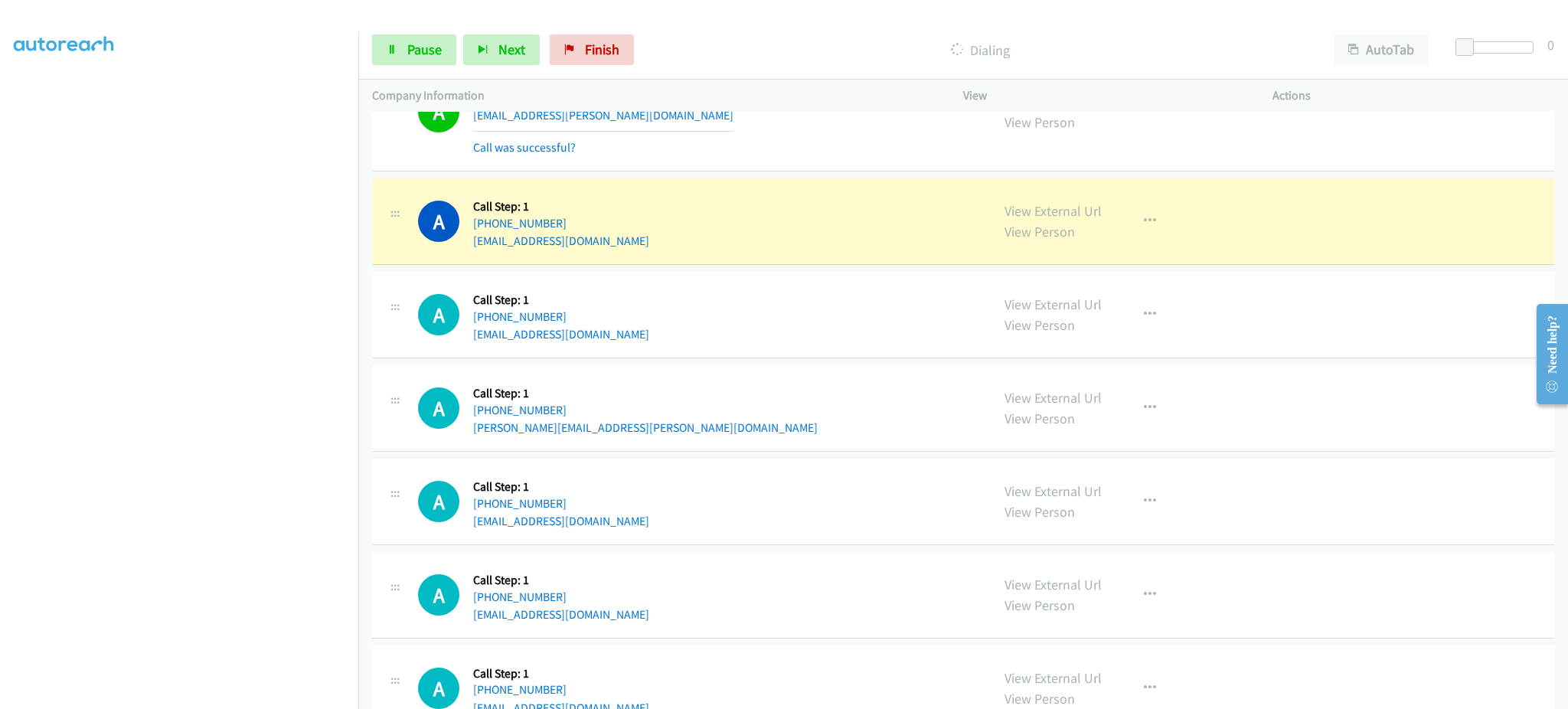
scroll to position [11024, 0]
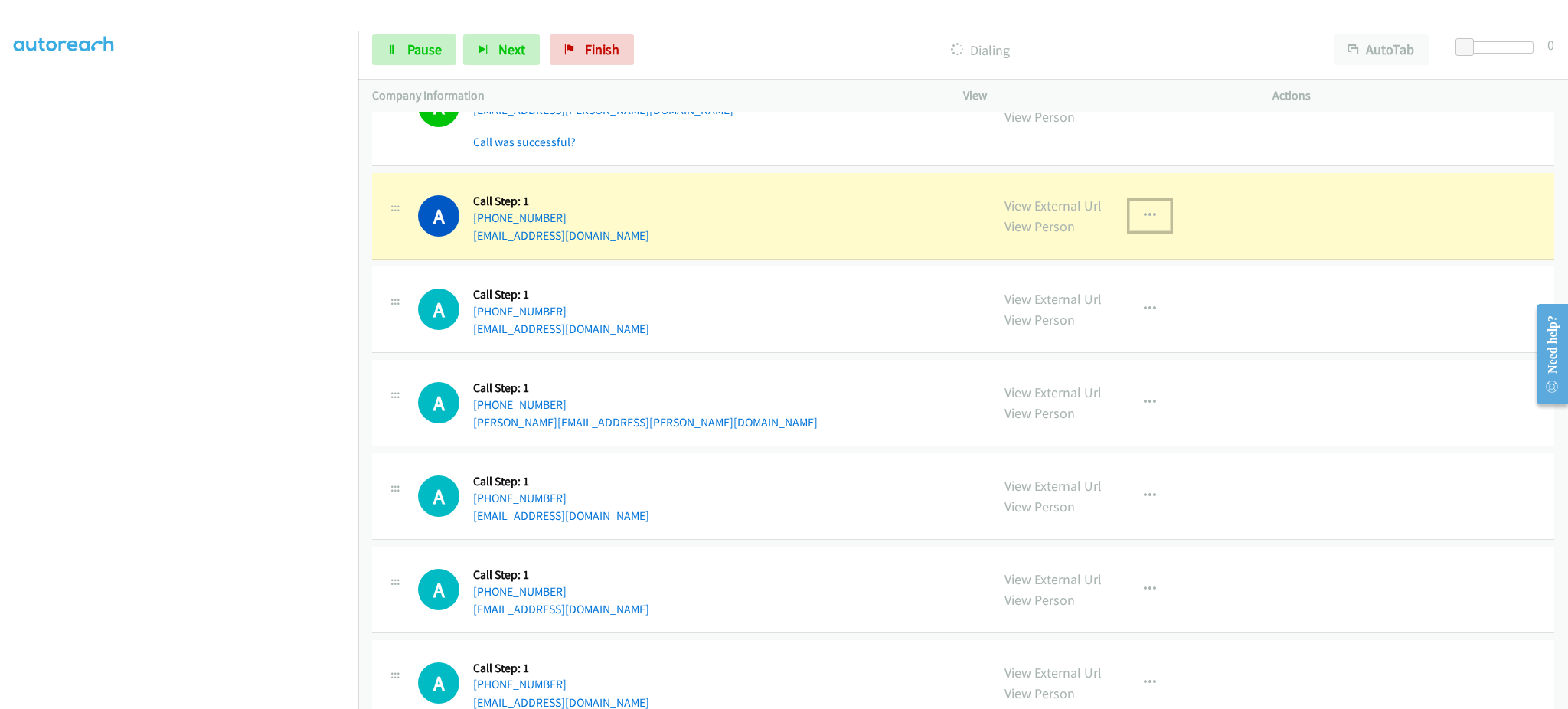
click at [1155, 232] on button "button" at bounding box center [1150, 215] width 42 height 30
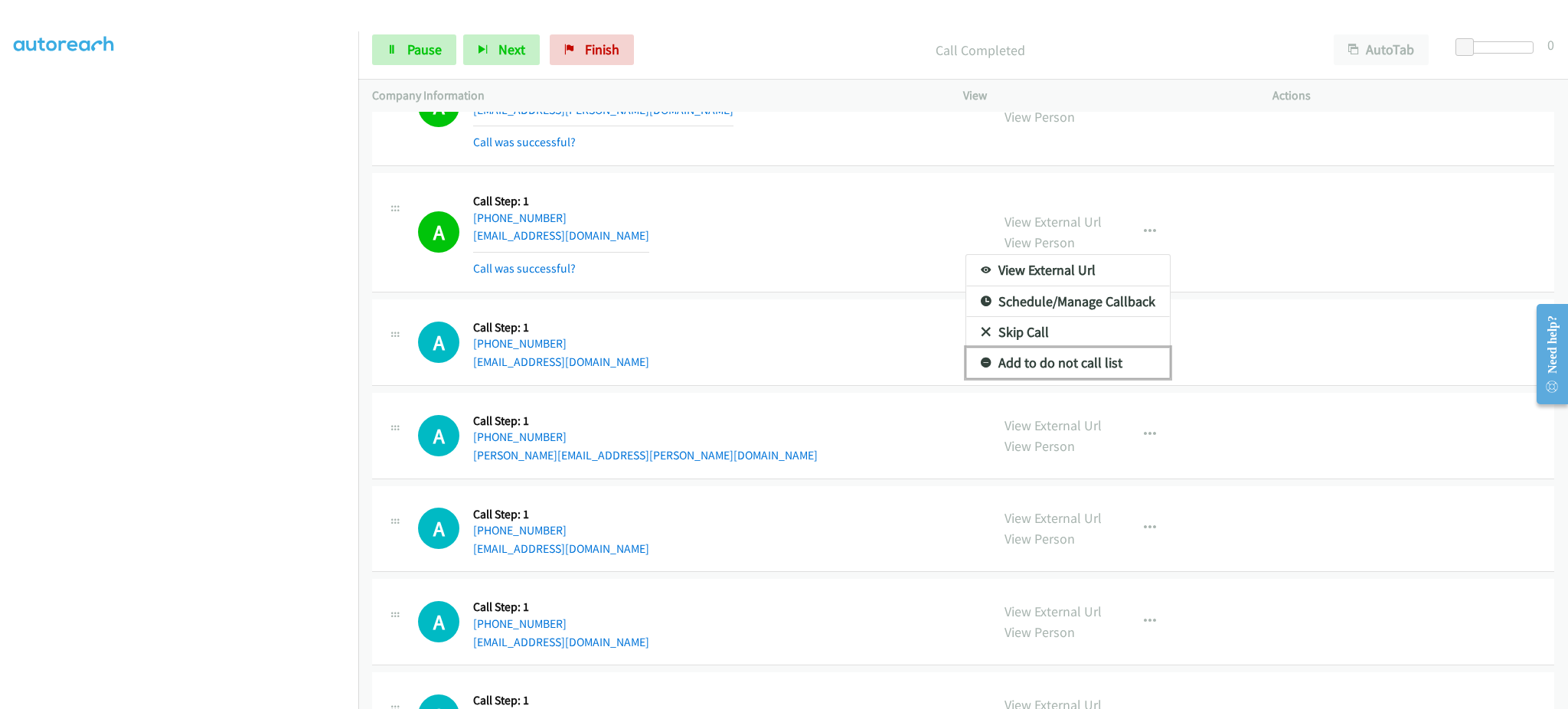
click at [1089, 368] on link "Add to do not call list" at bounding box center [1068, 363] width 204 height 30
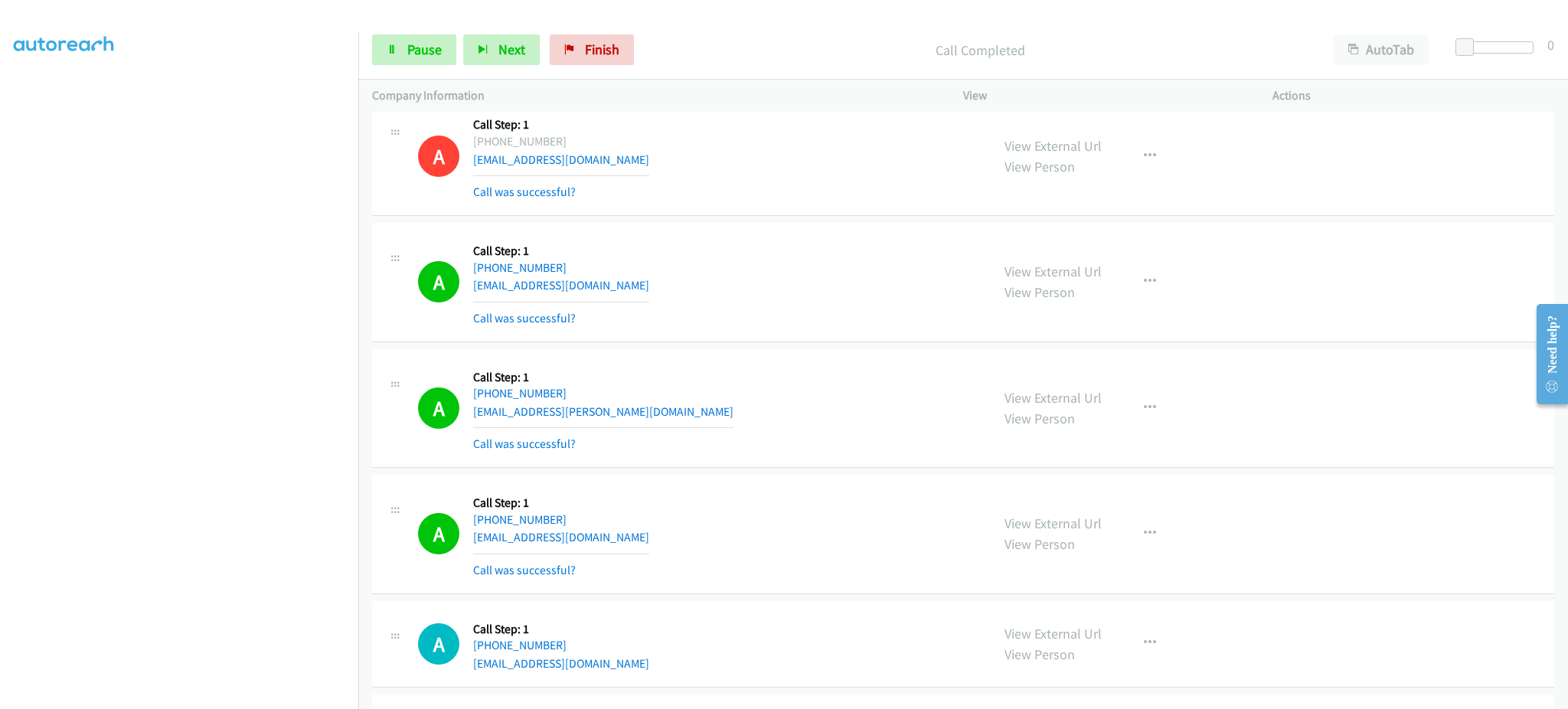
scroll to position [10718, 0]
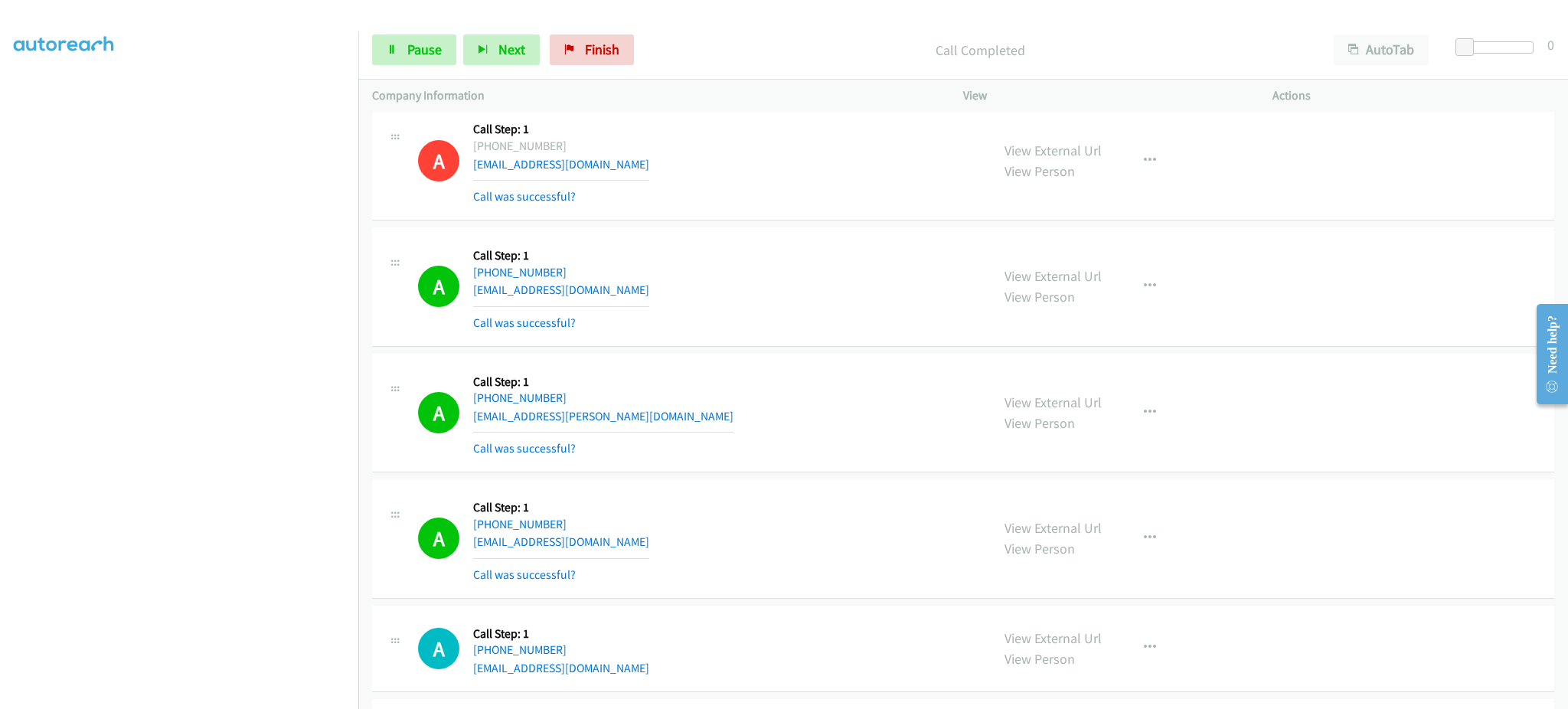
click at [659, 425] on div "A Callback Scheduled Call Step: 1 America/Los_Angeles [PHONE_NUMBER] [EMAIL_ADD…" at bounding box center [697, 413] width 559 height 91
click at [420, 66] on div "Start Calls Pause Next Finish Call Completed AutoTab AutoTab 0" at bounding box center [962, 50] width 1209 height 59
click at [418, 49] on span "Pause" at bounding box center [424, 49] width 34 height 18
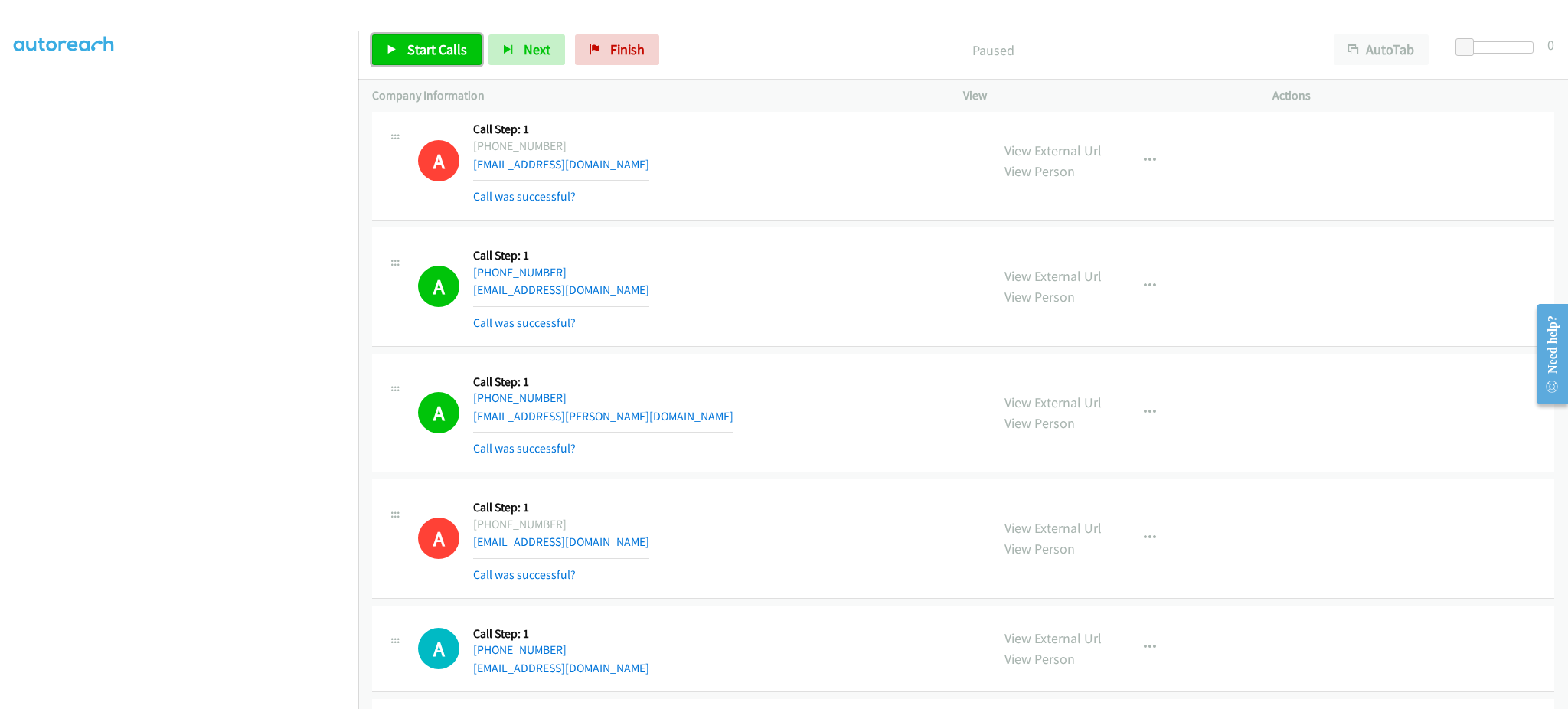
click at [414, 56] on span "Start Calls" at bounding box center [437, 49] width 60 height 18
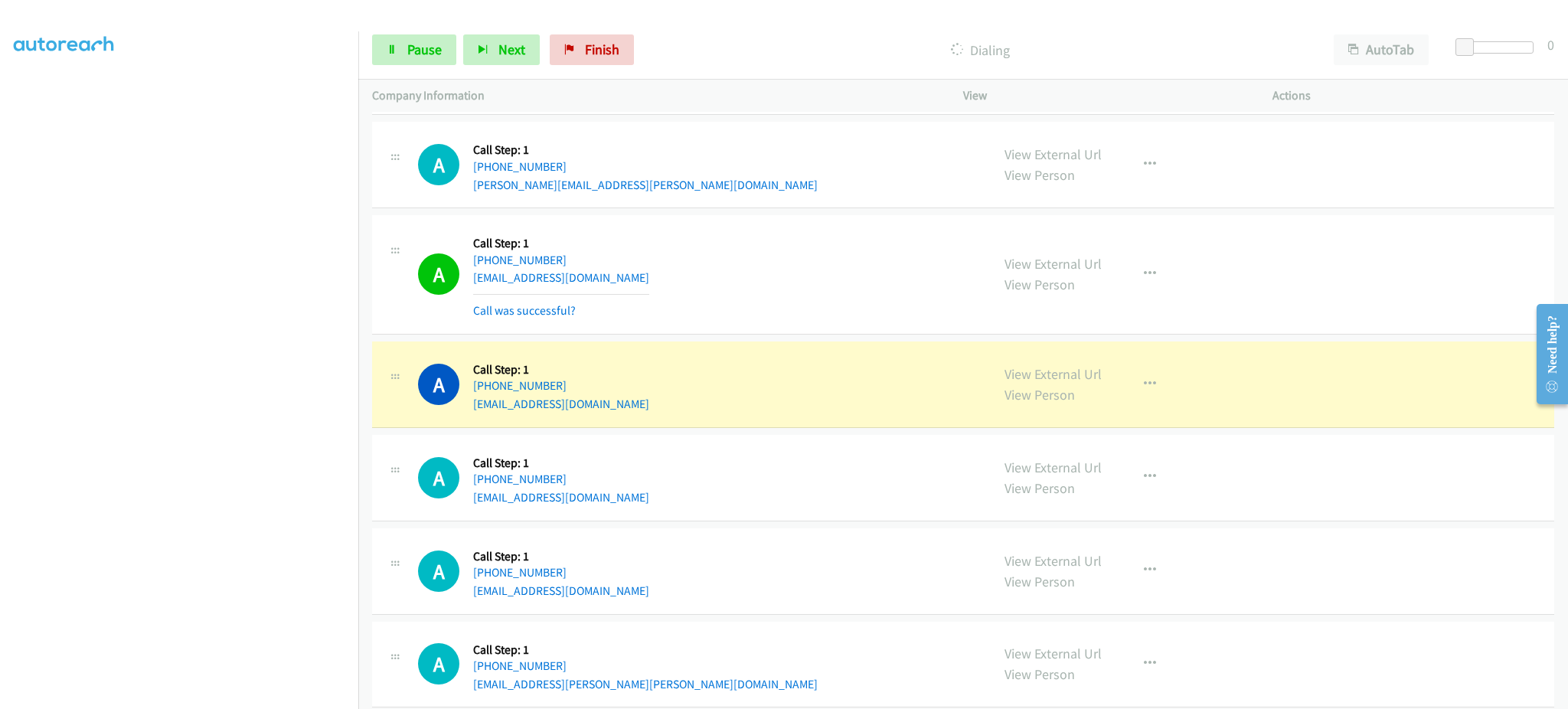
scroll to position [11331, 0]
click at [601, 410] on div "A Callback Scheduled Call Step: 1 America/Los_Angeles [PHONE_NUMBER] [EMAIL_ADD…" at bounding box center [697, 381] width 559 height 58
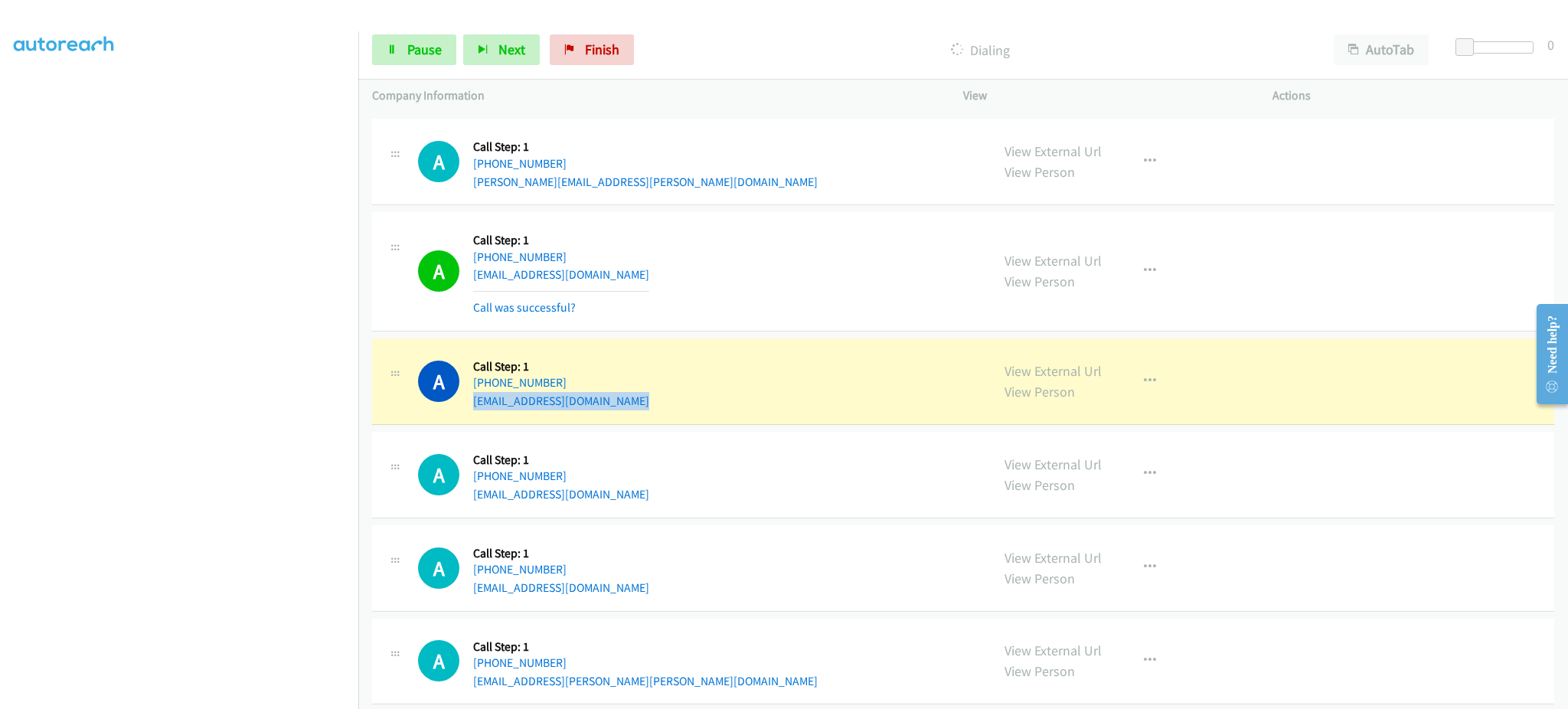
click at [601, 410] on div "A Callback Scheduled Call Step: 1 America/Los_Angeles [PHONE_NUMBER] [EMAIL_ADD…" at bounding box center [697, 381] width 559 height 58
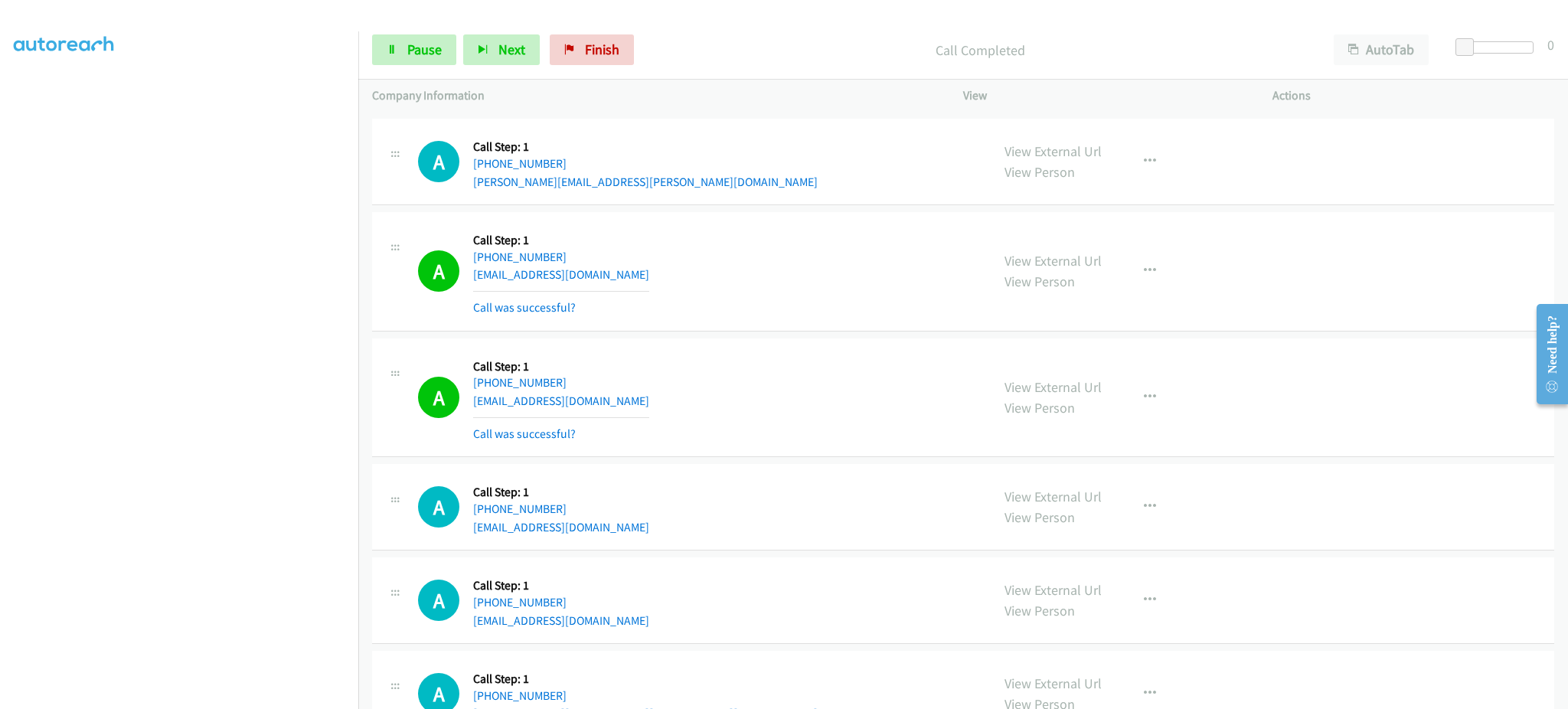
click at [369, 42] on div "Start Calls Pause Next Finish Call Completed AutoTab AutoTab 0" at bounding box center [962, 50] width 1209 height 59
click at [396, 47] on icon at bounding box center [391, 50] width 10 height 10
click at [415, 56] on span "Start Calls" at bounding box center [401, 72] width 28 height 33
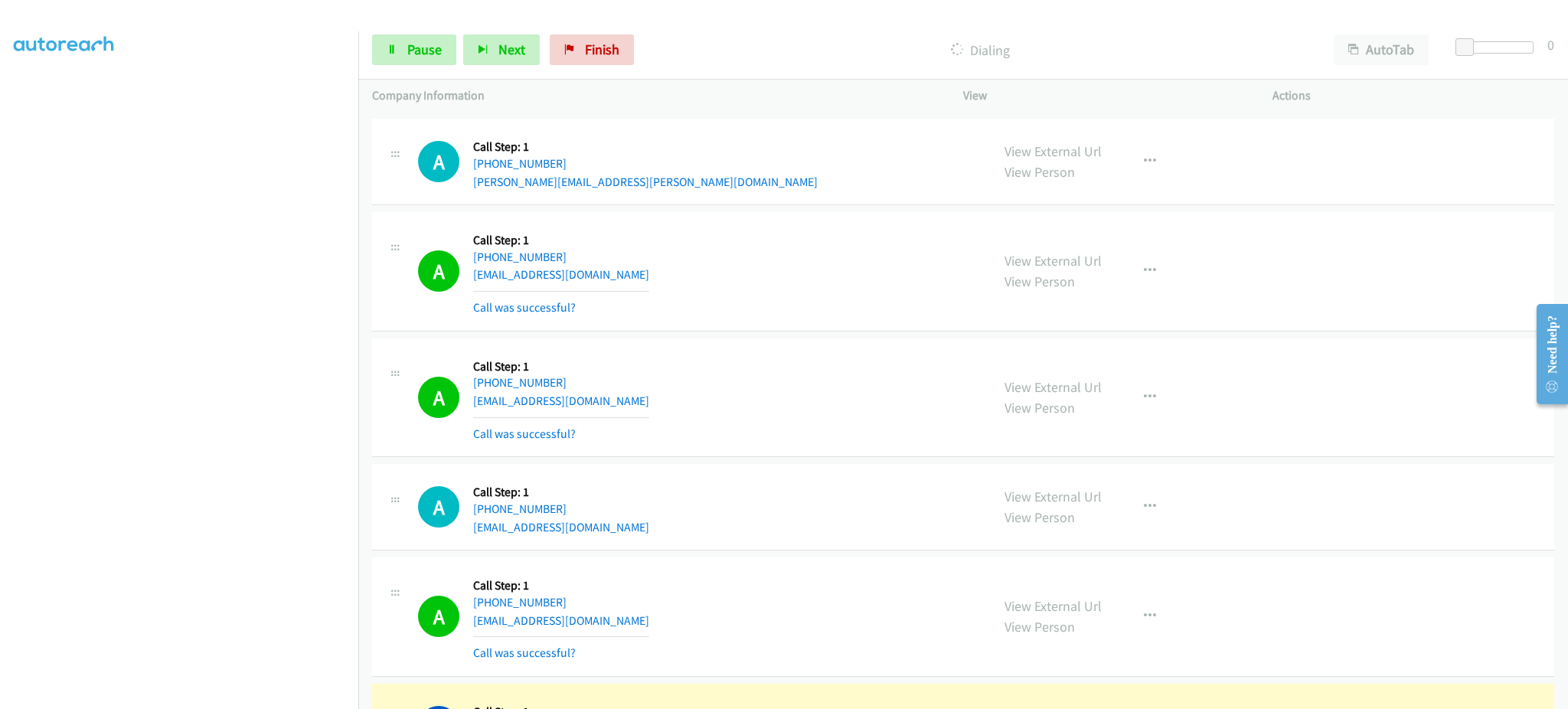
click at [421, 21] on div "Start Calls Pause Next Finish Dialing AutoTab AutoTab 0" at bounding box center [962, 50] width 1209 height 59
click at [417, 47] on span "Pause" at bounding box center [424, 49] width 34 height 18
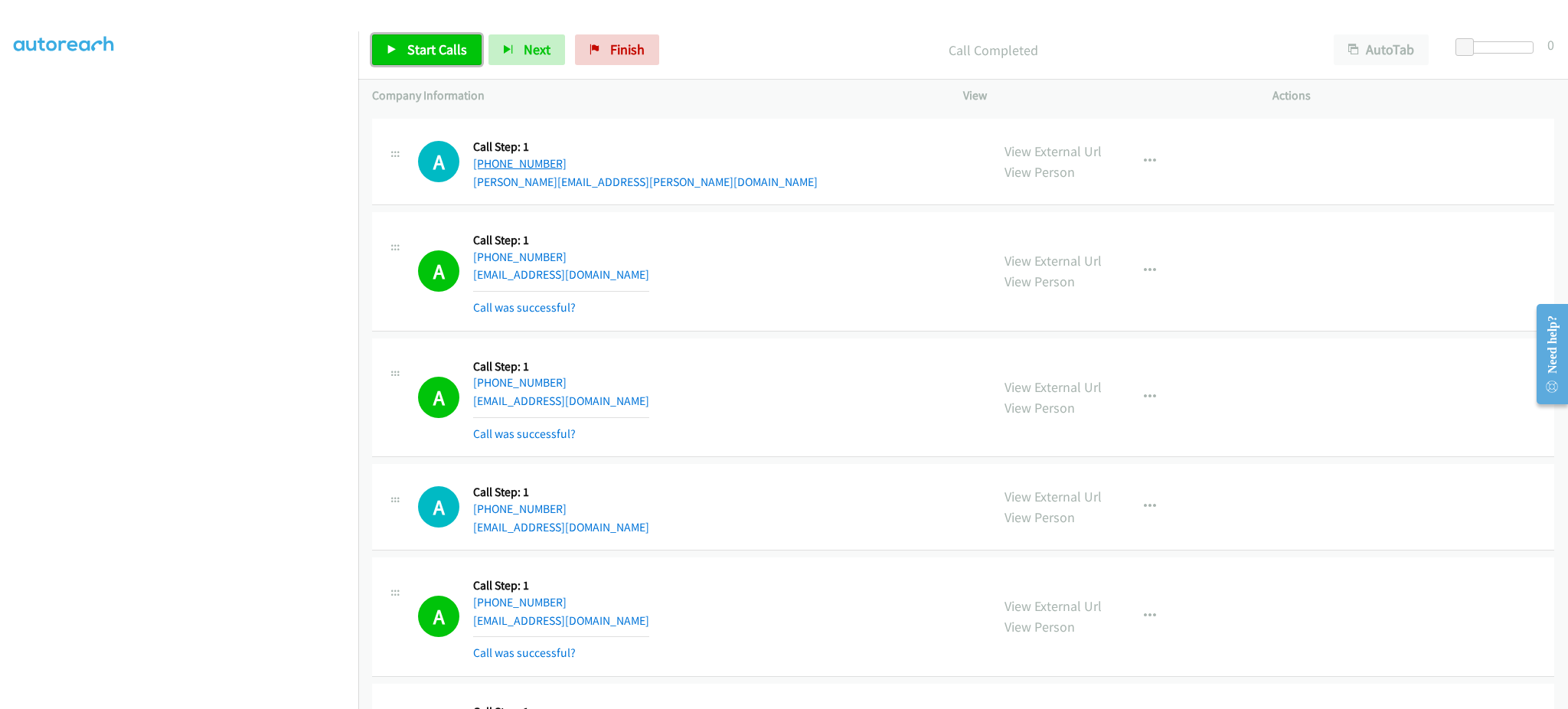
drag, startPoint x: 434, startPoint y: 47, endPoint x: 483, endPoint y: 162, distance: 125.0
click at [434, 47] on span "Start Calls" at bounding box center [437, 49] width 60 height 18
click at [415, 40] on link "Pause" at bounding box center [414, 49] width 84 height 30
click at [623, 402] on div "A Callback Scheduled Call Step: 1 America/Los_Angeles [PHONE_NUMBER] [EMAIL_ADD…" at bounding box center [697, 398] width 559 height 91
click at [622, 403] on div "A Callback Scheduled Call Step: 1 America/Los_Angeles [PHONE_NUMBER] [EMAIL_ADD…" at bounding box center [697, 398] width 559 height 91
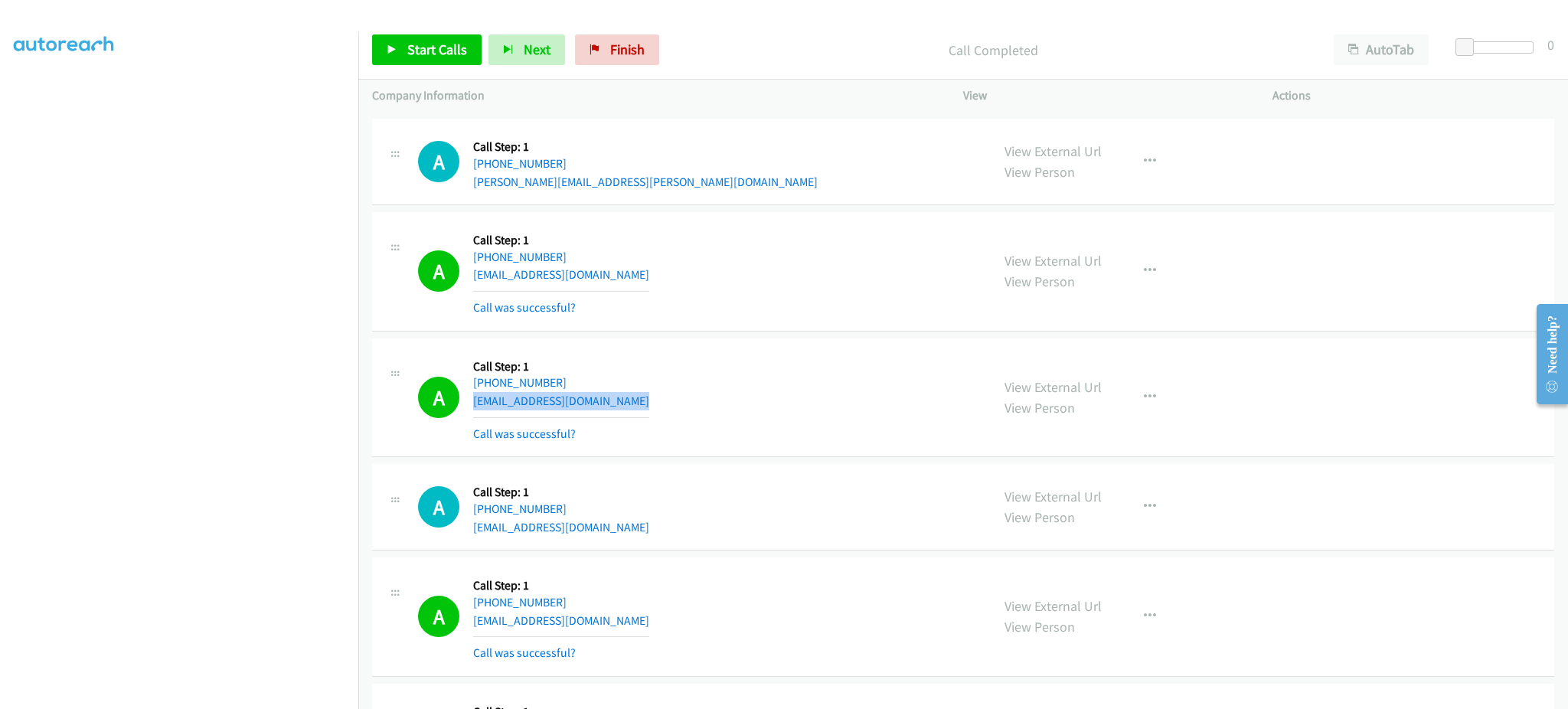
click at [622, 403] on div "A Callback Scheduled Call Step: 1 America/Los_Angeles [PHONE_NUMBER] [EMAIL_ADD…" at bounding box center [697, 398] width 559 height 91
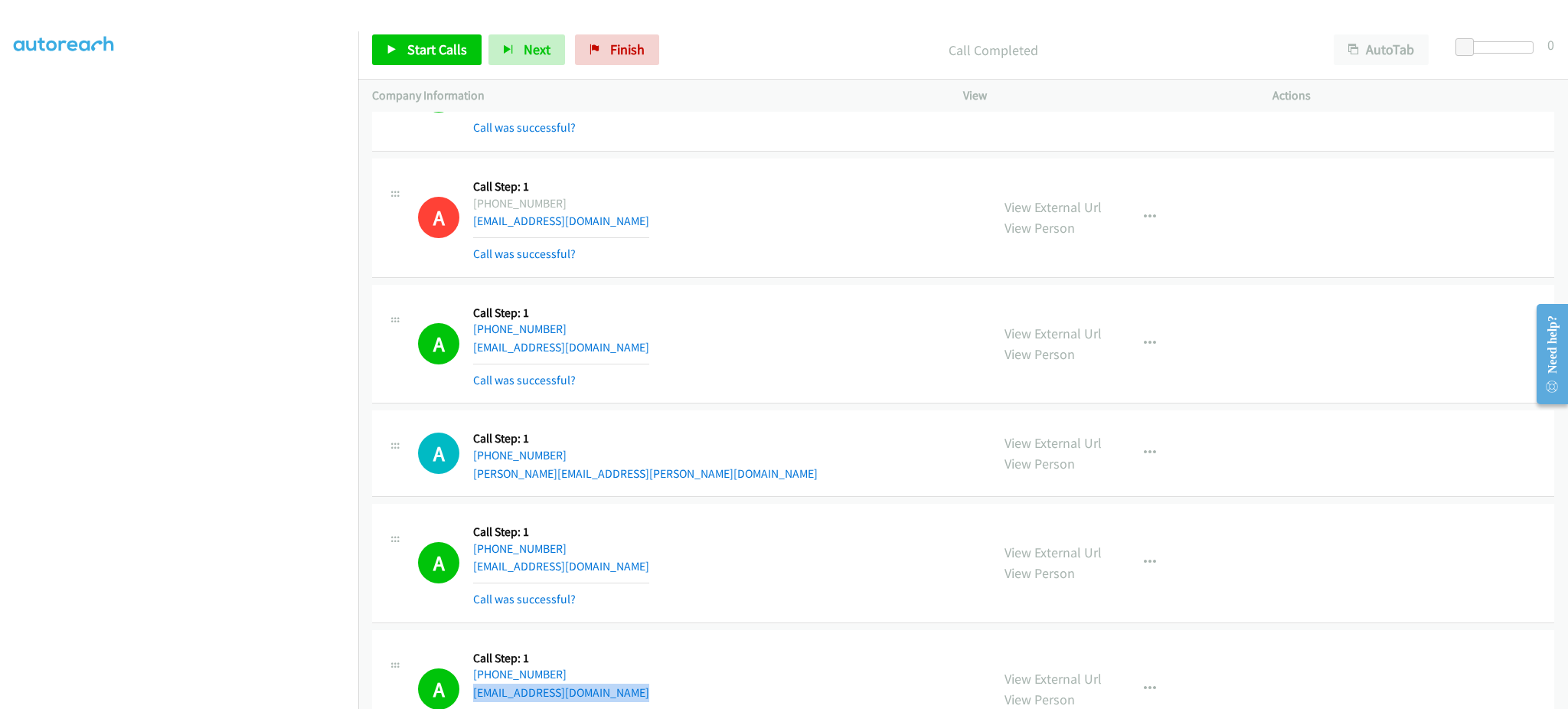
scroll to position [11024, 0]
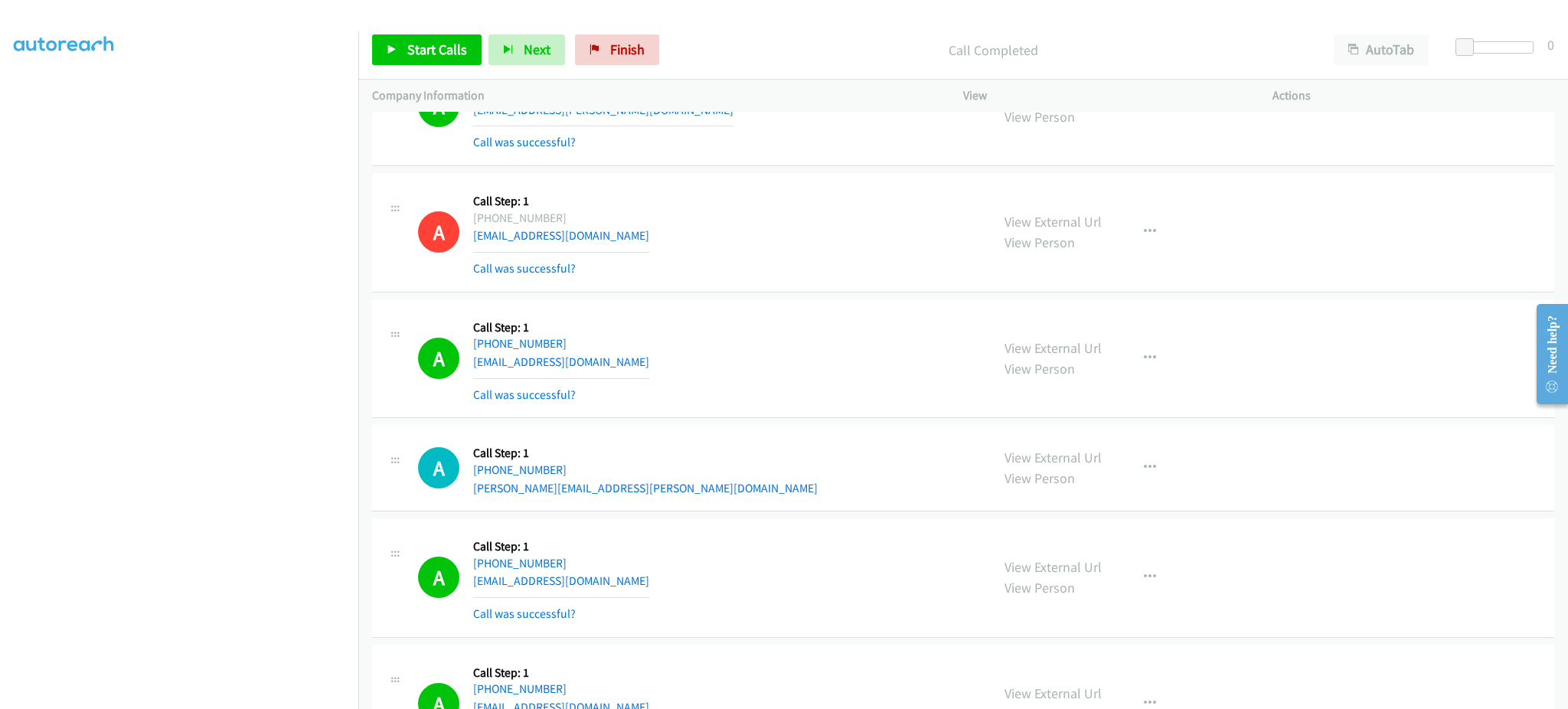
click at [622, 380] on div "A Callback Scheduled Call Step: 1 America/Los_Angeles [PHONE_NUMBER] [EMAIL_ADD…" at bounding box center [697, 359] width 559 height 91
click at [616, 366] on div "A Callback Scheduled Call Step: 1 America/Los_Angeles [PHONE_NUMBER] [EMAIL_ADD…" at bounding box center [697, 359] width 559 height 91
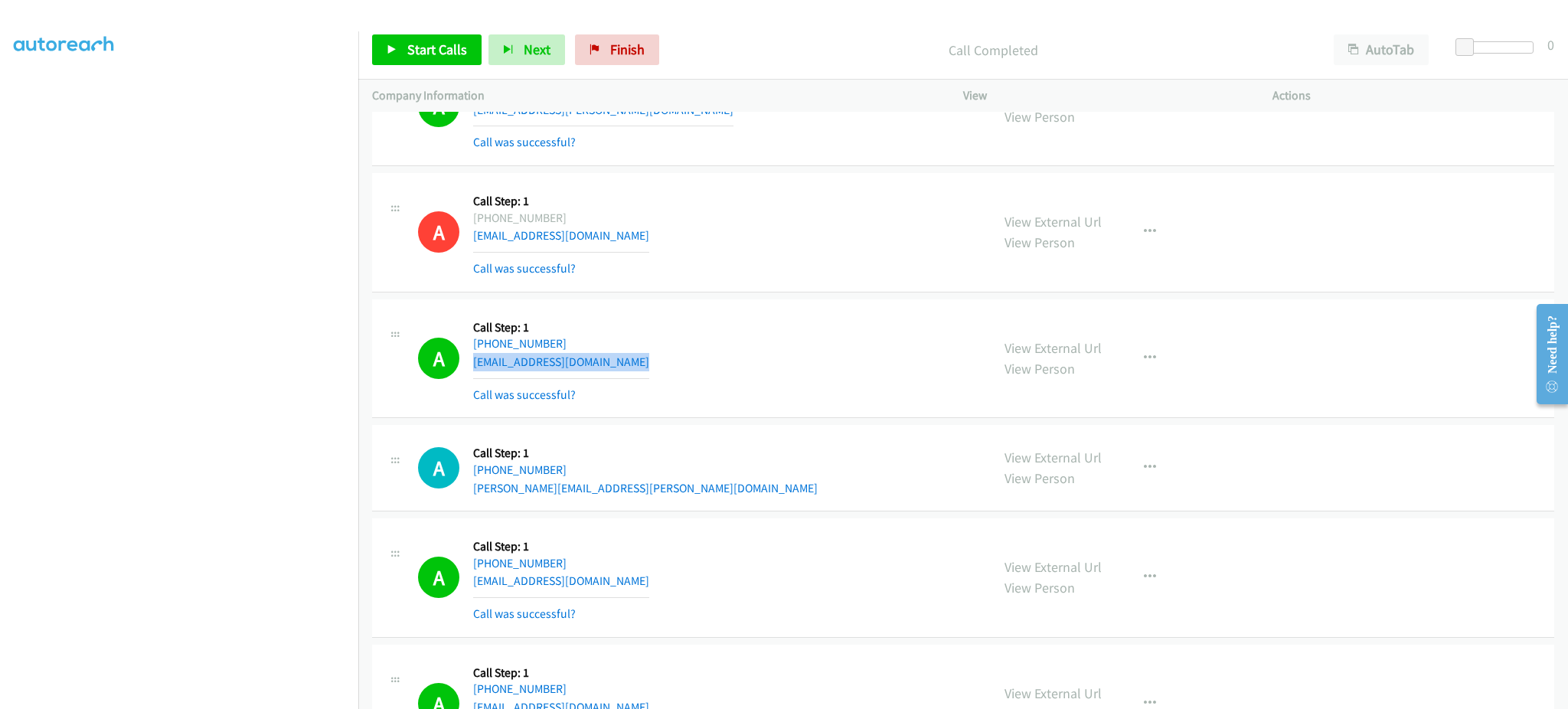
click at [616, 366] on div "A Callback Scheduled Call Step: 1 America/Los_Angeles [PHONE_NUMBER] [EMAIL_ADD…" at bounding box center [697, 359] width 559 height 91
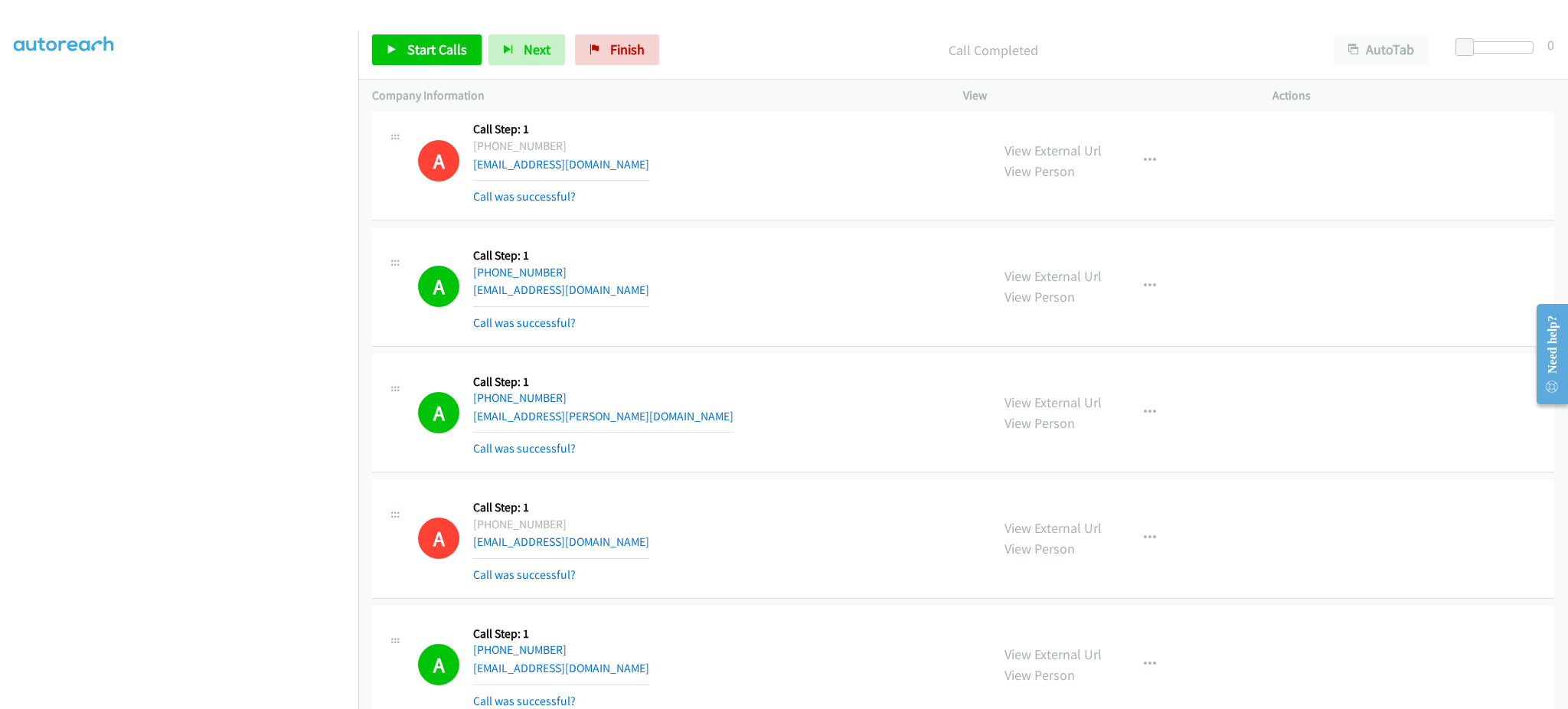
click at [644, 416] on div "A Callback Scheduled Call Step: 1 America/Los_Angeles [PHONE_NUMBER] [EMAIL_ADD…" at bounding box center [697, 413] width 559 height 91
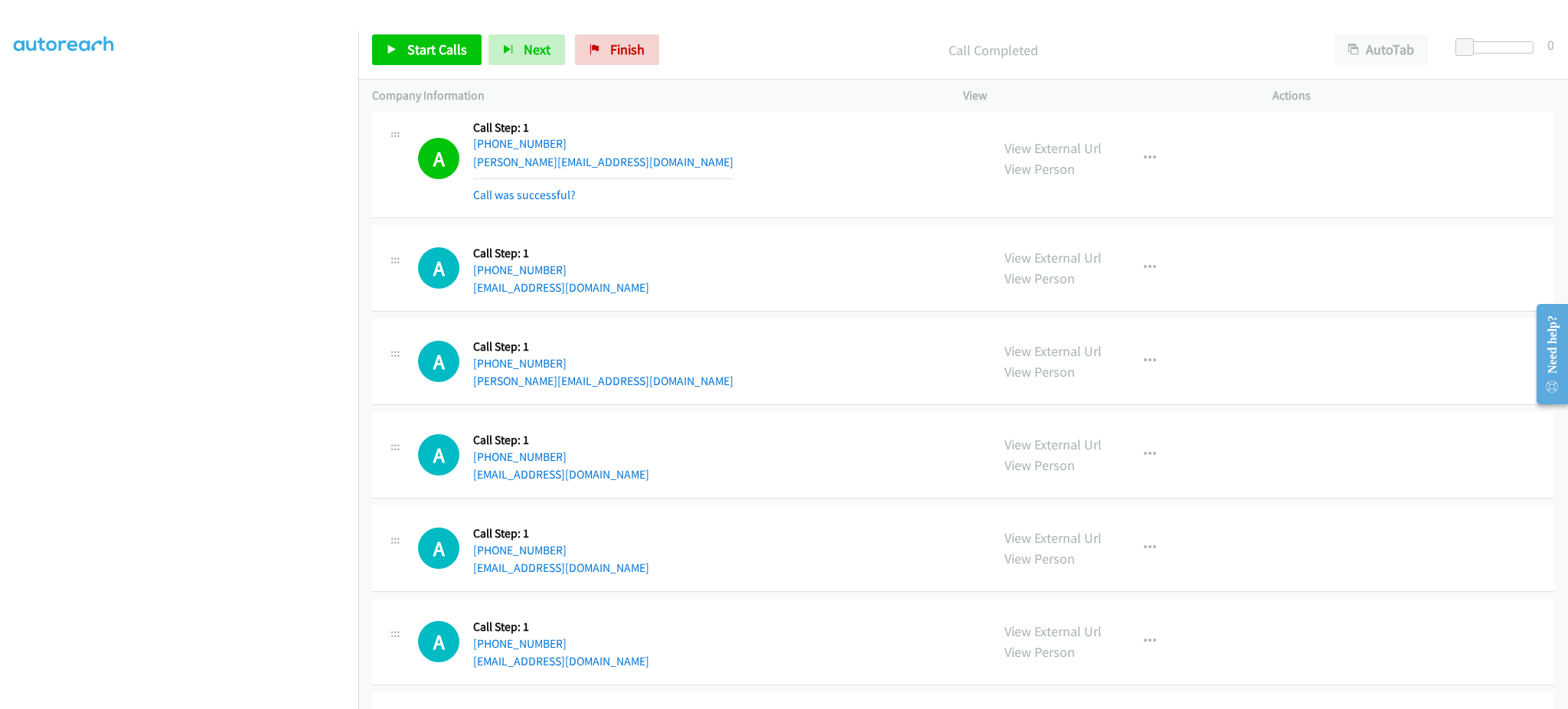
scroll to position [12862, 0]
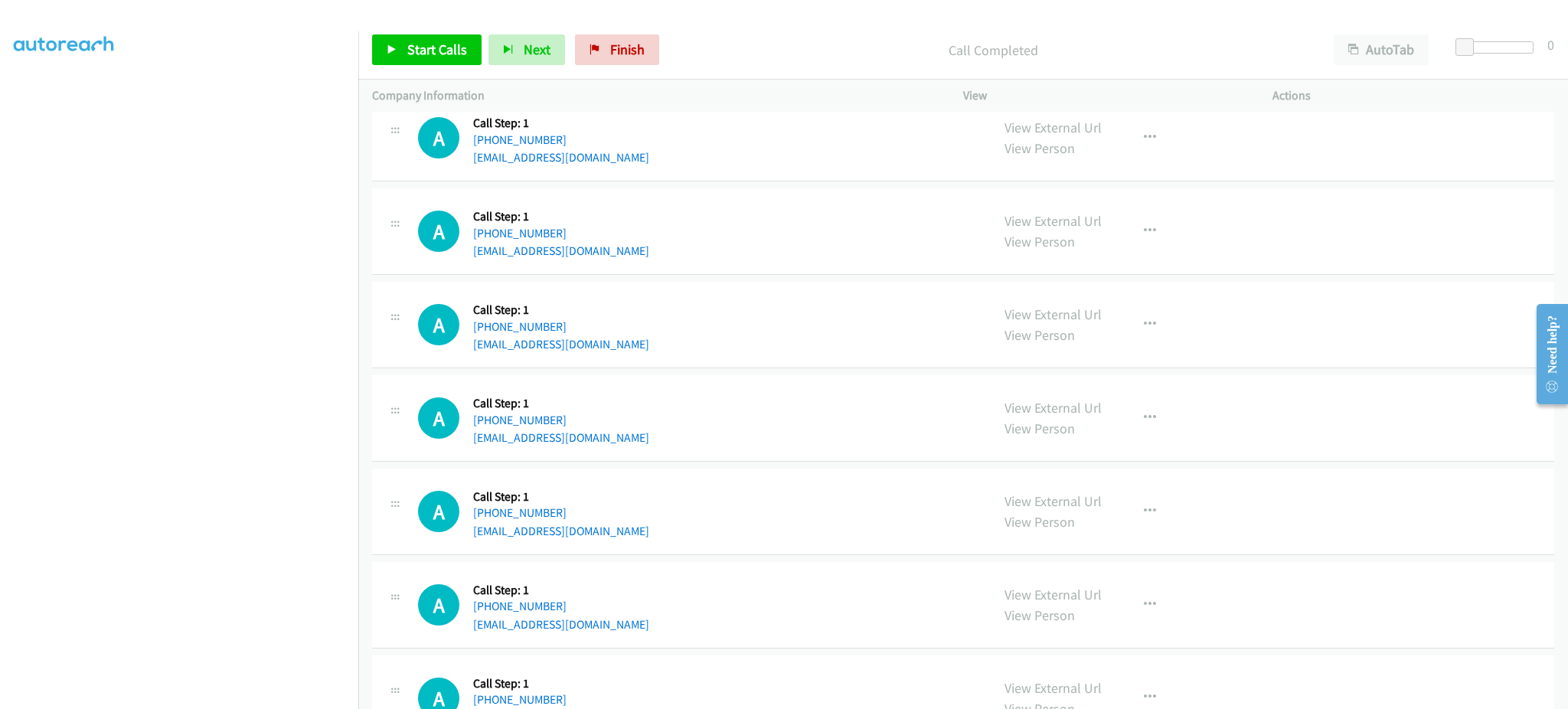
click at [662, 441] on div "A Callback Scheduled Call Step: 1 America/Los_Angeles [PHONE_NUMBER] [EMAIL_ADD…" at bounding box center [697, 418] width 559 height 58
click at [649, 539] on div "A Callback Scheduled Call Step: 1 America/Los_Angeles [PHONE_NUMBER] [EMAIL_ADD…" at bounding box center [697, 511] width 559 height 58
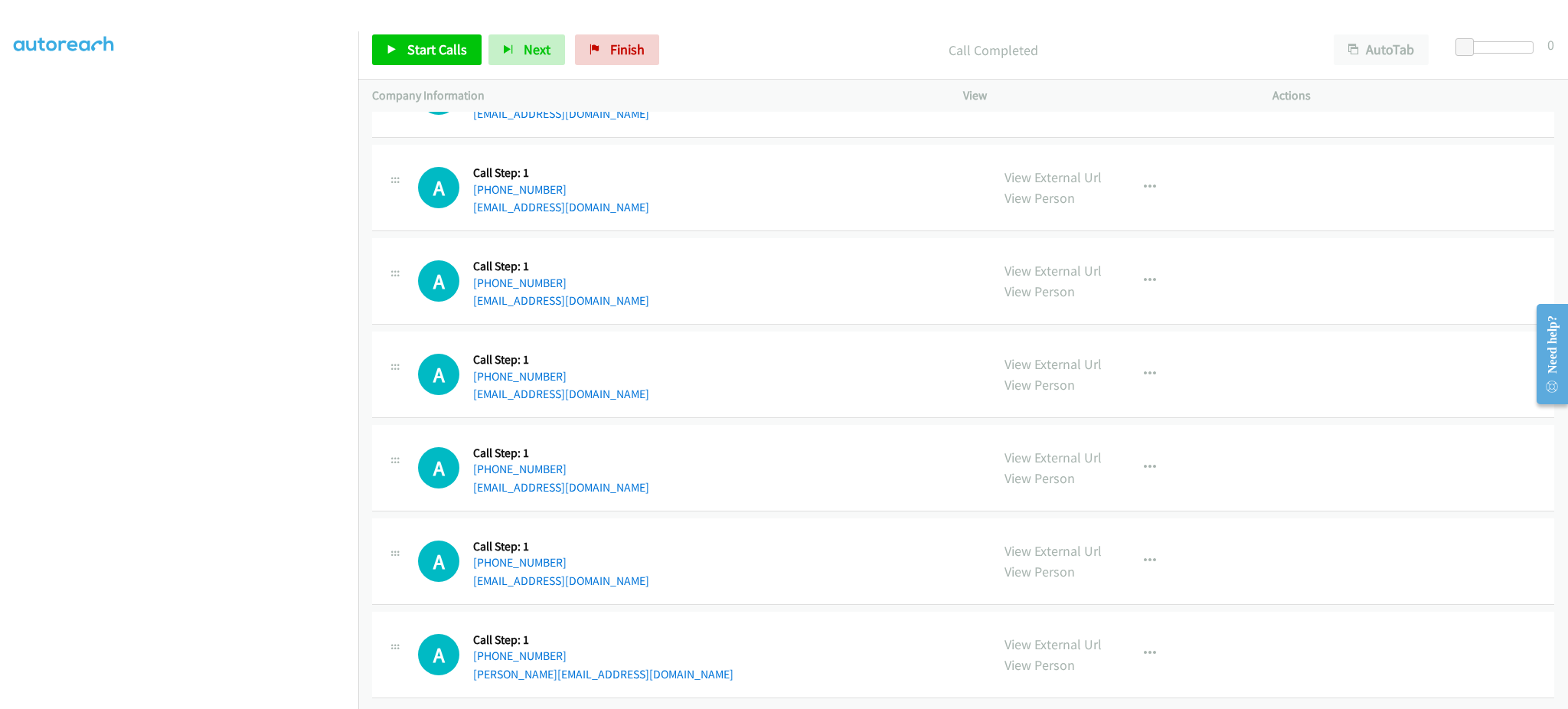
scroll to position [12928, 0]
click at [637, 560] on div "A Callback Scheduled Call Step: 1 America/Los_Angeles [PHONE_NUMBER] [EMAIL_ADD…" at bounding box center [697, 561] width 559 height 58
click at [603, 659] on div "A Callback Scheduled Call Step: 1 America/Los_Angeles [PHONE_NUMBER] [PERSON_NA…" at bounding box center [697, 654] width 559 height 58
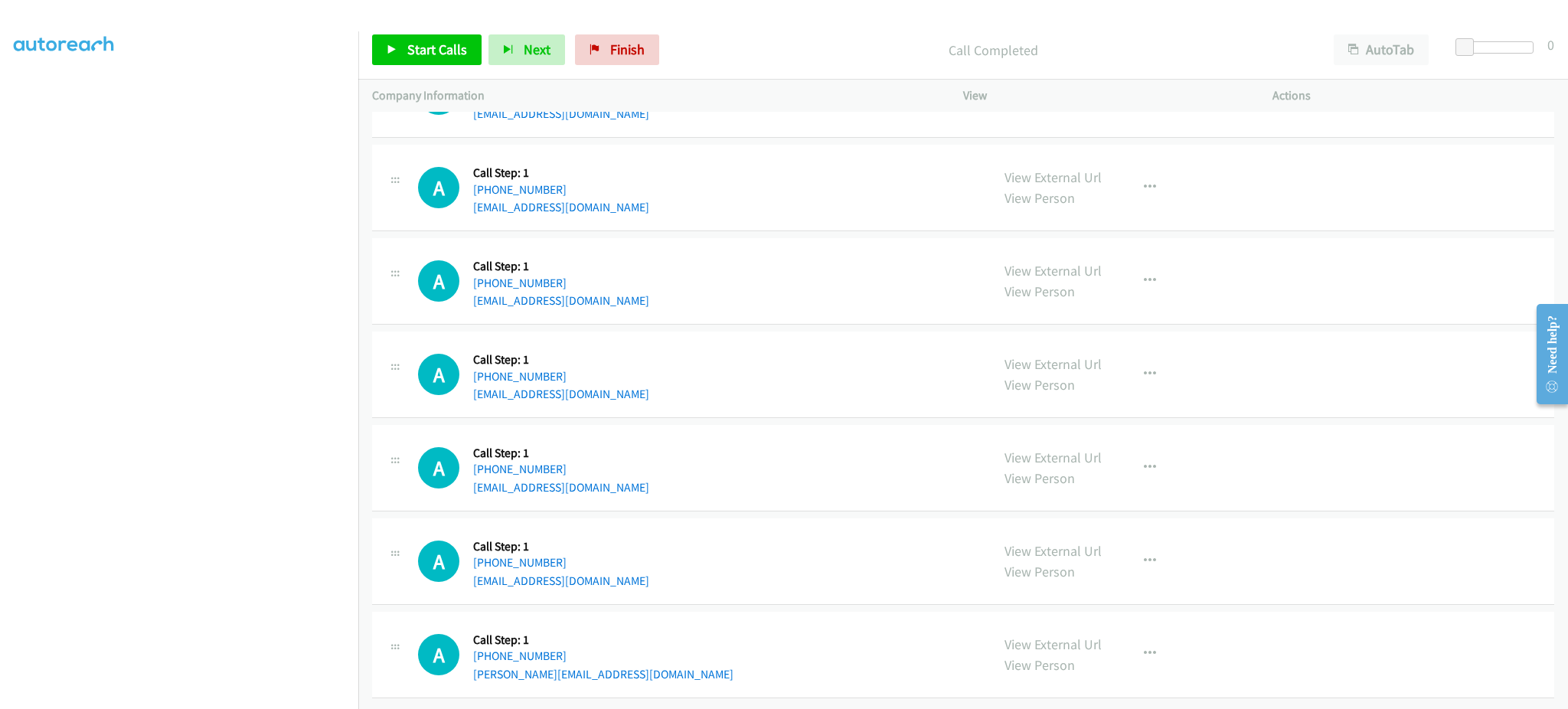
click at [603, 659] on div "A Callback Scheduled Call Step: 1 America/Los_Angeles [PHONE_NUMBER] [PERSON_NA…" at bounding box center [697, 654] width 559 height 58
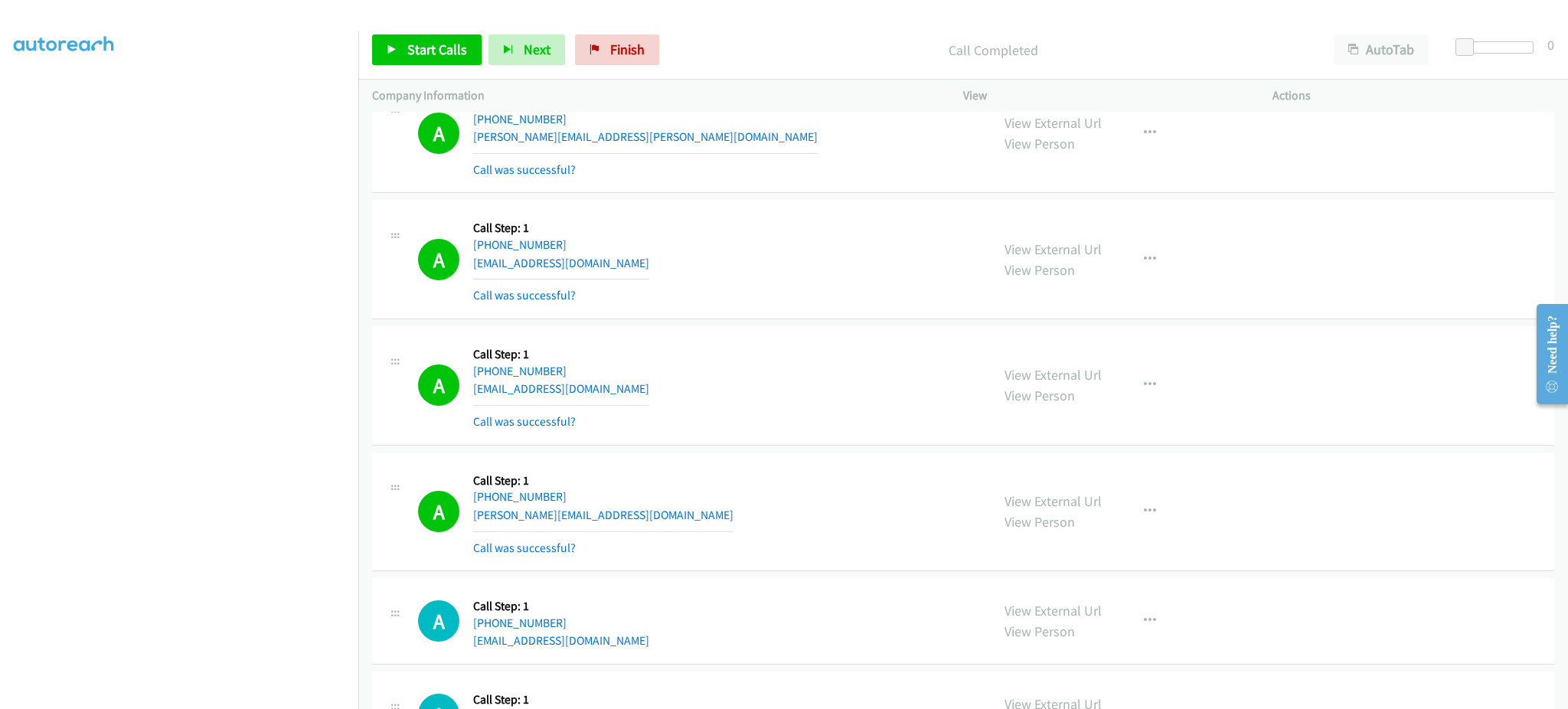
scroll to position [12316, 0]
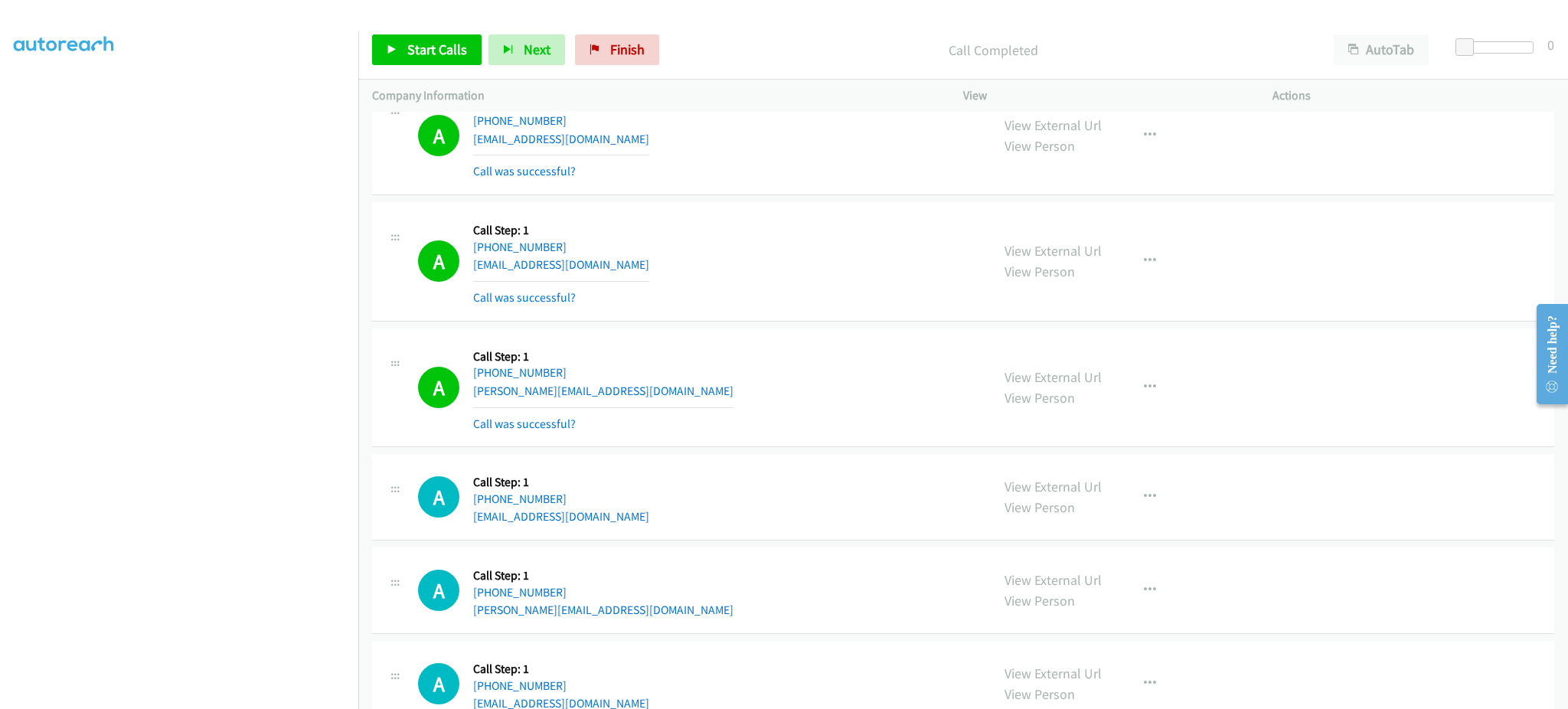
click at [643, 611] on div "A Callback Scheduled Call Step: 1 America/Los_Angeles [PHONE_NUMBER] [PERSON_NA…" at bounding box center [697, 589] width 559 height 58
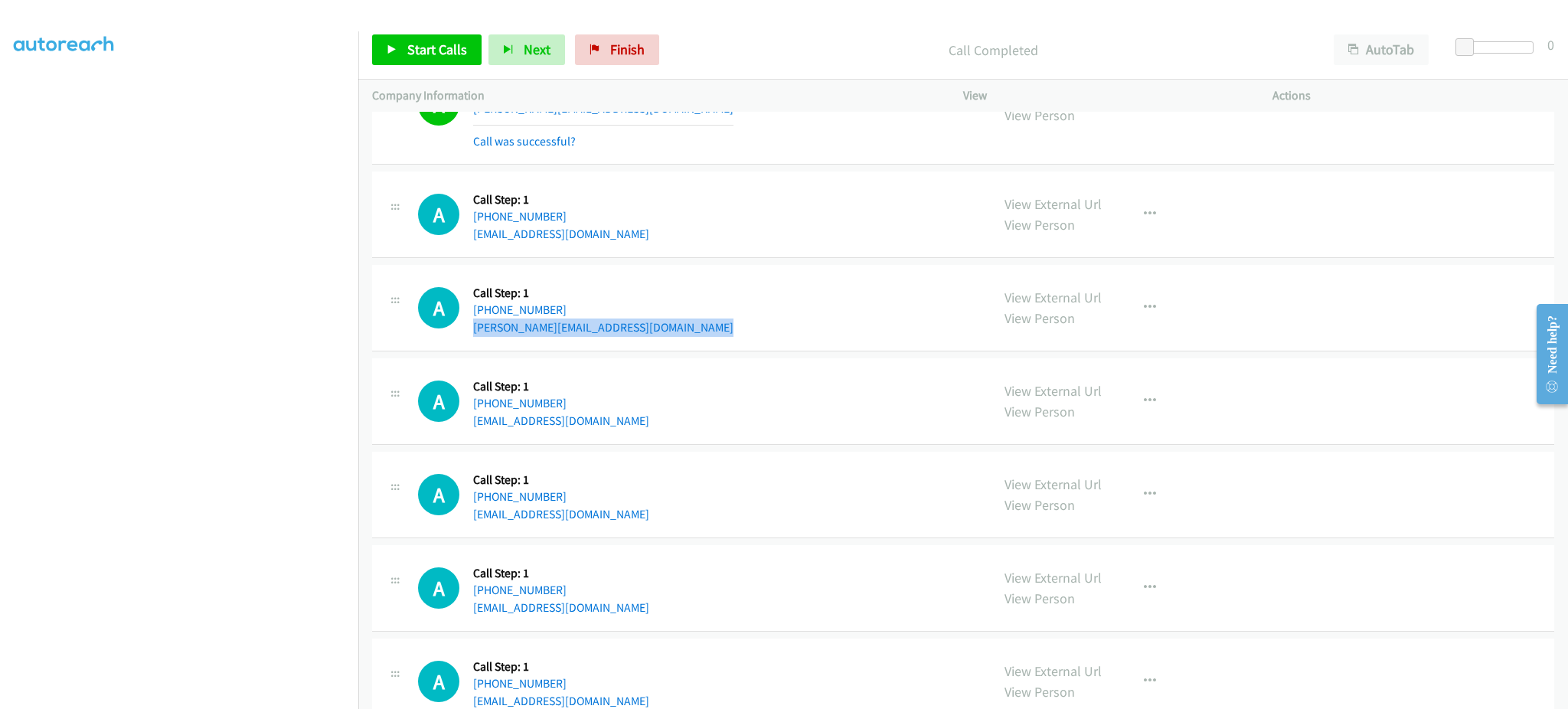
scroll to position [12622, 0]
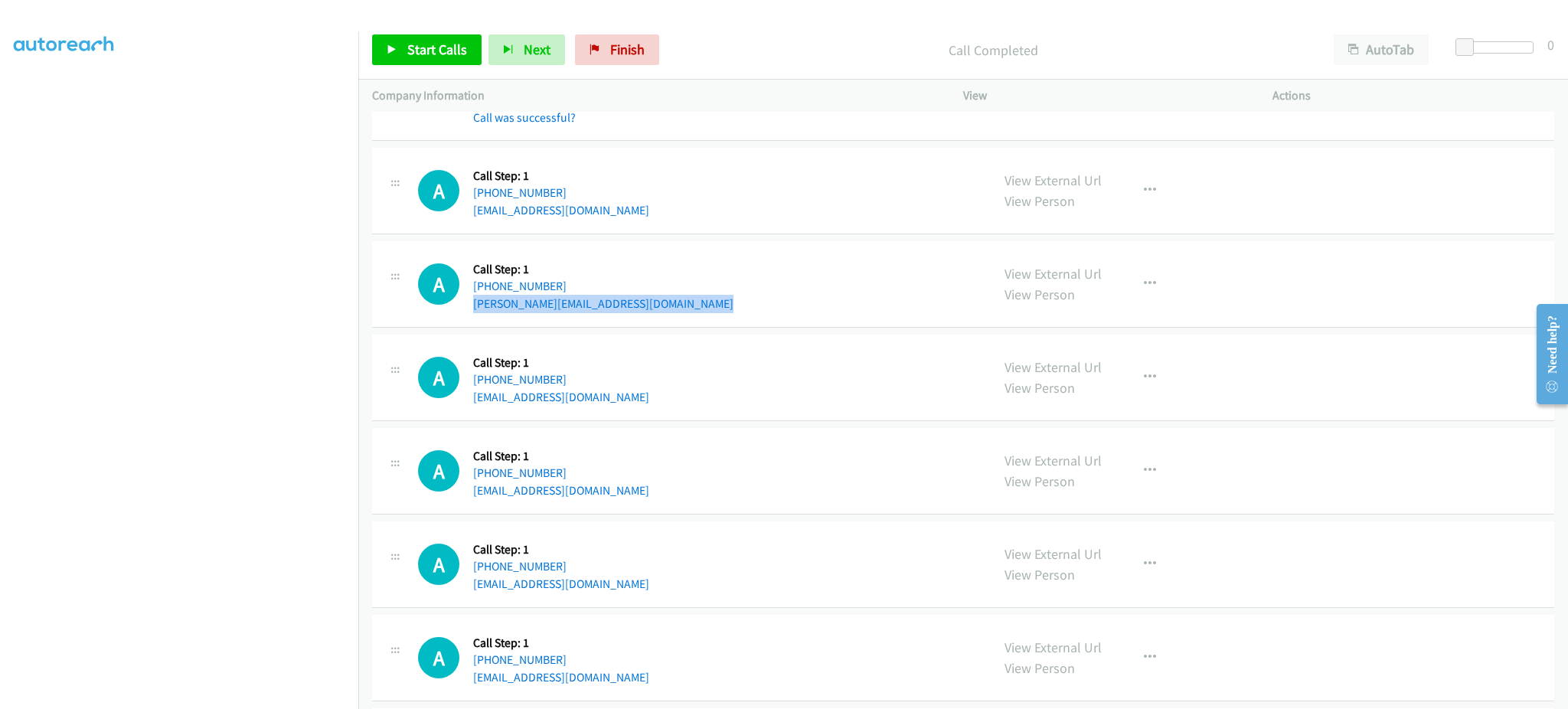
click at [447, 65] on div "Start Calls Pause Next Finish Call Completed AutoTab AutoTab 0" at bounding box center [962, 50] width 1209 height 59
click at [436, 47] on span "Start Calls" at bounding box center [437, 49] width 60 height 18
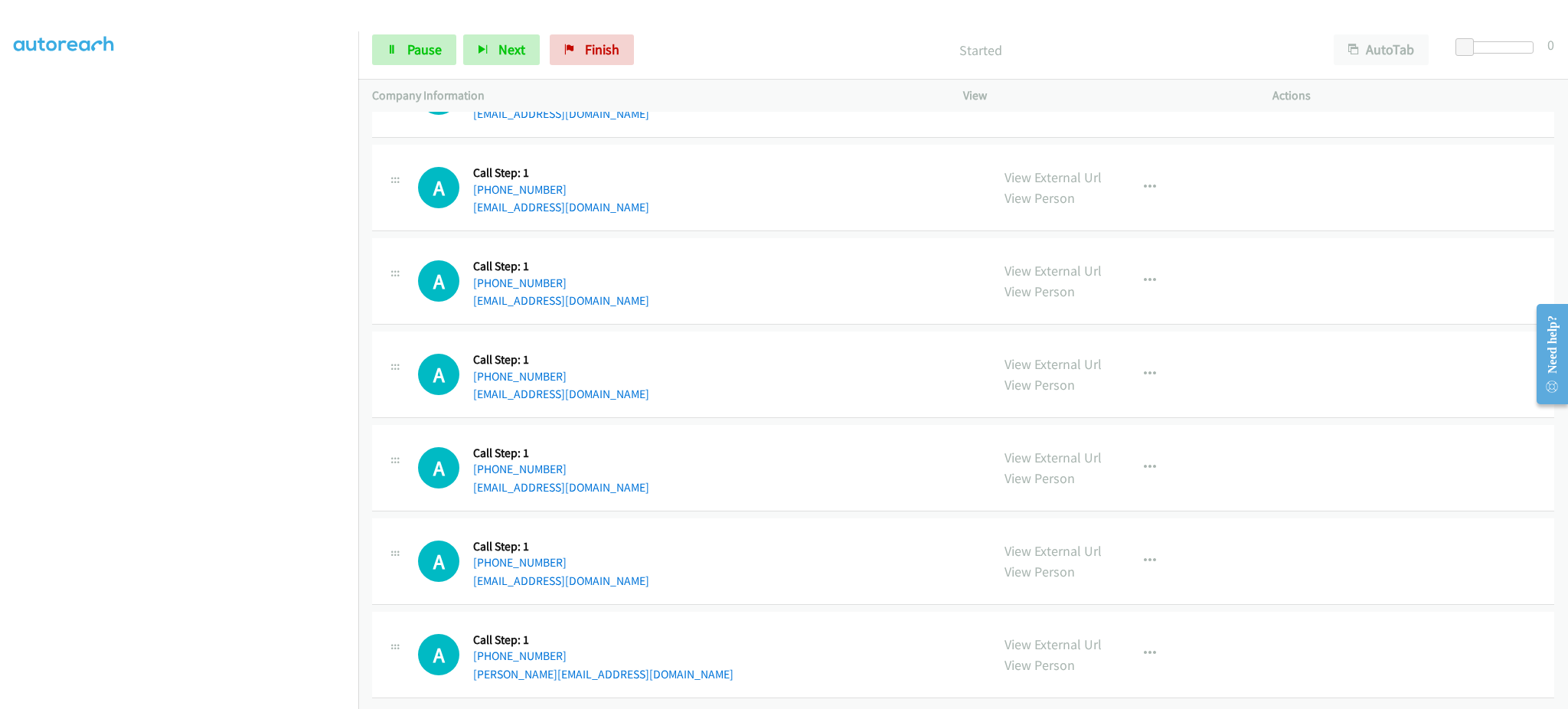
scroll to position [12928, 0]
click at [640, 390] on div "A Callback Scheduled Call Step: 1 America/Los_Angeles [PHONE_NUMBER] [EMAIL_ADD…" at bounding box center [962, 374] width 1182 height 86
click at [641, 570] on div "A Callback Scheduled Call Step: 1 America/Los_Angeles [PHONE_NUMBER] [EMAIL_ADD…" at bounding box center [697, 561] width 559 height 58
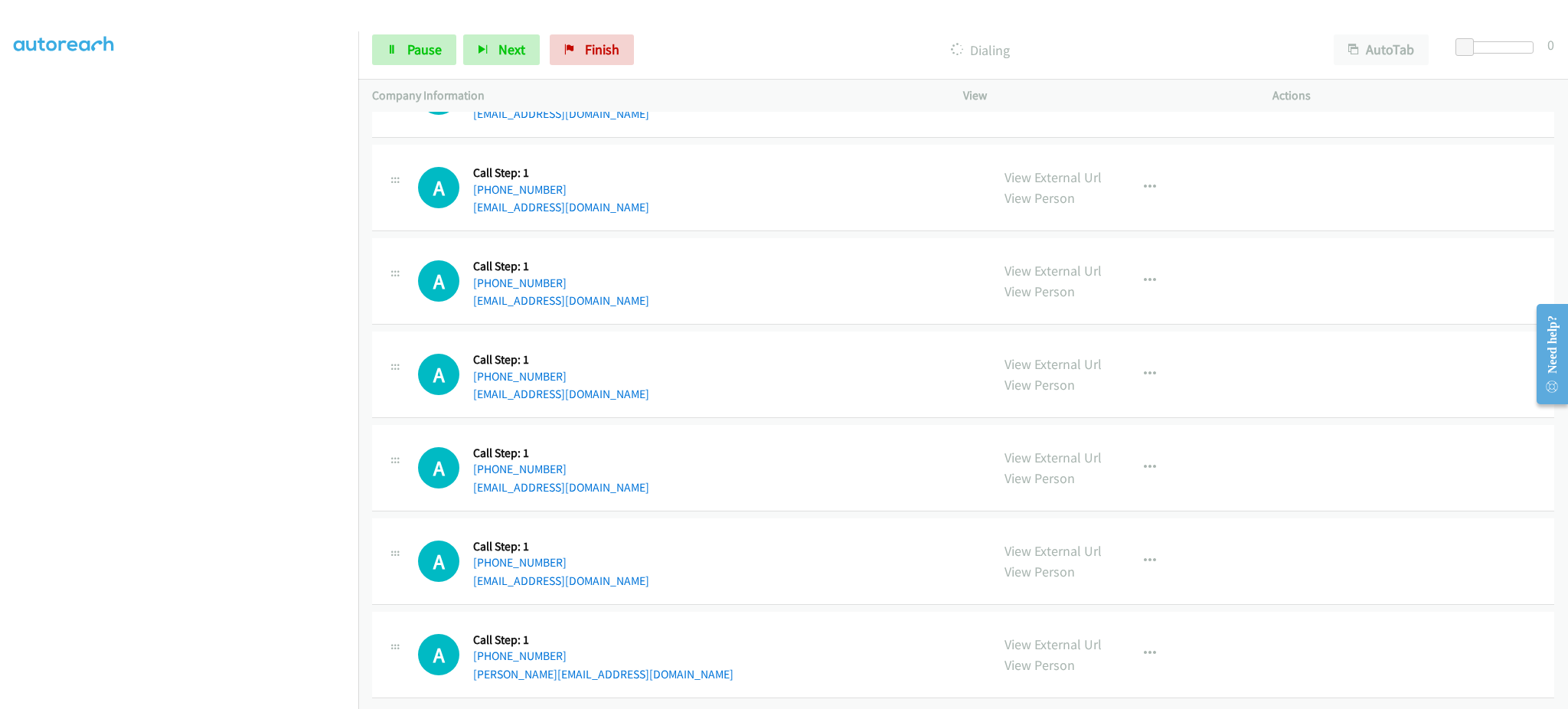
click at [641, 570] on div "A Callback Scheduled Call Step: 1 America/Los_Angeles [PHONE_NUMBER] [EMAIL_ADD…" at bounding box center [697, 561] width 559 height 58
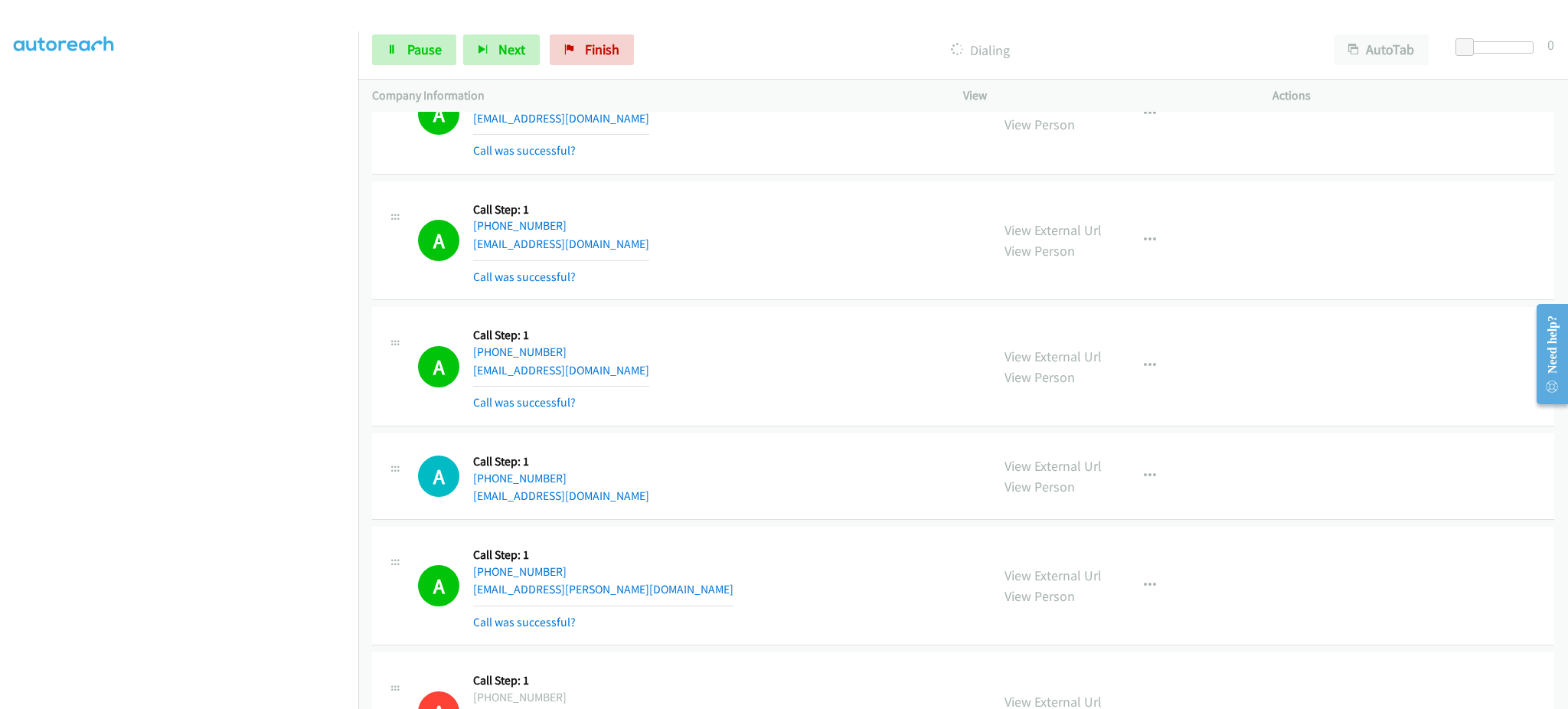
scroll to position [10172, 0]
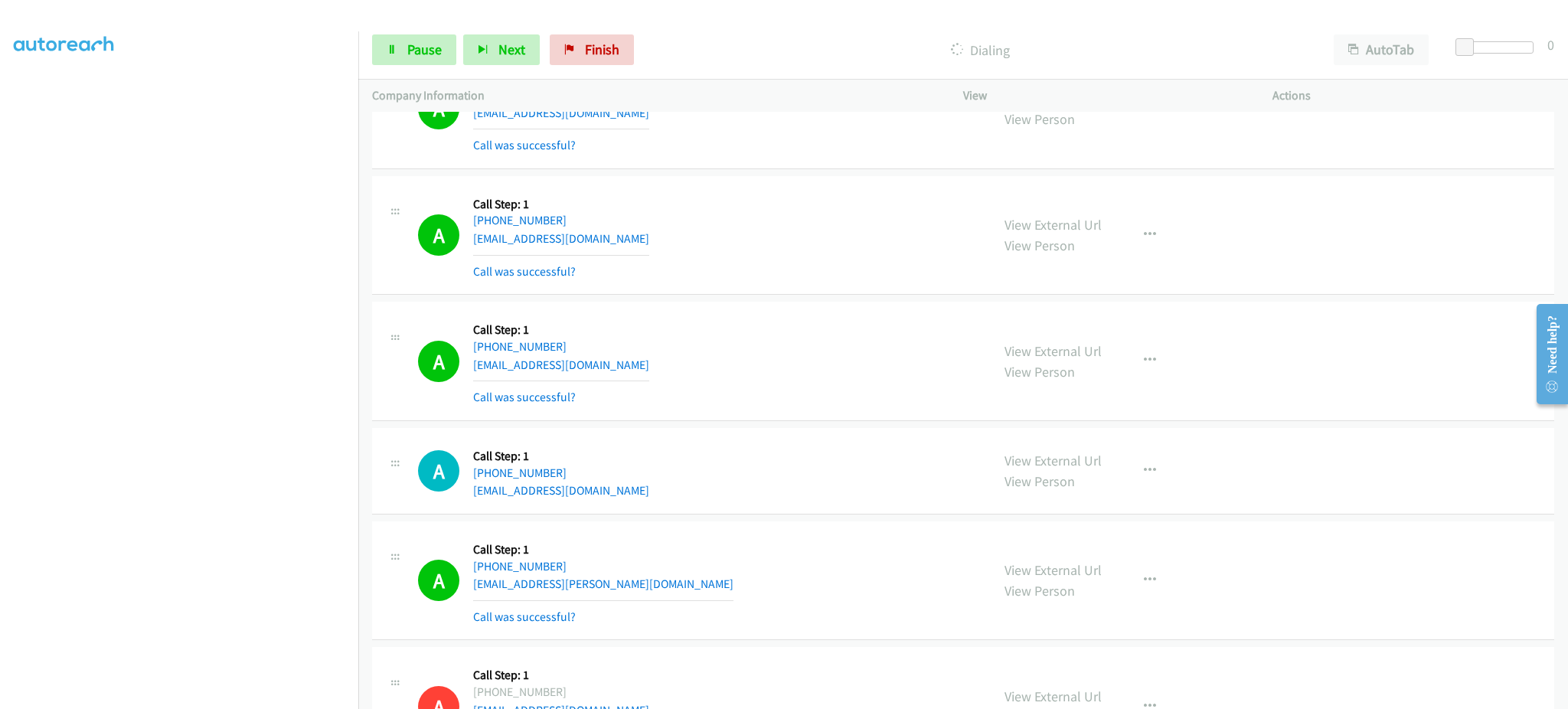
click at [675, 378] on div "A Callback Scheduled Call Step: 1 America/Los_Angeles [PHONE_NUMBER] [EMAIL_ADD…" at bounding box center [697, 361] width 559 height 91
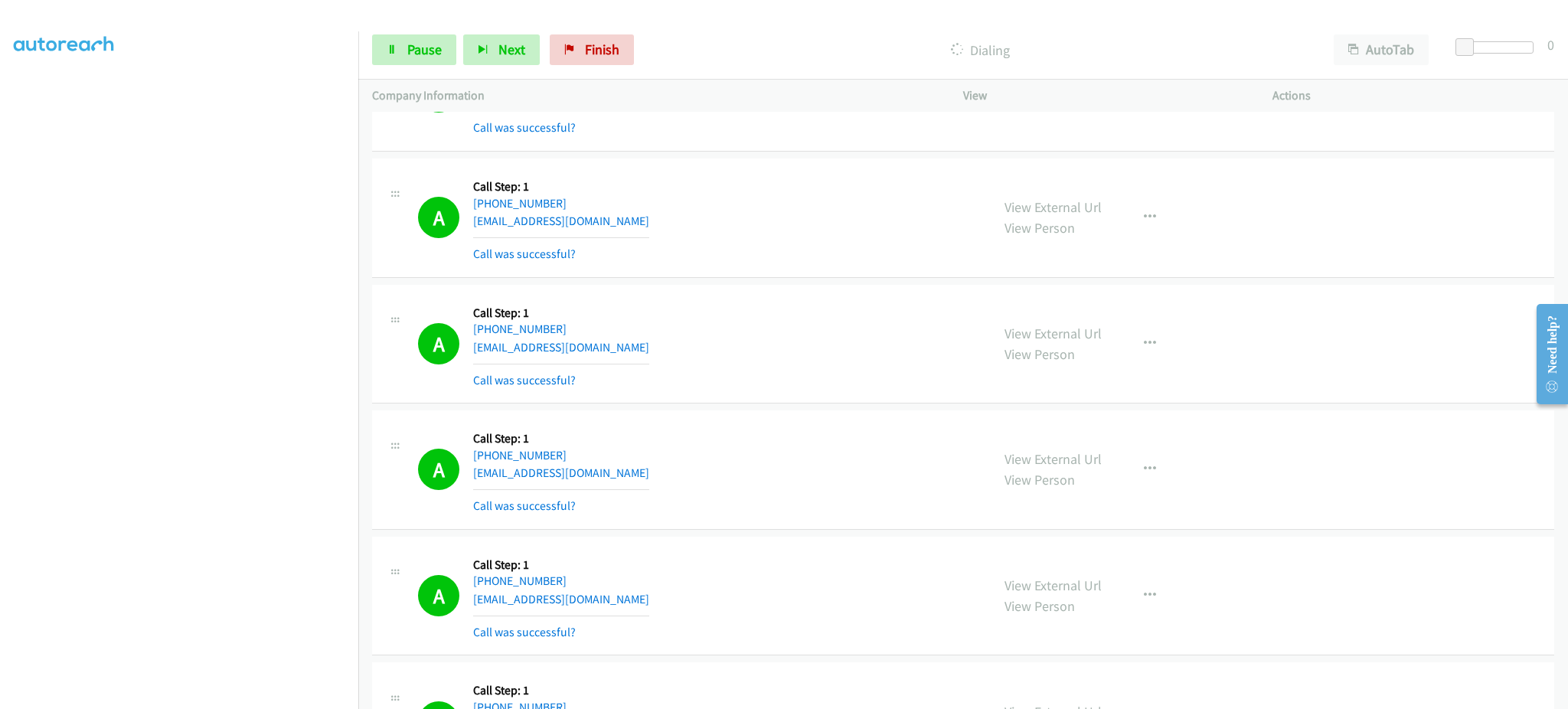
scroll to position [8641, 0]
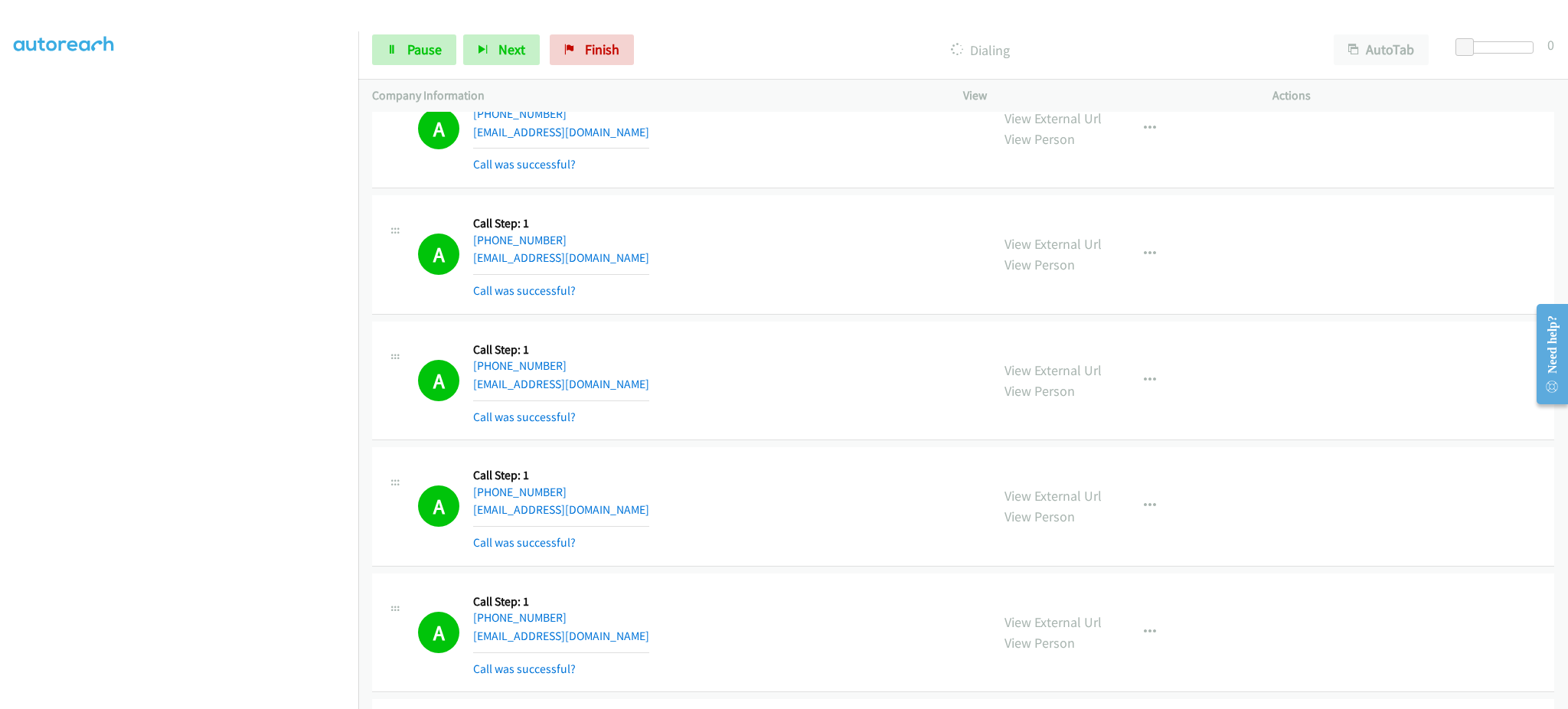
click at [642, 129] on div "A Callback Scheduled Call Step: 1 [GEOGRAPHIC_DATA]/[GEOGRAPHIC_DATA] [PHONE_NU…" at bounding box center [697, 128] width 559 height 91
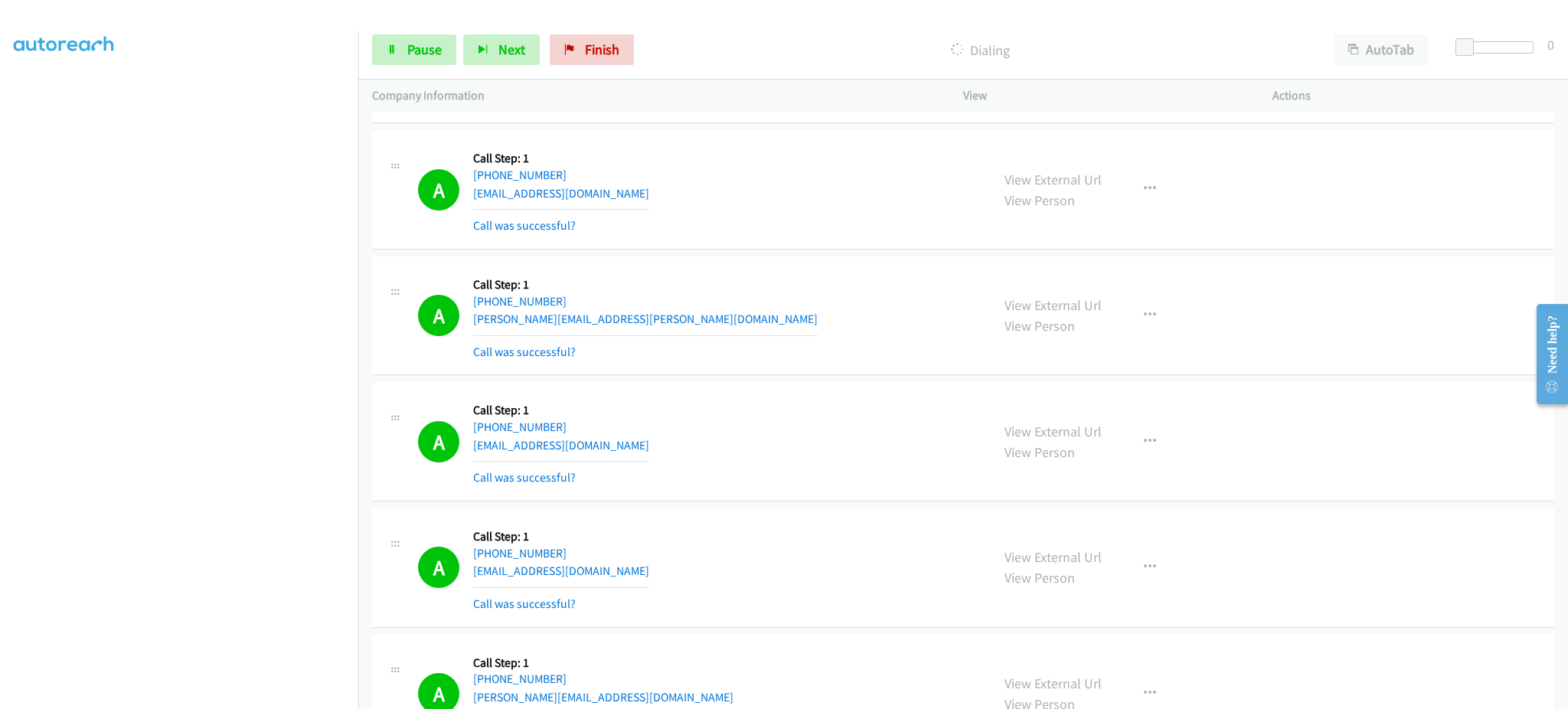
scroll to position [12622, 0]
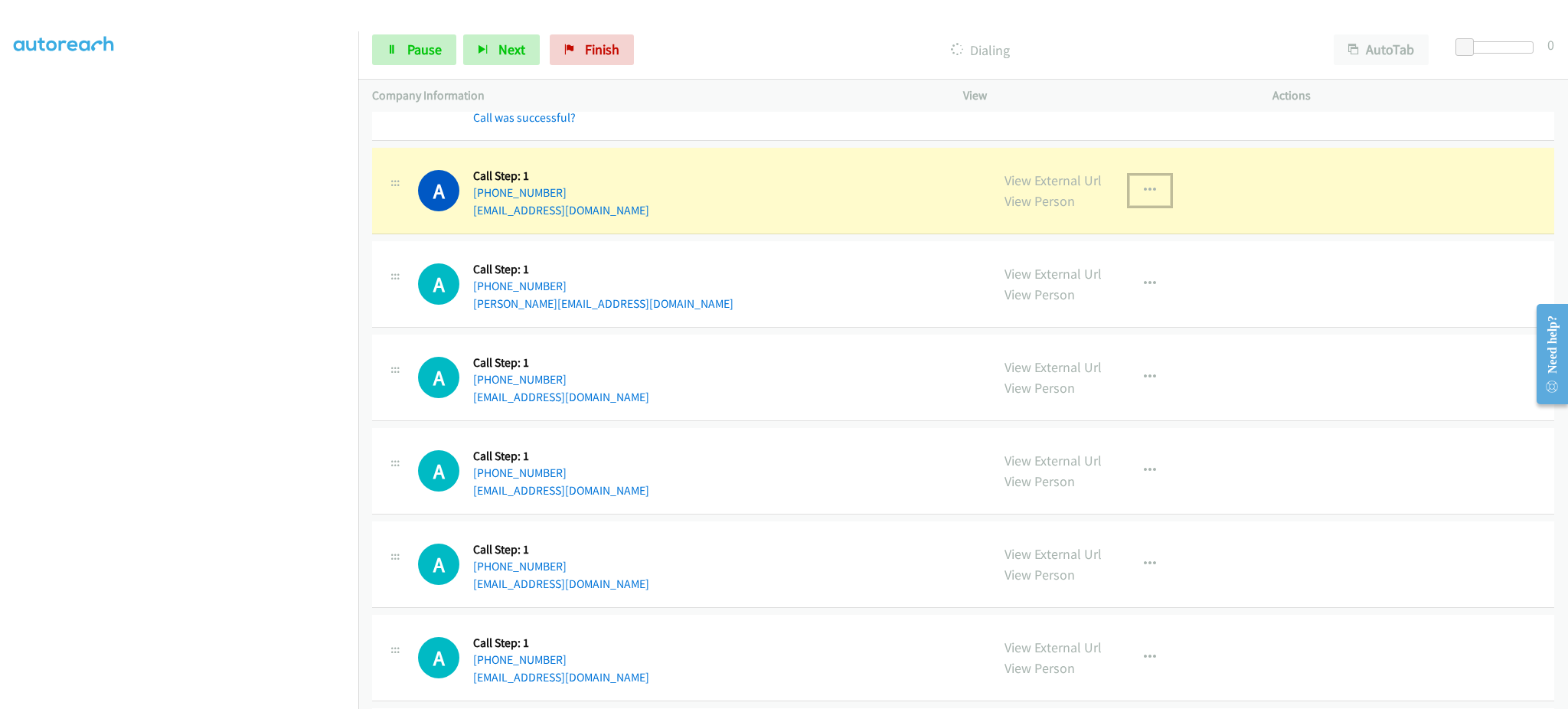
click at [1144, 194] on icon "button" at bounding box center [1149, 190] width 12 height 12
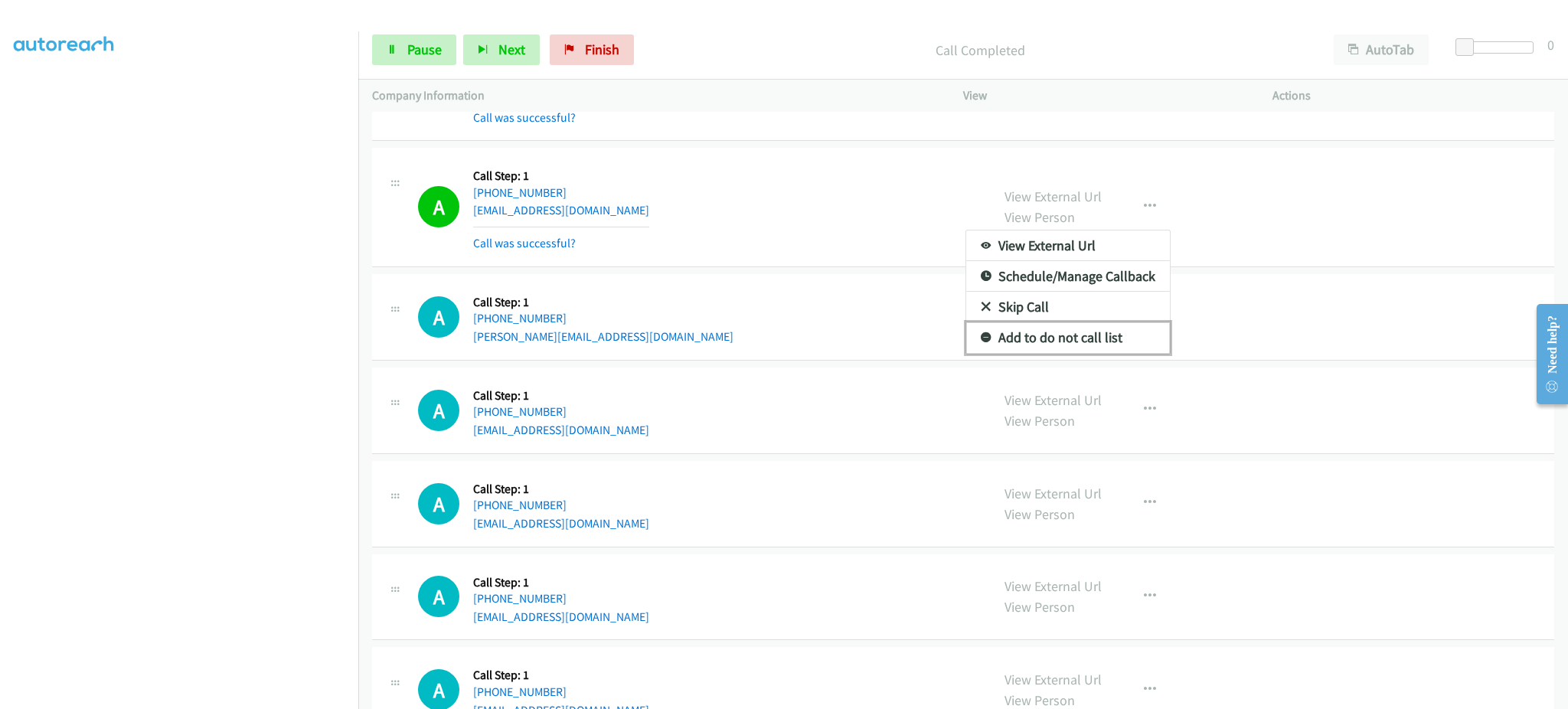
click at [1082, 336] on link "Add to do not call list" at bounding box center [1068, 338] width 204 height 30
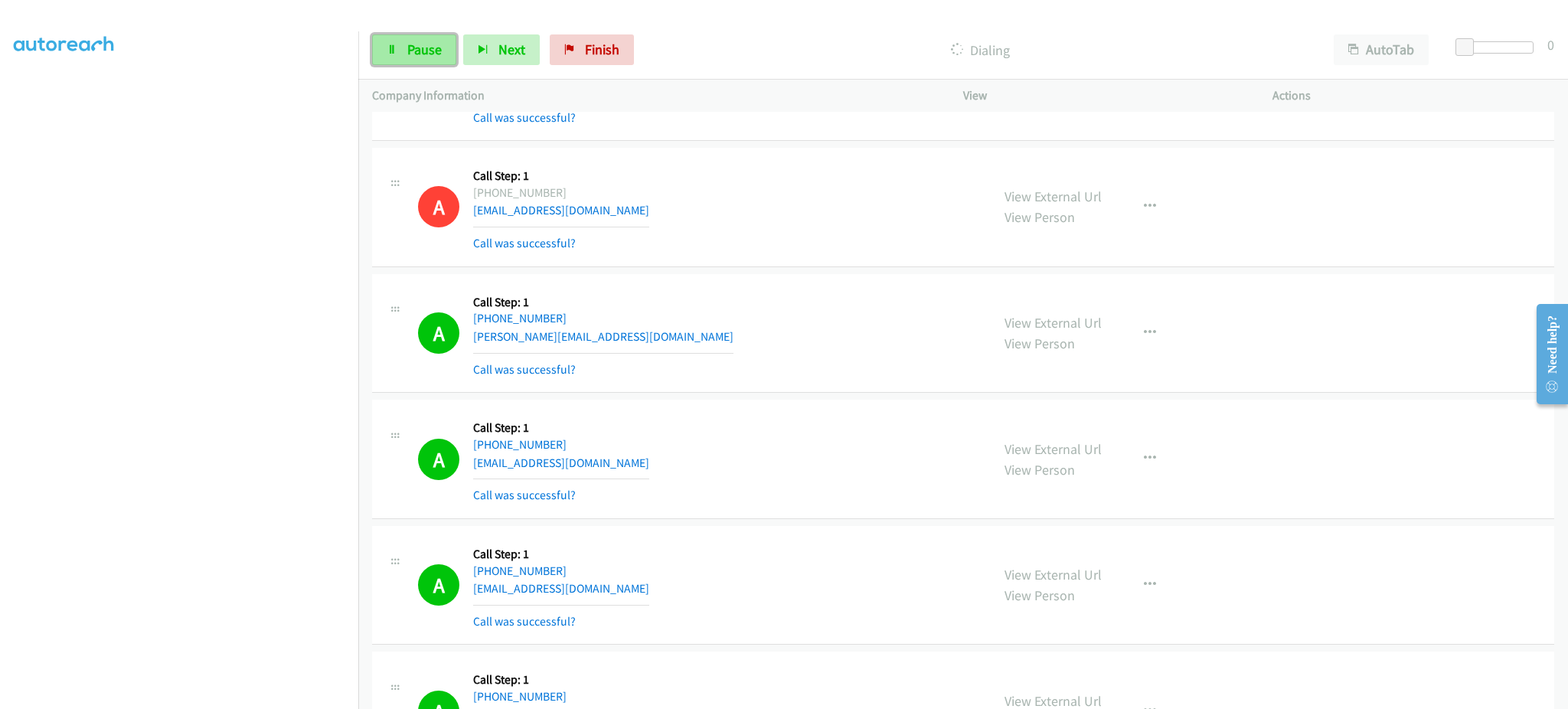
click at [412, 55] on span "Pause" at bounding box center [424, 49] width 34 height 18
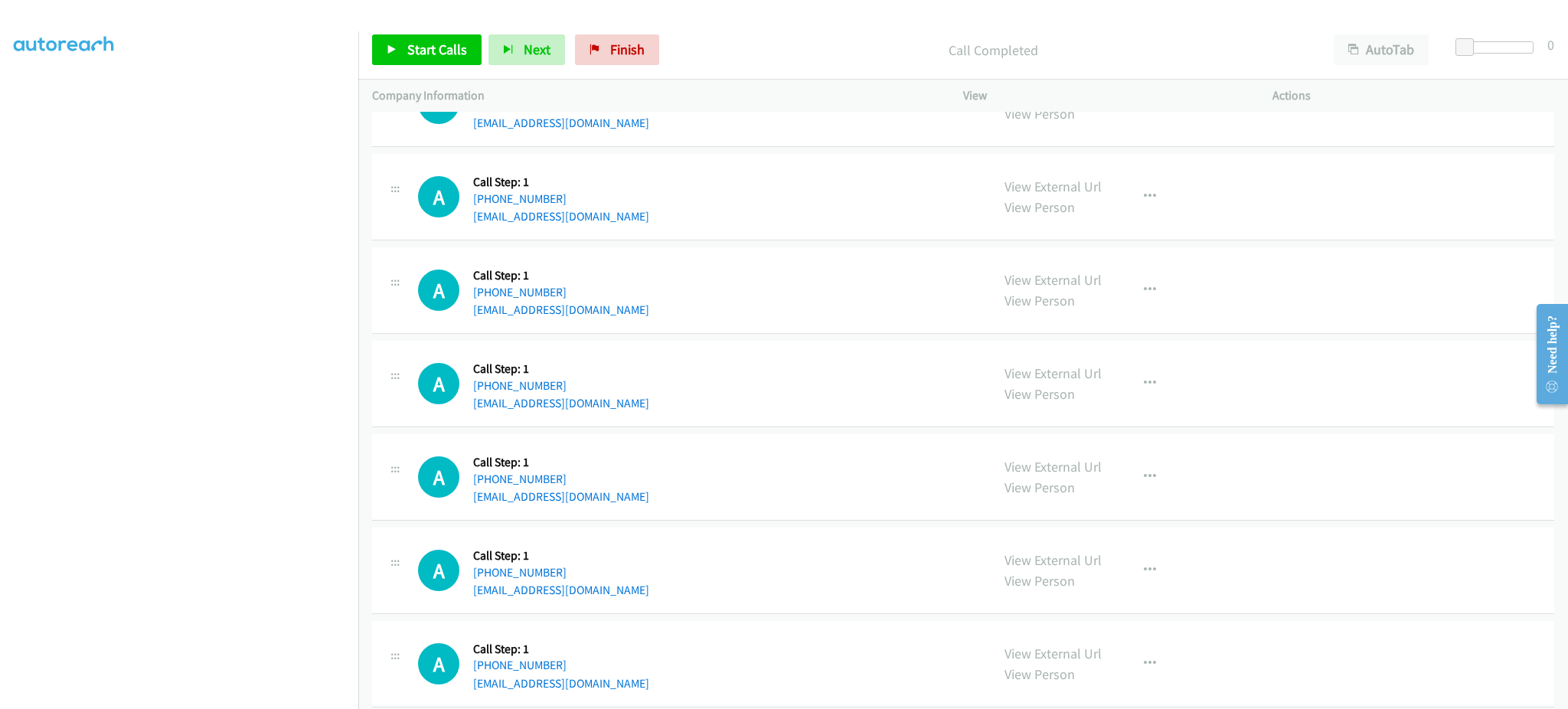
scroll to position [13969, 0]
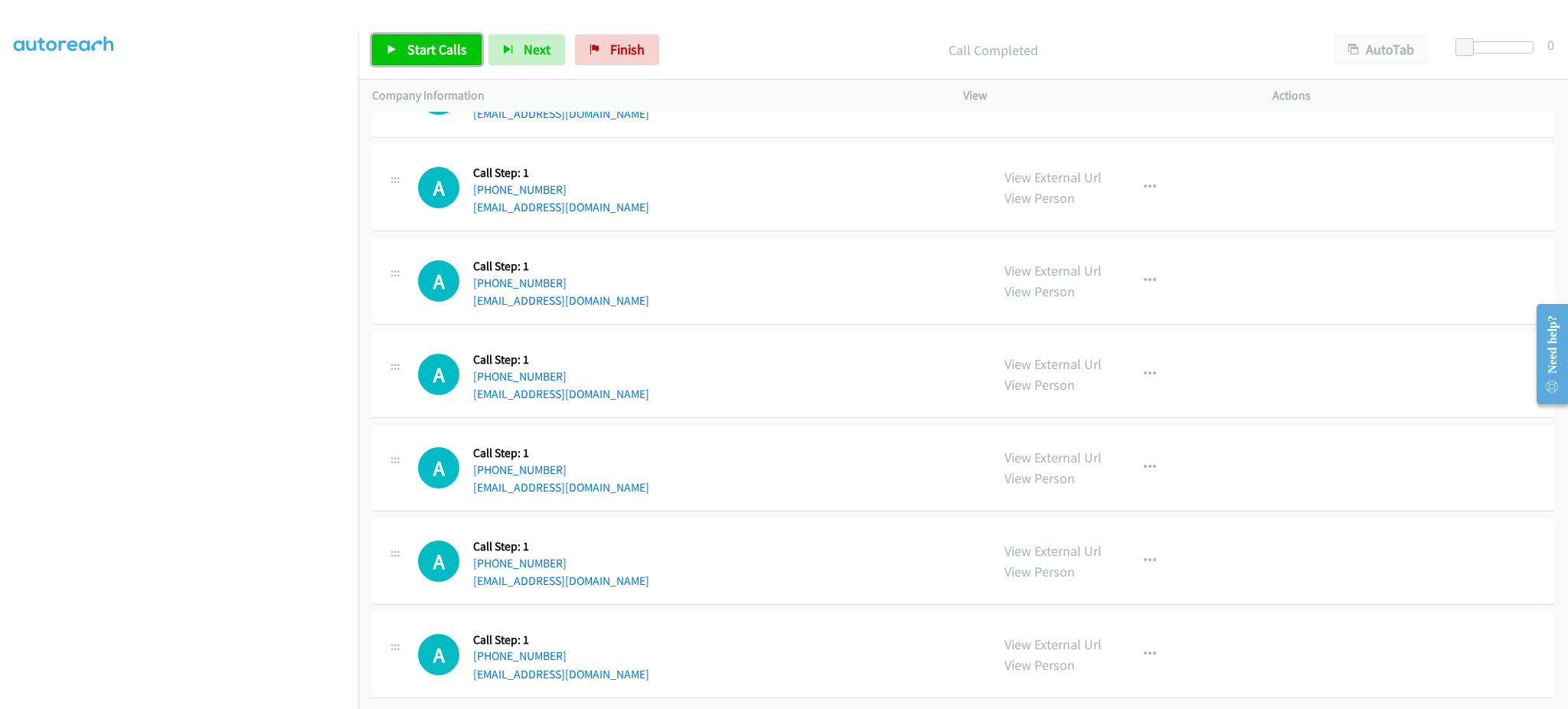
click at [411, 34] on link "Start Calls" at bounding box center [426, 49] width 109 height 30
click at [420, 61] on div "Start Calls Pause Next Finish" at bounding box center [519, 49] width 294 height 30
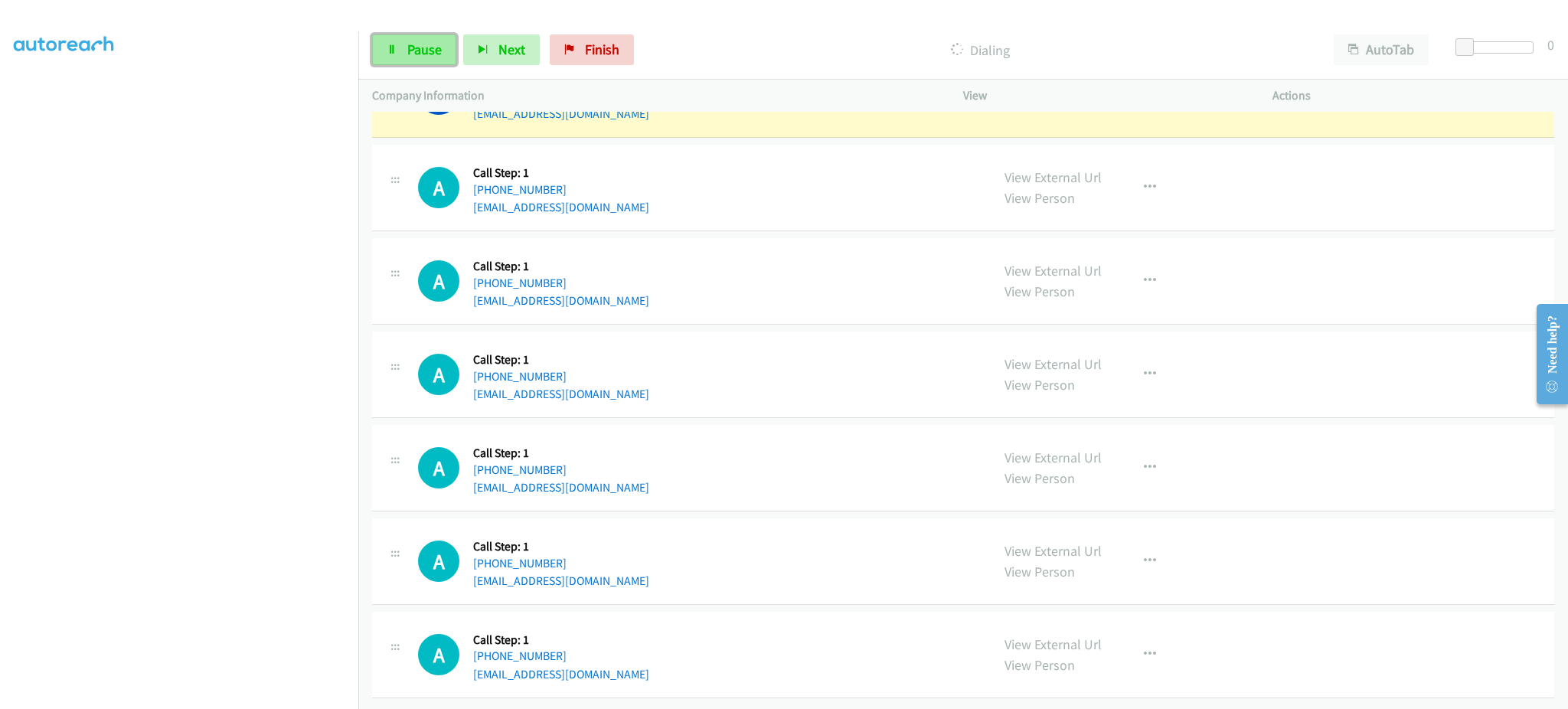
click at [420, 53] on span "Pause" at bounding box center [424, 49] width 34 height 18
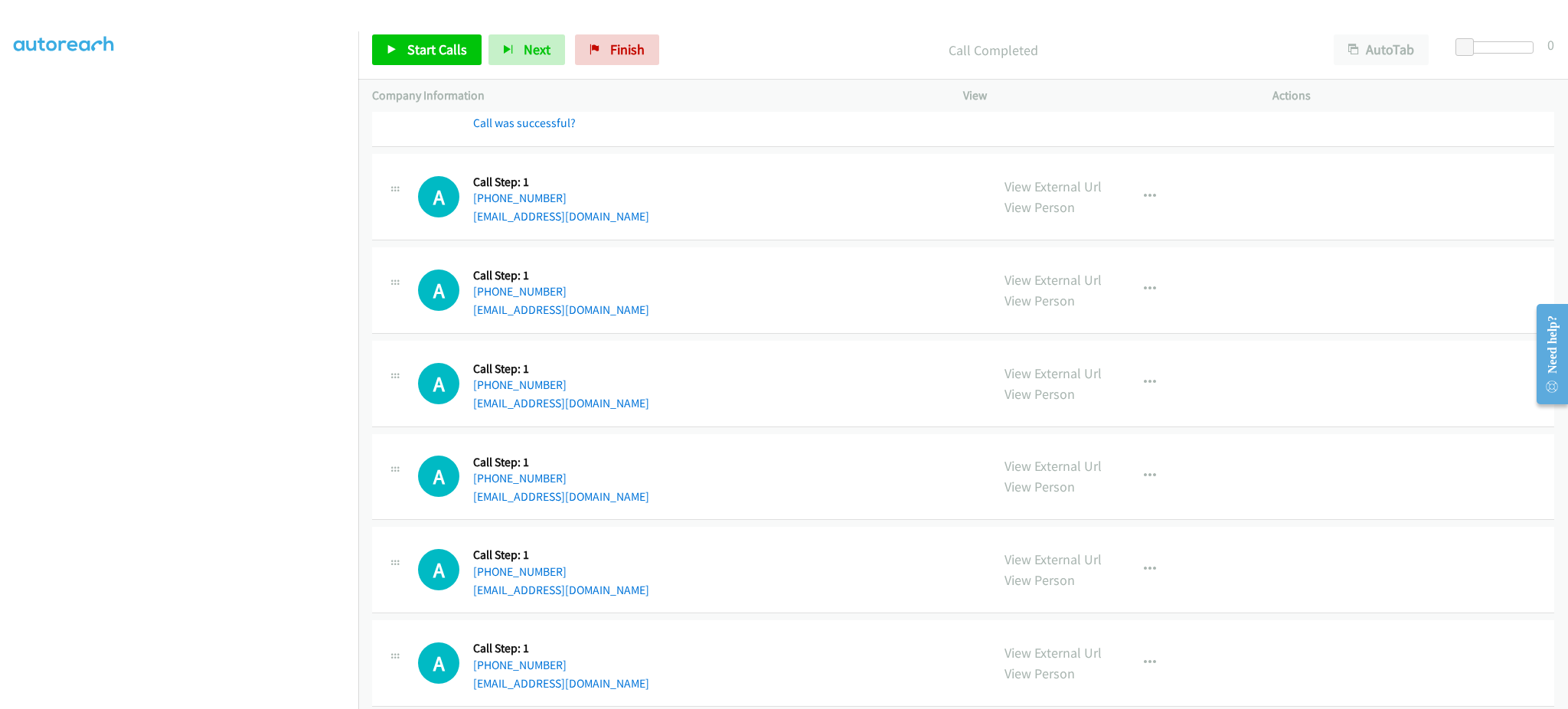
click at [681, 319] on div "A Callback Scheduled Call Step: 1 America/New_York [PHONE_NUMBER] [EMAIL_ADDRES…" at bounding box center [697, 289] width 559 height 58
click at [631, 396] on div "A Callback Scheduled Call Step: 1 [GEOGRAPHIC_DATA]/[GEOGRAPHIC_DATA] [PHONE_NU…" at bounding box center [697, 382] width 559 height 58
click at [630, 412] on div "A Callback Scheduled Call Step: 1 [GEOGRAPHIC_DATA]/[GEOGRAPHIC_DATA] [PHONE_NU…" at bounding box center [697, 382] width 559 height 58
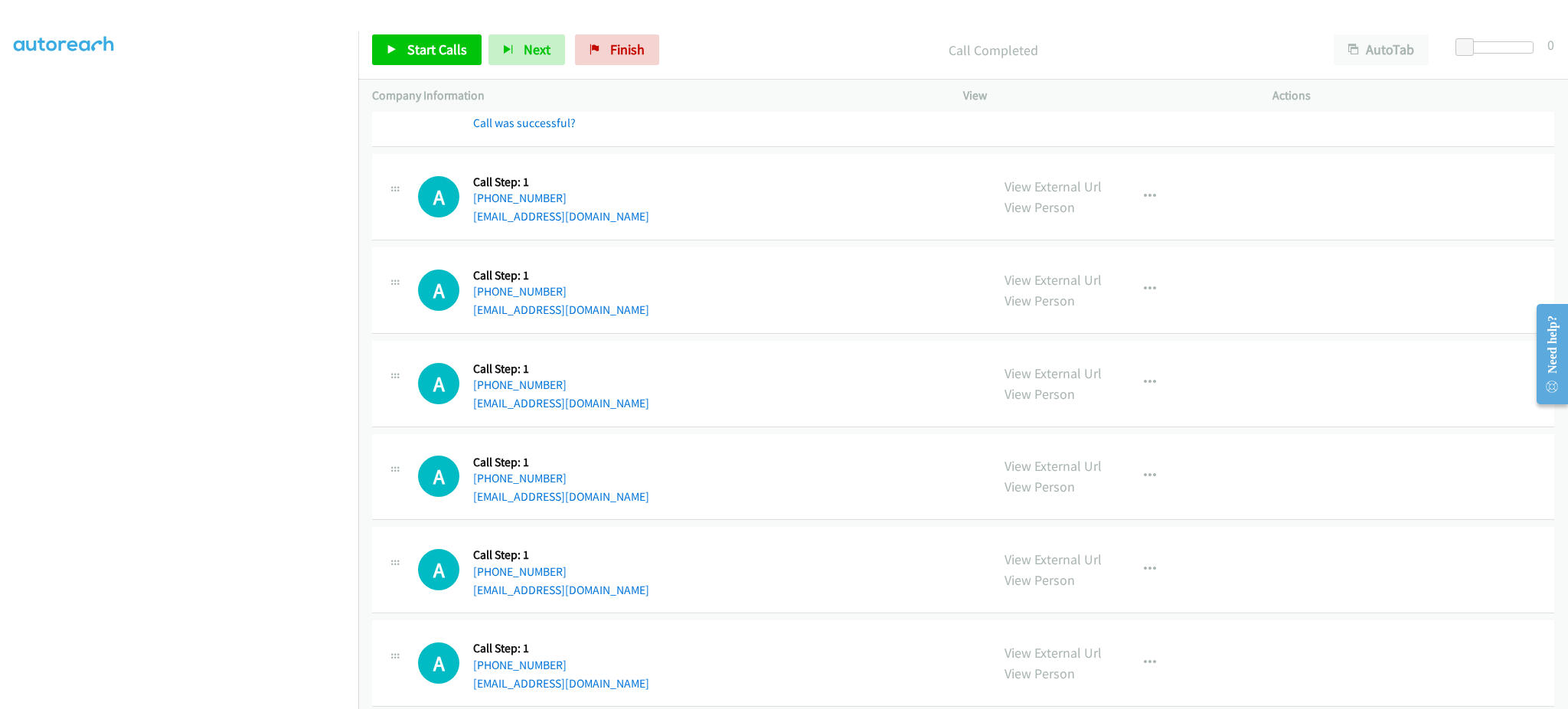
click at [630, 412] on div "A Callback Scheduled Call Step: 1 [GEOGRAPHIC_DATA]/[GEOGRAPHIC_DATA] [PHONE_NU…" at bounding box center [697, 382] width 559 height 58
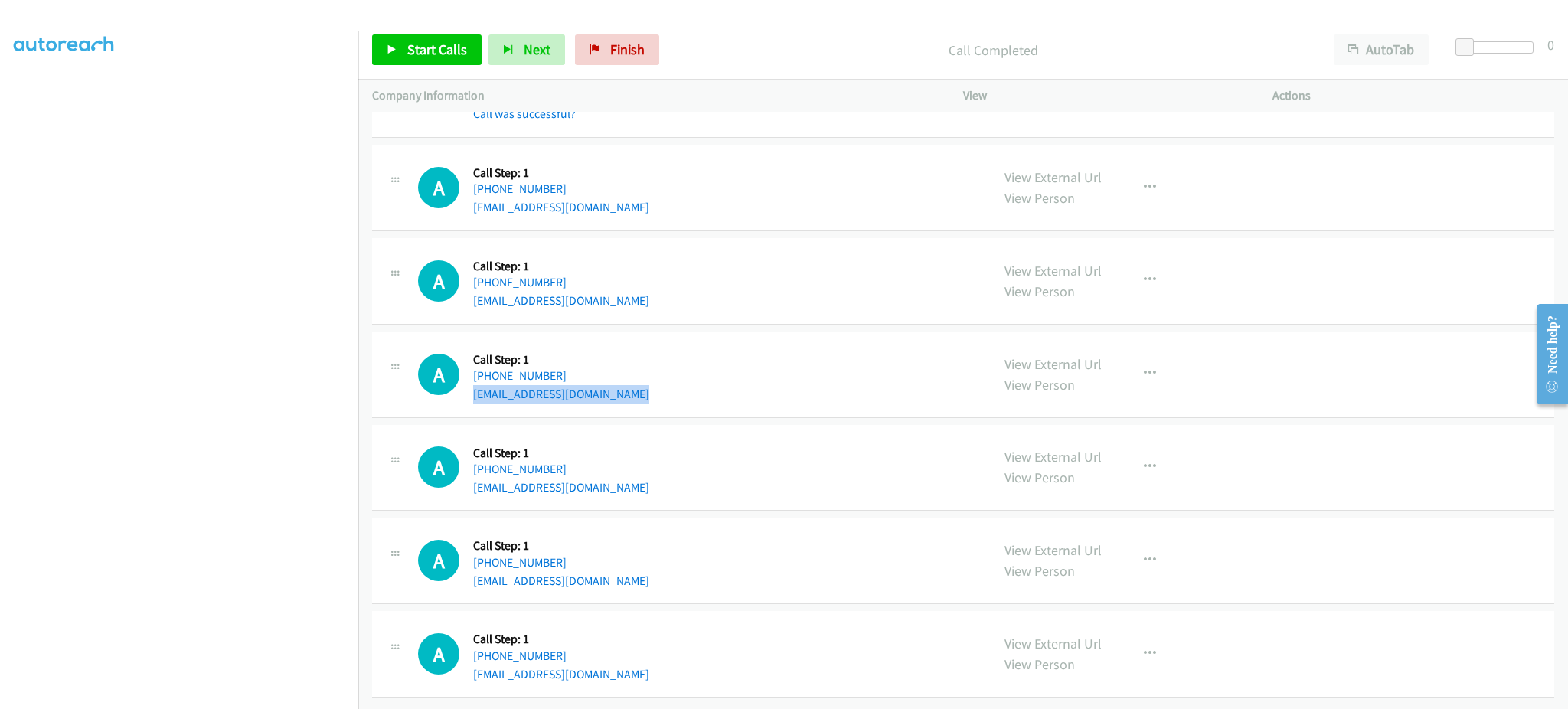
scroll to position [14003, 0]
click at [621, 556] on div "A Callback Scheduled Call Step: 1 America/New_York [PHONE_NUMBER] [EMAIL_ADDRES…" at bounding box center [697, 560] width 559 height 58
click at [598, 474] on div "A Callback Scheduled Call Step: 1 America/New_York [PHONE_NUMBER] [EMAIL_ADDRES…" at bounding box center [697, 467] width 559 height 58
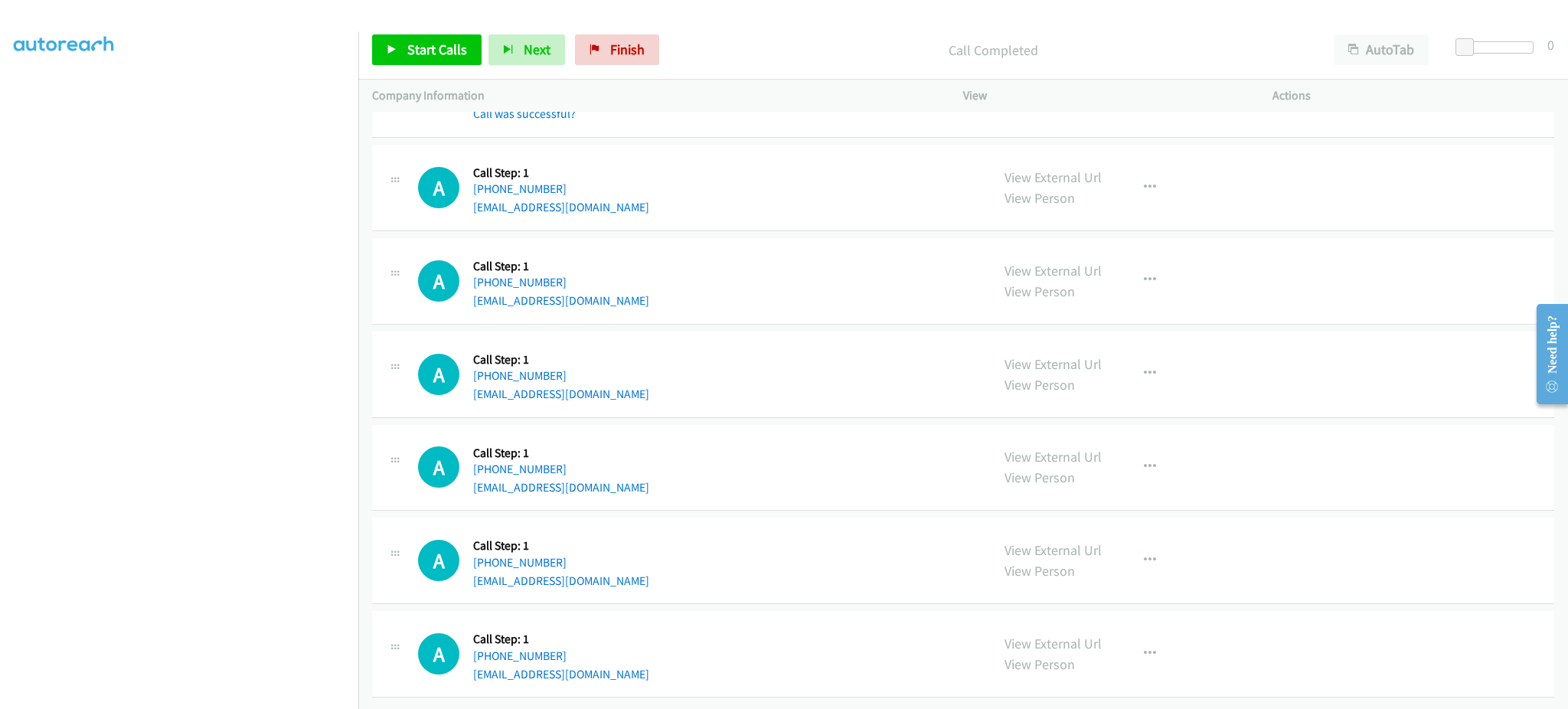
click at [598, 474] on div "A Callback Scheduled Call Step: 1 America/New_York [PHONE_NUMBER] [EMAIL_ADDRES…" at bounding box center [697, 467] width 559 height 58
click at [642, 380] on div "A Callback Scheduled Call Step: 1 [GEOGRAPHIC_DATA]/[GEOGRAPHIC_DATA] [PHONE_NU…" at bounding box center [697, 374] width 559 height 58
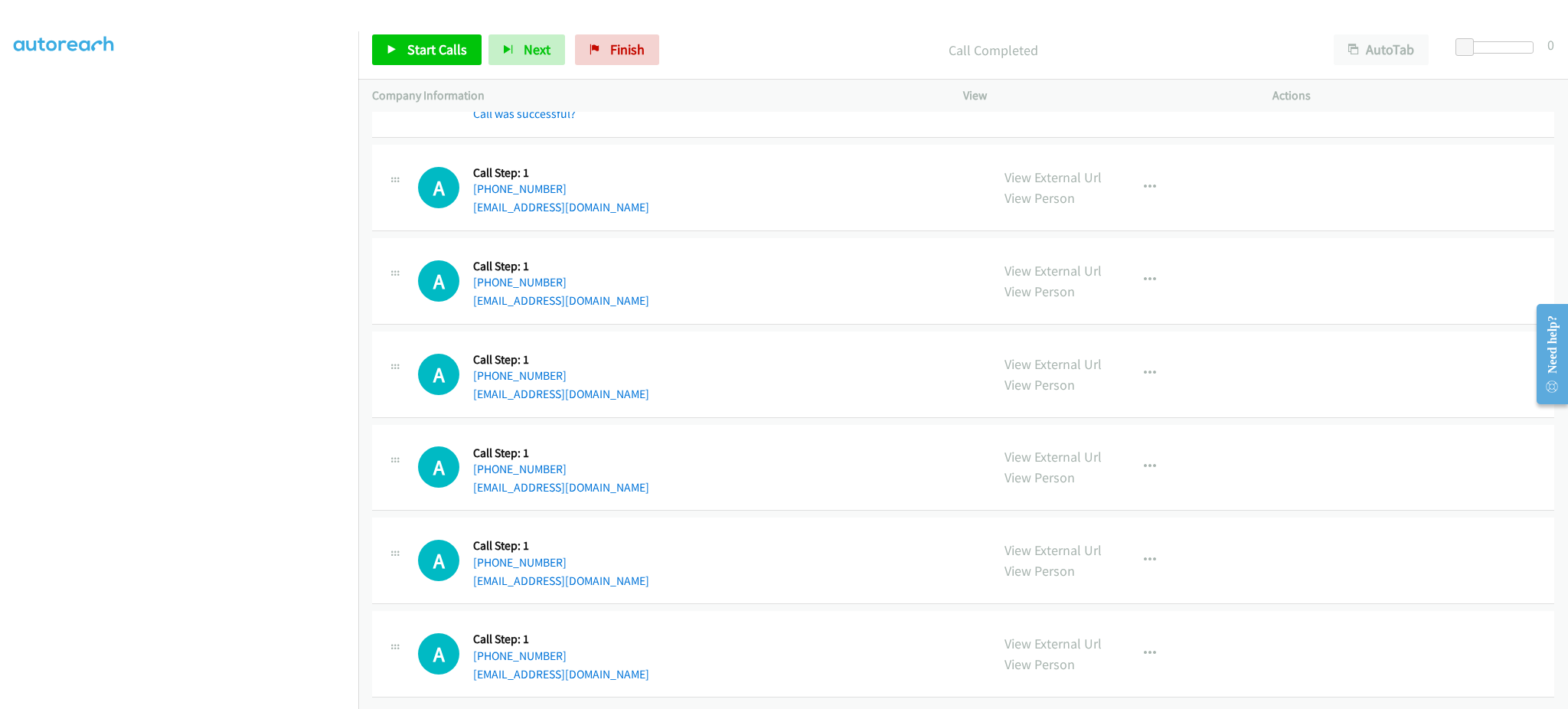
click at [655, 280] on div "A Callback Scheduled Call Step: 1 America/New_York [PHONE_NUMBER] [EMAIL_ADDRES…" at bounding box center [697, 280] width 559 height 58
click at [407, 42] on span "Start Calls" at bounding box center [437, 49] width 60 height 18
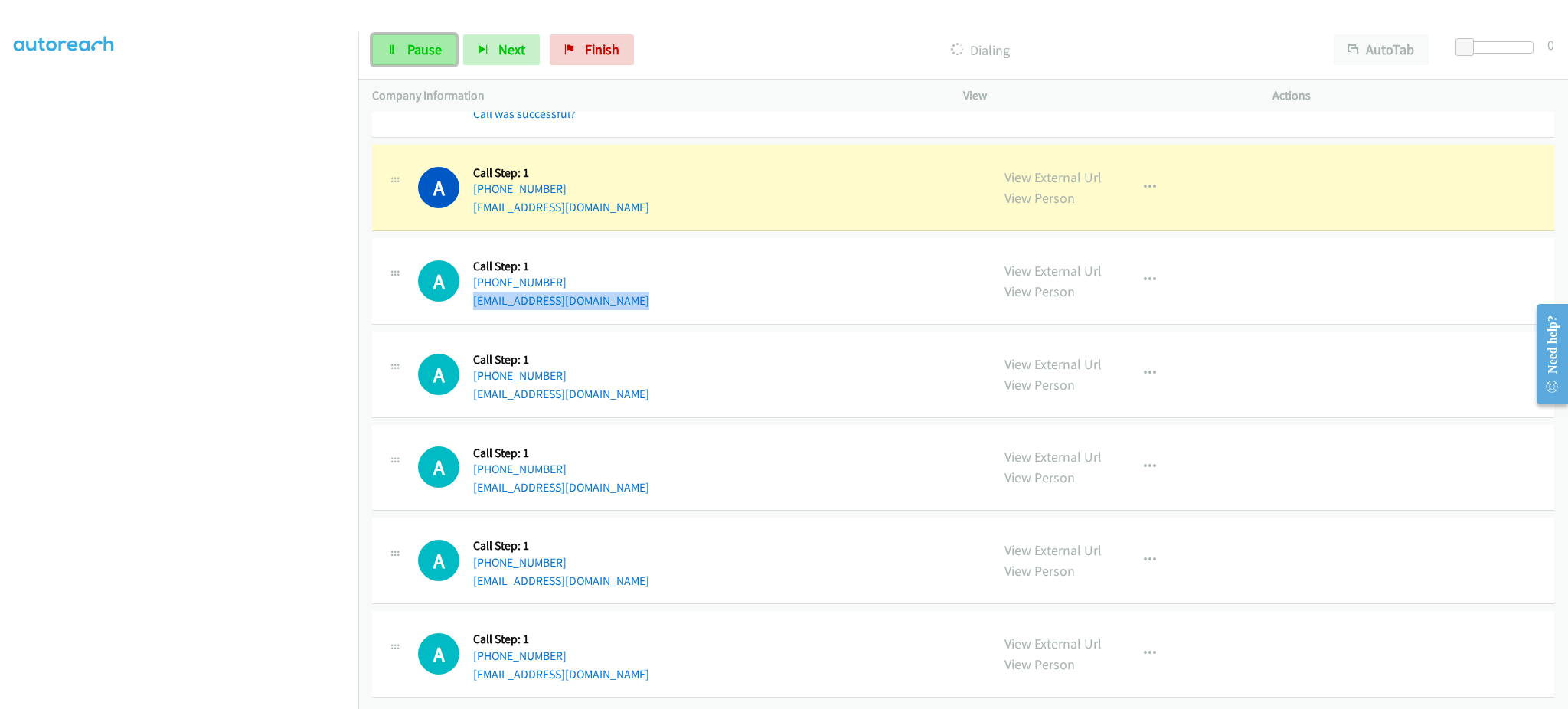
click at [418, 58] on link "Pause" at bounding box center [414, 49] width 84 height 30
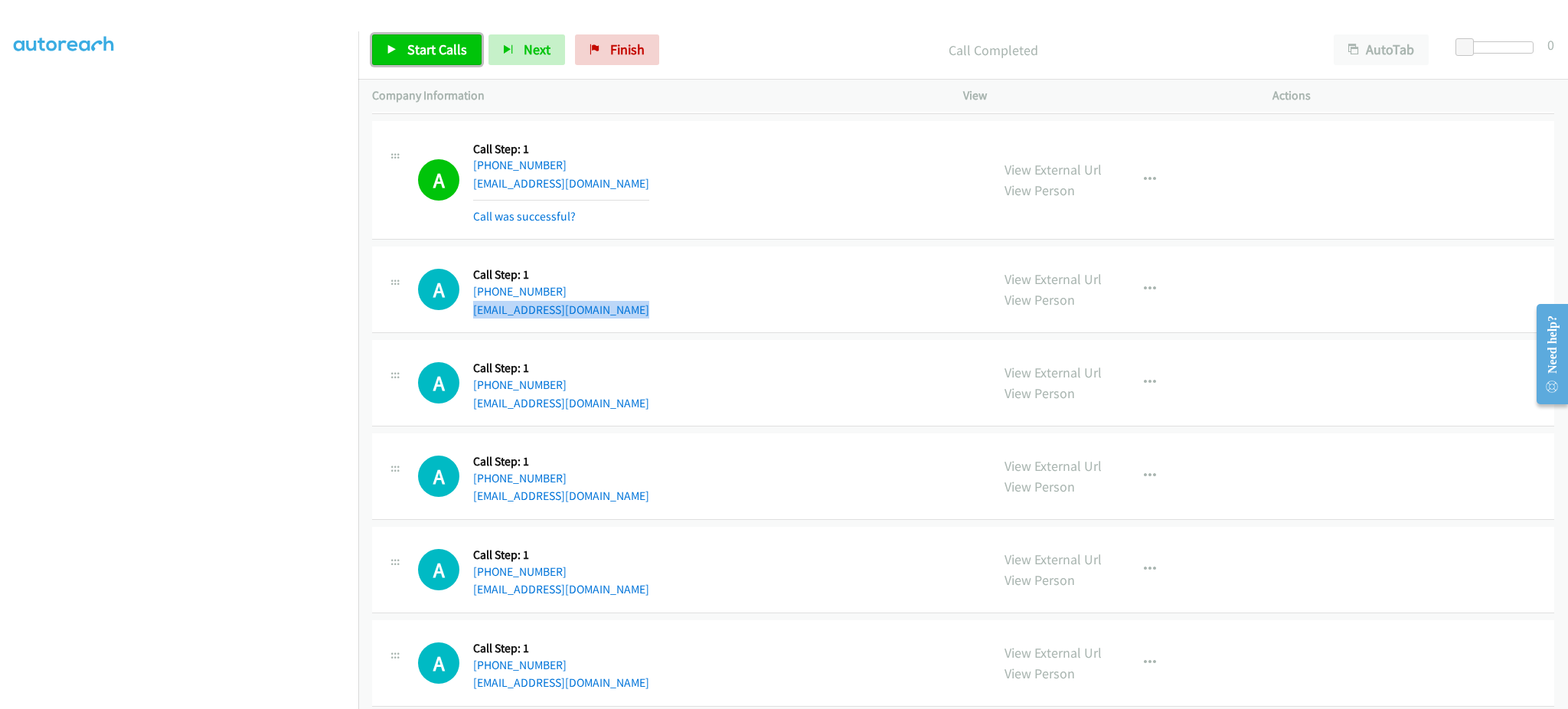
click at [461, 52] on span "Start Calls" at bounding box center [437, 49] width 60 height 18
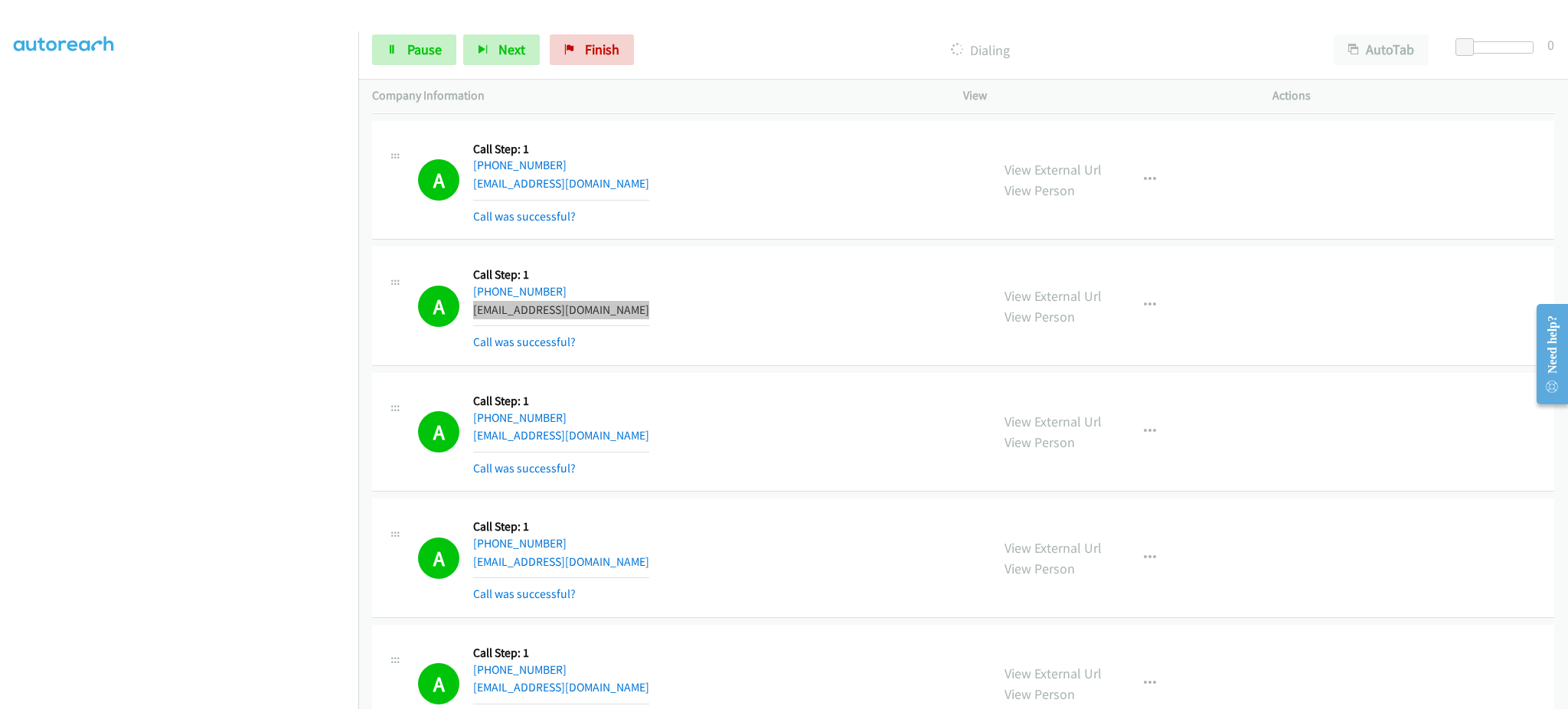
scroll to position [14035, 0]
click at [868, 476] on div "A Callback Scheduled Call Step: 1 [GEOGRAPHIC_DATA]/[GEOGRAPHIC_DATA] [PHONE_NU…" at bounding box center [697, 432] width 559 height 91
click at [1319, 395] on div "A Callback Scheduled Call Step: 1 [GEOGRAPHIC_DATA]/[GEOGRAPHIC_DATA] [PHONE_NU…" at bounding box center [962, 433] width 1182 height 120
click at [418, 49] on span "Pause" at bounding box center [424, 49] width 34 height 18
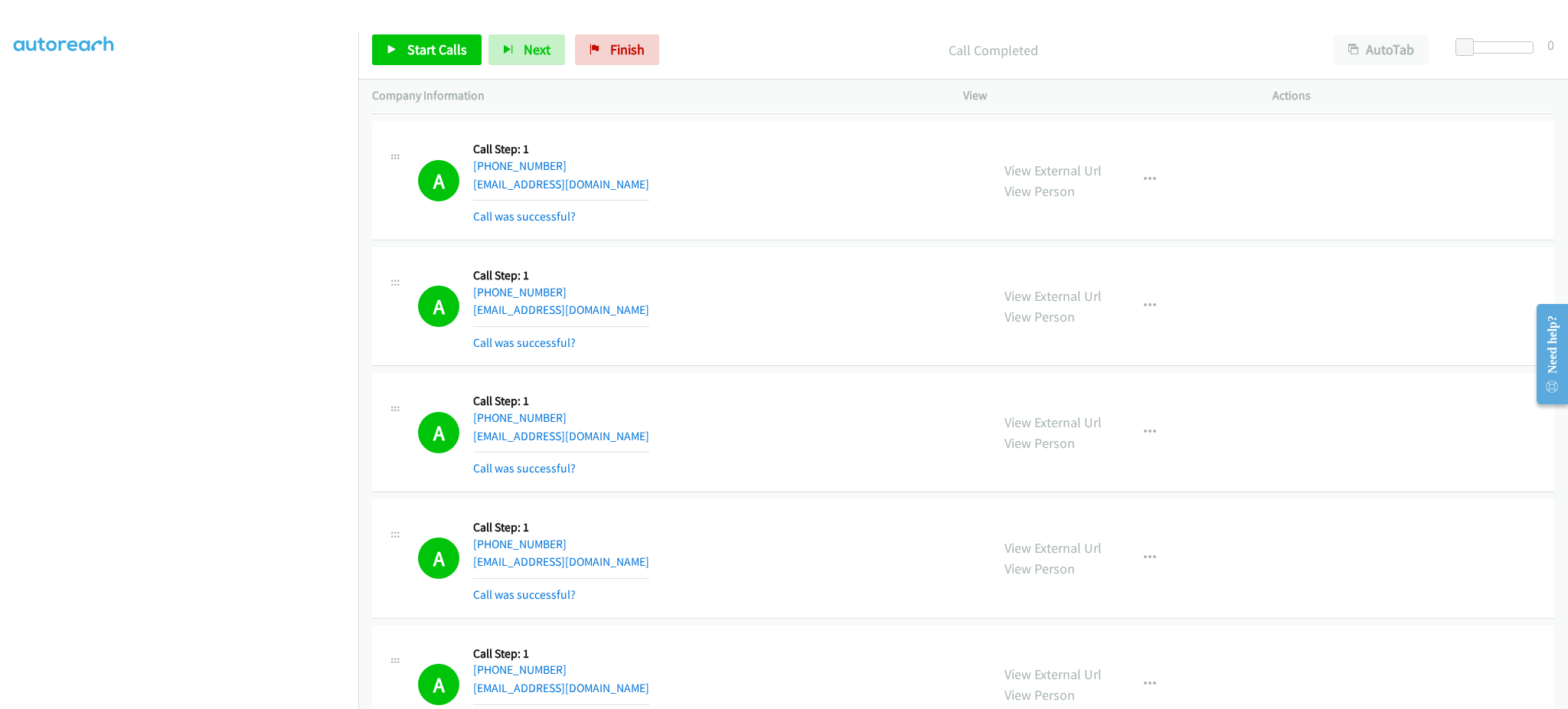
click at [644, 435] on div "A Callback Scheduled Call Step: 1 [GEOGRAPHIC_DATA]/[GEOGRAPHIC_DATA] [PHONE_NU…" at bounding box center [697, 432] width 559 height 91
click at [650, 444] on div "A Callback Scheduled Call Step: 1 [GEOGRAPHIC_DATA]/[GEOGRAPHIC_DATA] [PHONE_NU…" at bounding box center [697, 432] width 559 height 91
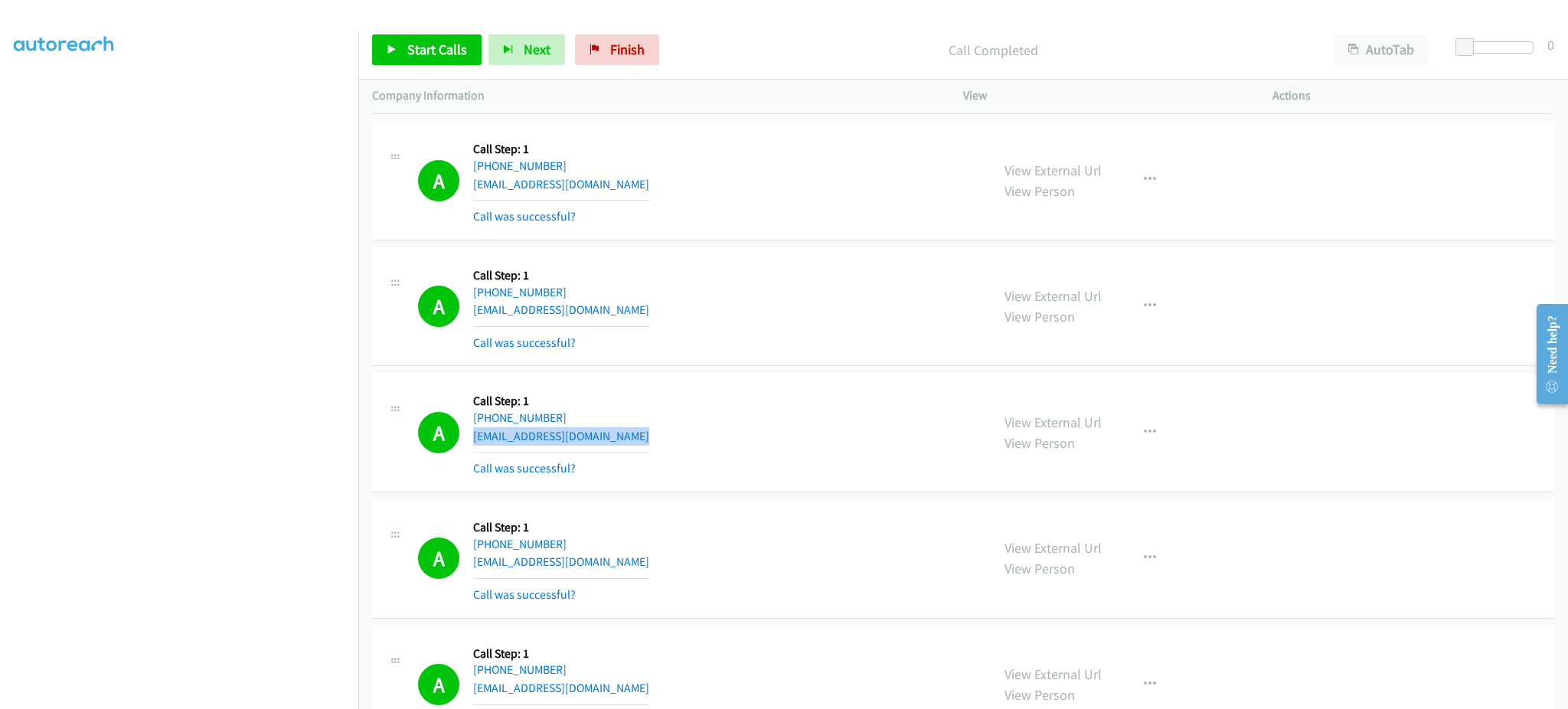
click at [650, 444] on div "A Callback Scheduled Call Step: 1 [GEOGRAPHIC_DATA]/[GEOGRAPHIC_DATA] [PHONE_NU…" at bounding box center [697, 432] width 559 height 91
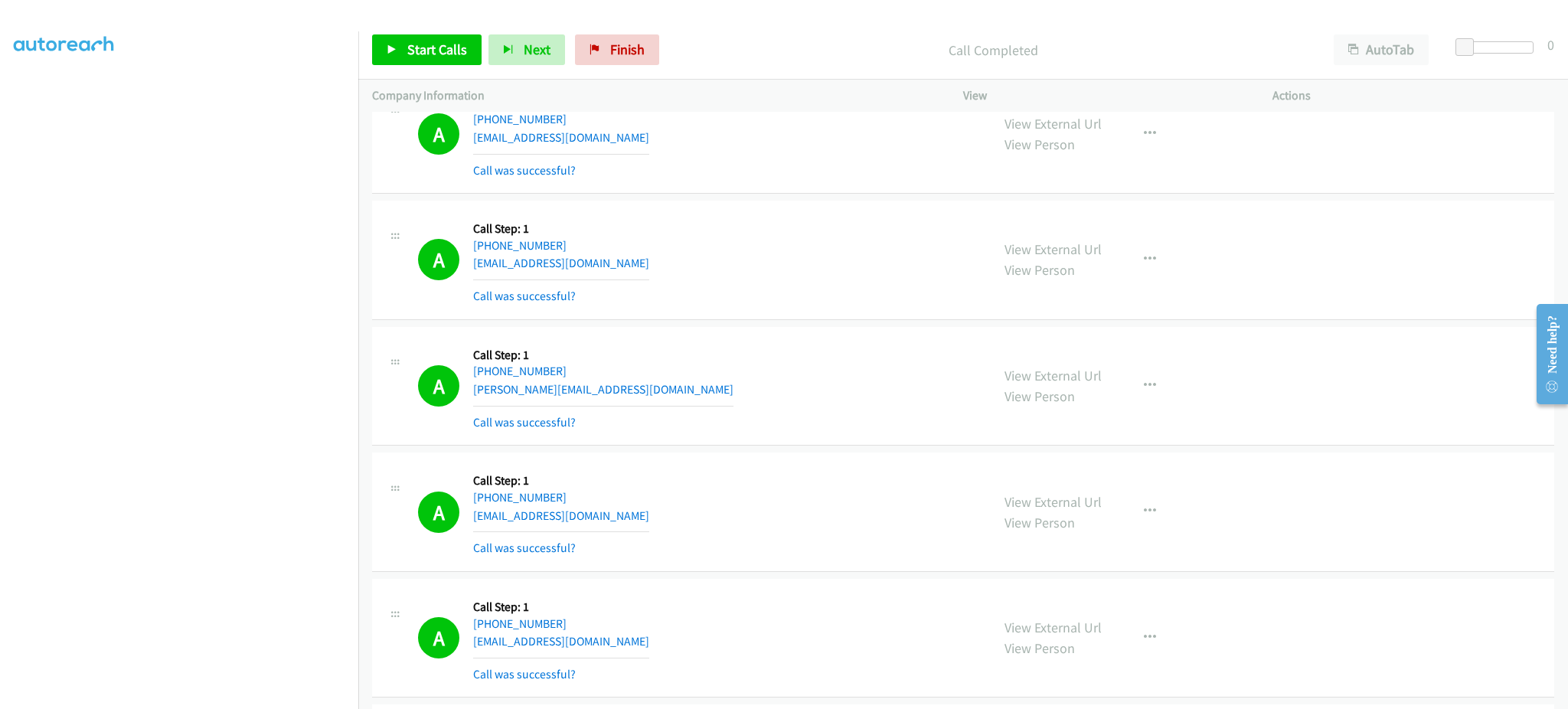
scroll to position [14647, 0]
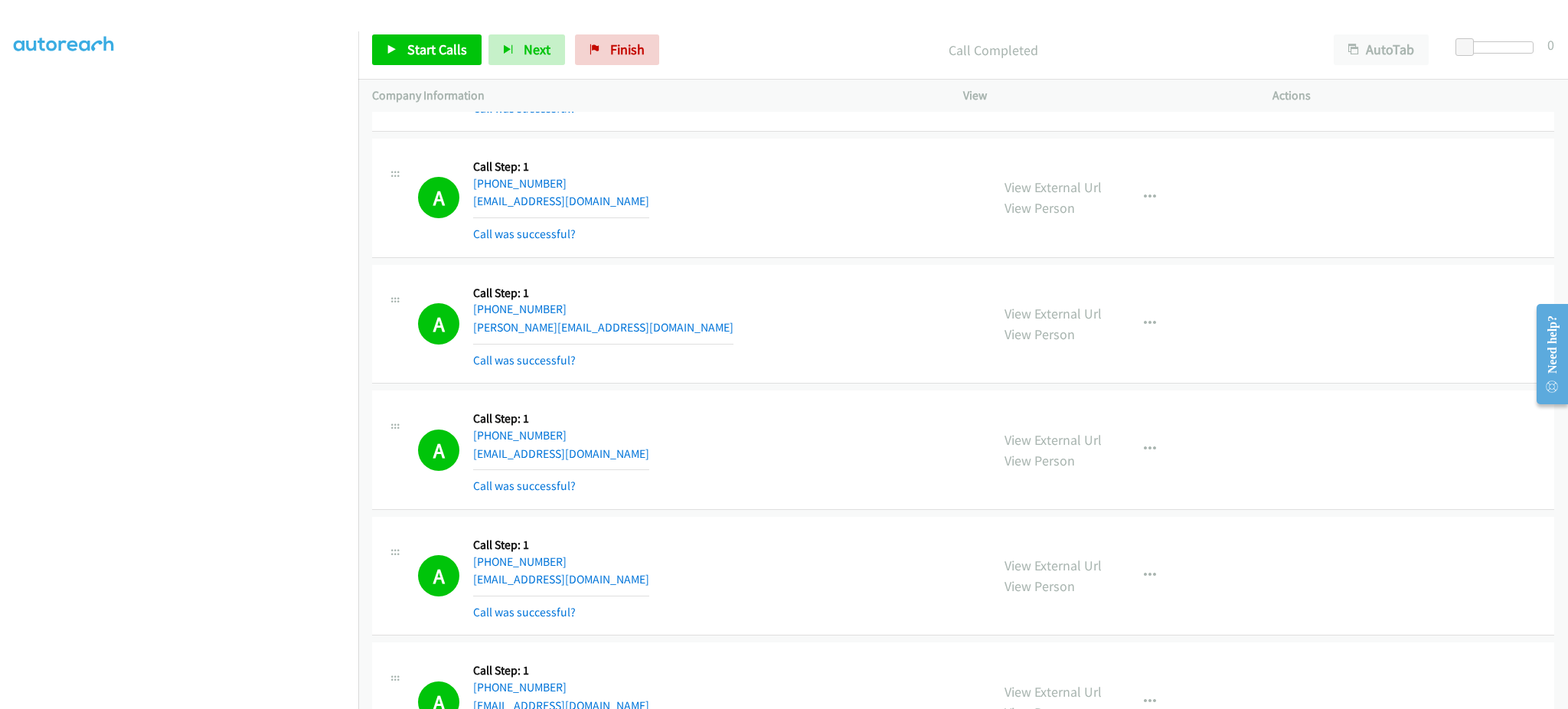
click at [653, 464] on div "A Callback Scheduled Call Step: 1 [GEOGRAPHIC_DATA]/[GEOGRAPHIC_DATA] [PHONE_NU…" at bounding box center [697, 450] width 559 height 91
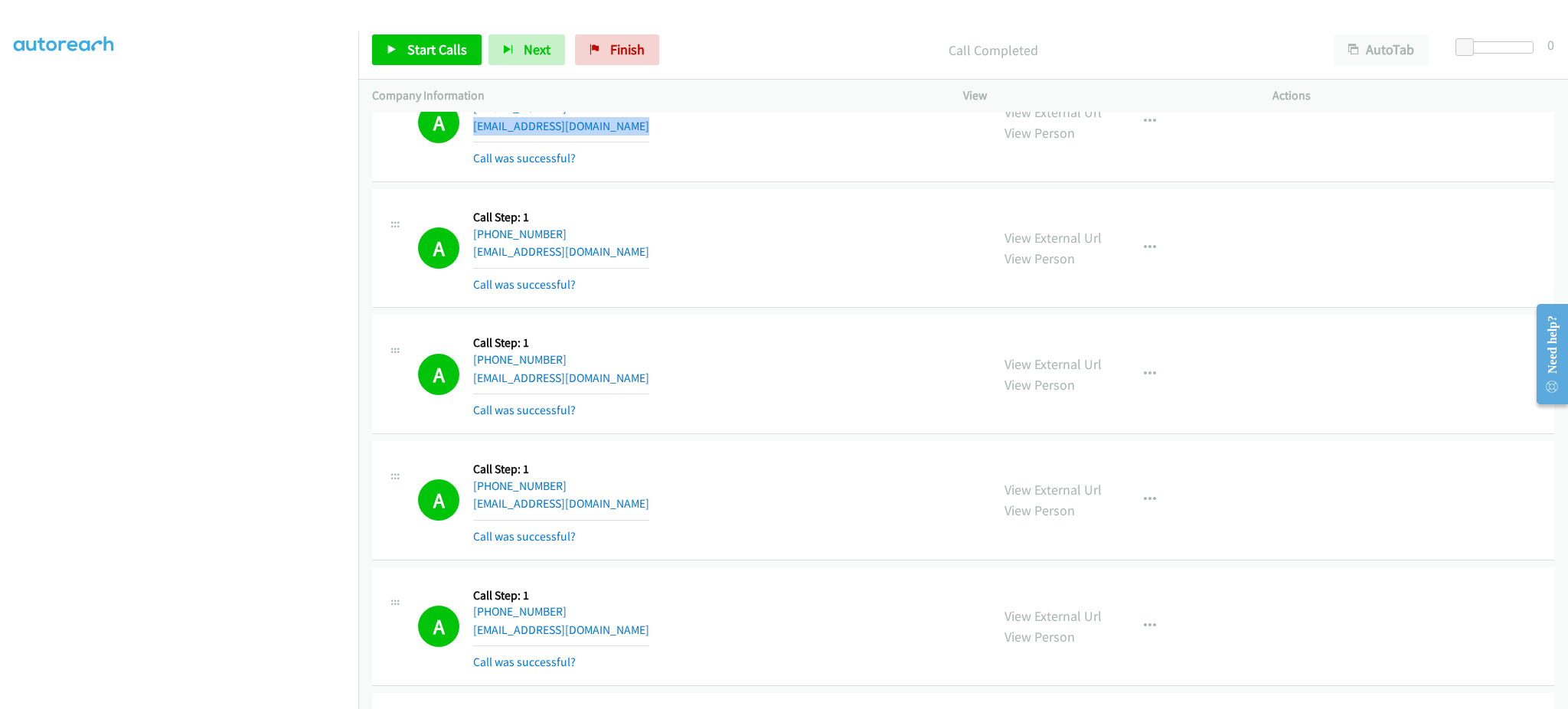
scroll to position [15174, 0]
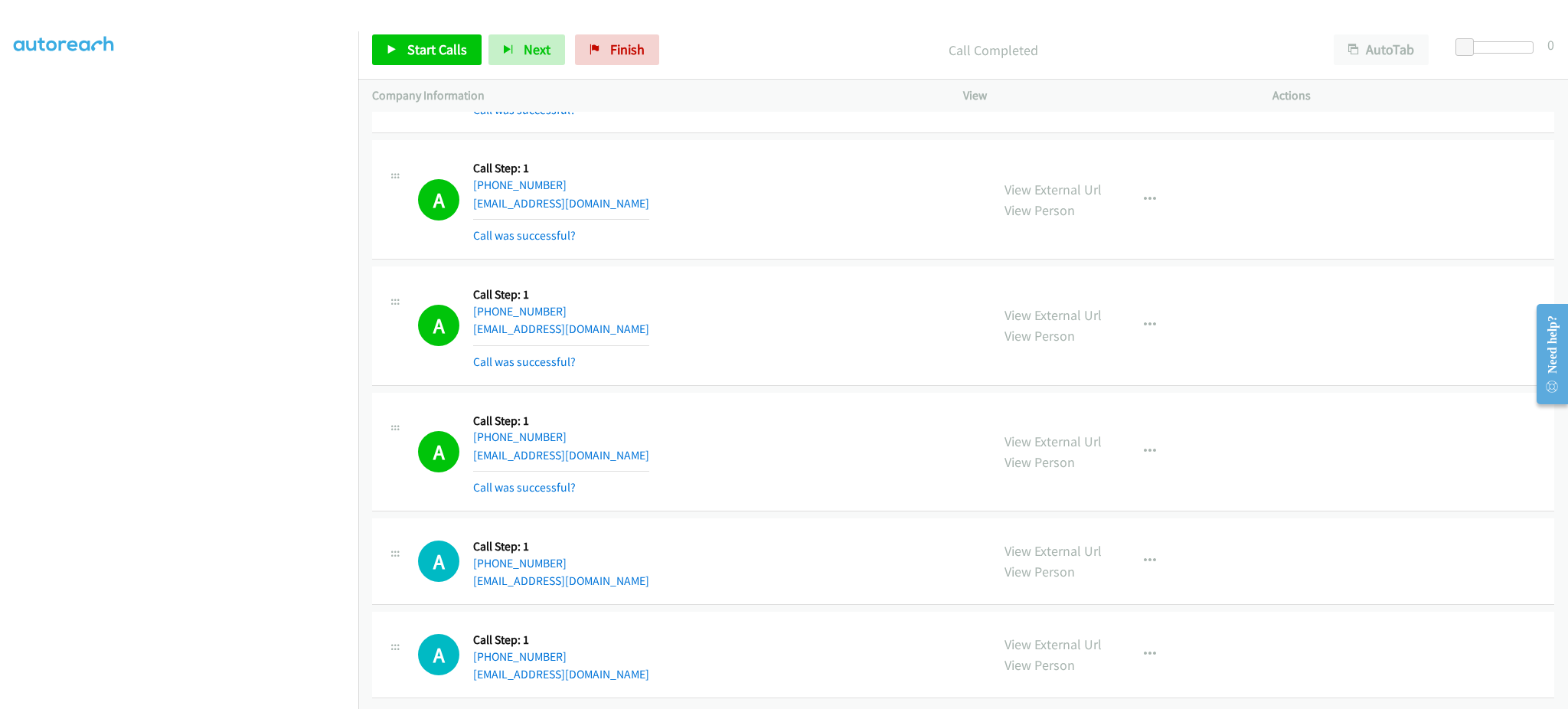
click at [640, 424] on div "A Callback Scheduled Call Step: 1 America/New_York [PHONE_NUMBER] [EMAIL_ADDRES…" at bounding box center [697, 452] width 559 height 91
click at [637, 437] on div "A Callback Scheduled Call Step: 1 America/New_York [PHONE_NUMBER] [EMAIL_ADDRES…" at bounding box center [697, 452] width 559 height 91
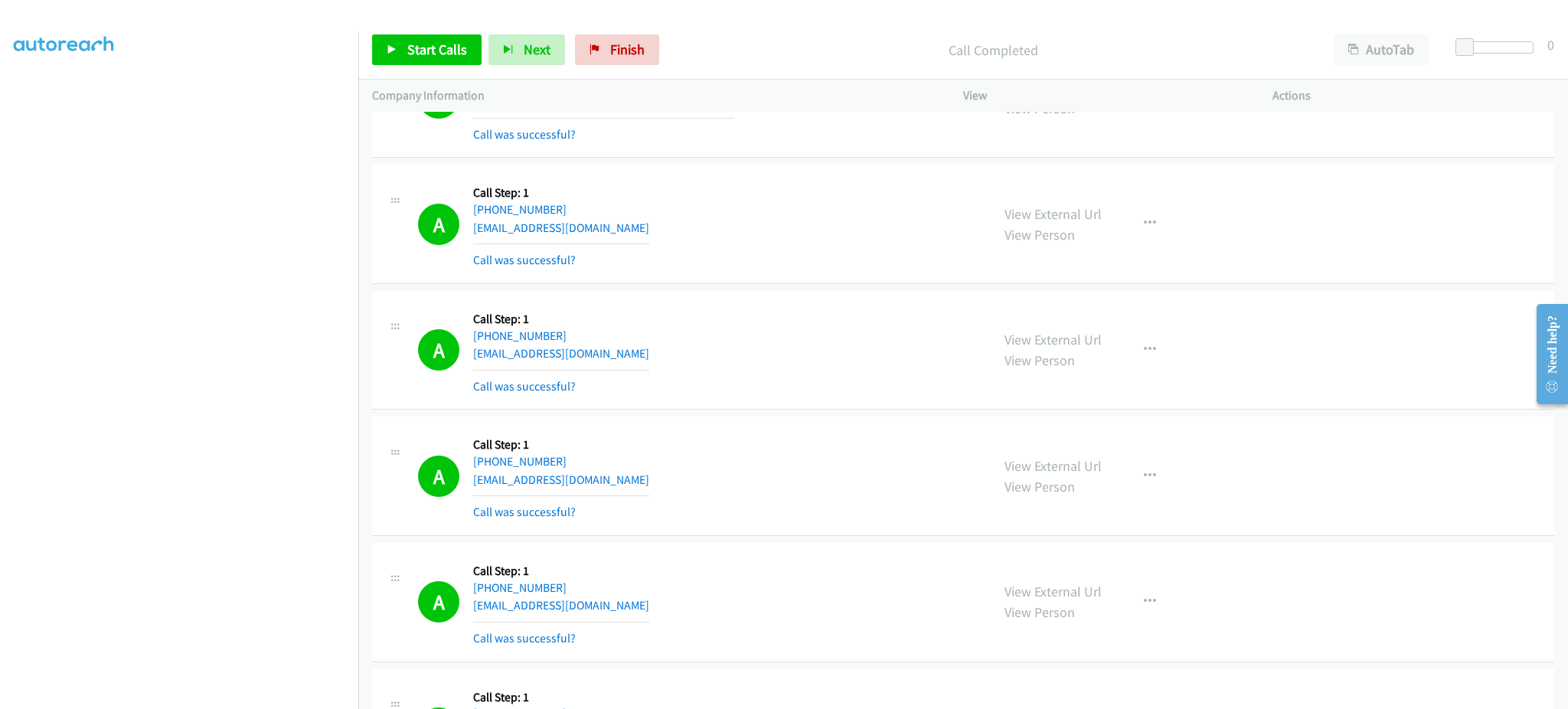
scroll to position [14867, 0]
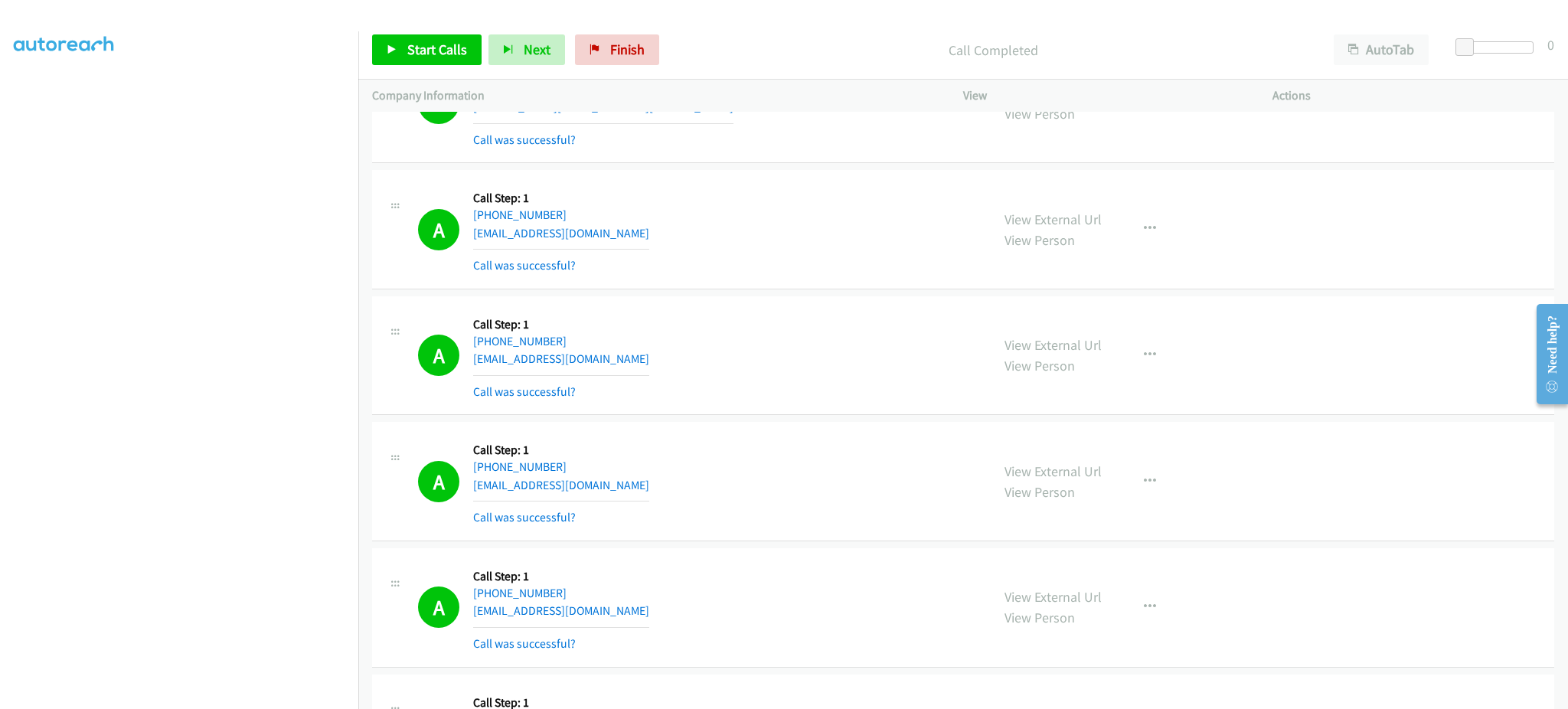
click at [646, 250] on div "A Callback Scheduled Call Step: 1 [GEOGRAPHIC_DATA]/[GEOGRAPHIC_DATA] [PHONE_NU…" at bounding box center [697, 230] width 559 height 91
click at [634, 342] on div "A Callback Scheduled Call Step: 1 [GEOGRAPHIC_DATA]/[GEOGRAPHIC_DATA] [PHONE_NU…" at bounding box center [697, 356] width 559 height 91
click at [635, 374] on div "A Callback Scheduled Call Step: 1 [GEOGRAPHIC_DATA]/[GEOGRAPHIC_DATA] [PHONE_NU…" at bounding box center [697, 356] width 559 height 91
click at [627, 364] on div "A Callback Scheduled Call Step: 1 [GEOGRAPHIC_DATA]/[GEOGRAPHIC_DATA] [PHONE_NU…" at bounding box center [697, 356] width 559 height 91
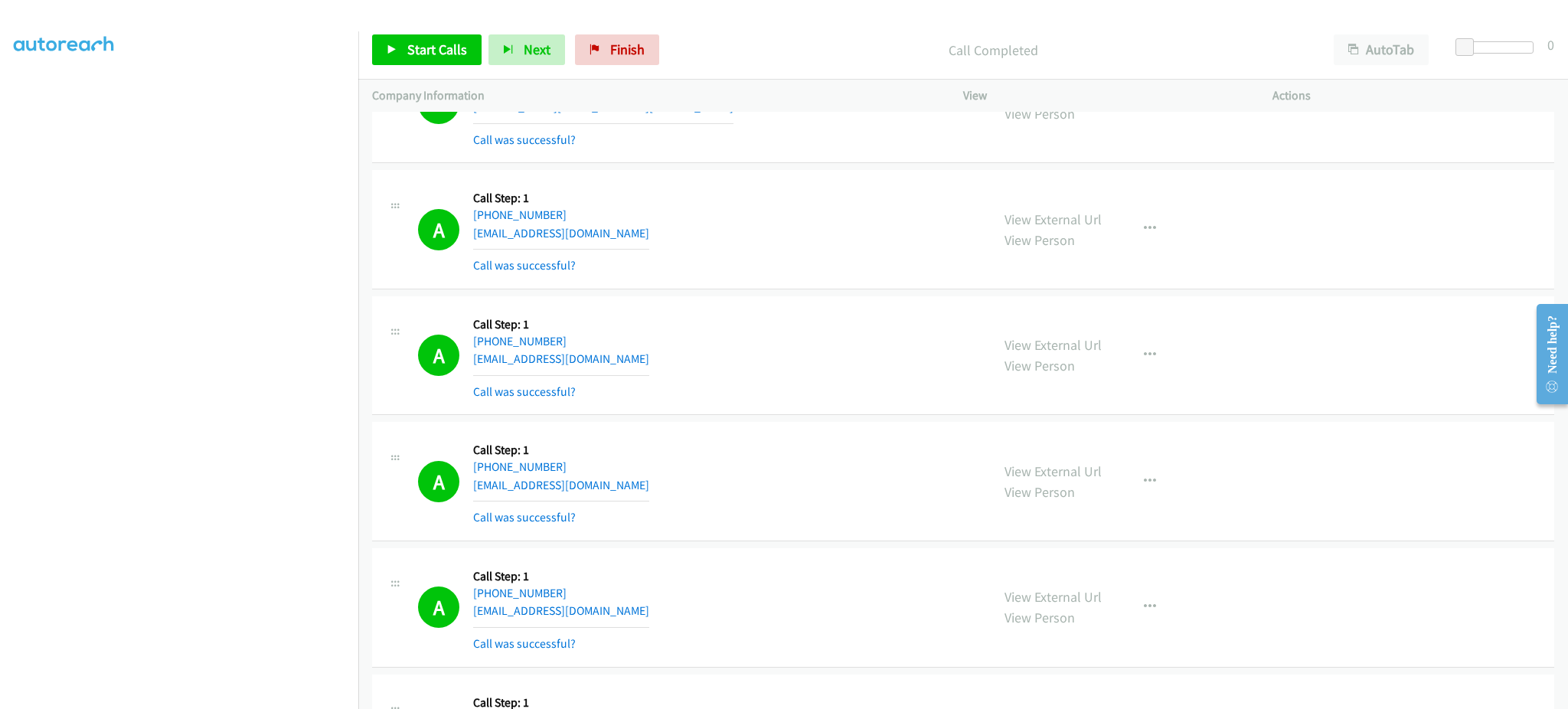
click at [627, 364] on div "A Callback Scheduled Call Step: 1 [GEOGRAPHIC_DATA]/[GEOGRAPHIC_DATA] [PHONE_NU…" at bounding box center [697, 356] width 559 height 91
click at [656, 237] on div "A Callback Scheduled Call Step: 1 [GEOGRAPHIC_DATA]/[GEOGRAPHIC_DATA] [PHONE_NU…" at bounding box center [697, 230] width 559 height 91
click at [655, 237] on div "A Callback Scheduled Call Step: 1 [GEOGRAPHIC_DATA]/[GEOGRAPHIC_DATA] [PHONE_NU…" at bounding box center [697, 230] width 559 height 91
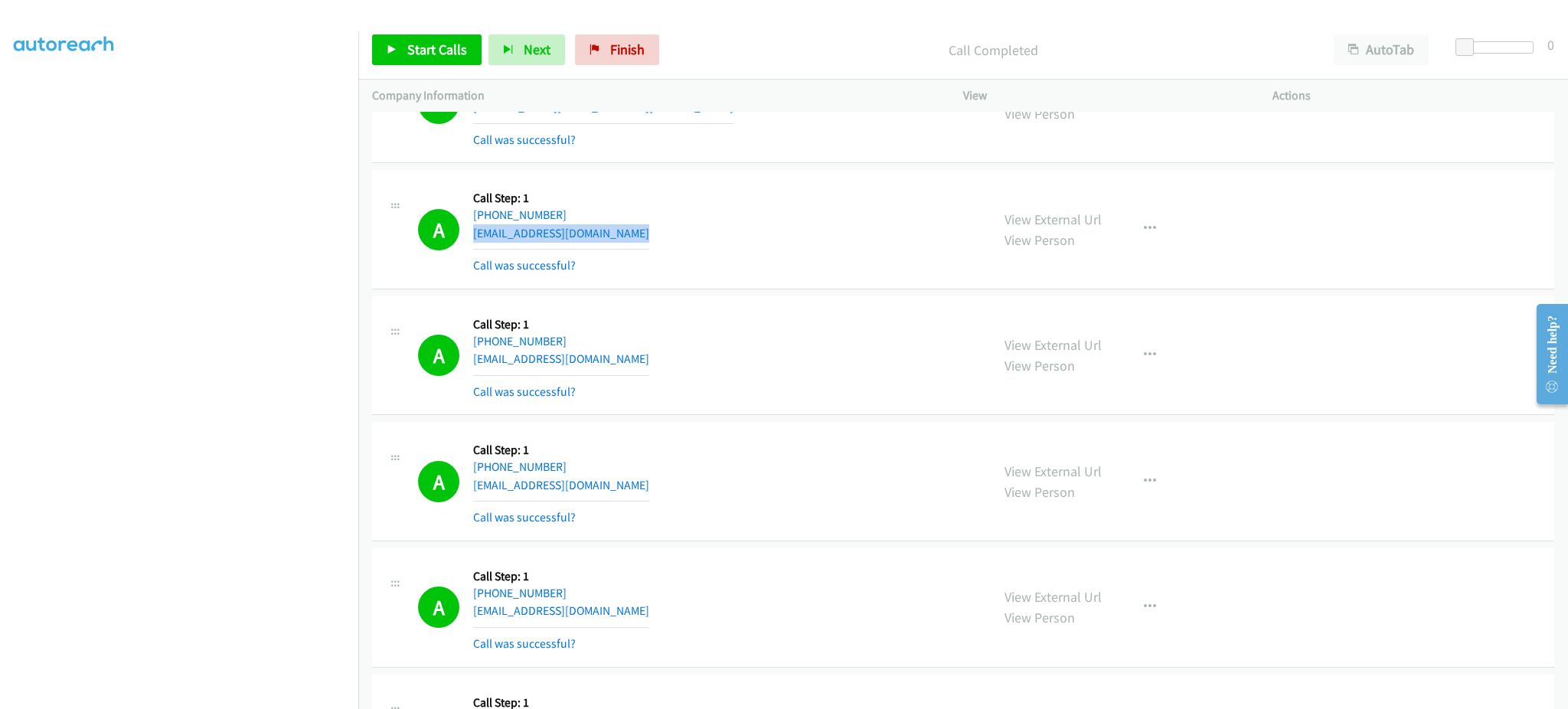
scroll to position [14562, 0]
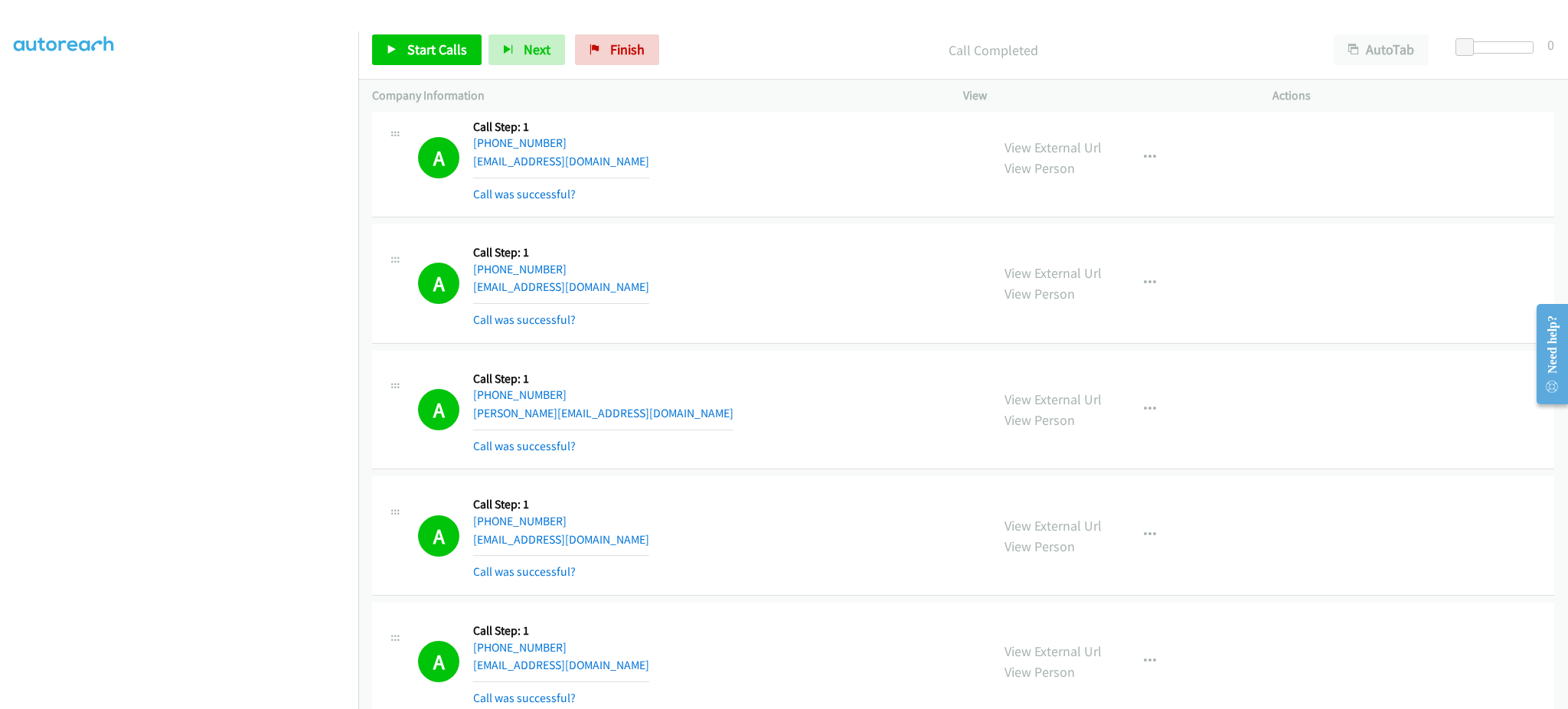
click at [681, 421] on div "A Callback Scheduled Call Step: 1 America/New_York [PHONE_NUMBER] [PERSON_NAME]…" at bounding box center [697, 410] width 559 height 91
click at [640, 292] on div "A Callback Scheduled Call Step: 1 [GEOGRAPHIC_DATA]/[GEOGRAPHIC_DATA] [PHONE_NU…" at bounding box center [697, 284] width 559 height 91
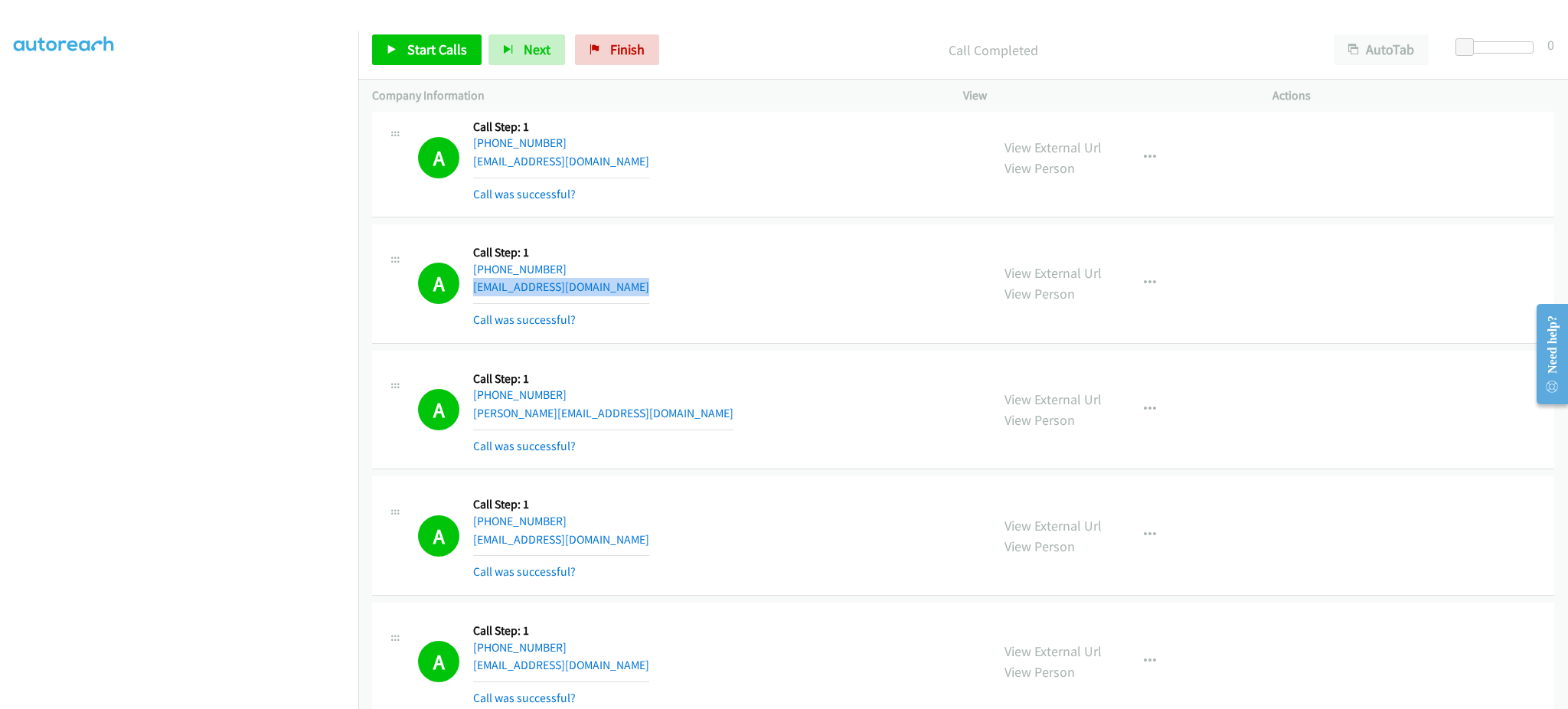
click at [640, 292] on div "A Callback Scheduled Call Step: 1 [GEOGRAPHIC_DATA]/[GEOGRAPHIC_DATA] [PHONE_NU…" at bounding box center [697, 284] width 559 height 91
click at [637, 177] on div "A Callback Scheduled Call Step: 1 America/New_York [PHONE_NUMBER] [EMAIL_ADDRES…" at bounding box center [697, 159] width 559 height 91
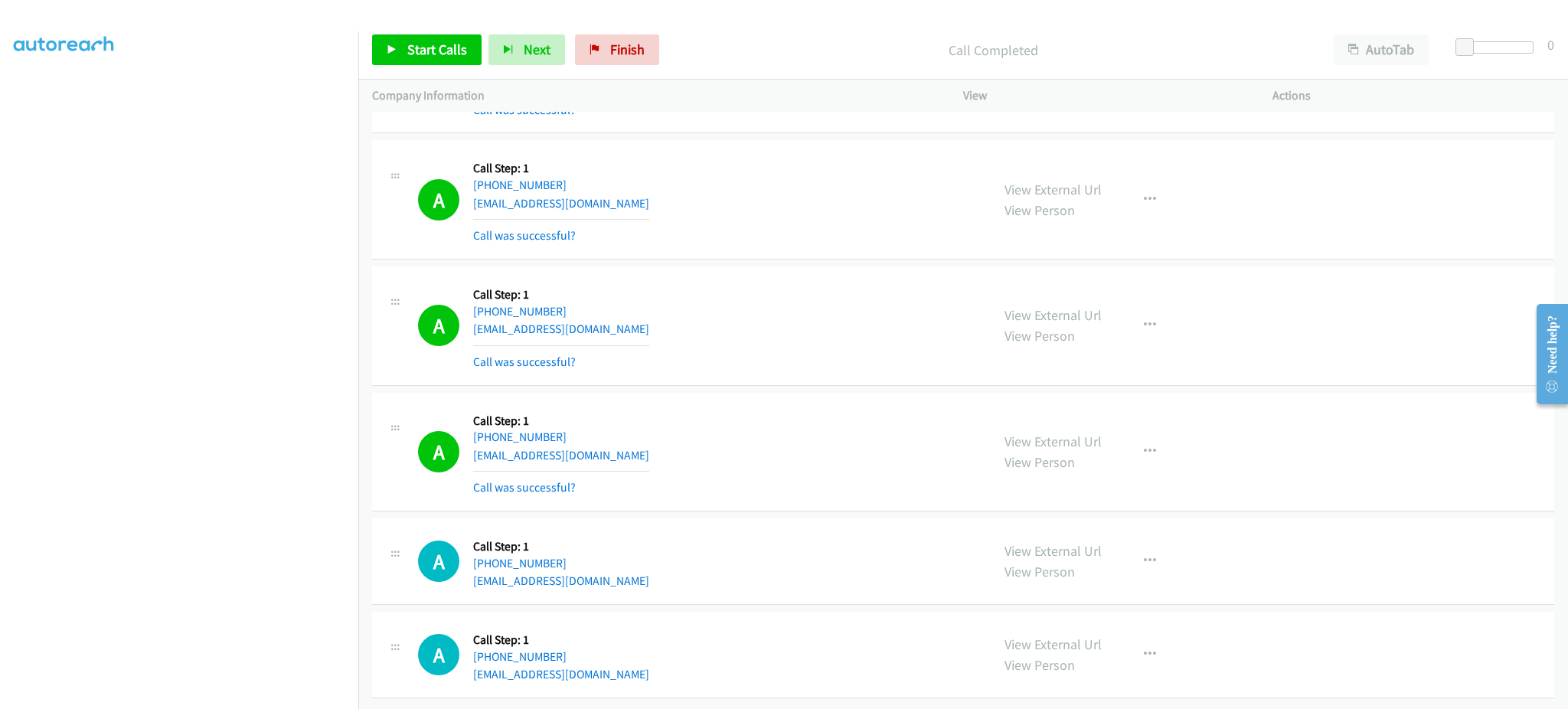
scroll to position [15174, 0]
click at [621, 554] on div "A Callback Scheduled Call Step: 1 America/Los_Angeles [PHONE_NUMBER] [EMAIL_ADD…" at bounding box center [697, 561] width 559 height 58
click at [612, 564] on div "A Callback Scheduled Call Step: 1 America/Los_Angeles [PHONE_NUMBER] [EMAIL_ADD…" at bounding box center [697, 561] width 559 height 58
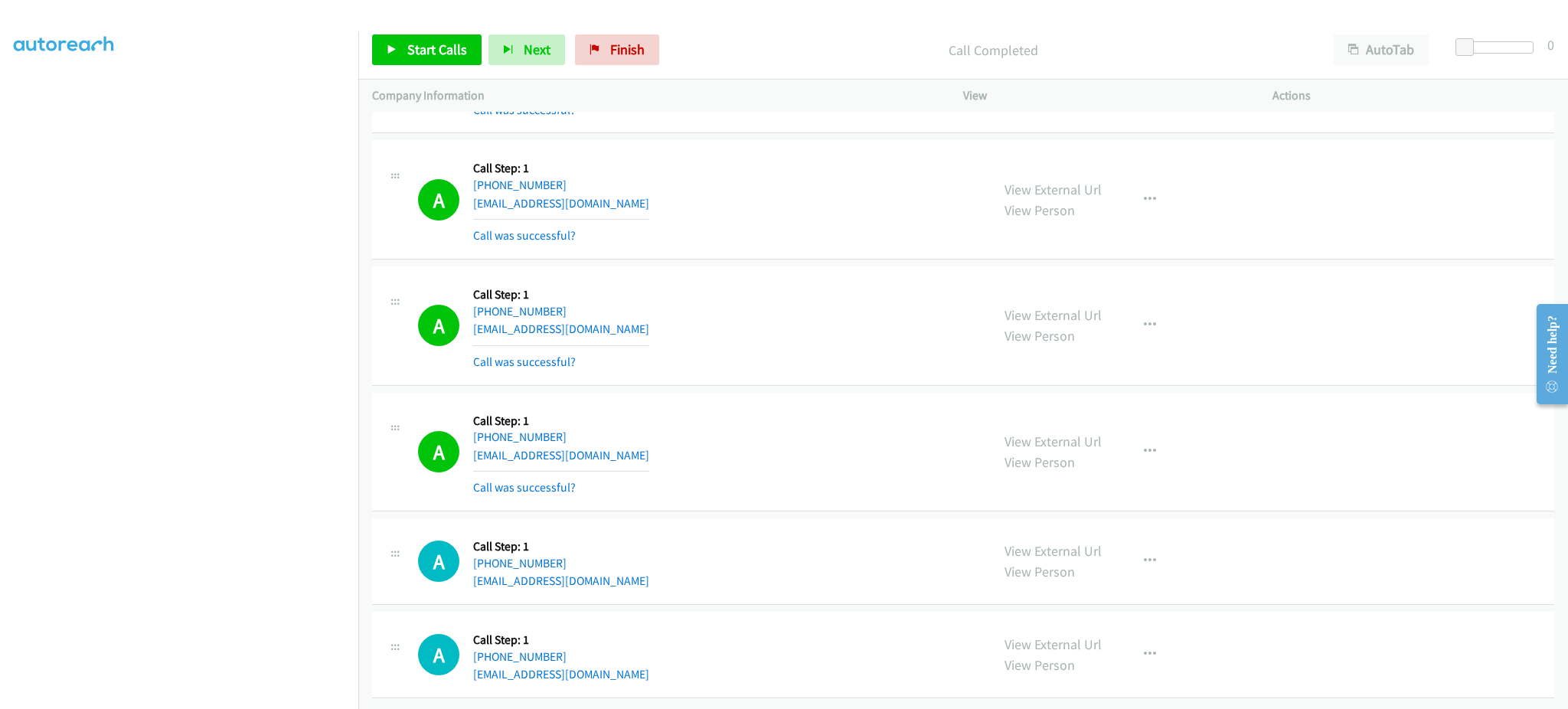
click at [612, 564] on div "A Callback Scheduled Call Step: 1 America/Los_Angeles [PHONE_NUMBER] [EMAIL_ADD…" at bounding box center [697, 561] width 559 height 58
click at [644, 646] on div "A Callback Scheduled Call Step: 1 America/New_York [PHONE_NUMBER] [EMAIL_ADDRES…" at bounding box center [697, 654] width 559 height 58
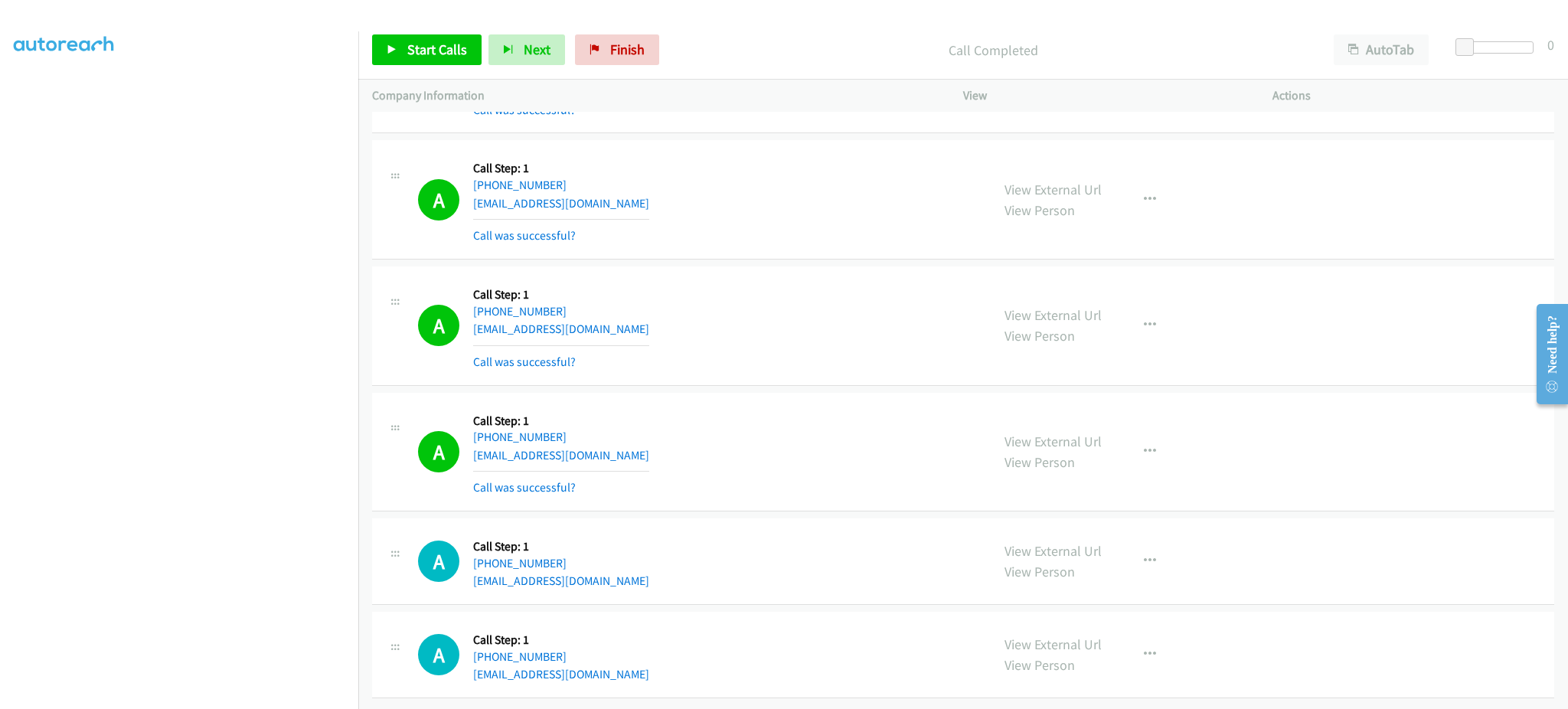
click at [642, 662] on div "A Callback Scheduled Call Step: 1 America/New_York [PHONE_NUMBER] [EMAIL_ADDRES…" at bounding box center [697, 654] width 559 height 58
click at [642, 663] on div "A Callback Scheduled Call Step: 1 America/New_York [PHONE_NUMBER] [EMAIL_ADDRES…" at bounding box center [697, 654] width 559 height 58
drag, startPoint x: 804, startPoint y: 308, endPoint x: 0, endPoint y: 80, distance: 835.7
click at [804, 309] on div "A Callback Scheduled Call Step: 1 America/Los_Angeles [PHONE_NUMBER] [EMAIL_ADD…" at bounding box center [697, 326] width 559 height 91
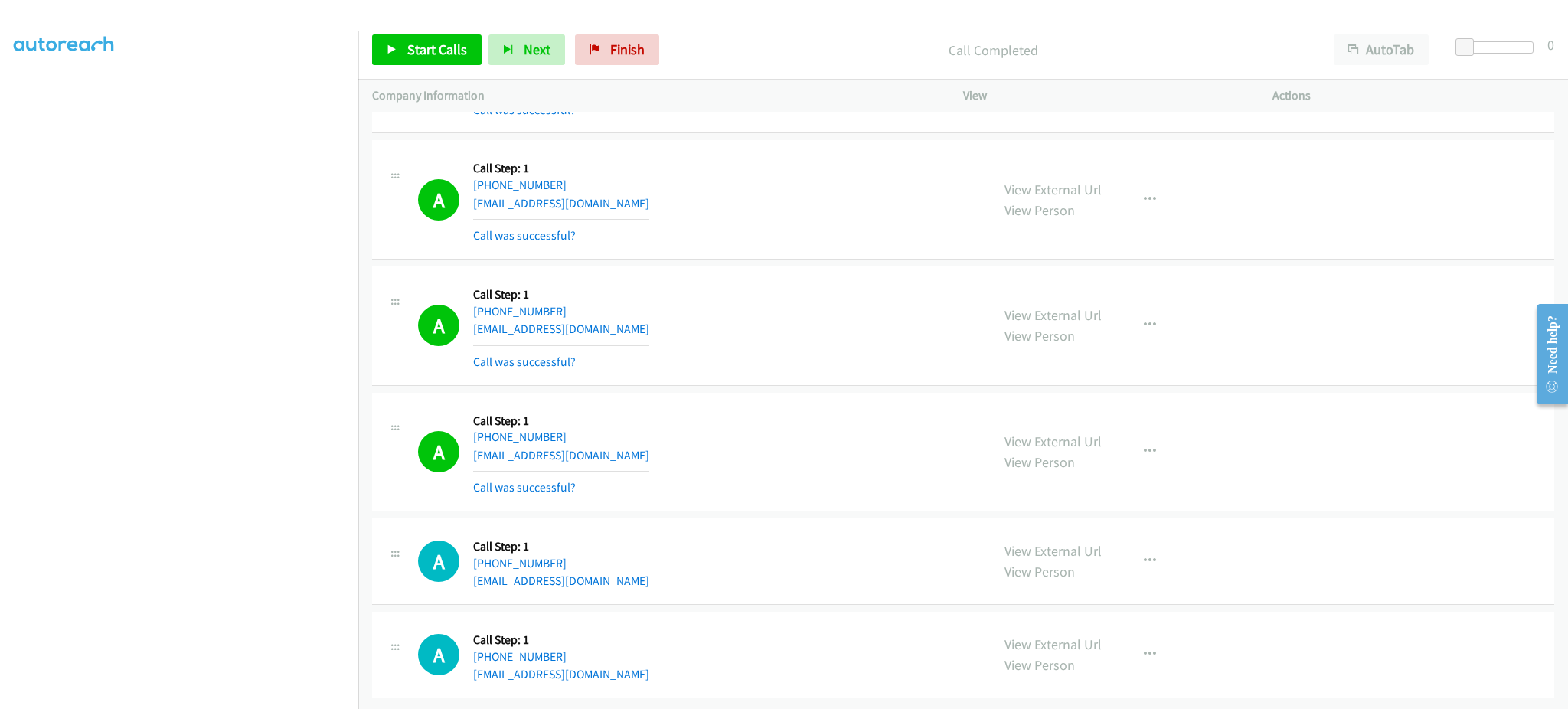
scroll to position [0, 0]
click at [38, 95] on link "My Lists" at bounding box center [37, 94] width 46 height 18
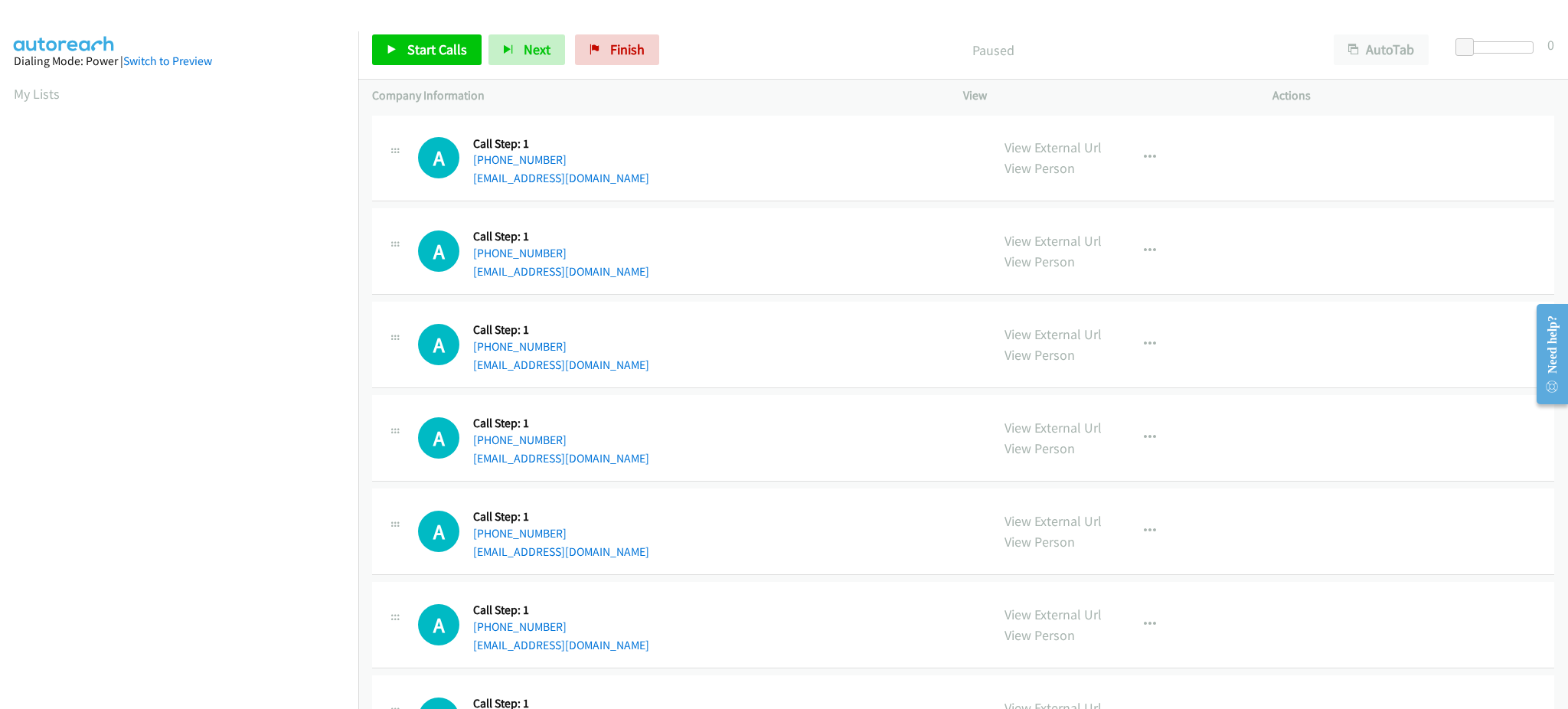
scroll to position [153, 0]
click at [452, 57] on span "Start Calls" at bounding box center [437, 49] width 60 height 18
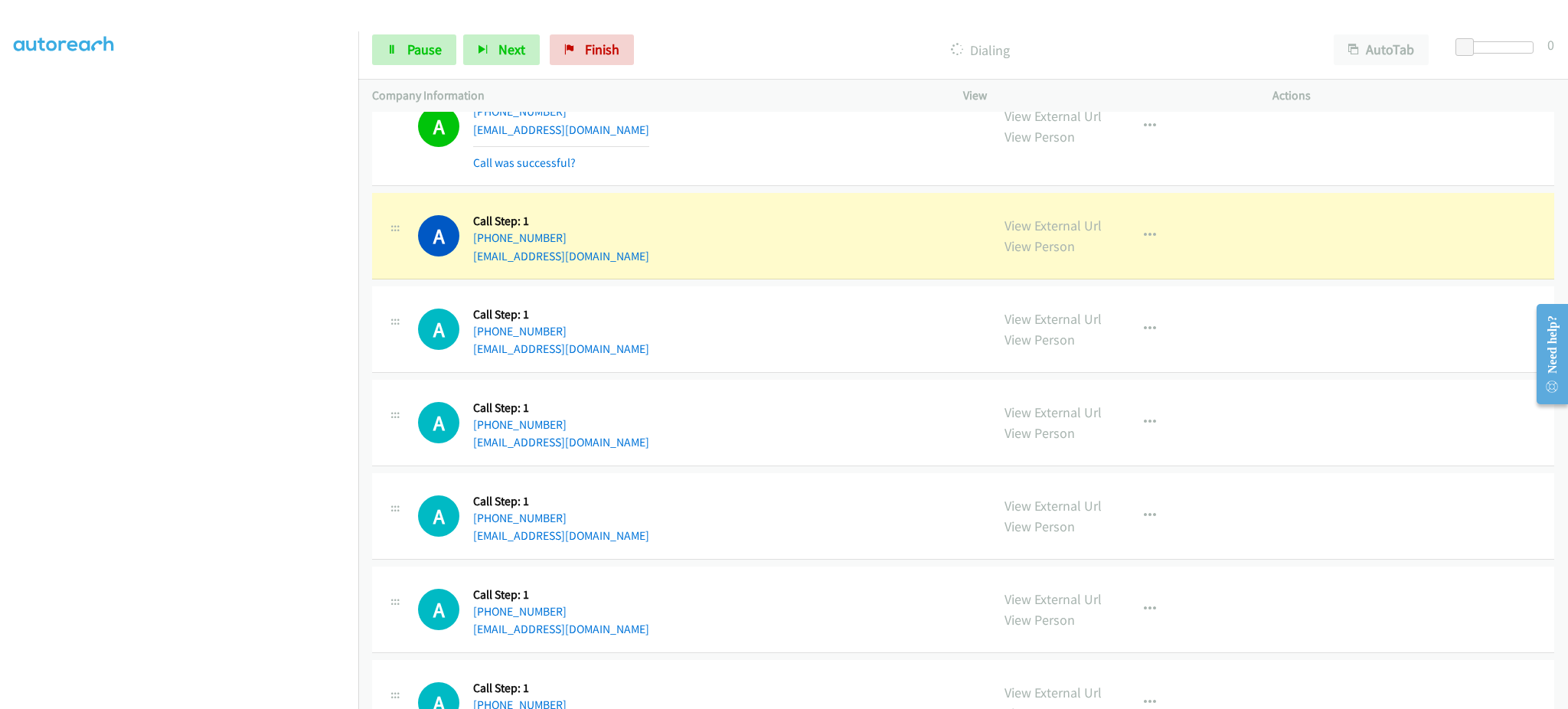
scroll to position [307, 0]
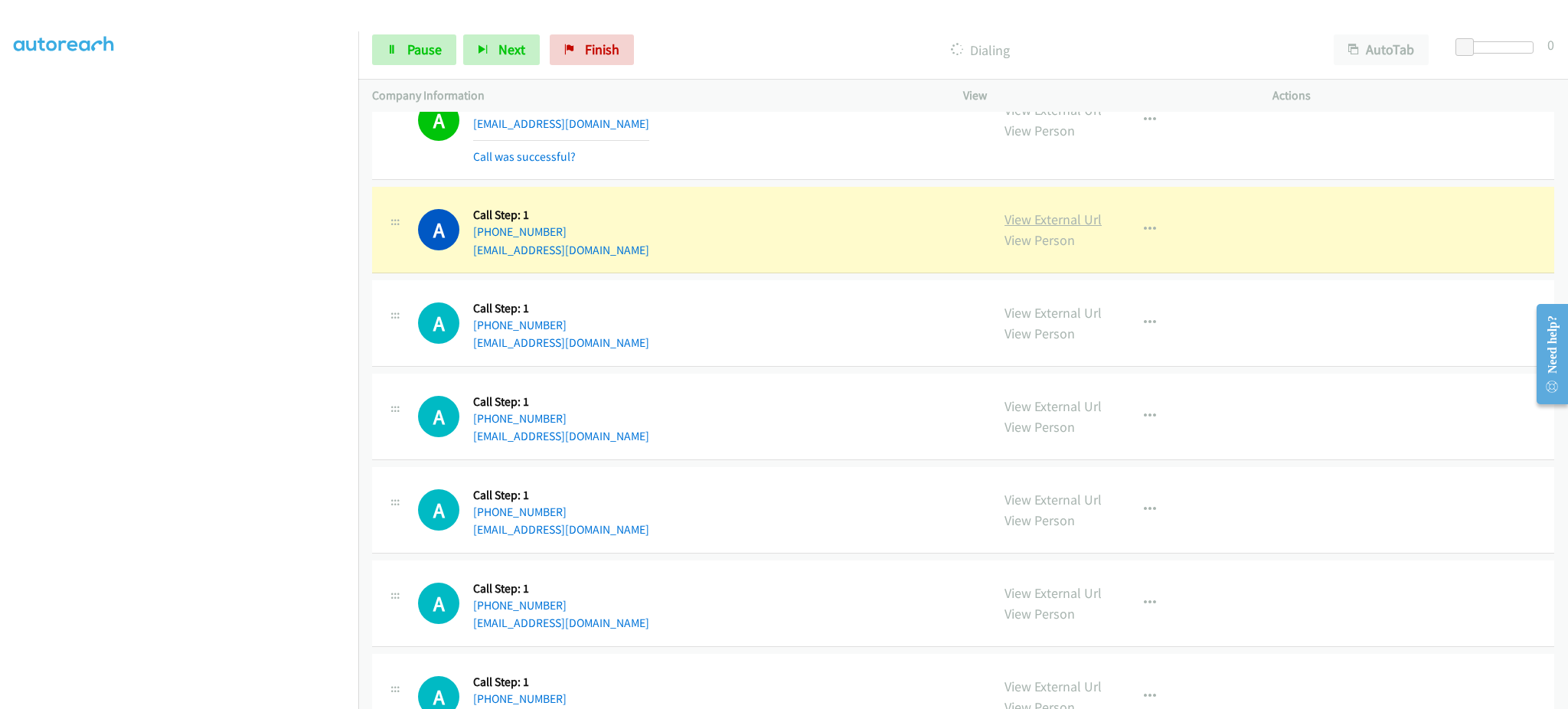
click at [1081, 218] on link "View External Url" at bounding box center [1053, 219] width 97 height 18
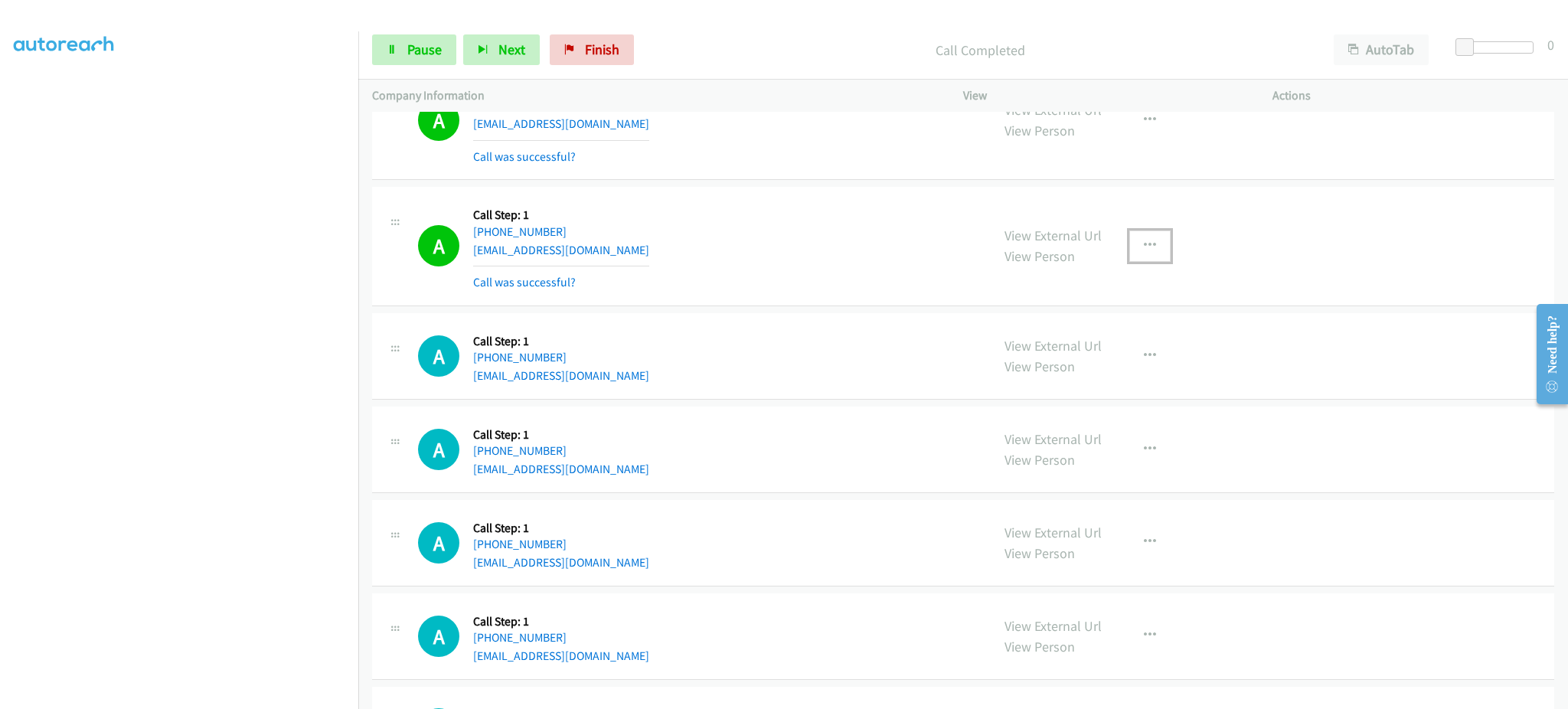
click at [1144, 244] on icon "button" at bounding box center [1149, 245] width 12 height 12
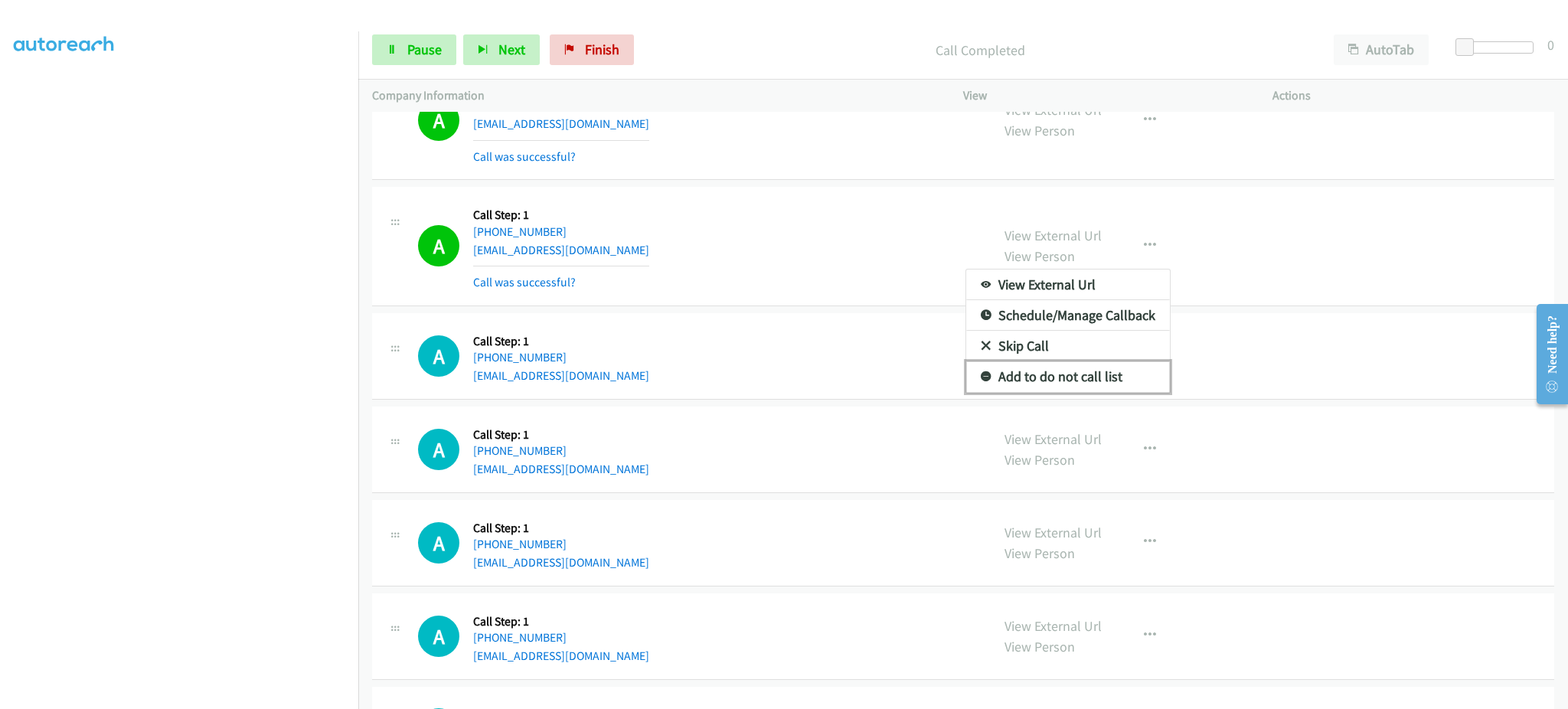
click at [1105, 366] on link "Add to do not call list" at bounding box center [1068, 377] width 204 height 30
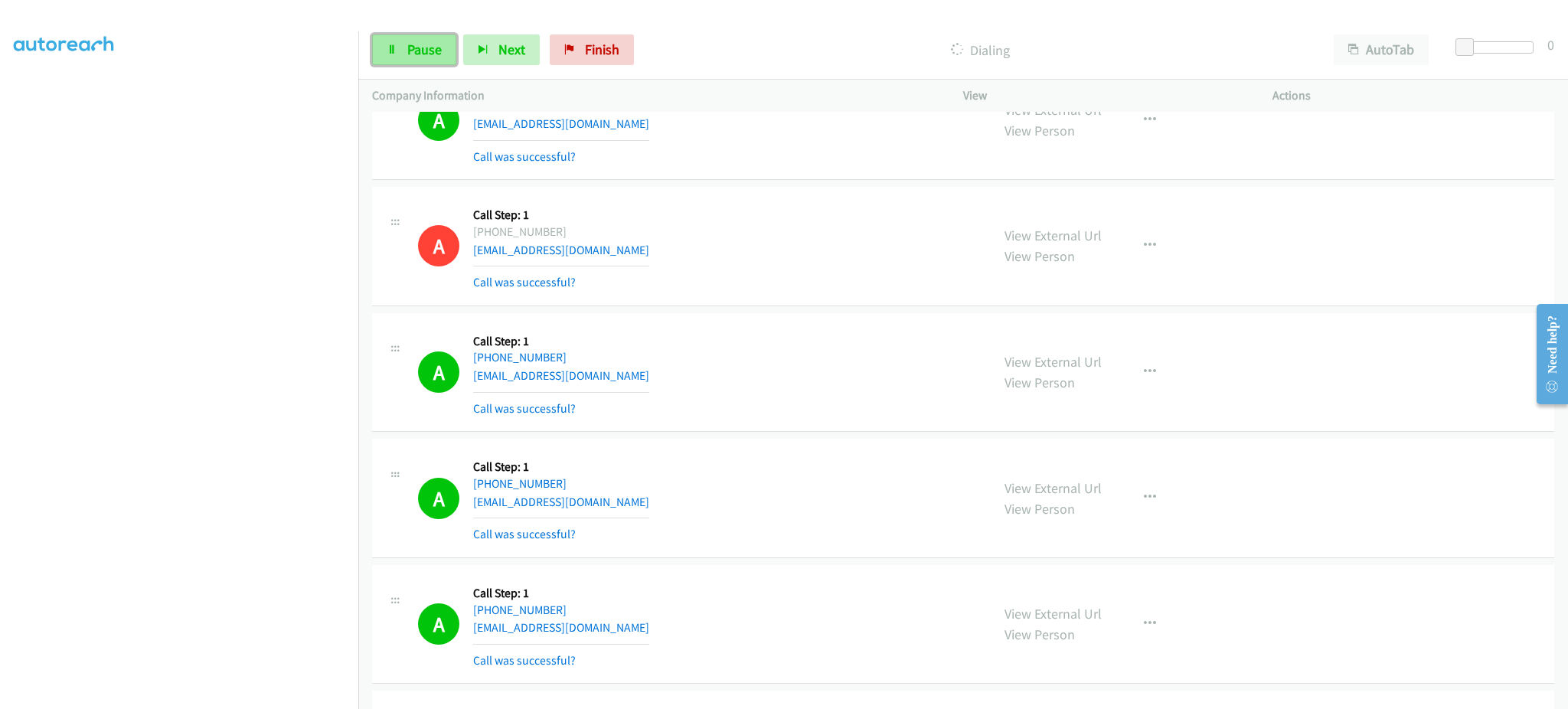
click at [450, 47] on link "Pause" at bounding box center [414, 49] width 84 height 30
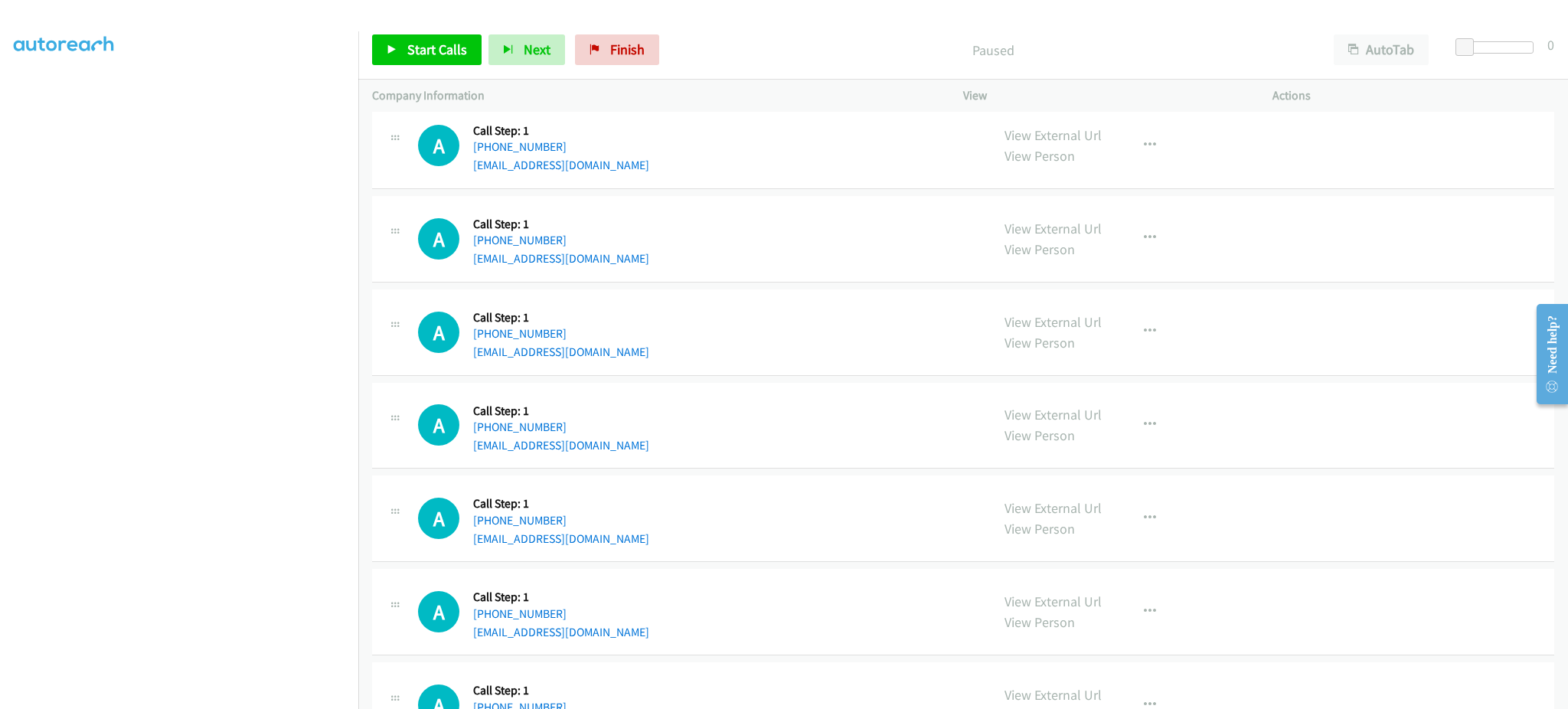
scroll to position [1531, 0]
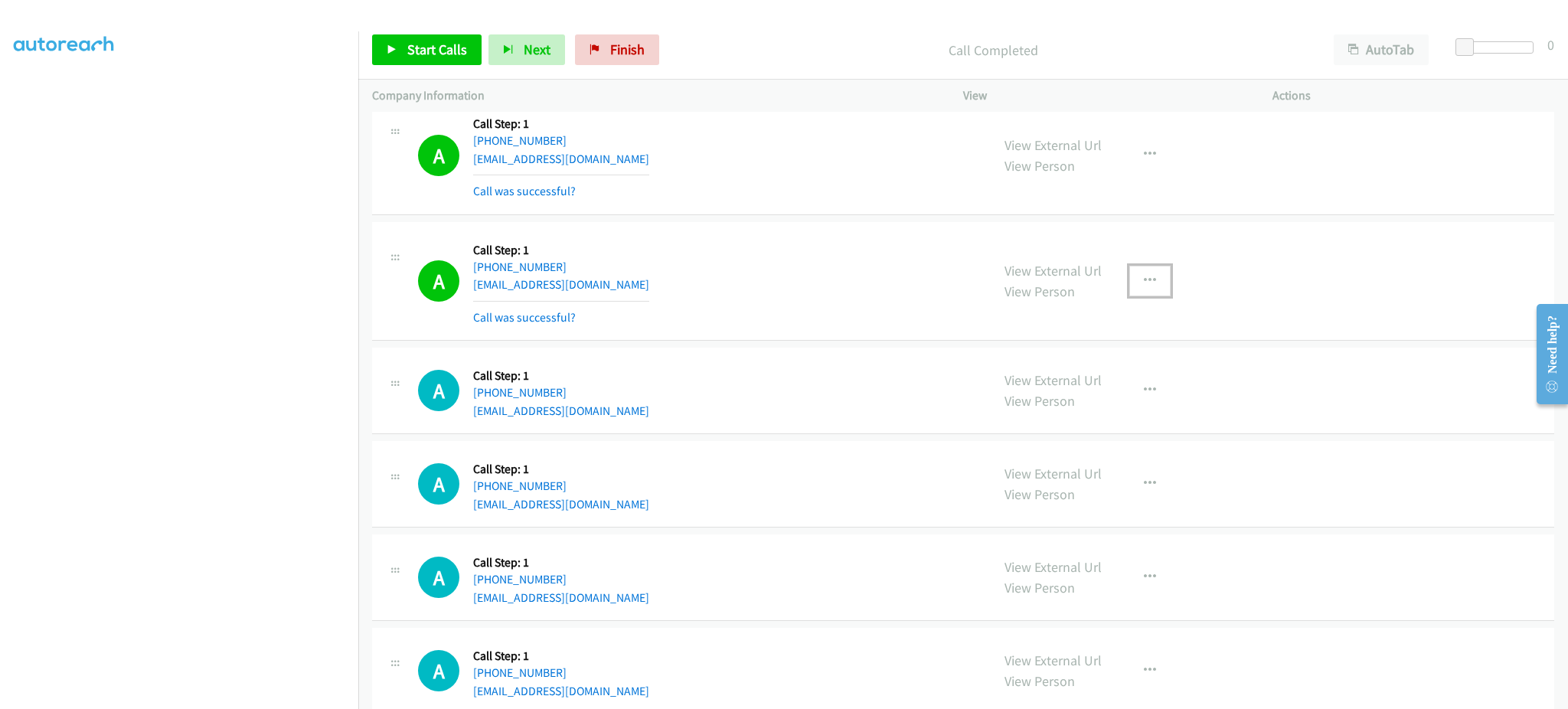
click at [1134, 277] on button "button" at bounding box center [1150, 281] width 42 height 30
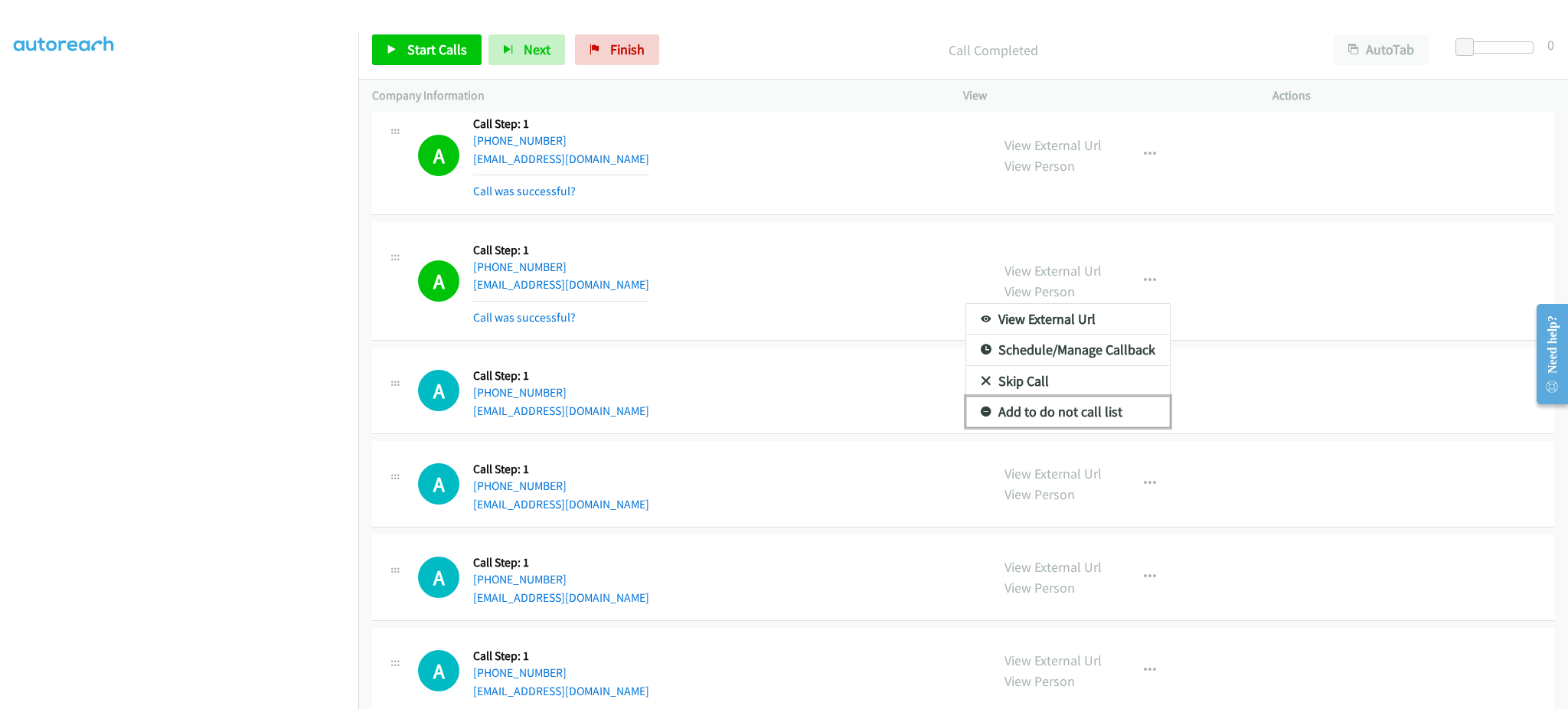
click at [1105, 413] on link "Add to do not call list" at bounding box center [1068, 412] width 204 height 30
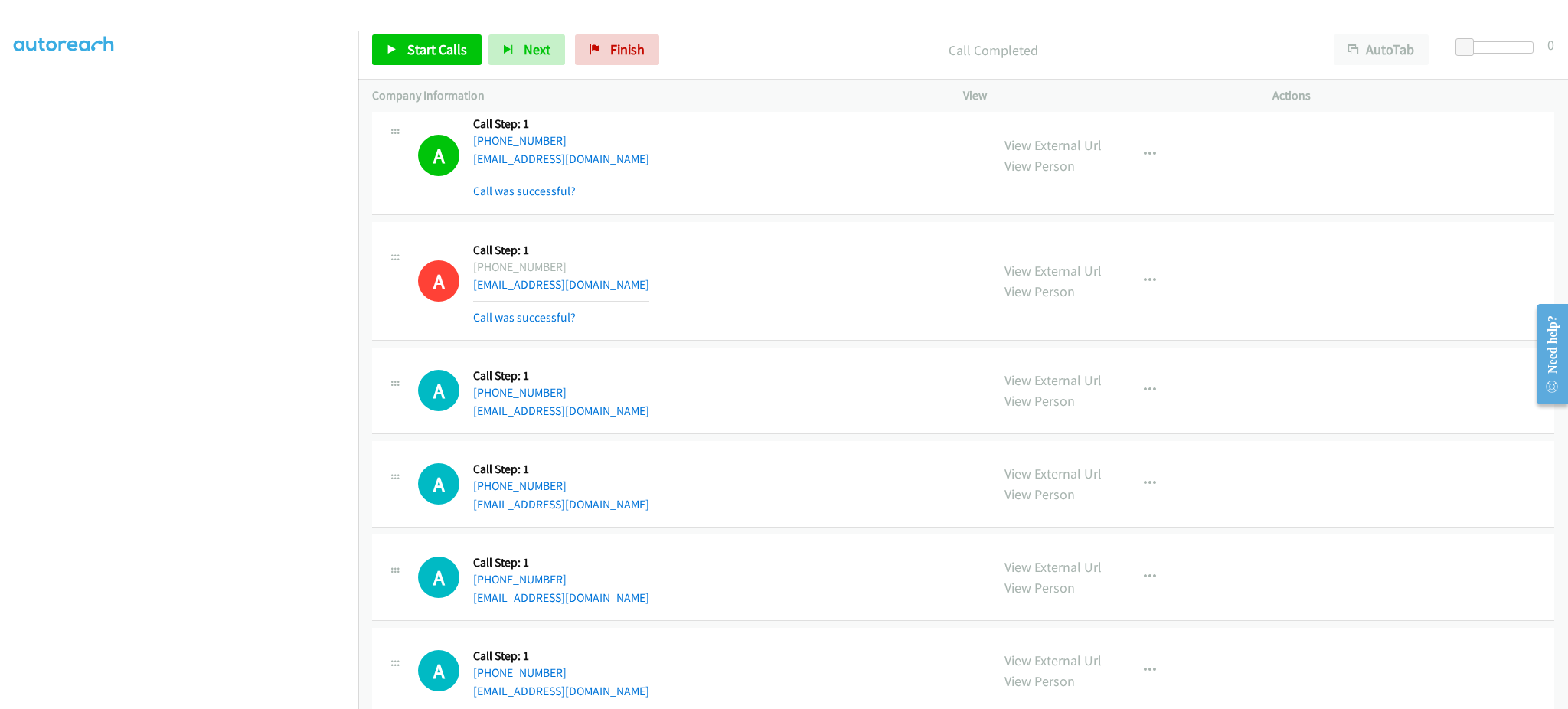
scroll to position [1143, 0]
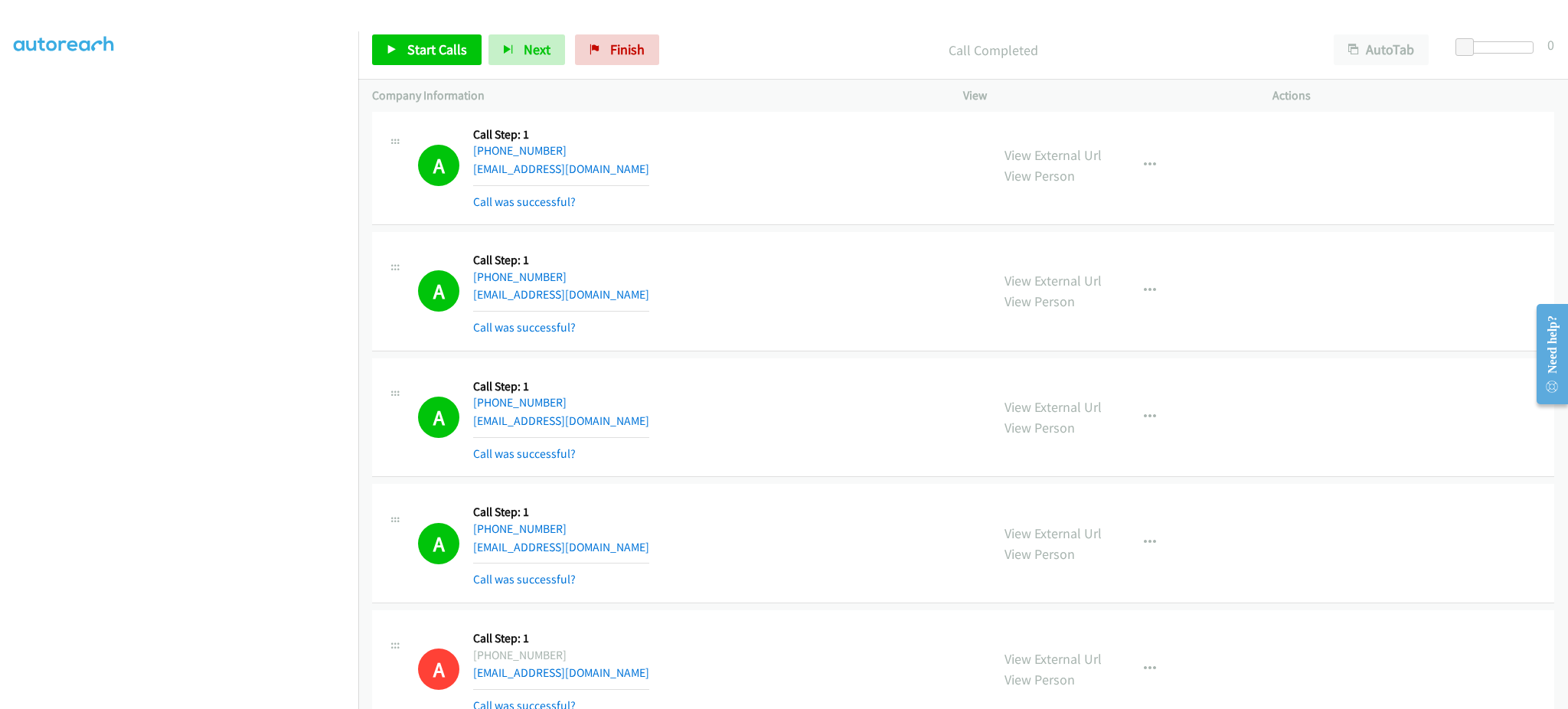
click at [1137, 437] on div "View External Url View Person View External Url Email Schedule/Manage Callback …" at bounding box center [1152, 418] width 323 height 91
click at [1148, 408] on button "button" at bounding box center [1150, 417] width 42 height 30
click at [1118, 540] on link "Add to do not call list" at bounding box center [1068, 548] width 204 height 30
click at [448, 54] on span "Start Calls" at bounding box center [437, 49] width 60 height 18
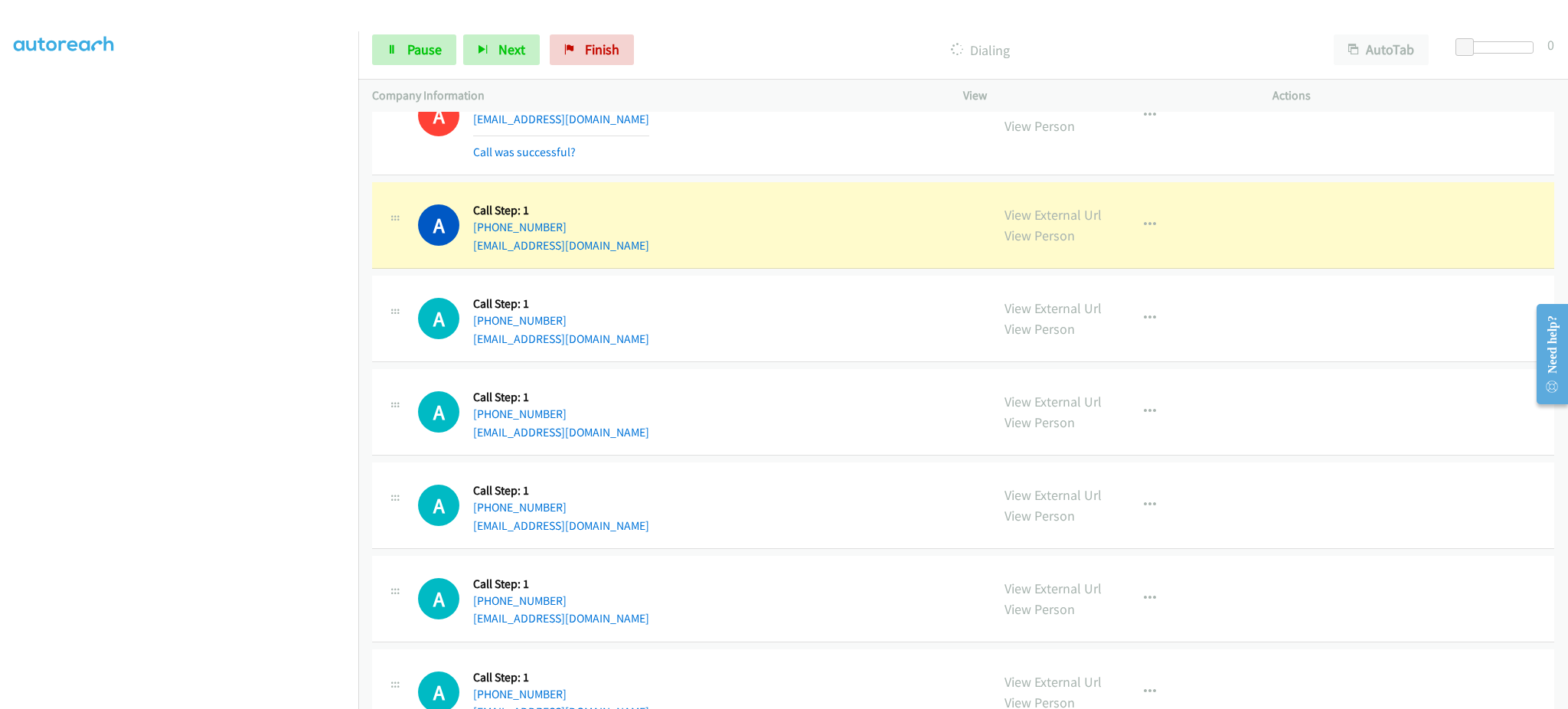
scroll to position [1756, 0]
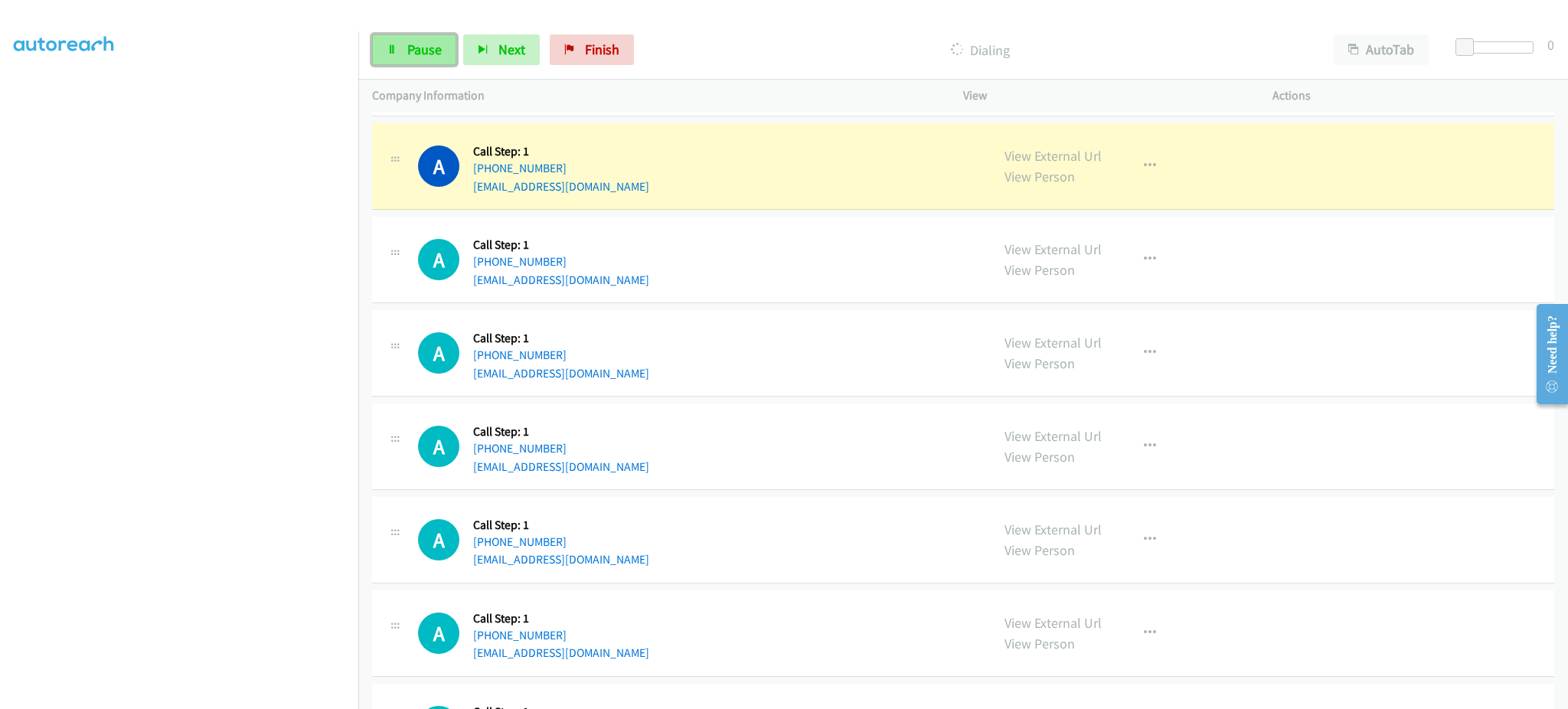
click at [404, 45] on link "Pause" at bounding box center [414, 49] width 84 height 30
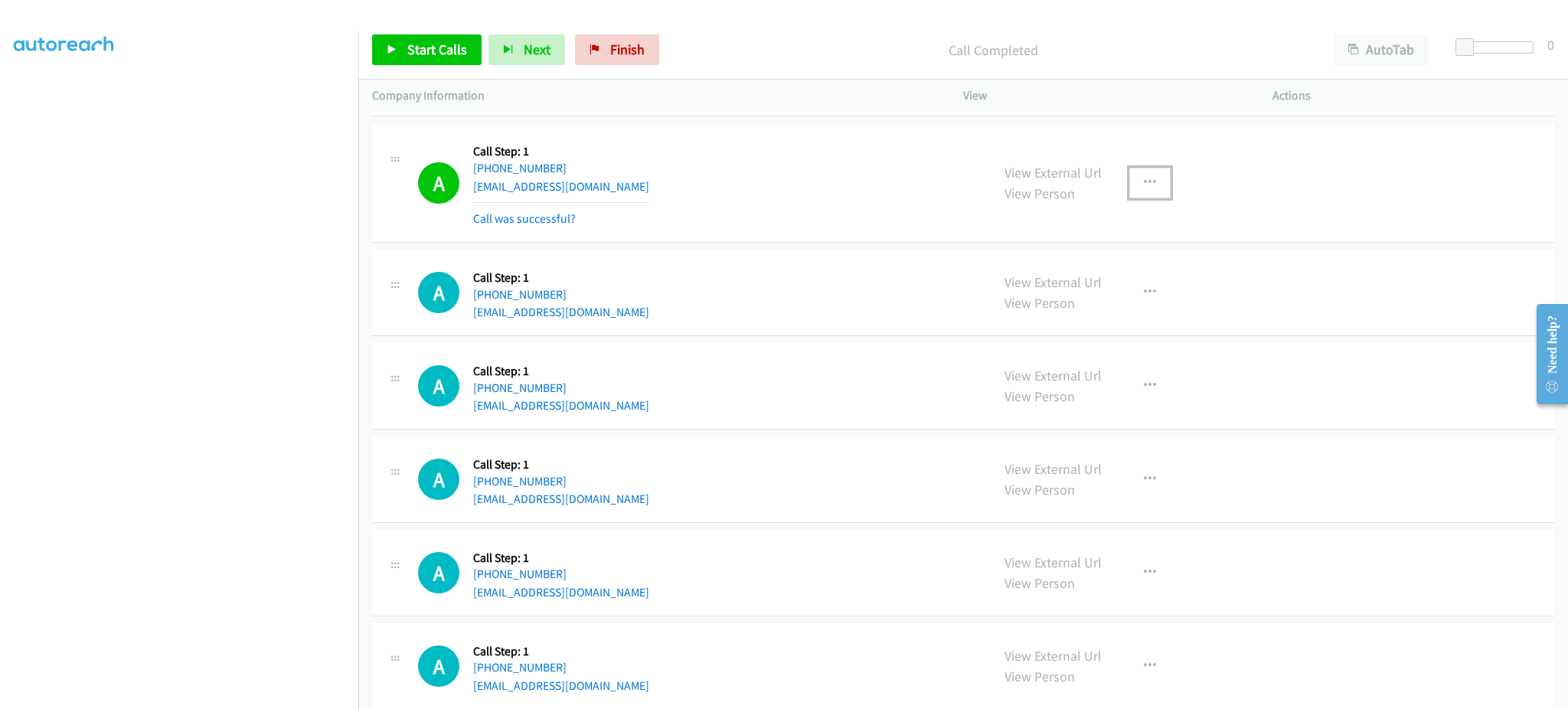
click at [1159, 187] on button "button" at bounding box center [1150, 183] width 42 height 30
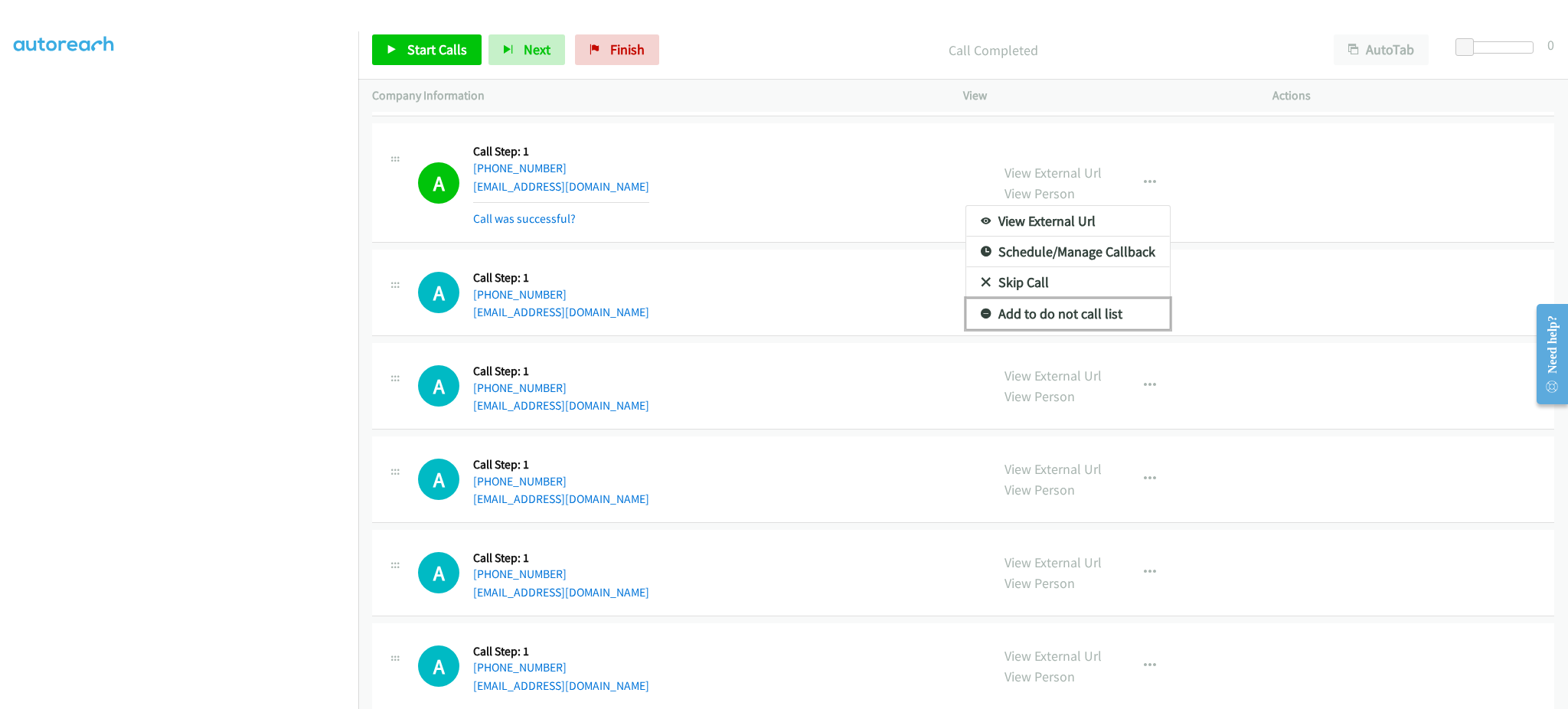
click at [1122, 318] on link "Add to do not call list" at bounding box center [1068, 314] width 204 height 30
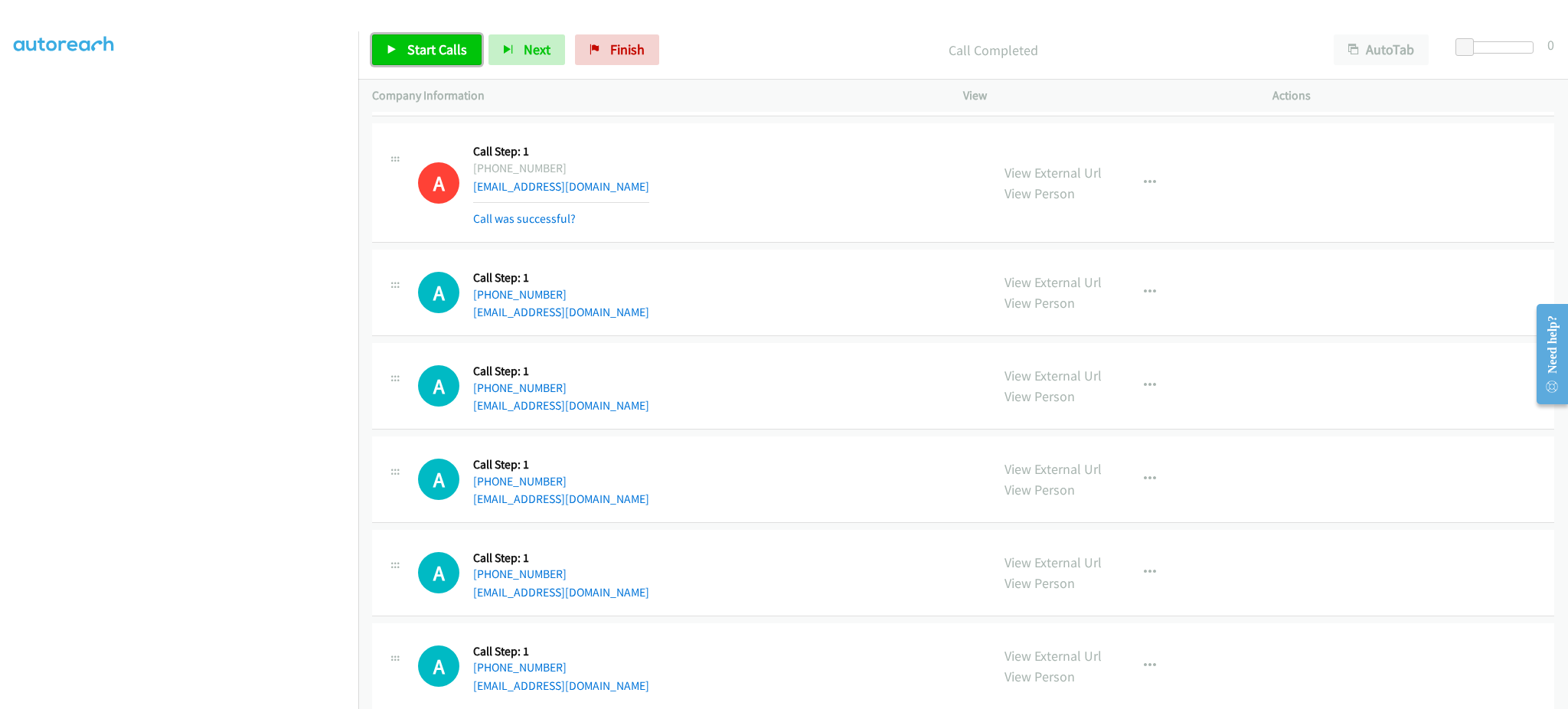
click at [429, 48] on span "Start Calls" at bounding box center [437, 49] width 60 height 18
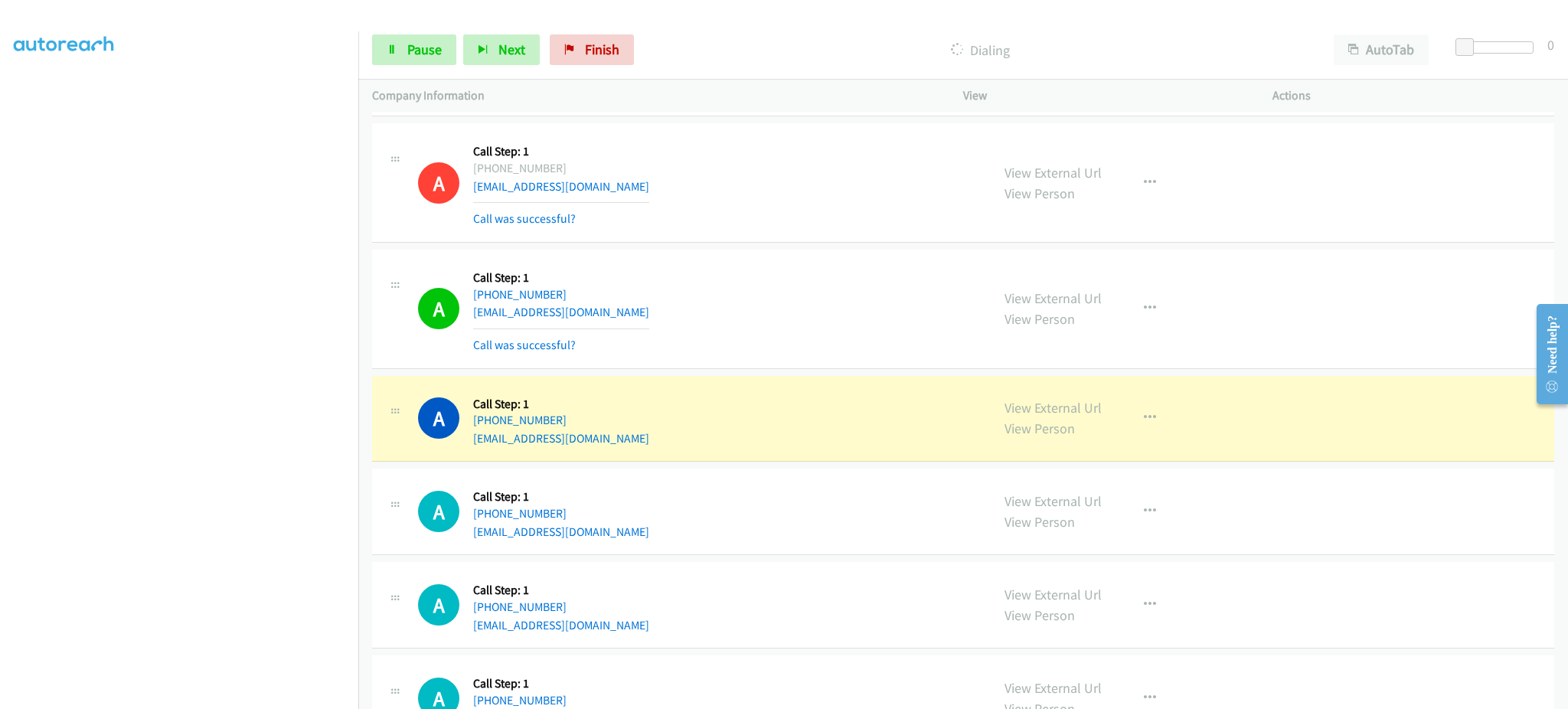
click at [283, 693] on section at bounding box center [179, 345] width 330 height 733
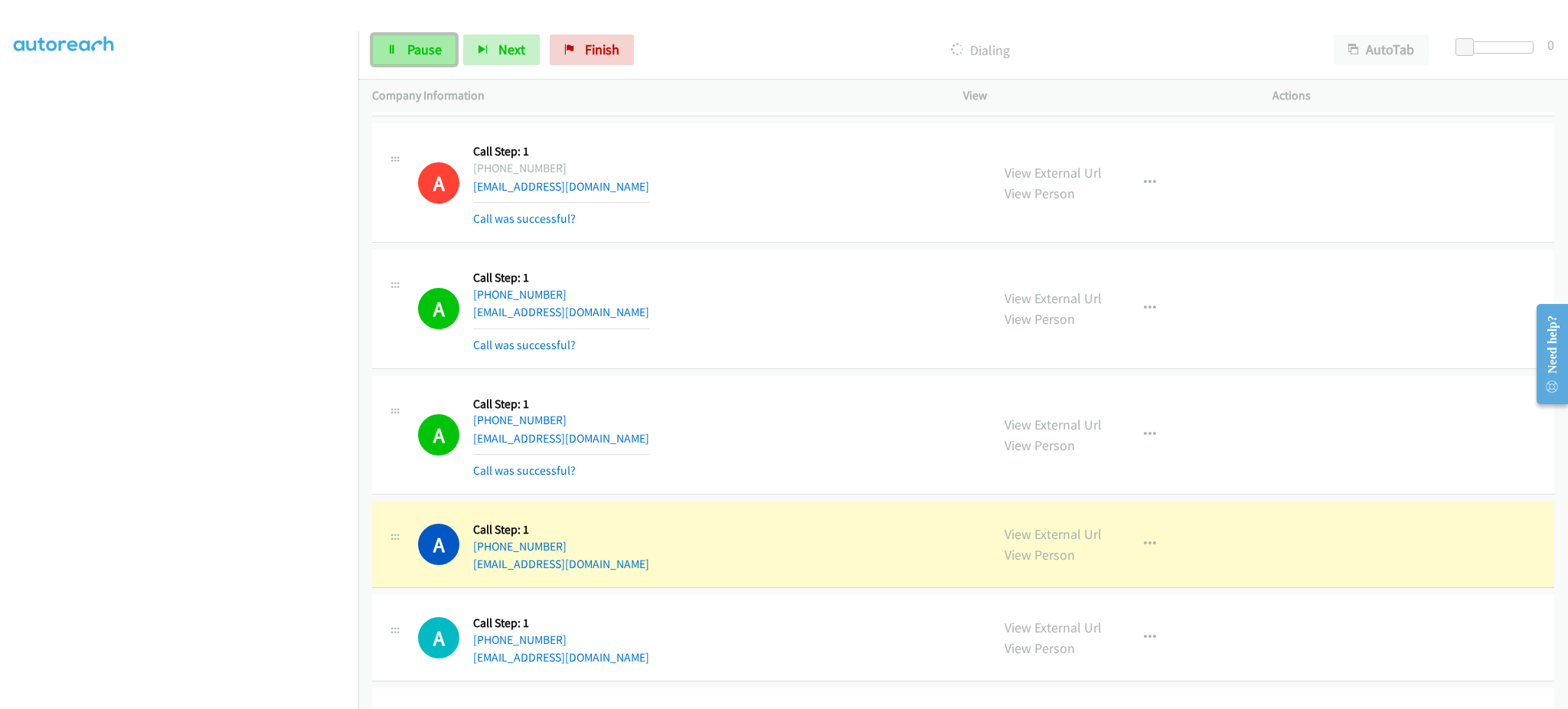
click at [421, 47] on span "Pause" at bounding box center [424, 49] width 34 height 18
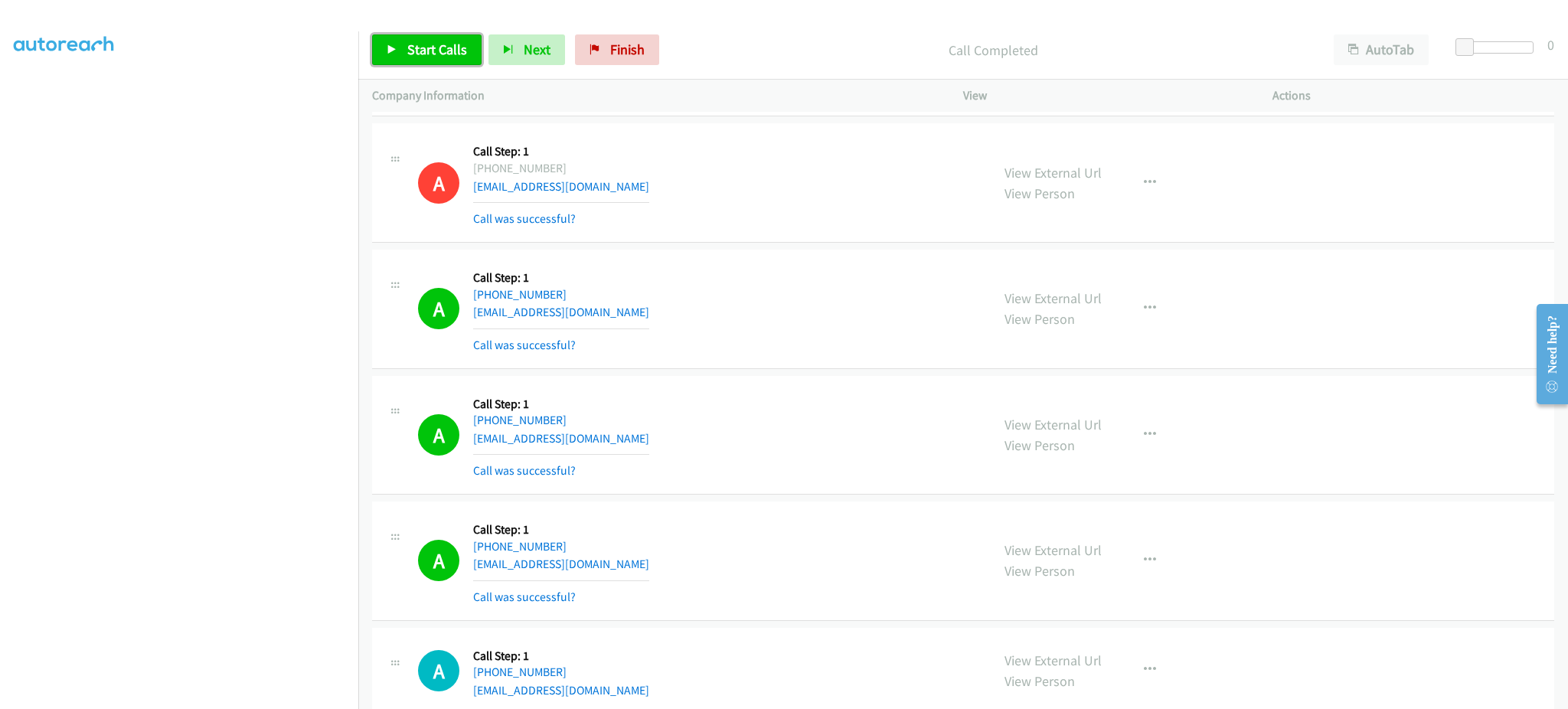
click at [414, 43] on span "Start Calls" at bounding box center [437, 49] width 60 height 18
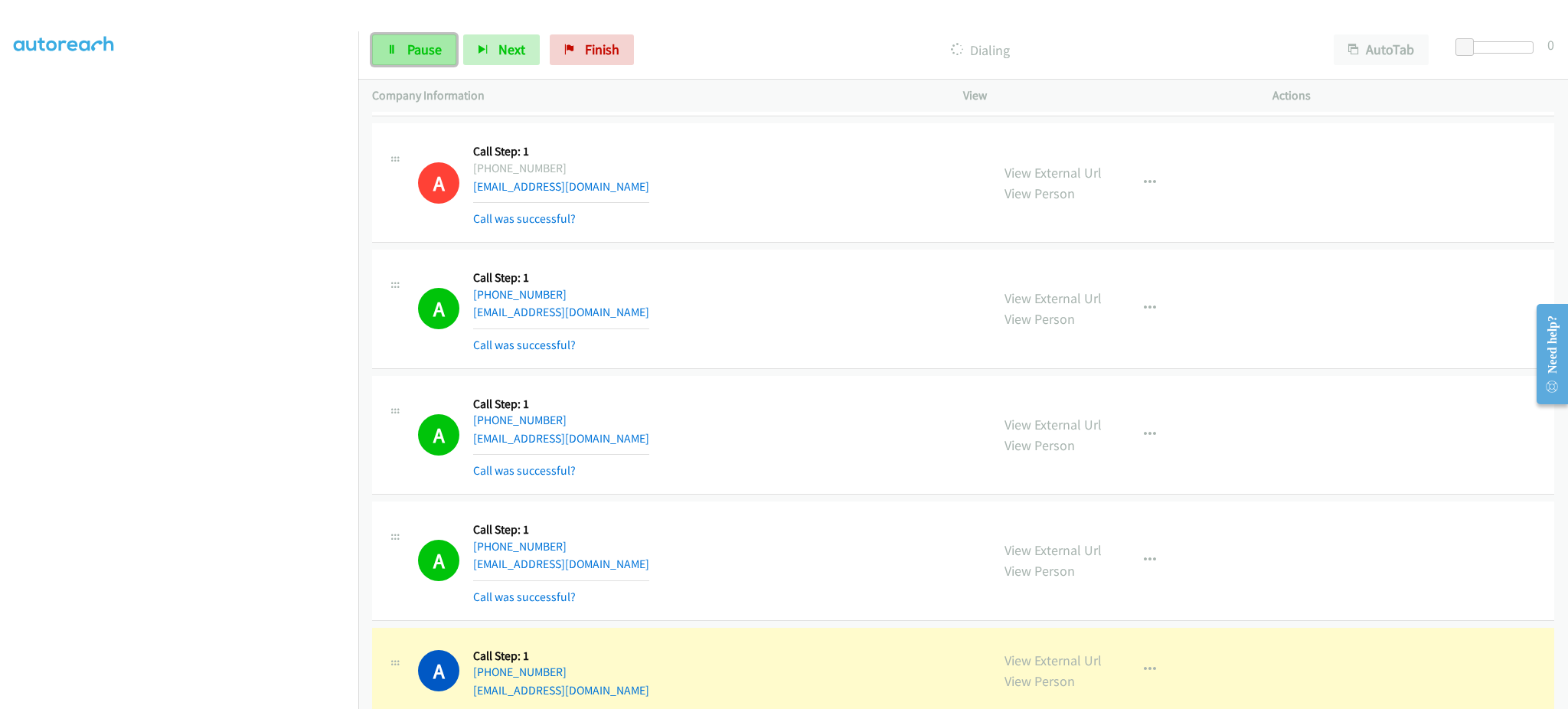
click at [411, 41] on span "Pause" at bounding box center [424, 49] width 34 height 18
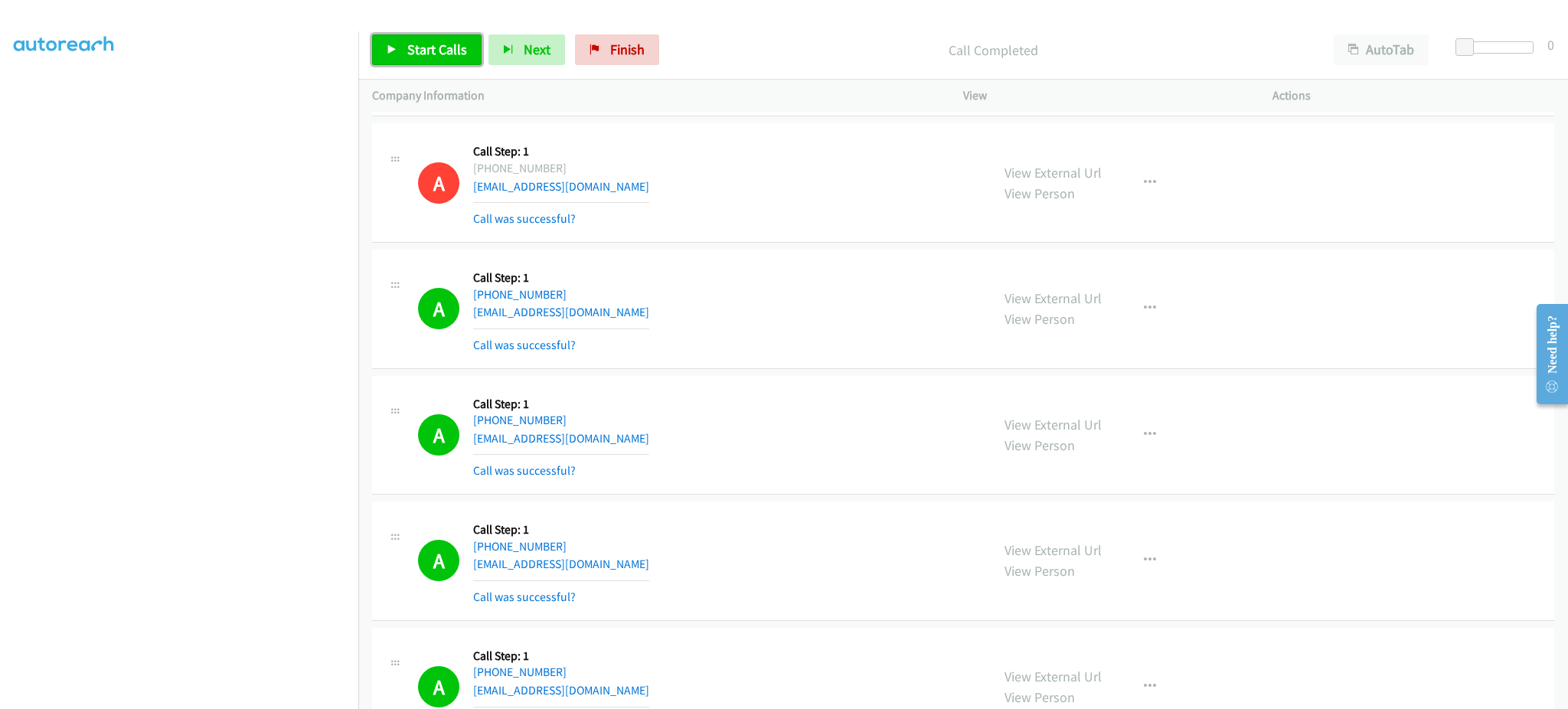
click at [446, 48] on span "Start Calls" at bounding box center [437, 49] width 60 height 18
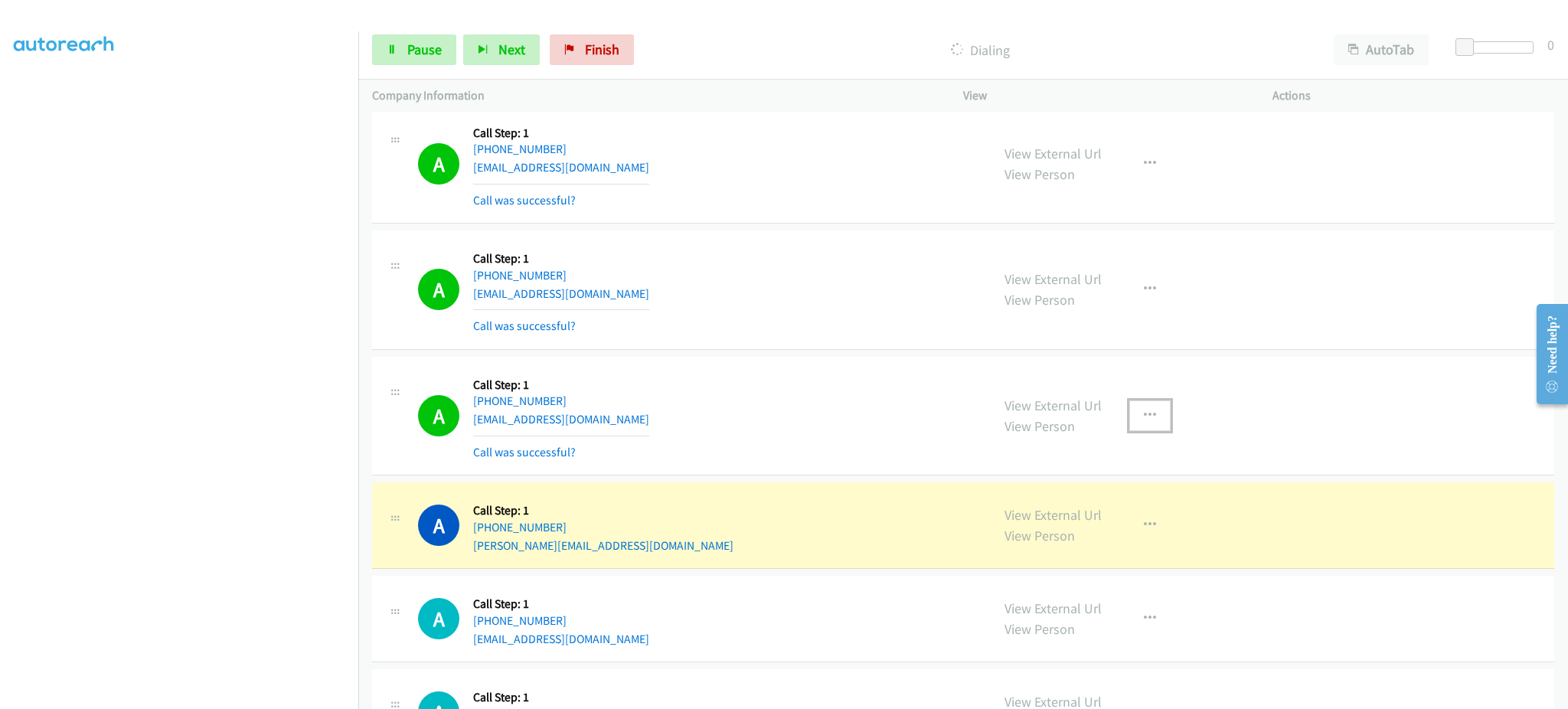
click at [1151, 416] on button "button" at bounding box center [1150, 416] width 42 height 30
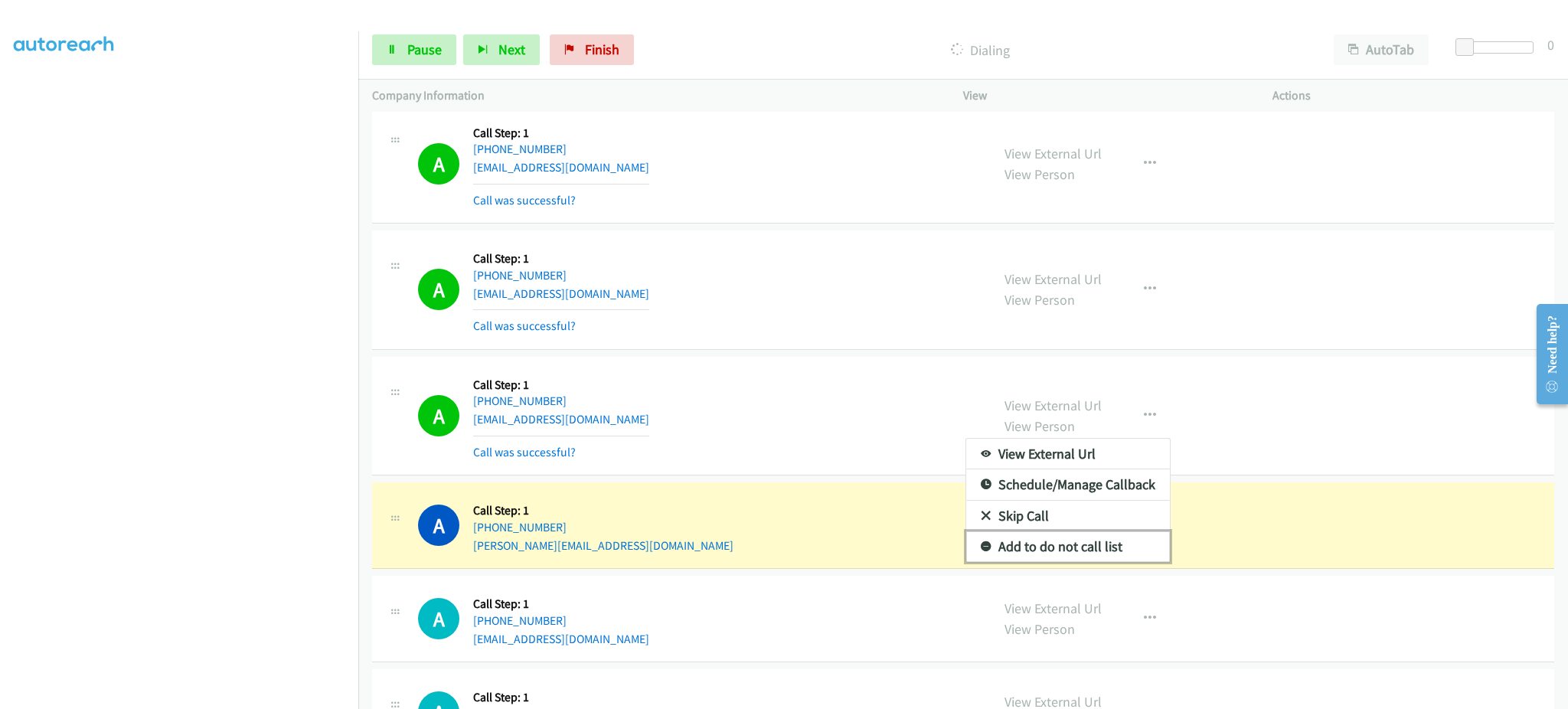
click at [1105, 552] on link "Add to do not call list" at bounding box center [1068, 547] width 204 height 30
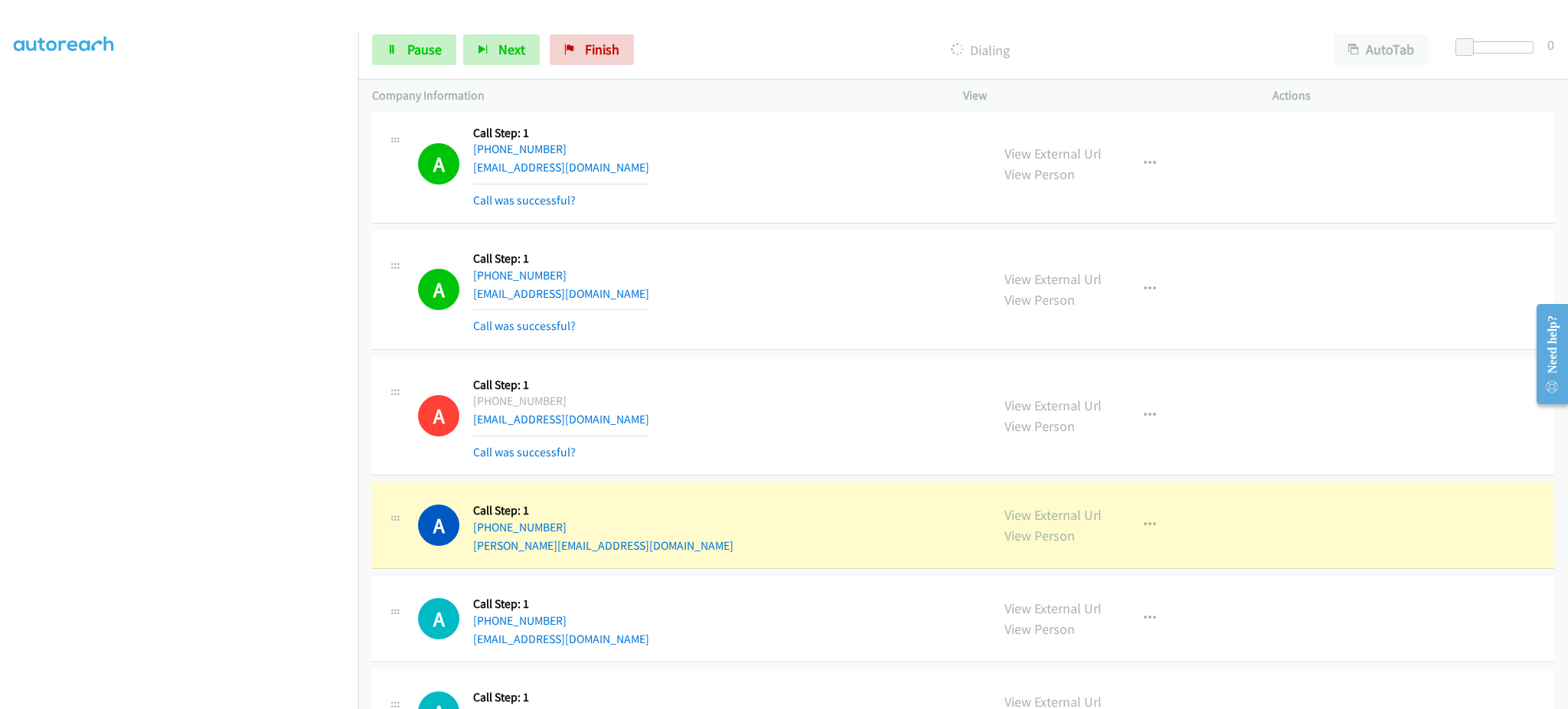
scroll to position [2584, 0]
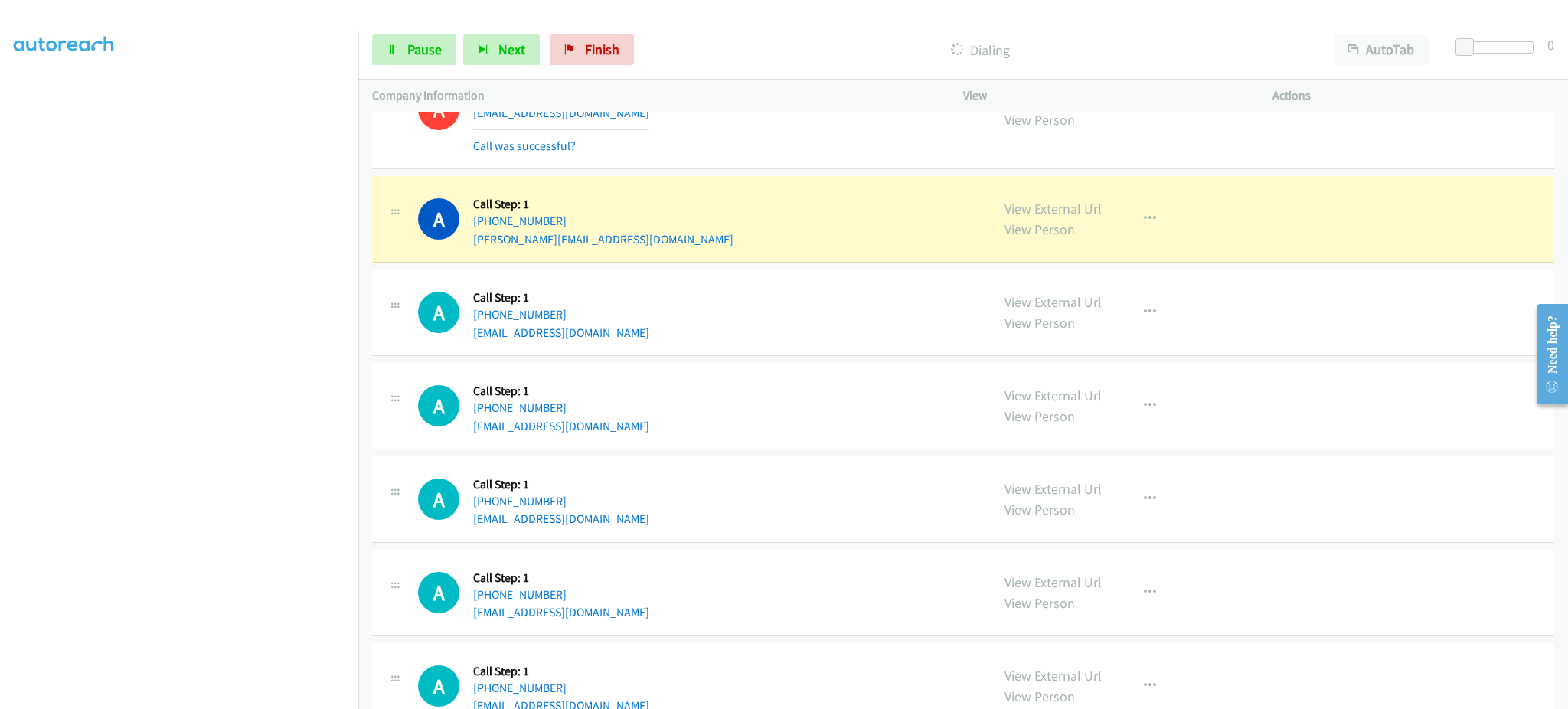
click at [1117, 263] on div "A Callback Scheduled Call Step: 1 America/New_York +1 978-496-0612 sean.m.sulli…" at bounding box center [962, 219] width 1182 height 86
click at [1144, 215] on div "View External Url View Person View External Url Email Schedule/Manage Callback …" at bounding box center [1152, 218] width 323 height 58
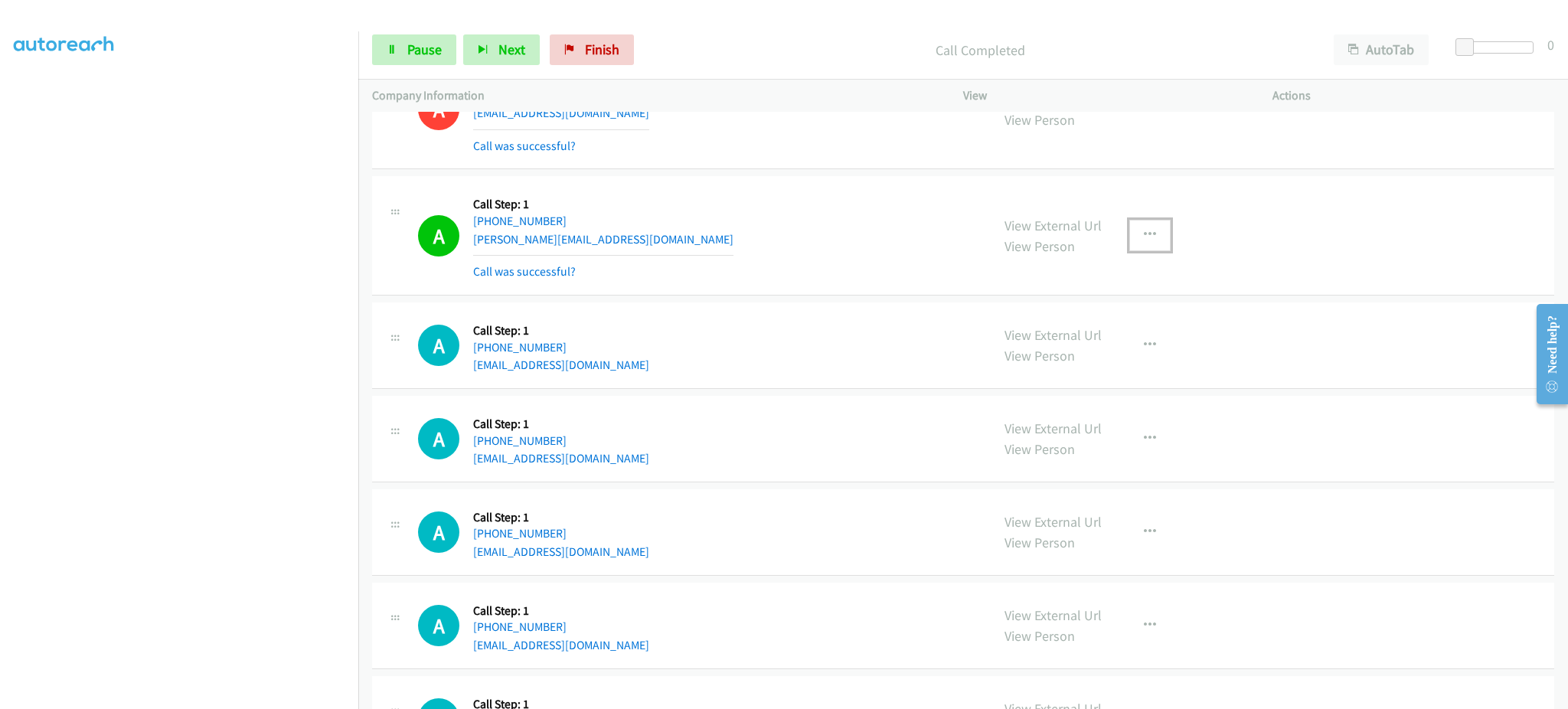
click at [1150, 251] on button "button" at bounding box center [1150, 234] width 42 height 30
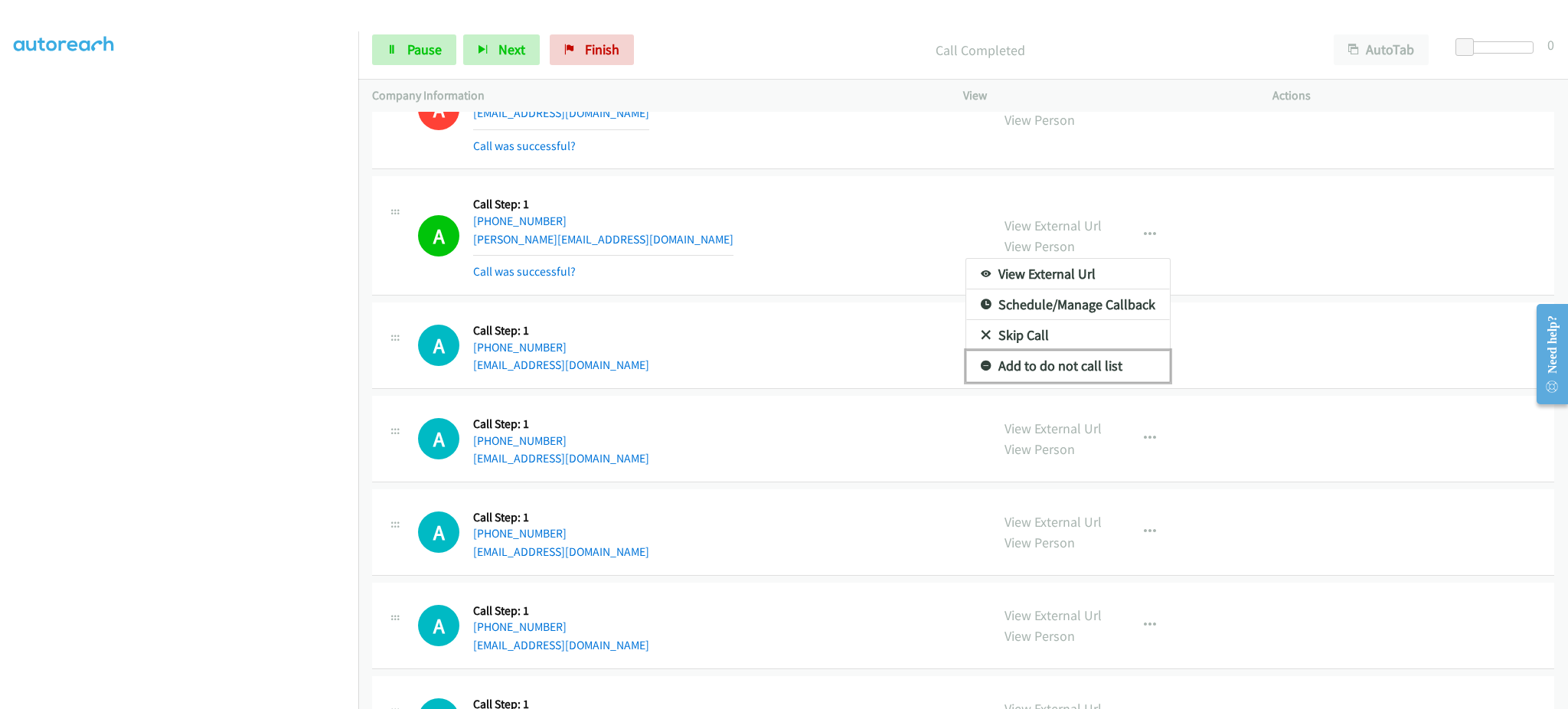
click at [1131, 366] on link "Add to do not call list" at bounding box center [1068, 365] width 204 height 30
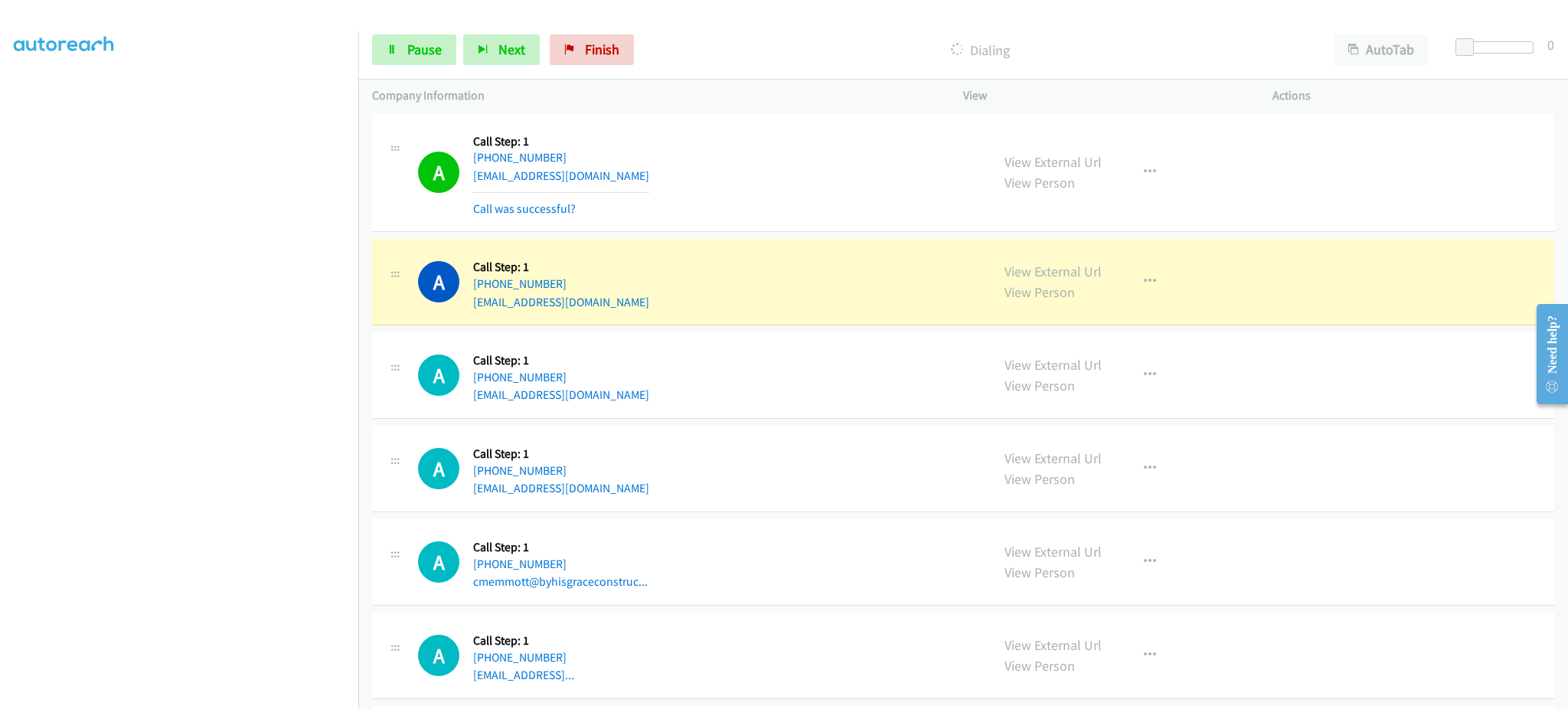
scroll to position [3503, 0]
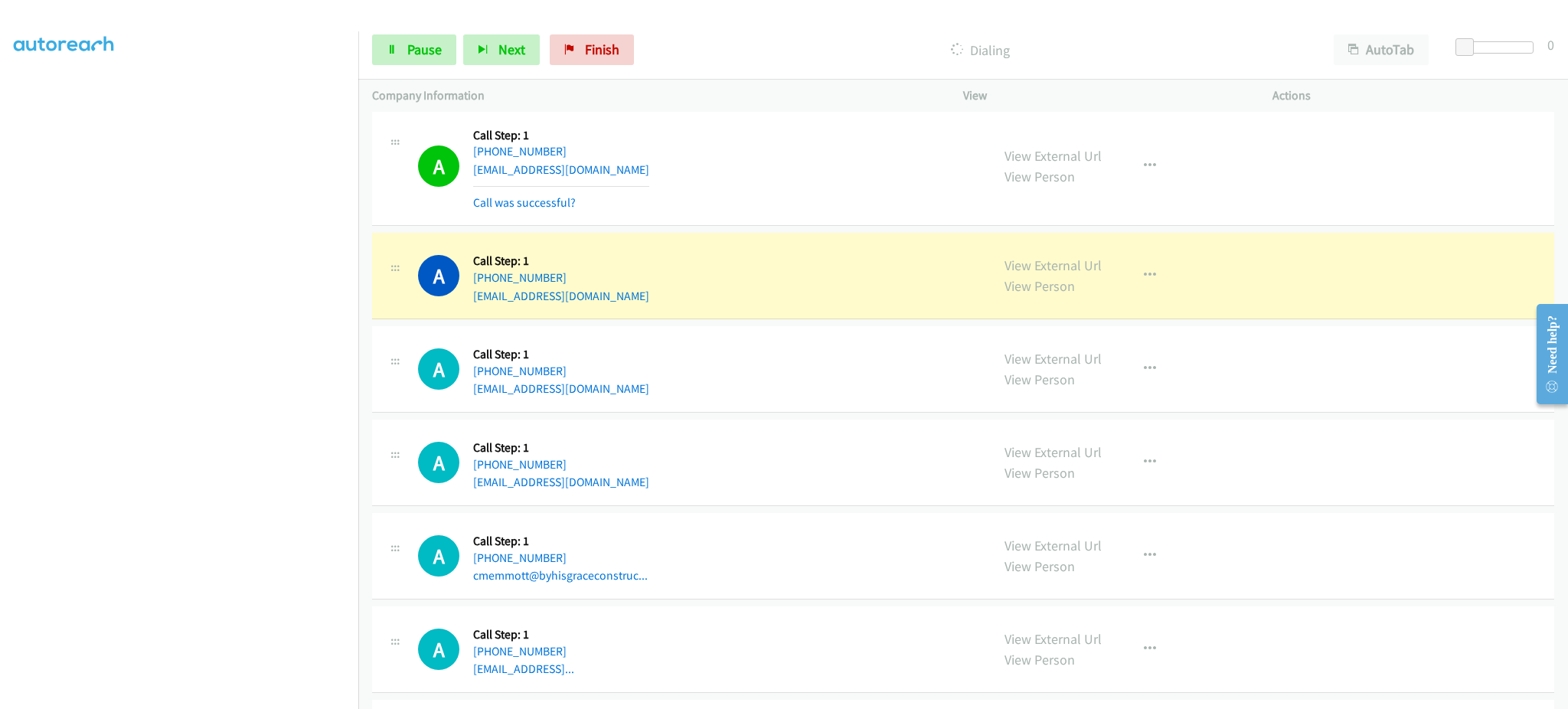
click at [1047, 255] on div "View External Url View Person View External Url Email Schedule/Manage Callback …" at bounding box center [1152, 275] width 323 height 58
click at [1047, 267] on link "View External Url" at bounding box center [1053, 265] width 97 height 18
click at [417, 53] on span "Pause" at bounding box center [424, 49] width 34 height 18
click at [1130, 275] on button "button" at bounding box center [1150, 275] width 42 height 30
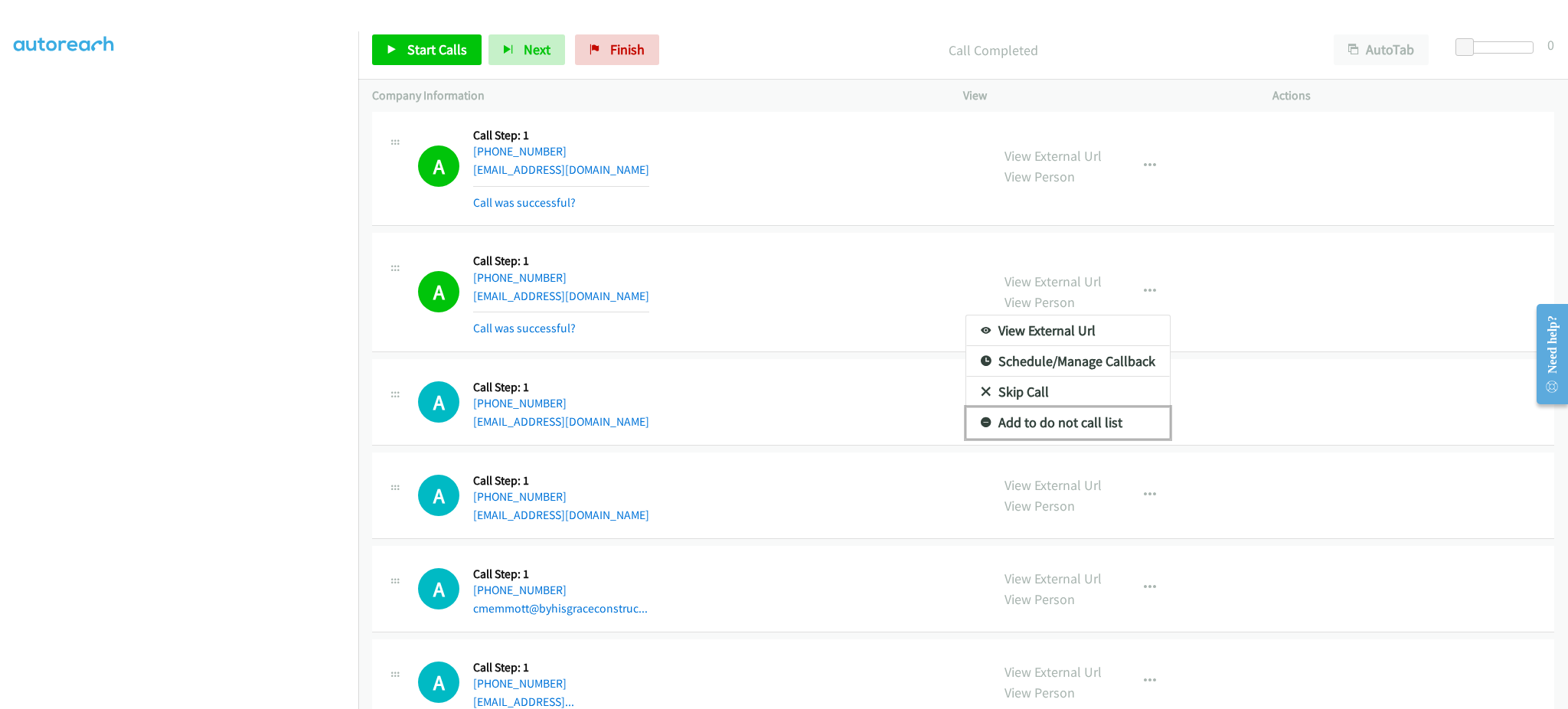
click at [1123, 426] on link "Add to do not call list" at bounding box center [1068, 422] width 204 height 30
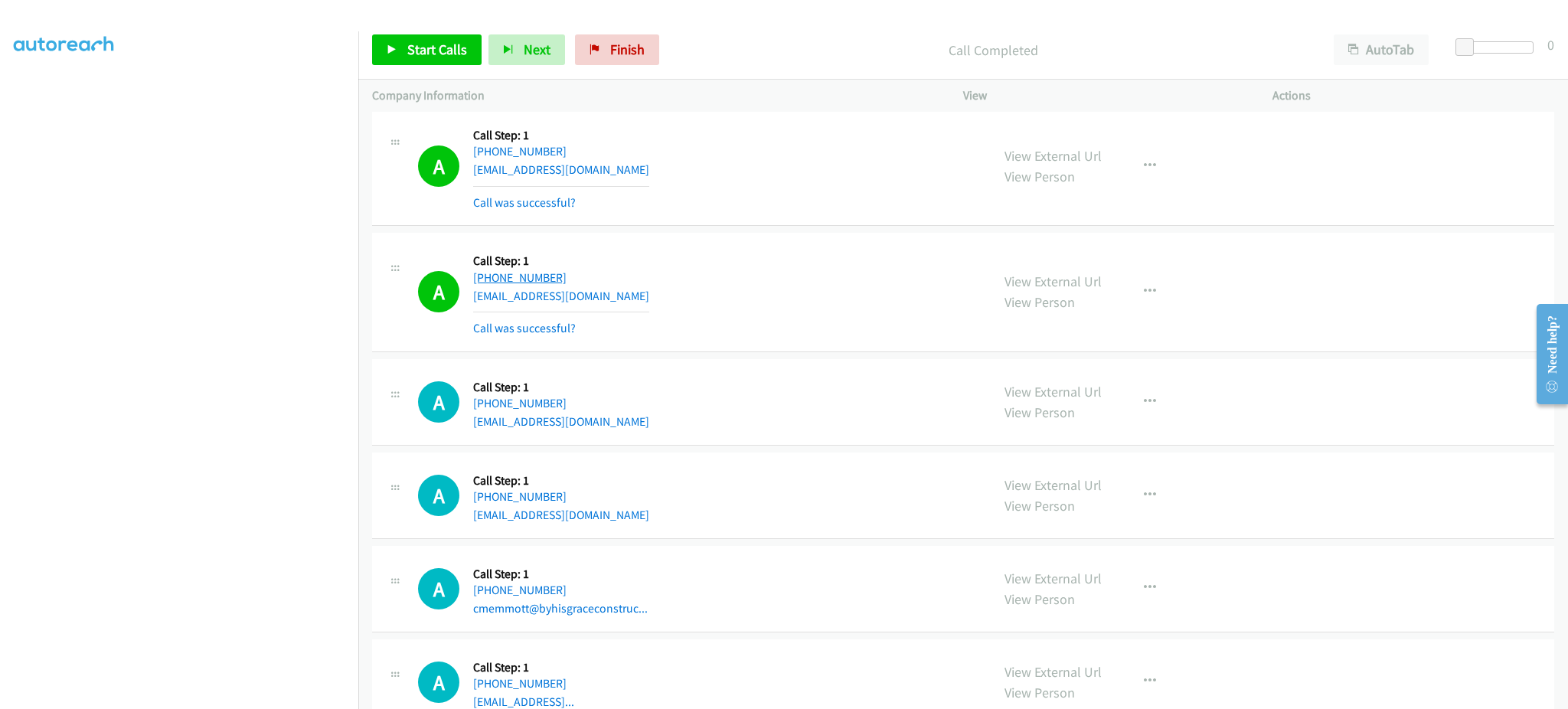
drag, startPoint x: 676, startPoint y: 278, endPoint x: 478, endPoint y: 287, distance: 198.2
click at [478, 287] on div "A Callback Scheduled Call Step: 1 America/New_York +1 508-826-5028 avrybohanan1…" at bounding box center [697, 292] width 559 height 91
click at [604, 278] on div "+1 508-826-5028" at bounding box center [561, 277] width 177 height 18
drag, startPoint x: 607, startPoint y: 279, endPoint x: 485, endPoint y: 279, distance: 122.0
click at [485, 279] on div "+1 508-826-5028" at bounding box center [561, 277] width 177 height 18
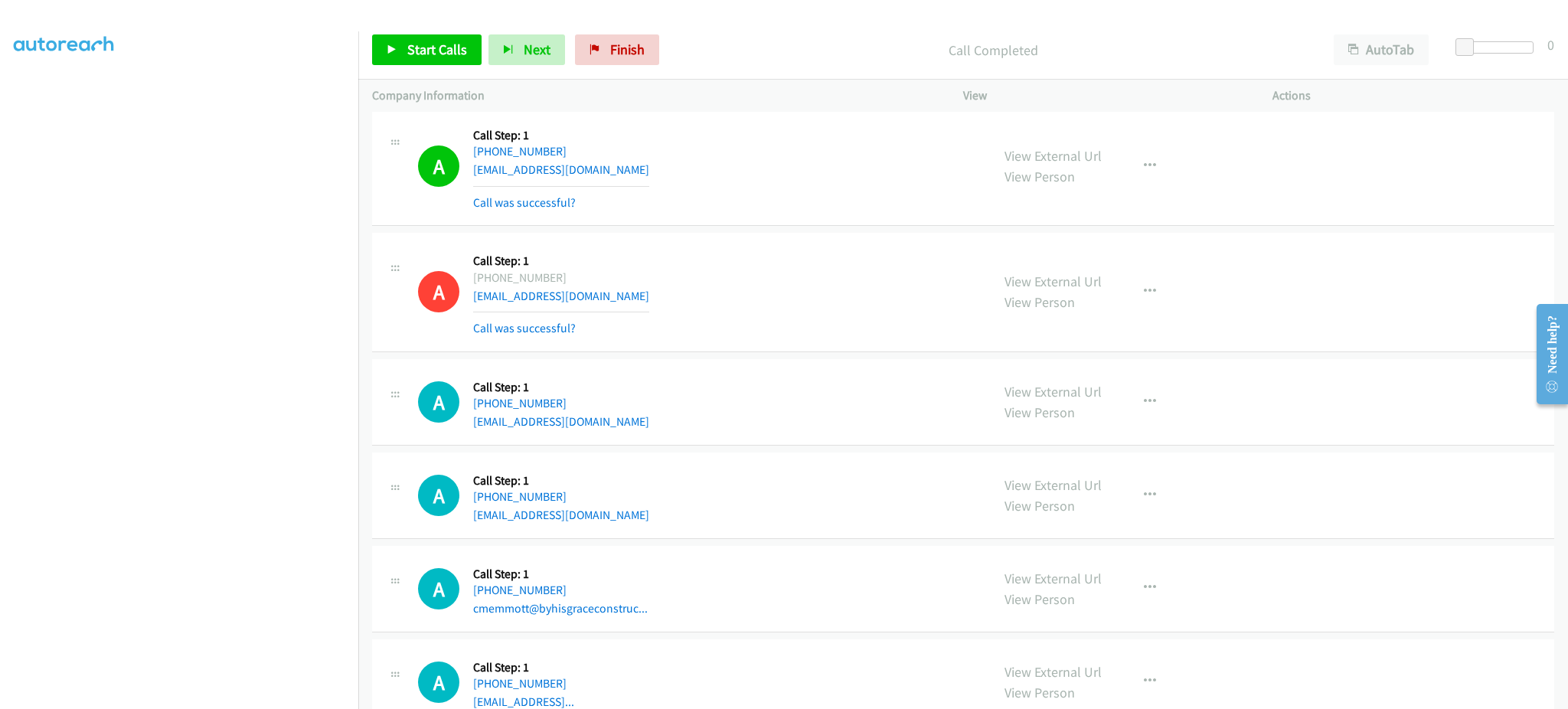
copy div "508-826-5028"
click at [433, 43] on span "Start Calls" at bounding box center [437, 49] width 60 height 18
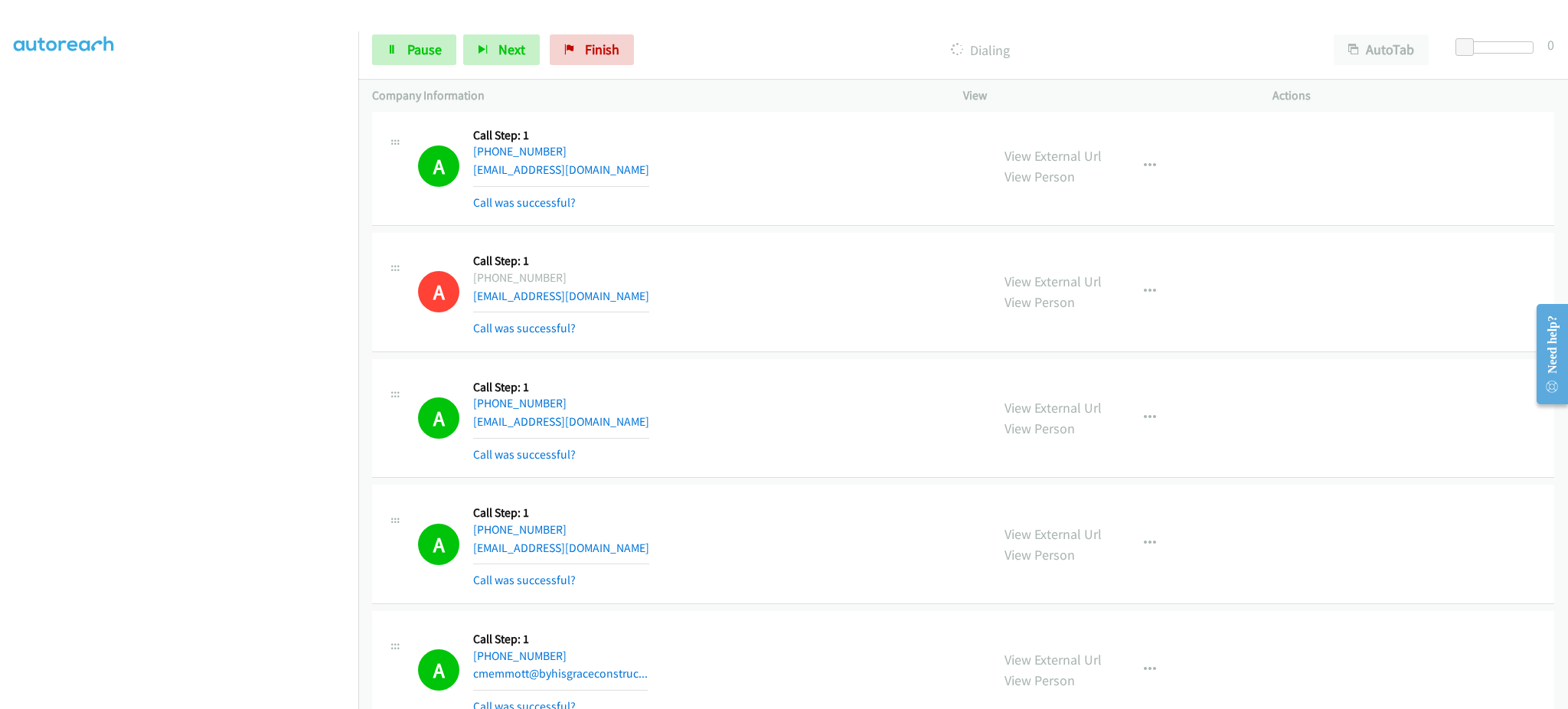
click at [401, 68] on div "Start Calls Pause Next Finish Dialing AutoTab AutoTab 0" at bounding box center [962, 50] width 1209 height 59
click at [409, 53] on span "Pause" at bounding box center [424, 49] width 34 height 18
